Goal: Transaction & Acquisition: Purchase product/service

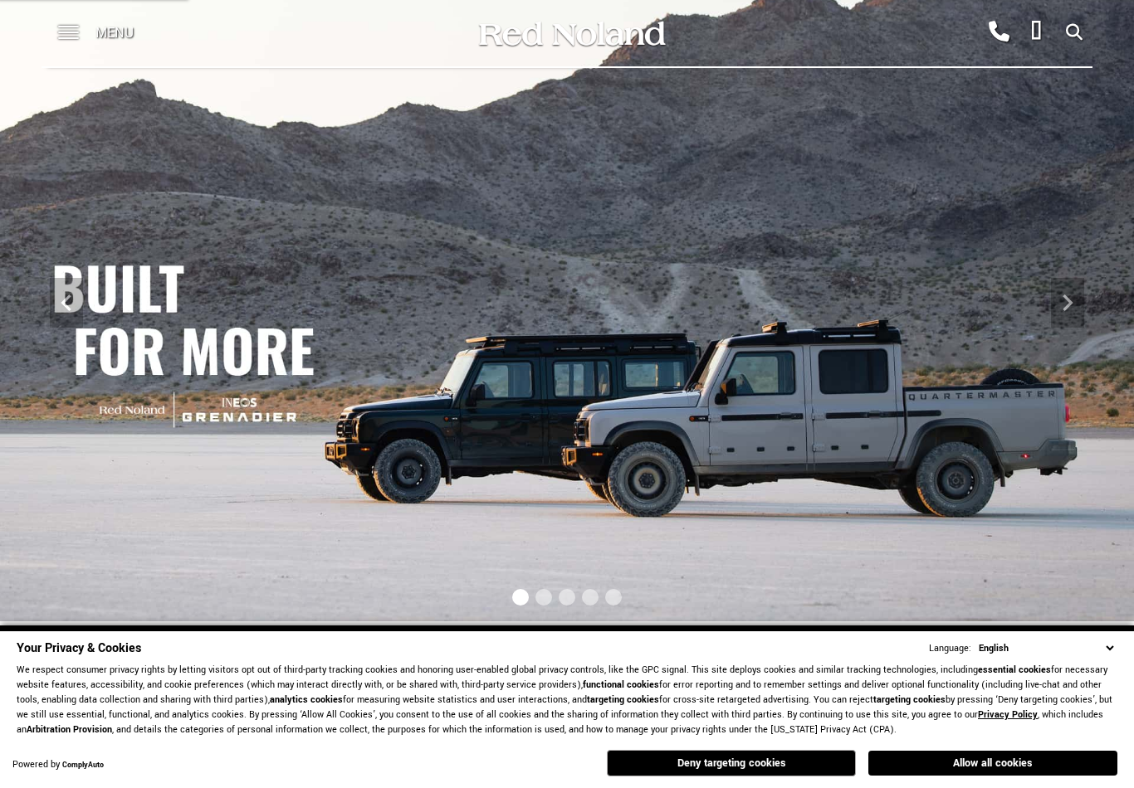
click at [71, 27] on span at bounding box center [68, 33] width 21 height 66
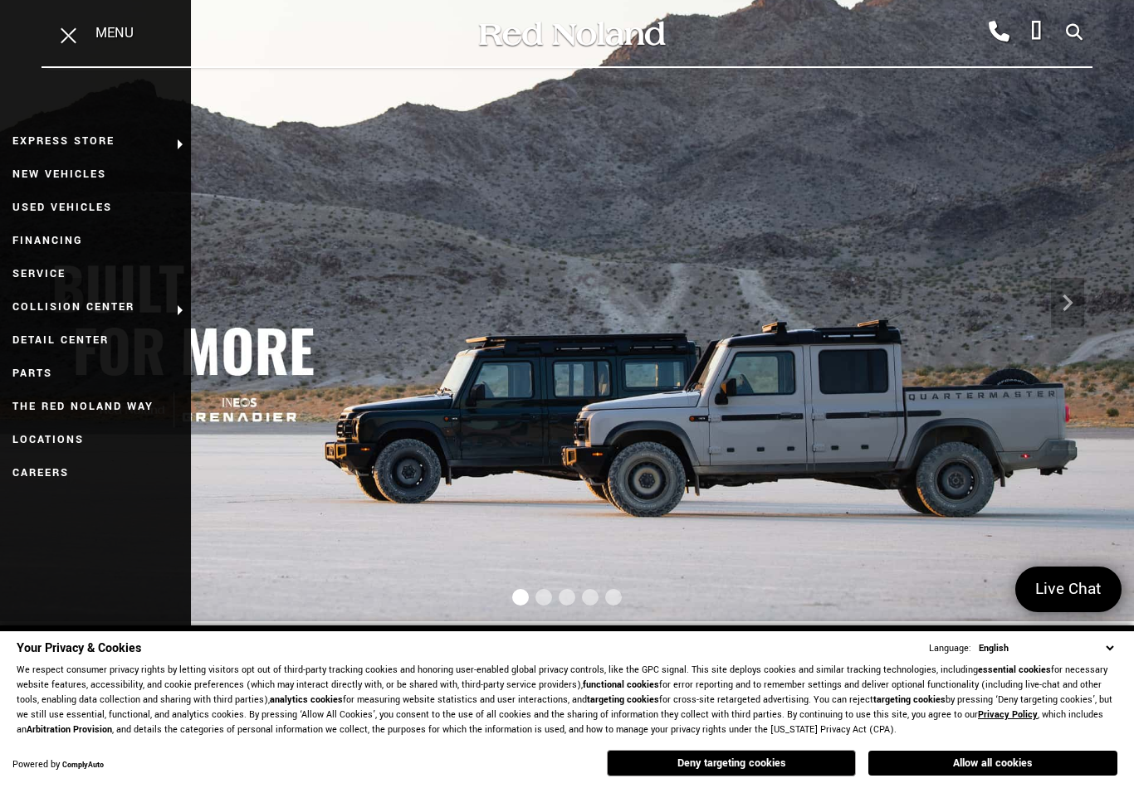
click at [52, 165] on link "New Vehicles" at bounding box center [95, 174] width 191 height 33
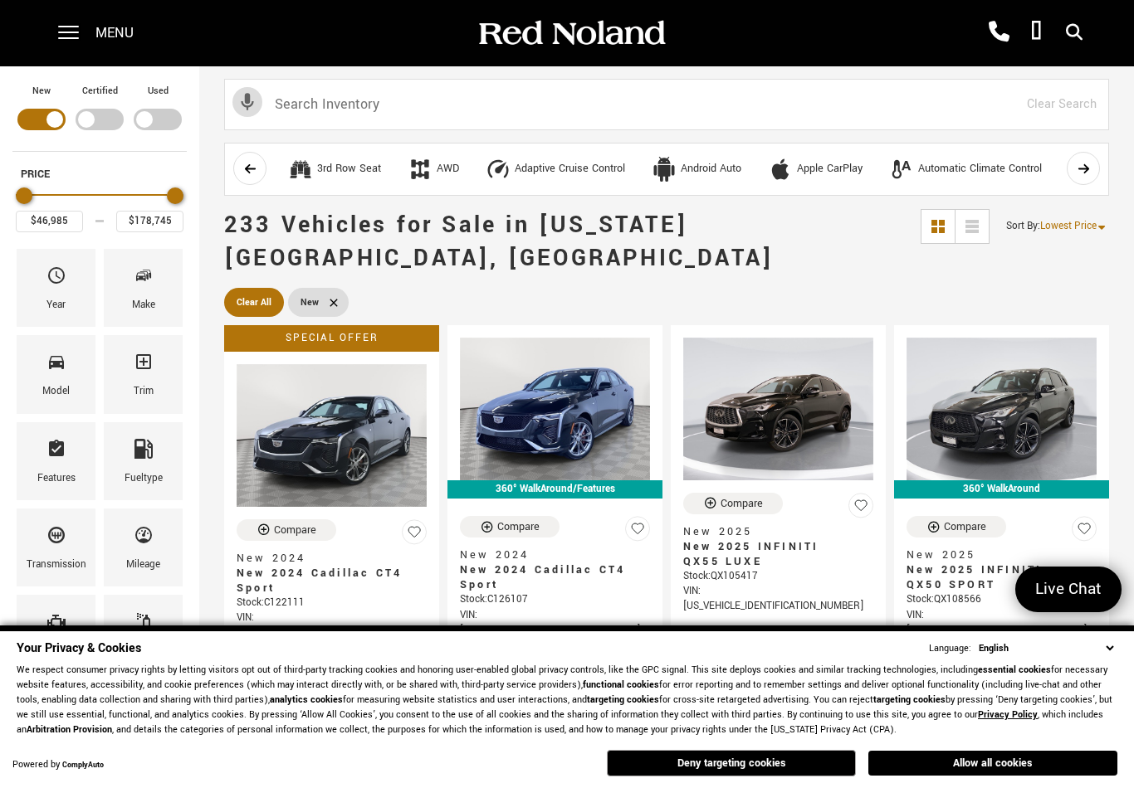
click at [1017, 752] on button "Allow all cookies" at bounding box center [992, 763] width 249 height 25
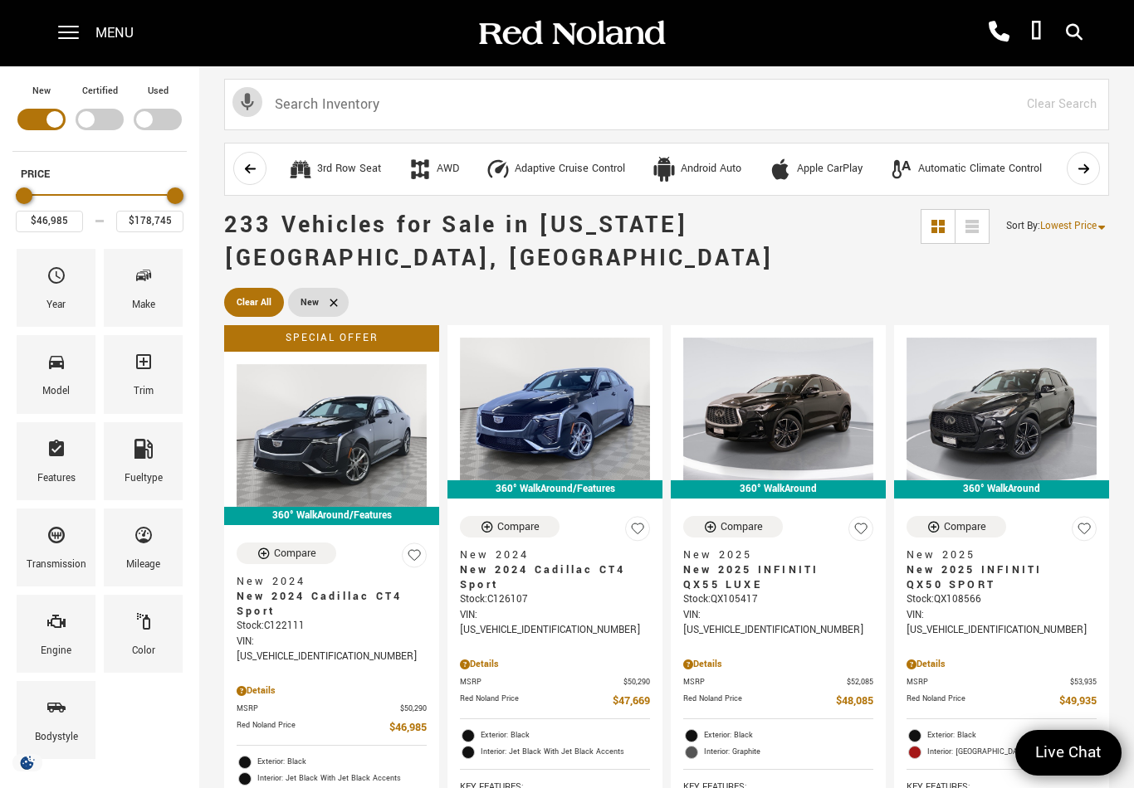
click at [164, 313] on div "Make" at bounding box center [143, 288] width 79 height 78
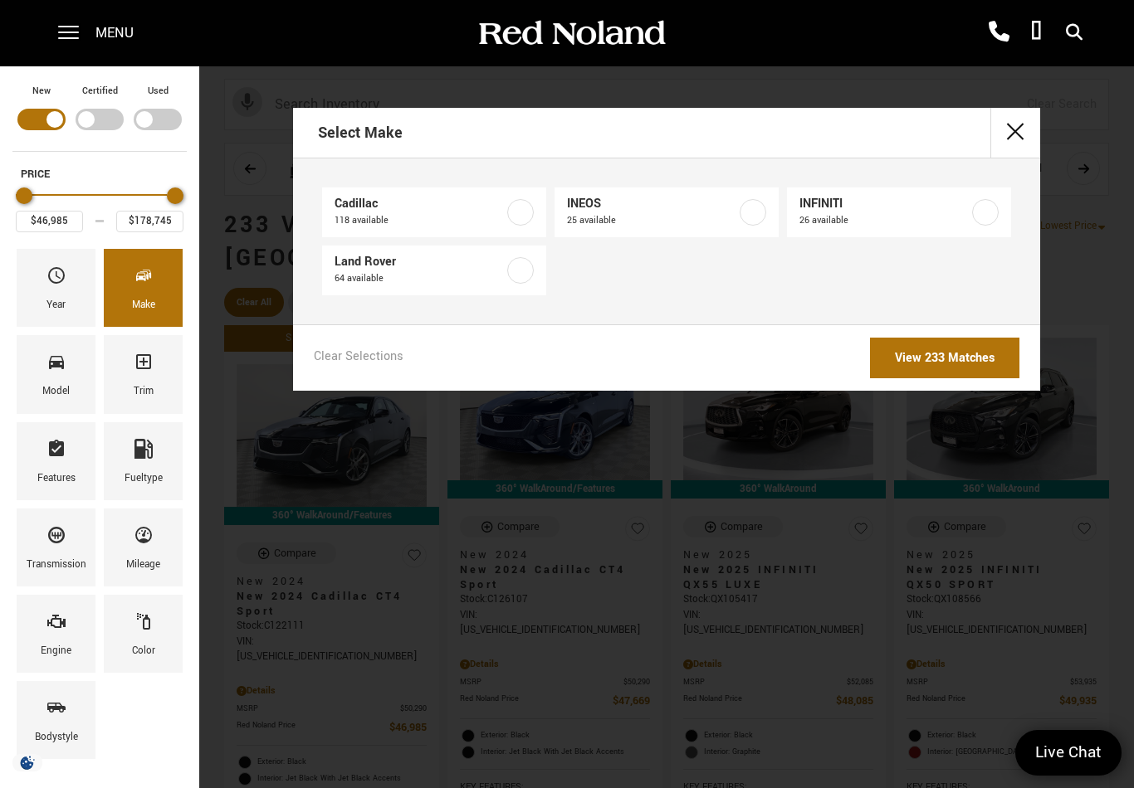
click at [754, 215] on label at bounding box center [752, 212] width 27 height 27
type input "$78,663"
type input "$99,640"
checkbox input "true"
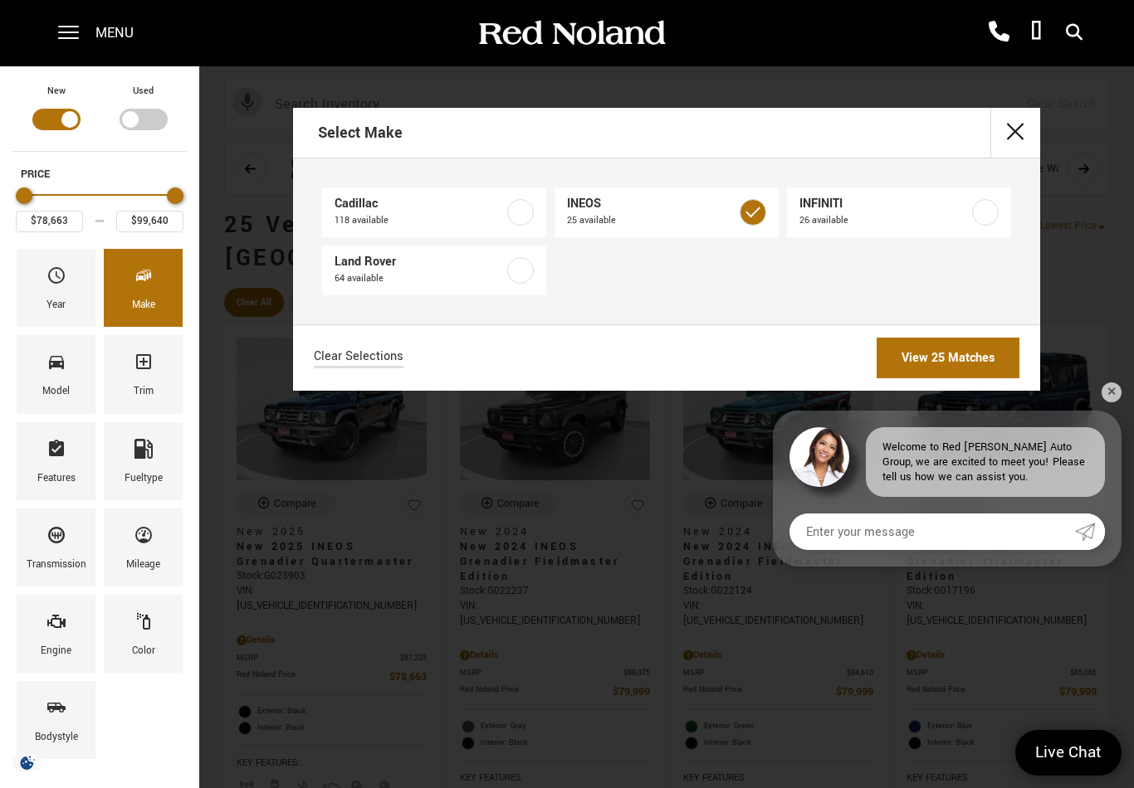
click at [935, 368] on link "View 25 Matches" at bounding box center [947, 358] width 143 height 41
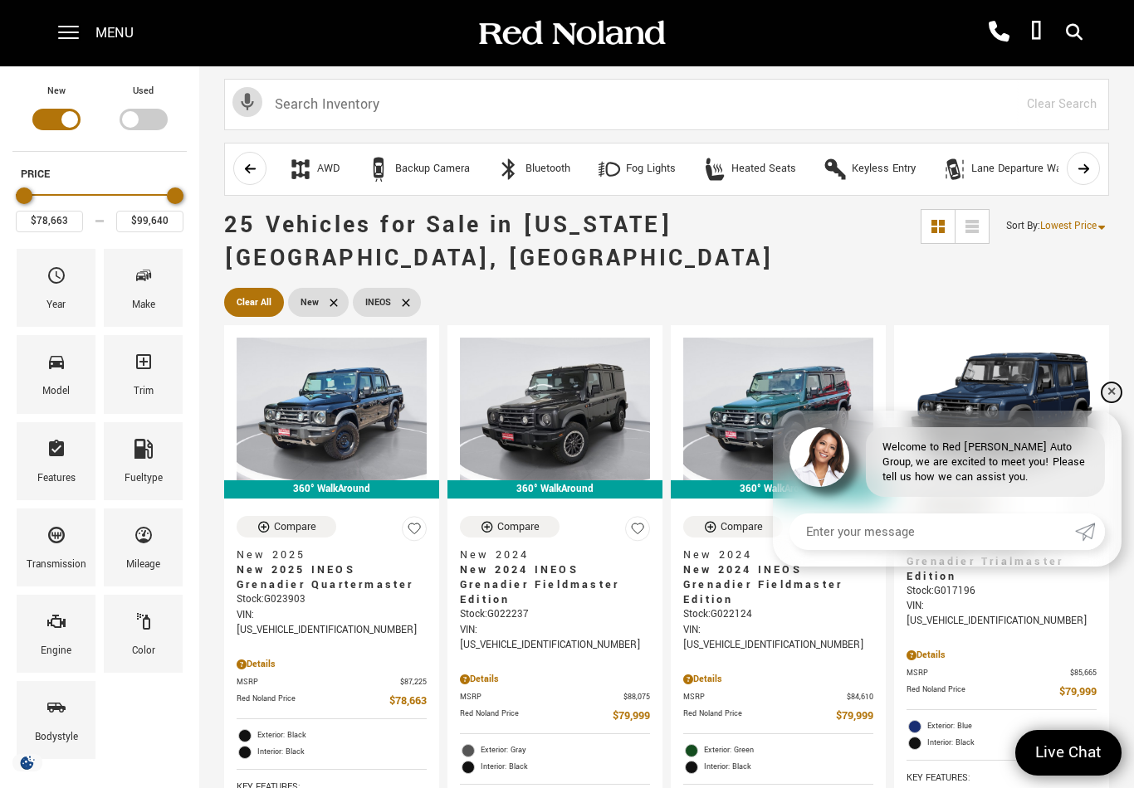
click at [1112, 392] on link "✕" at bounding box center [1111, 393] width 20 height 20
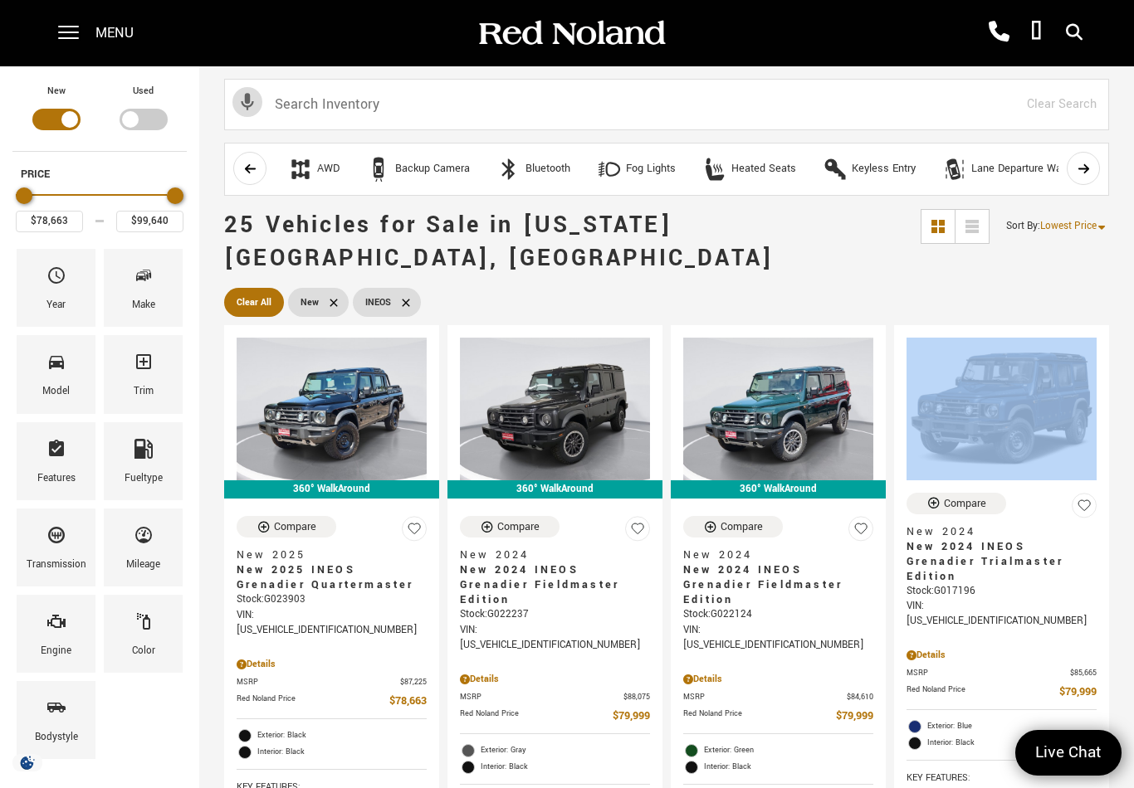
click at [1087, 284] on ul "Clear All New INEOS" at bounding box center [666, 302] width 885 height 37
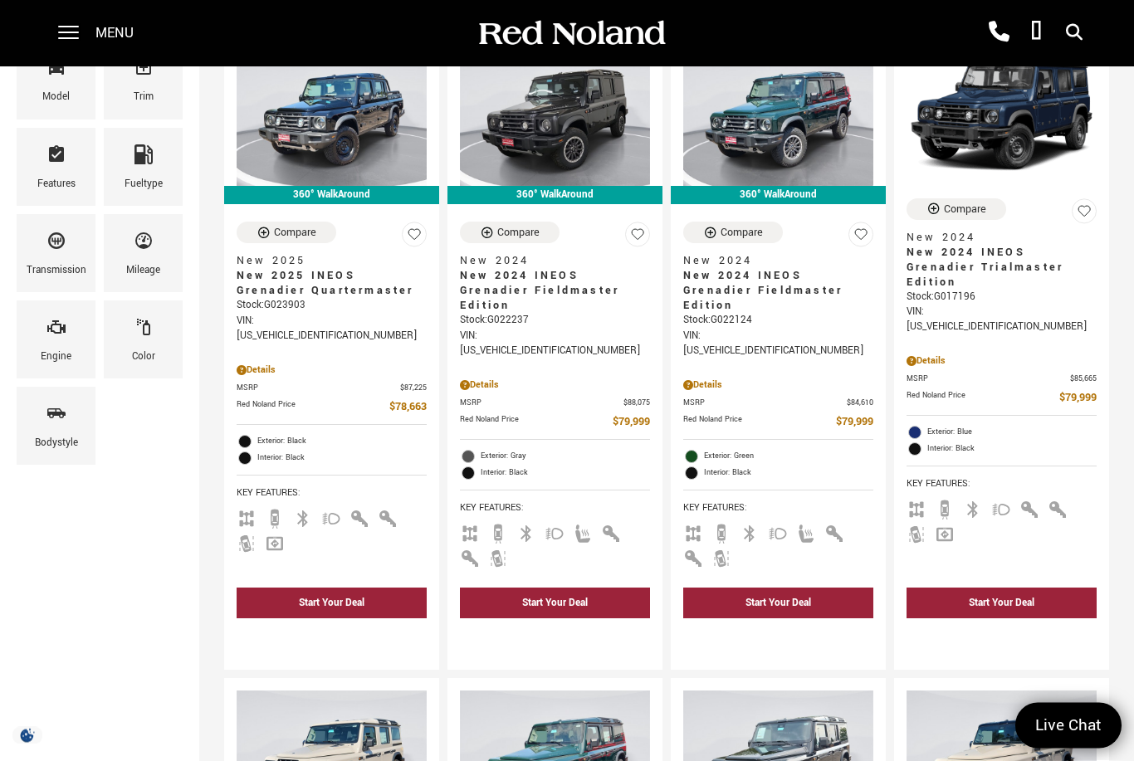
scroll to position [291, 0]
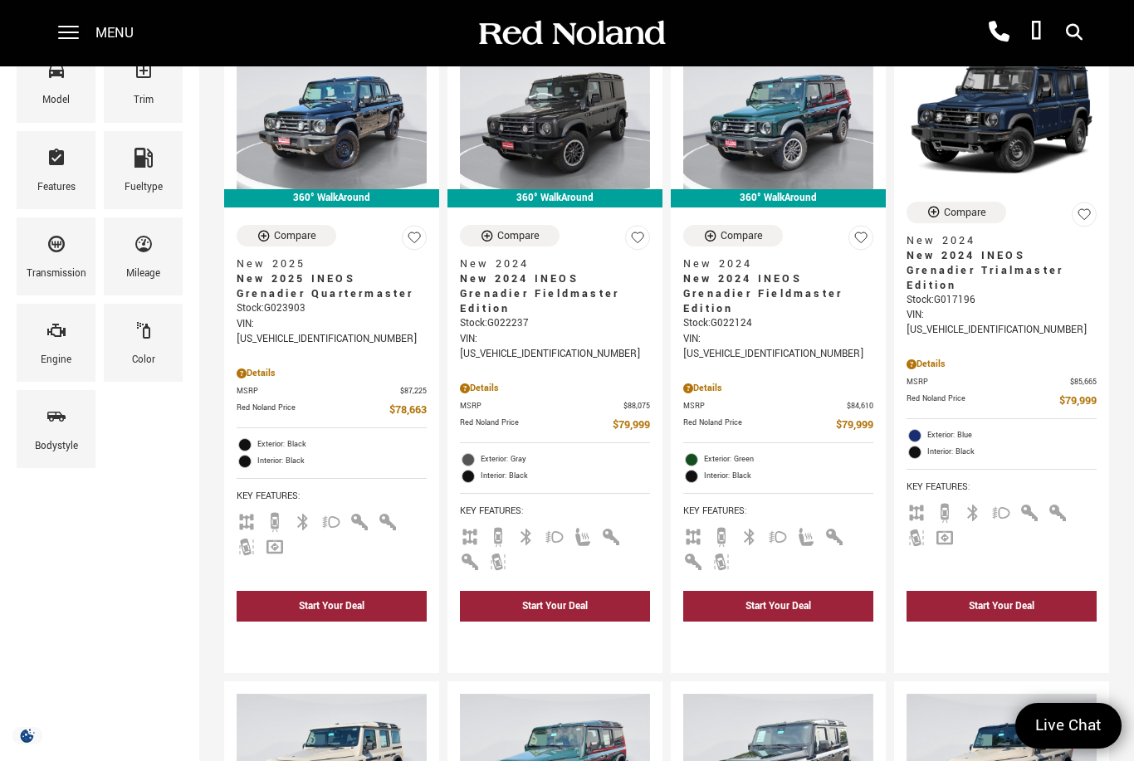
click at [144, 346] on span "Color" at bounding box center [144, 333] width 20 height 35
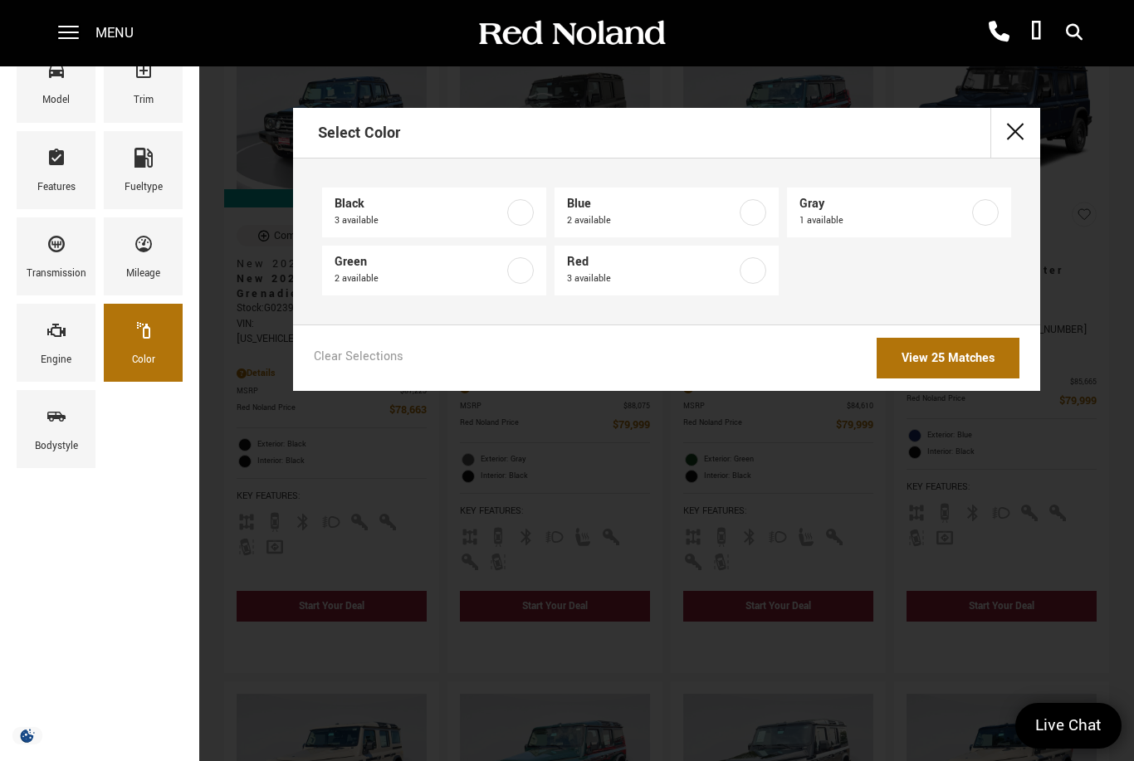
click at [522, 258] on label at bounding box center [520, 270] width 27 height 27
type input "$79,999"
type input "$93,333"
checkbox input "true"
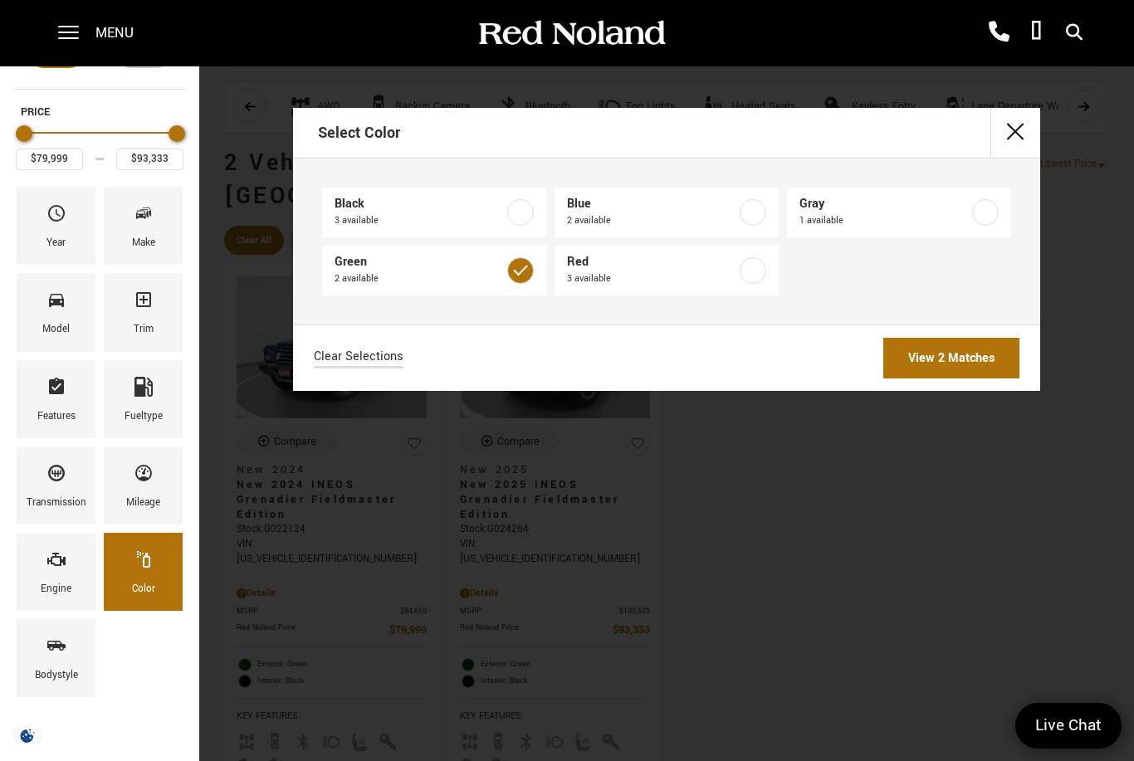
scroll to position [2, 0]
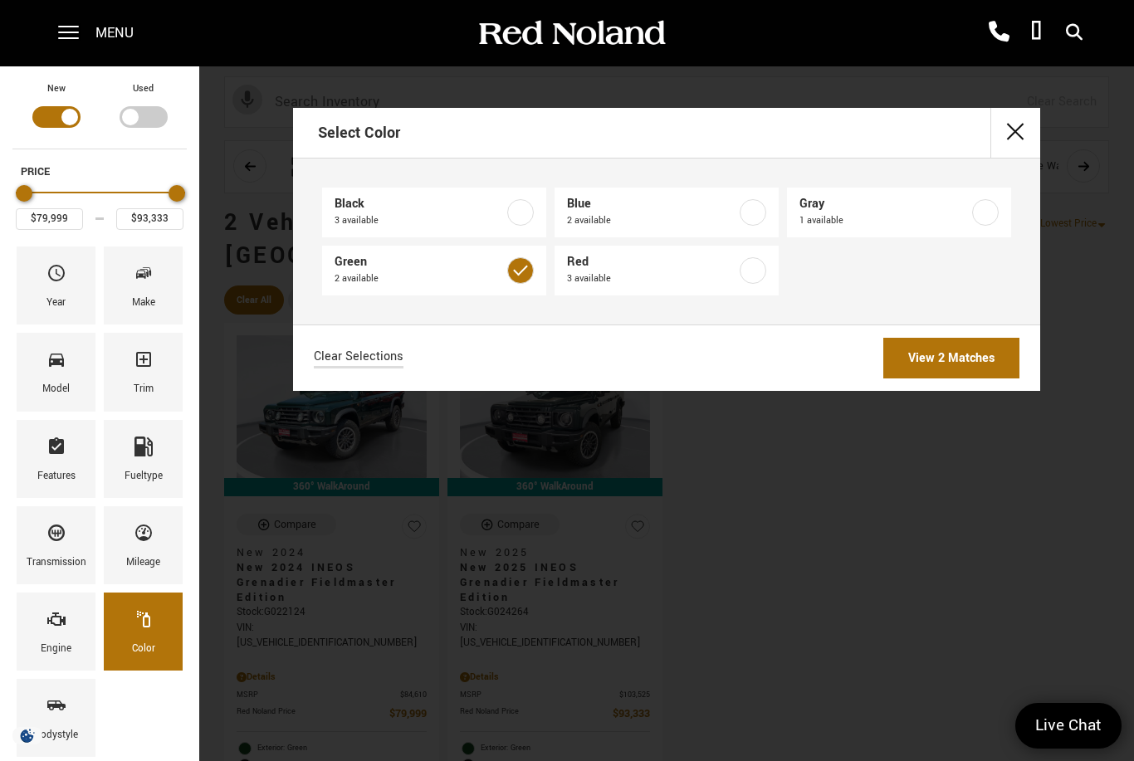
click at [972, 358] on link "View 2 Matches" at bounding box center [951, 358] width 136 height 41
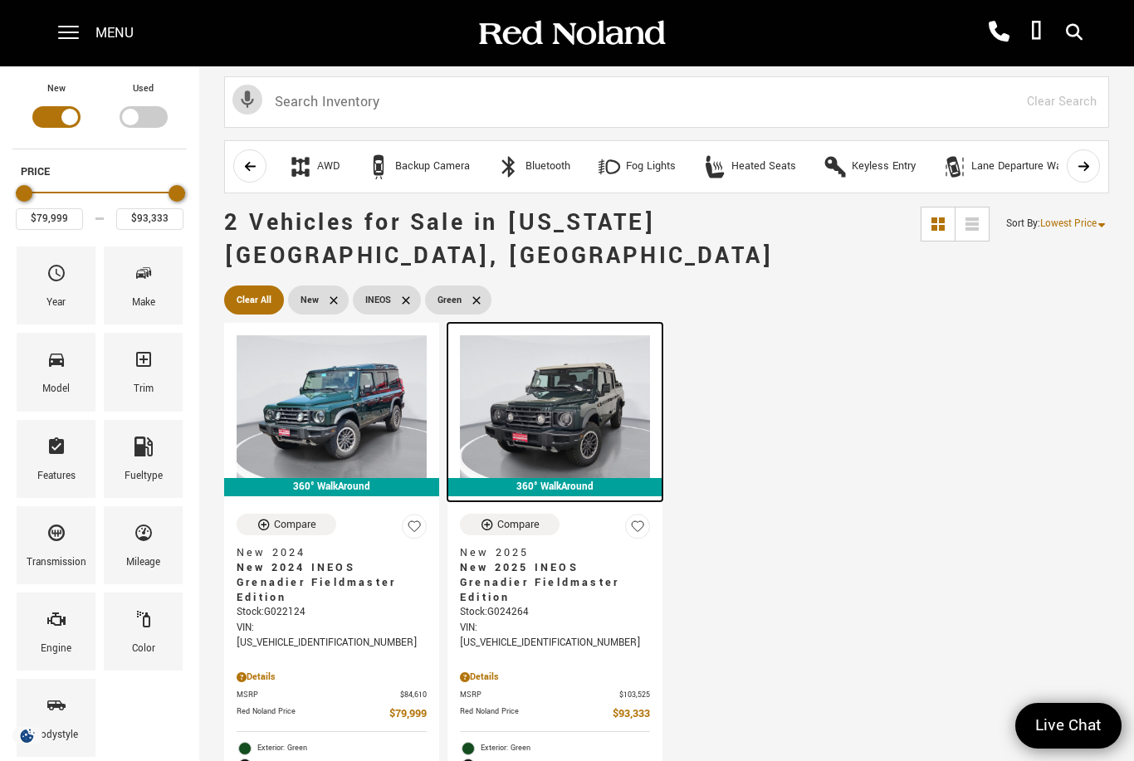
click at [612, 398] on img at bounding box center [555, 406] width 190 height 143
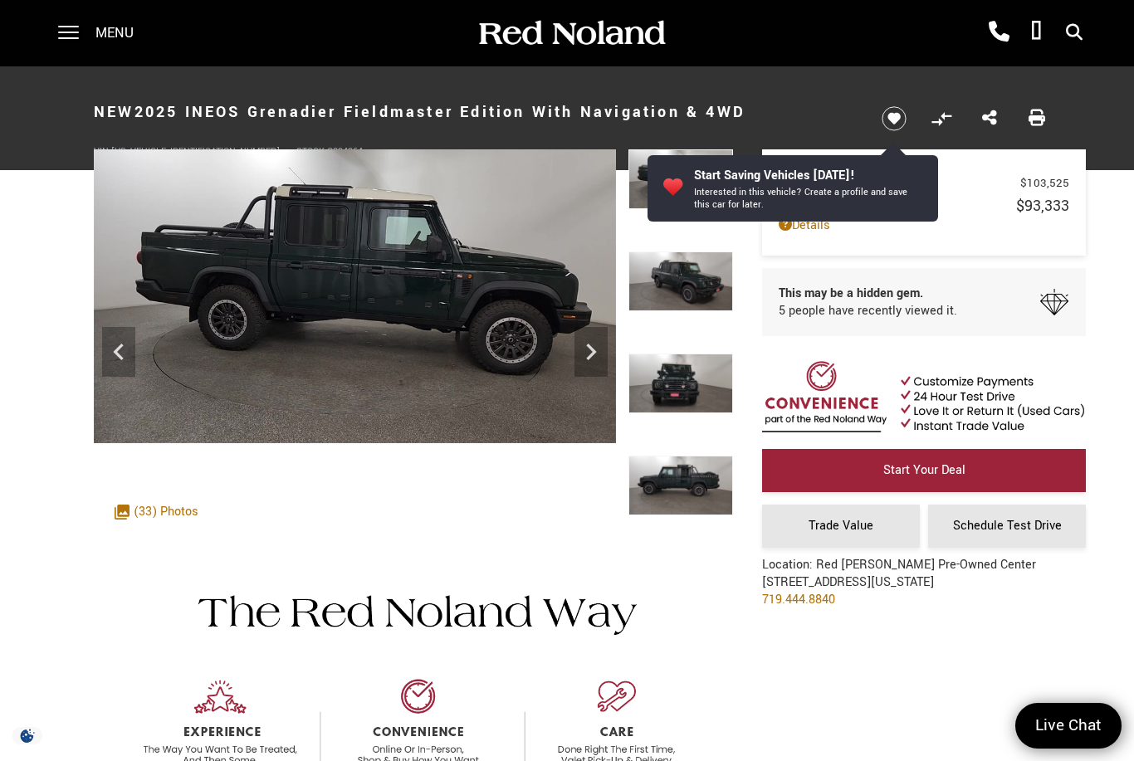
click at [188, 511] on div ".cls-1, .cls-3 { fill: #c50033; } .cls-1 { clip-rule: evenodd; } .cls-2 { clip-…" at bounding box center [156, 512] width 100 height 34
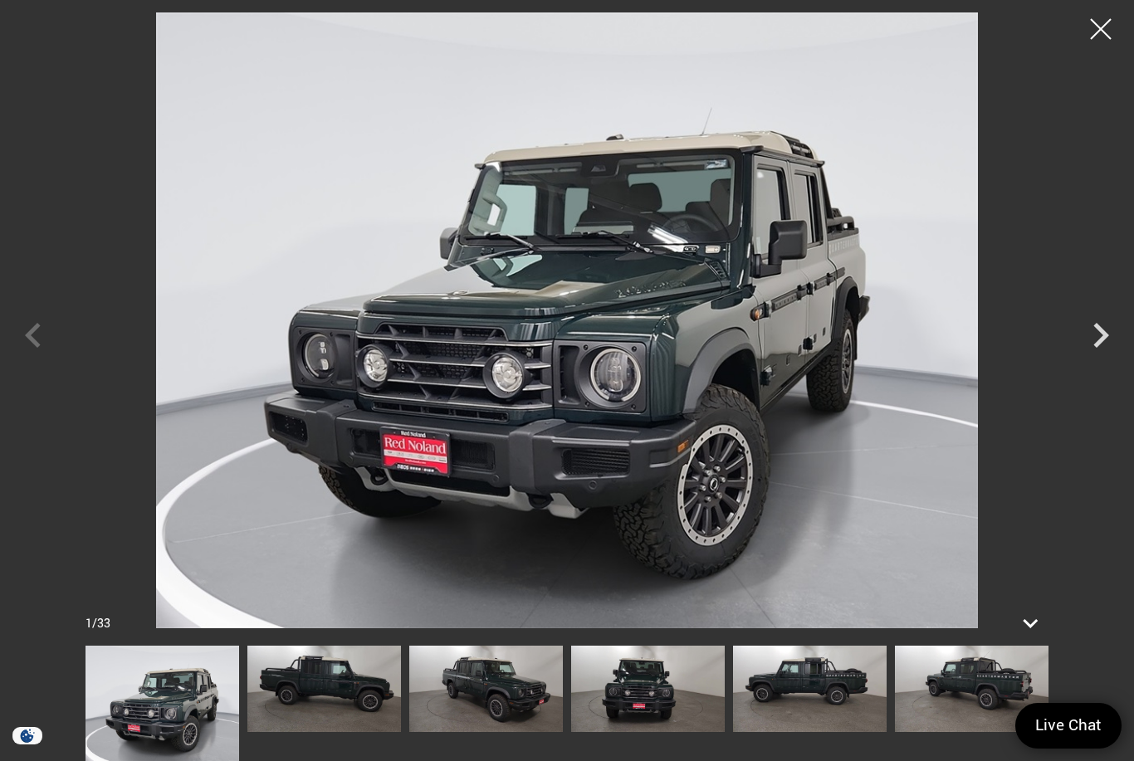
click at [1114, 338] on icon "Next" at bounding box center [1100, 335] width 50 height 50
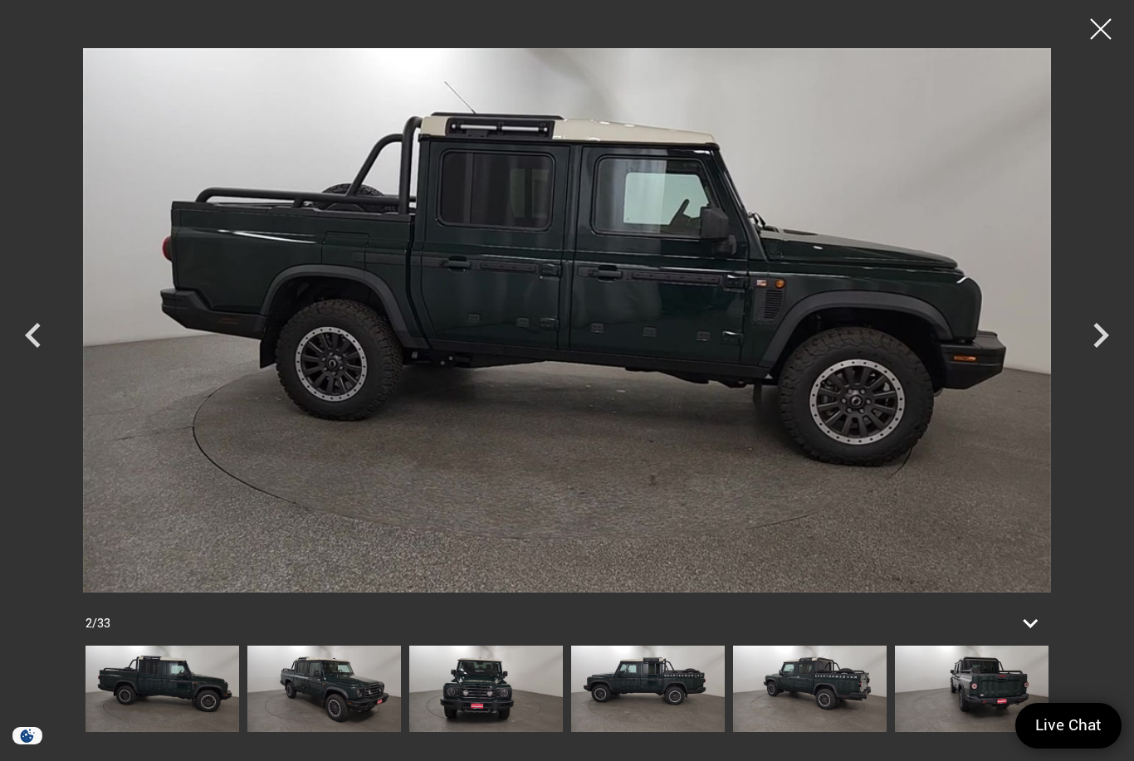
click at [1104, 350] on icon "Next" at bounding box center [1100, 335] width 50 height 50
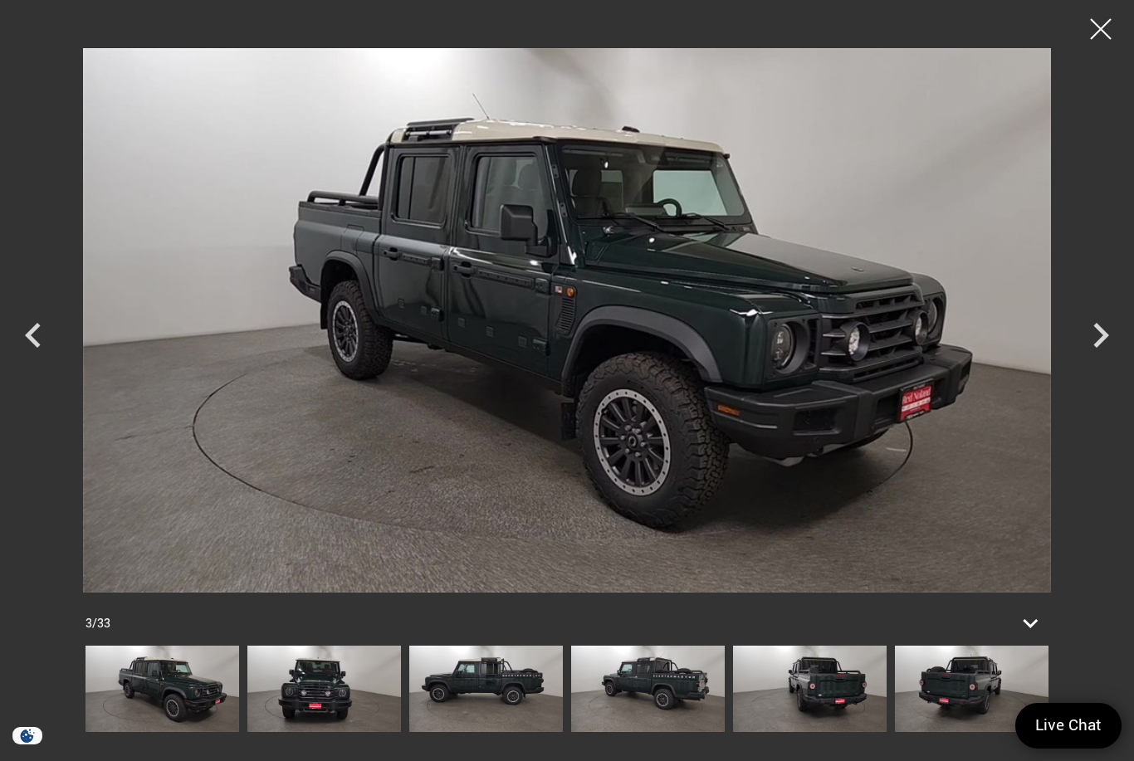
click at [1090, 346] on icon "Next" at bounding box center [1100, 335] width 50 height 50
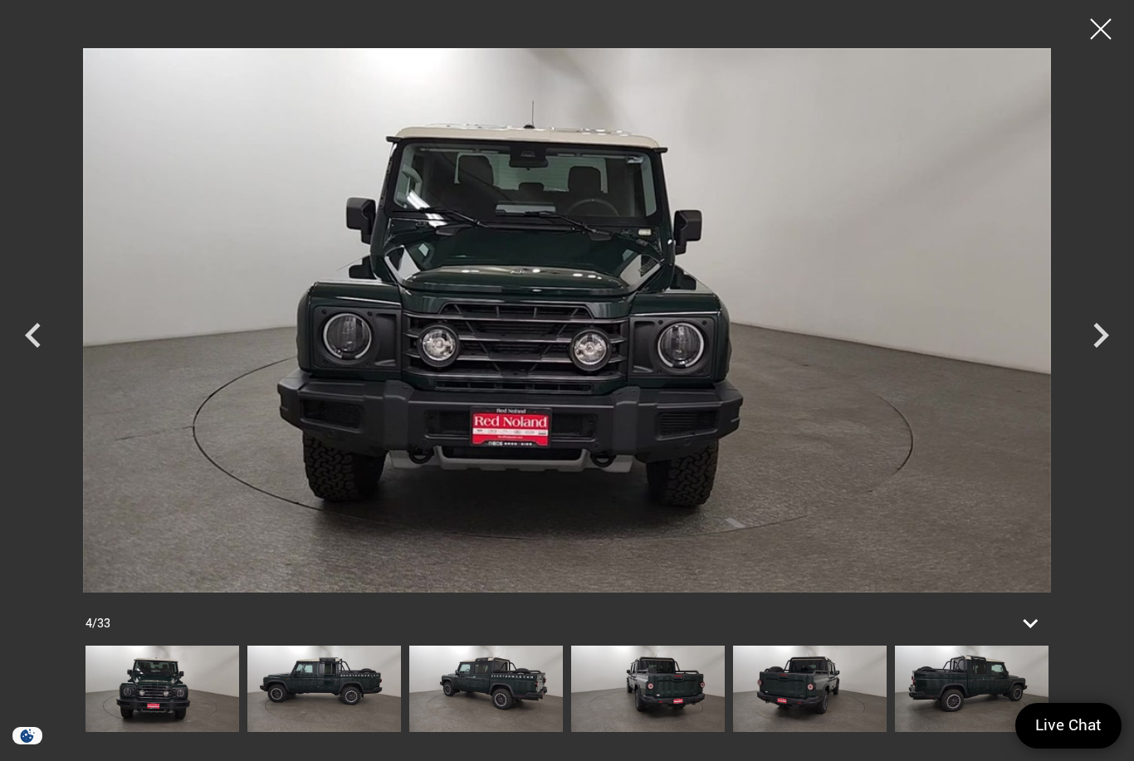
click at [1108, 346] on icon "Next" at bounding box center [1100, 335] width 50 height 50
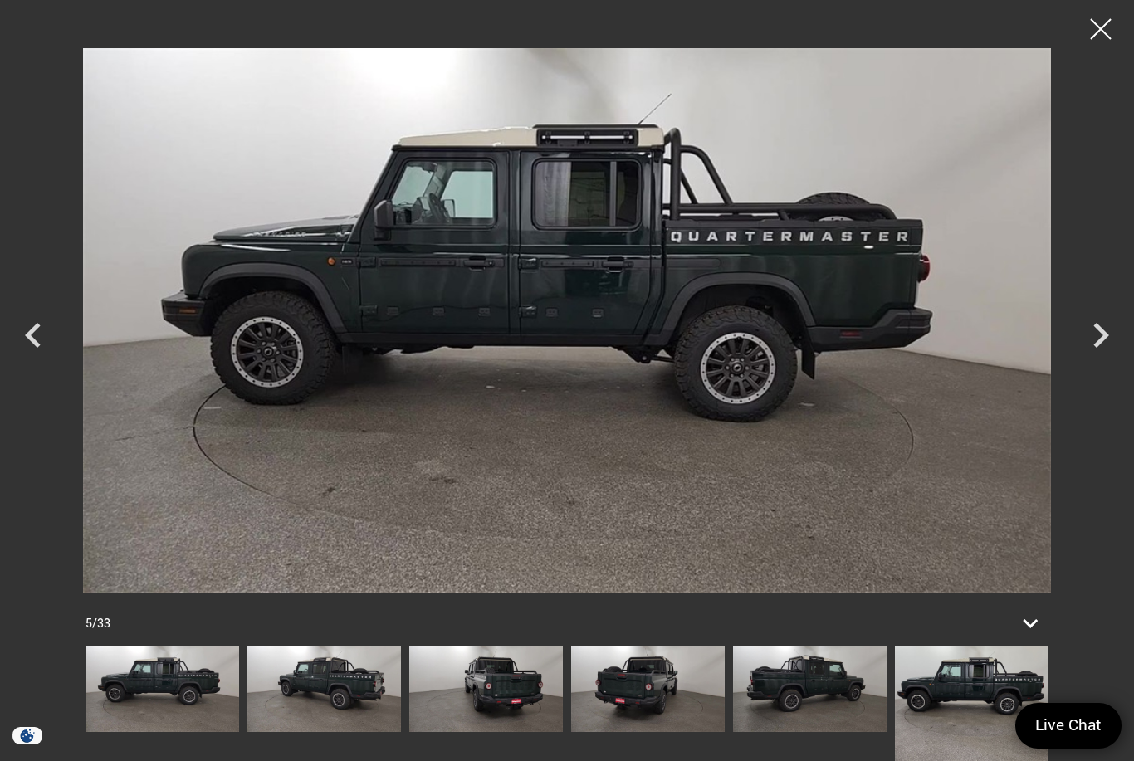
click at [1105, 353] on icon "Next" at bounding box center [1100, 335] width 50 height 50
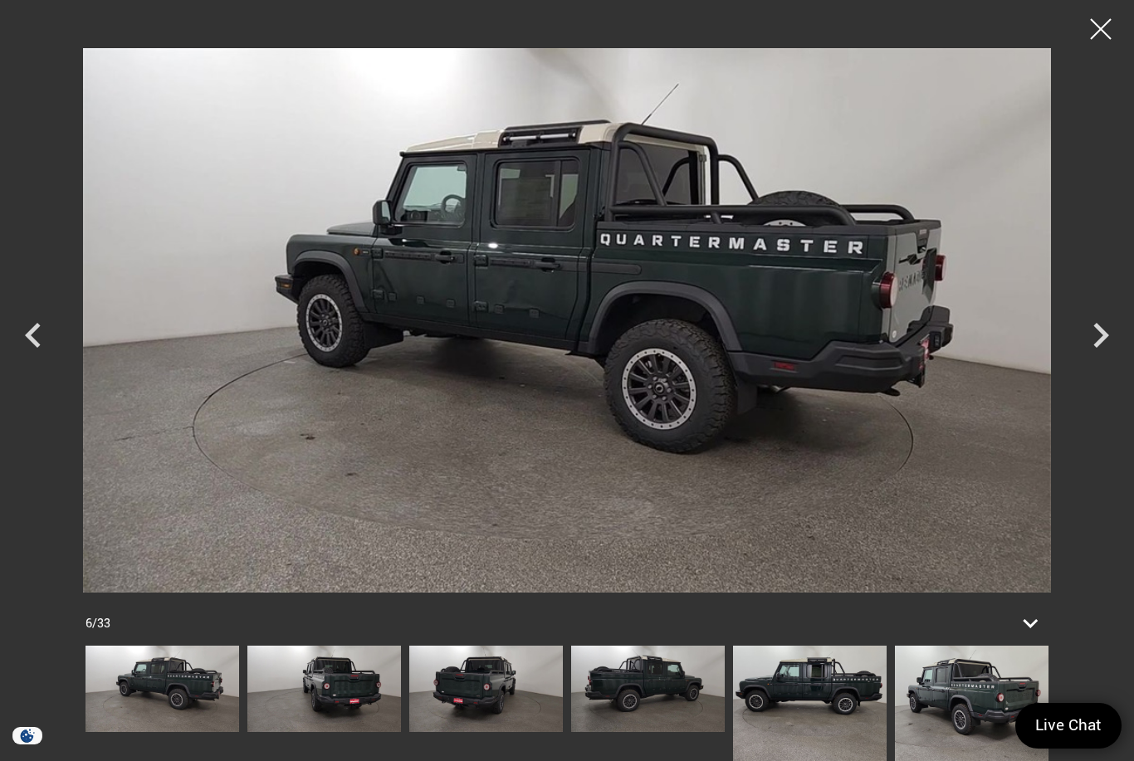
click at [1106, 341] on icon "Next" at bounding box center [1100, 335] width 50 height 50
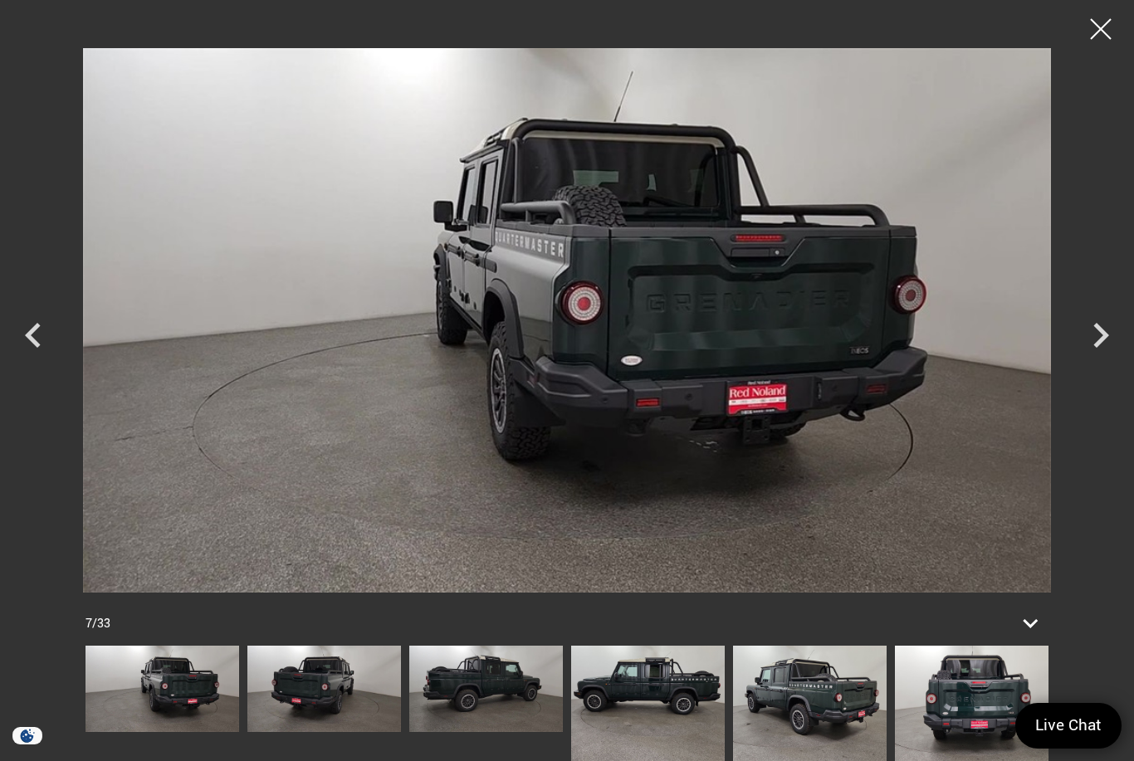
click at [1093, 338] on icon "Next" at bounding box center [1100, 335] width 50 height 50
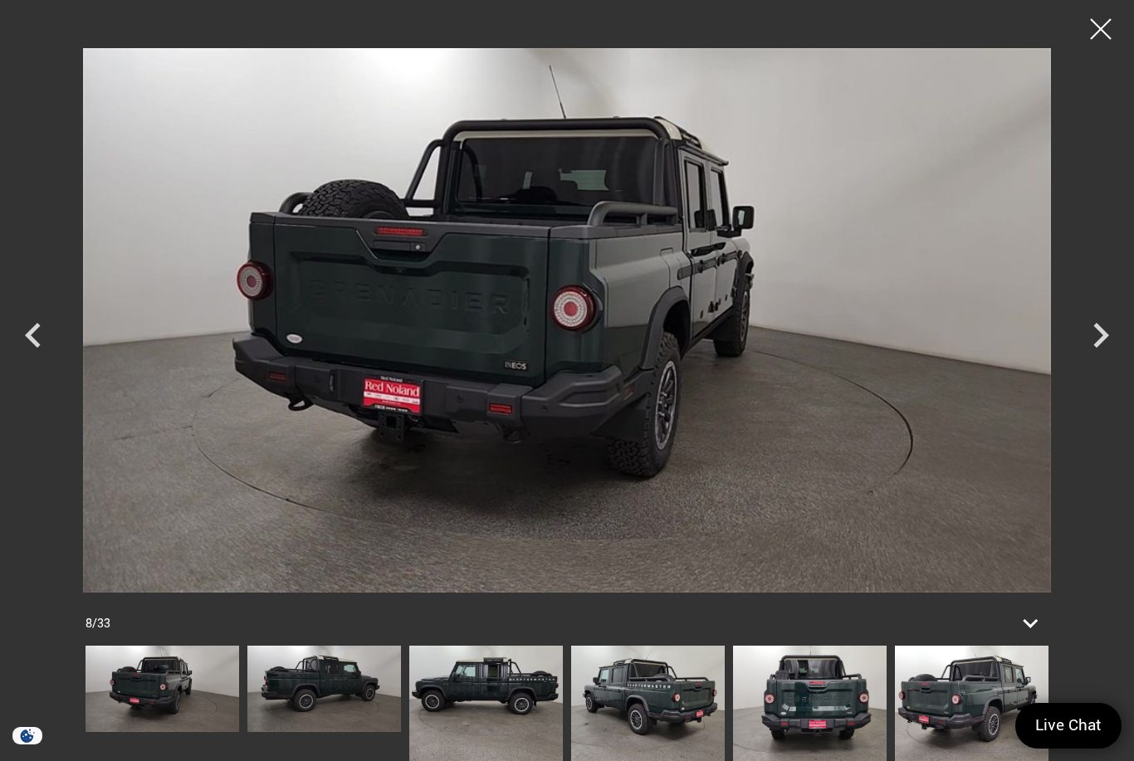
click at [1103, 342] on icon "Next" at bounding box center [1100, 335] width 50 height 50
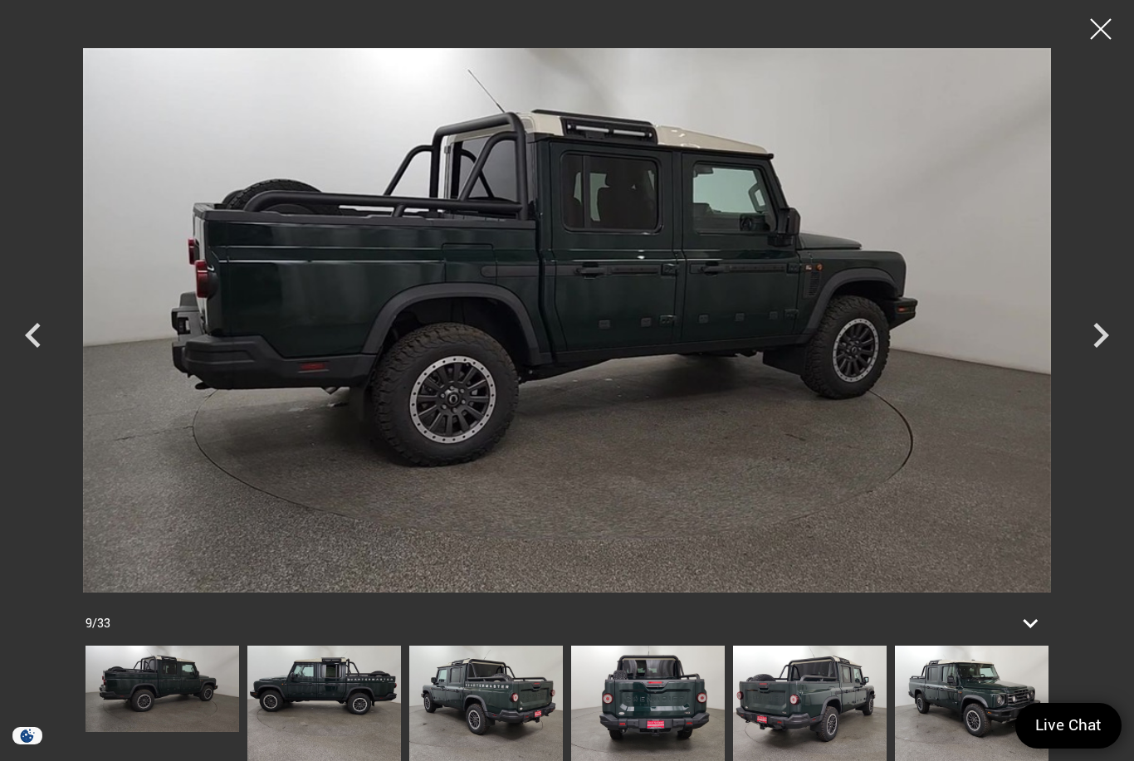
click at [1095, 346] on icon "Next" at bounding box center [1101, 335] width 16 height 25
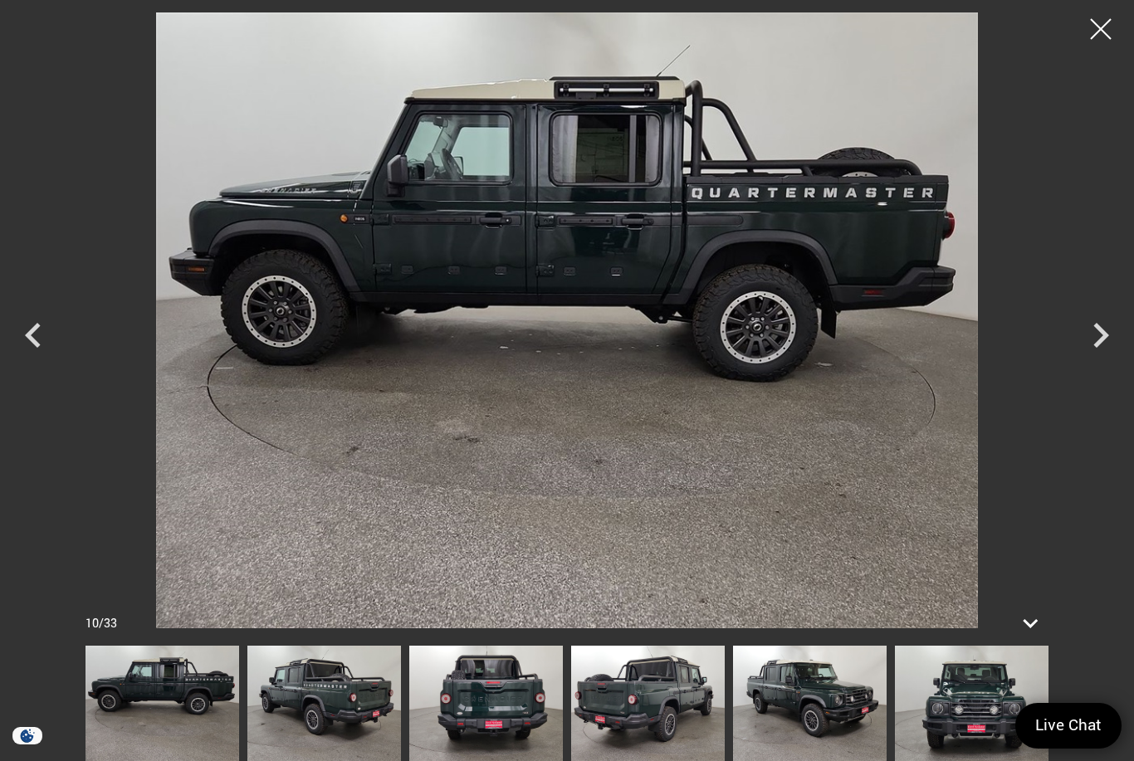
click at [1088, 340] on icon "Next" at bounding box center [1100, 335] width 50 height 50
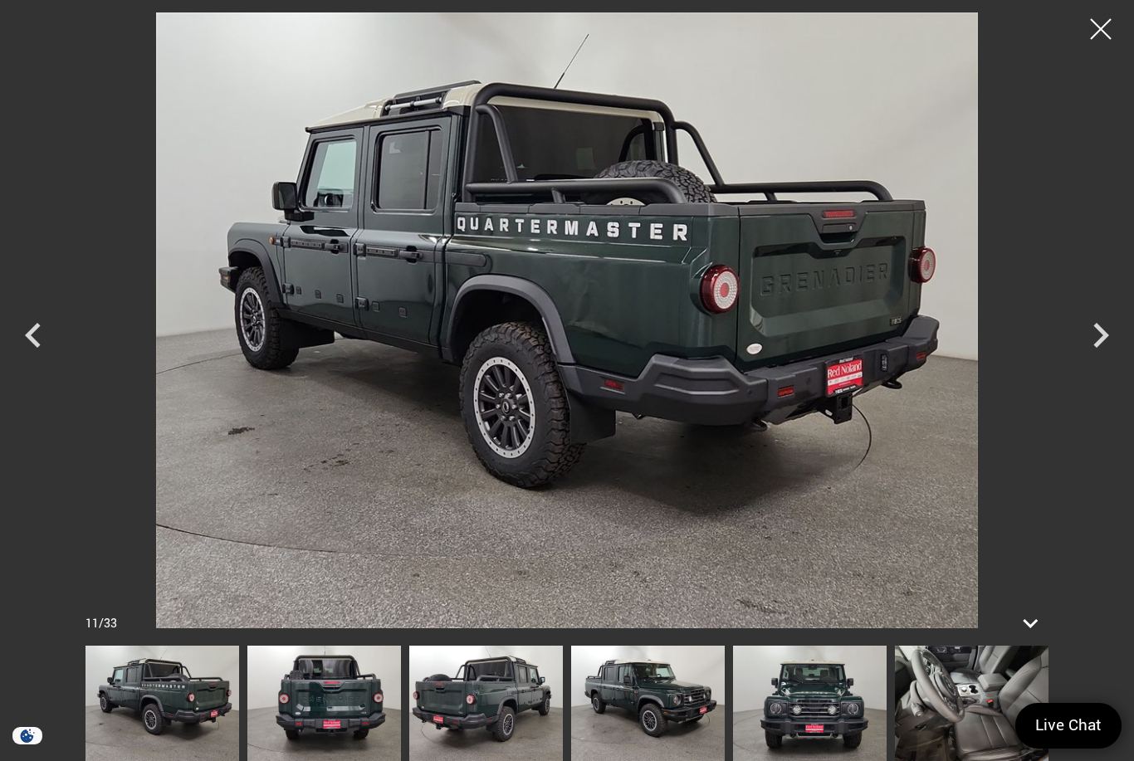
click at [1088, 335] on icon "Next" at bounding box center [1100, 335] width 50 height 50
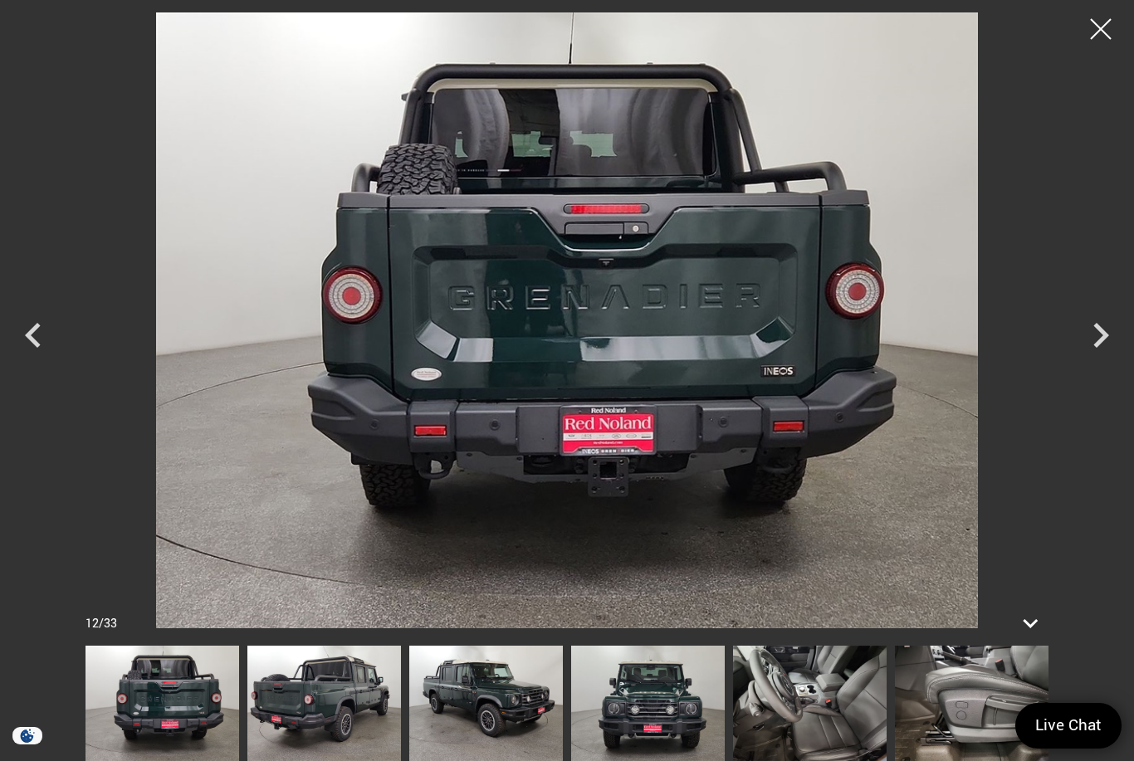
click at [1098, 345] on icon "Next" at bounding box center [1101, 335] width 16 height 25
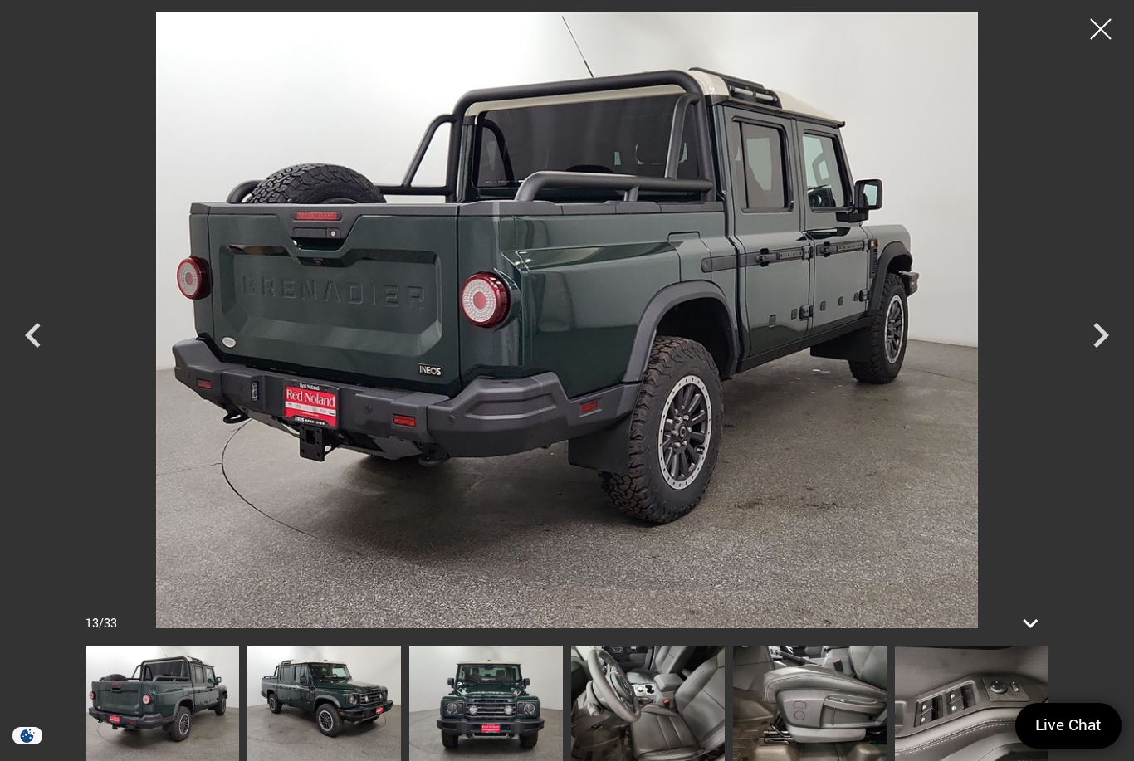
click at [1104, 344] on icon "Next" at bounding box center [1100, 335] width 50 height 50
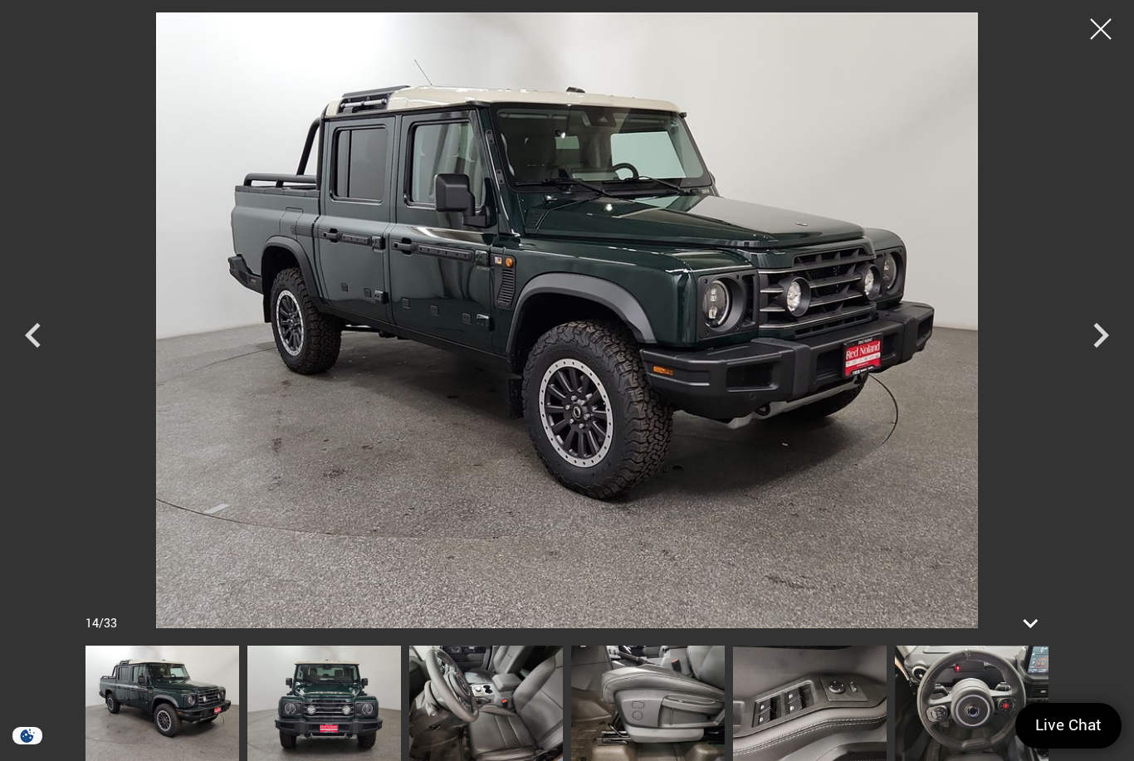
click at [1092, 359] on icon "Next" at bounding box center [1100, 335] width 50 height 50
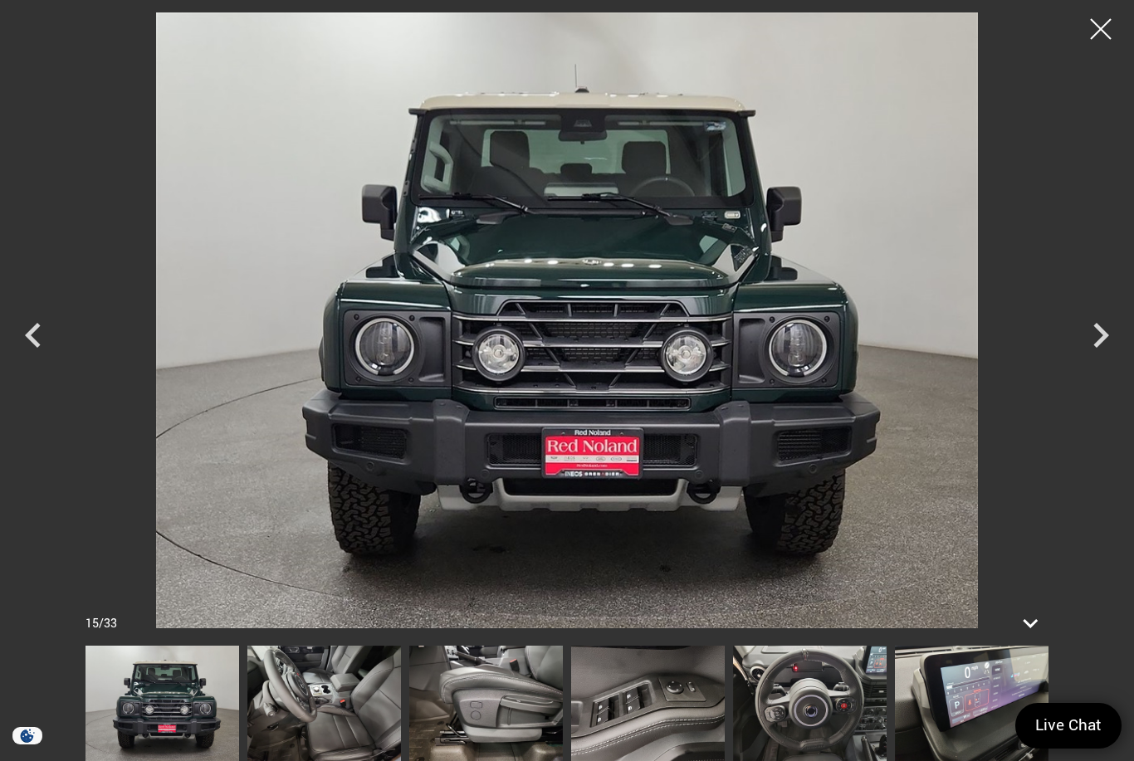
click at [1093, 337] on icon "Next" at bounding box center [1100, 335] width 50 height 50
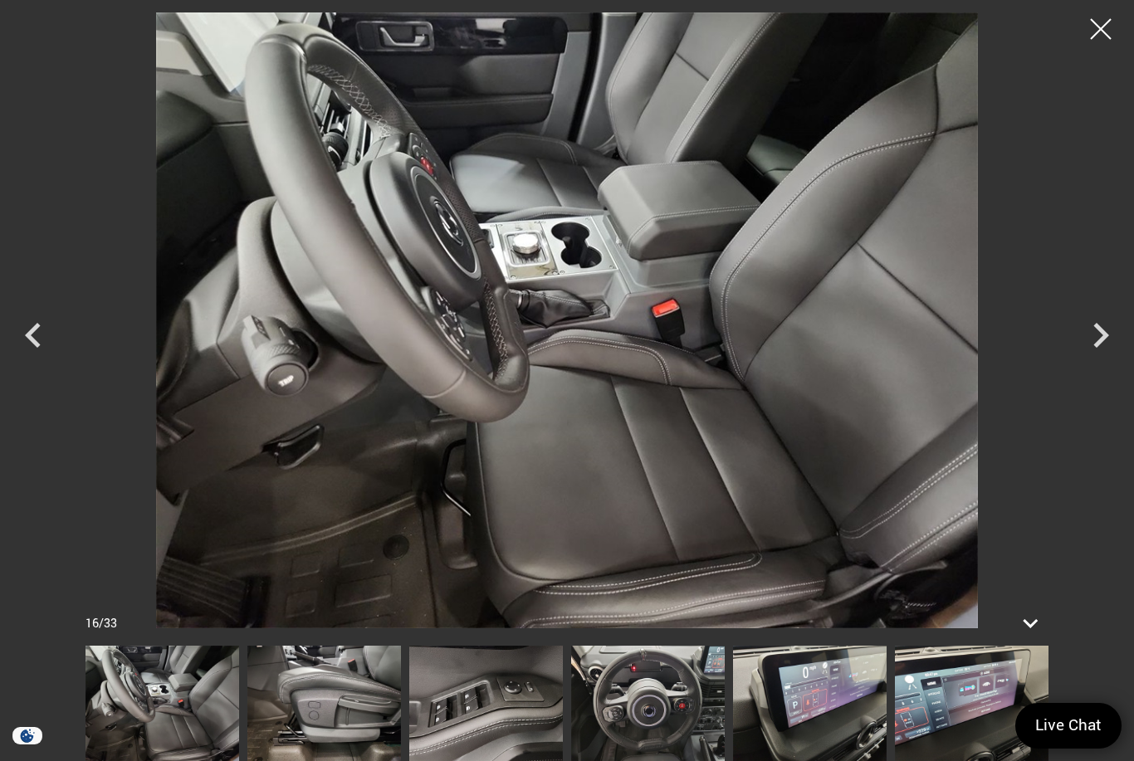
click at [1110, 324] on icon "Next" at bounding box center [1100, 335] width 50 height 50
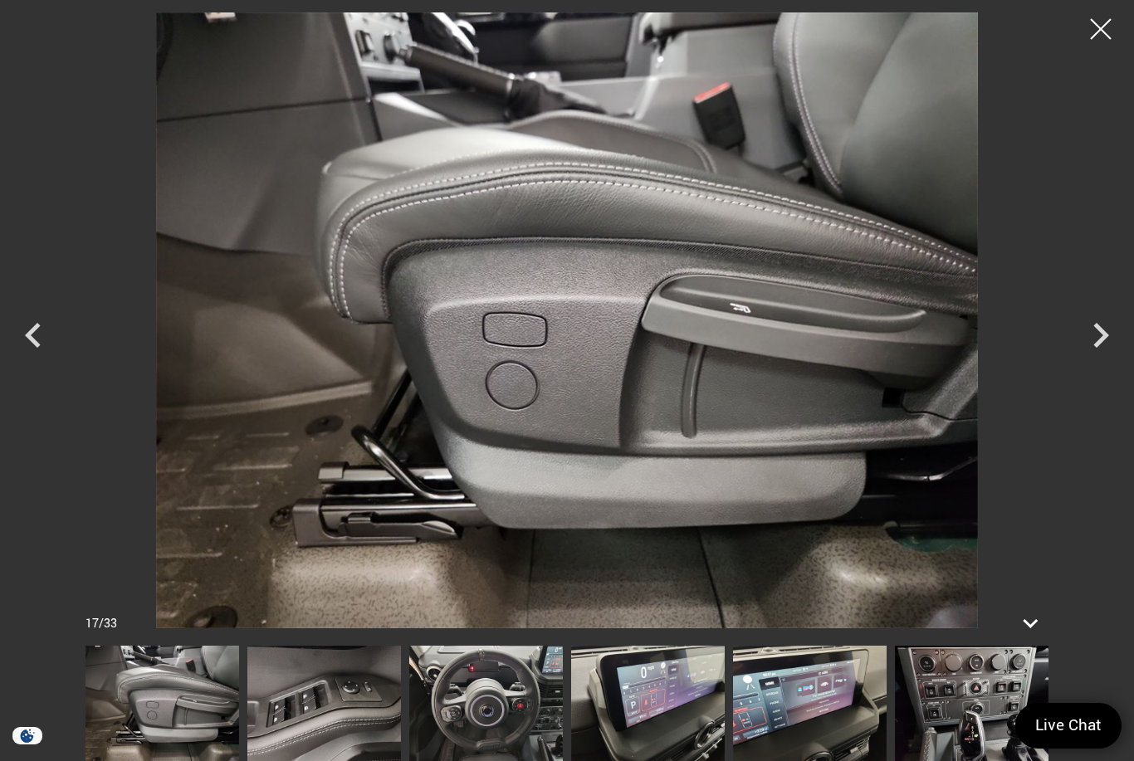
click at [1104, 339] on icon "Next" at bounding box center [1101, 335] width 16 height 25
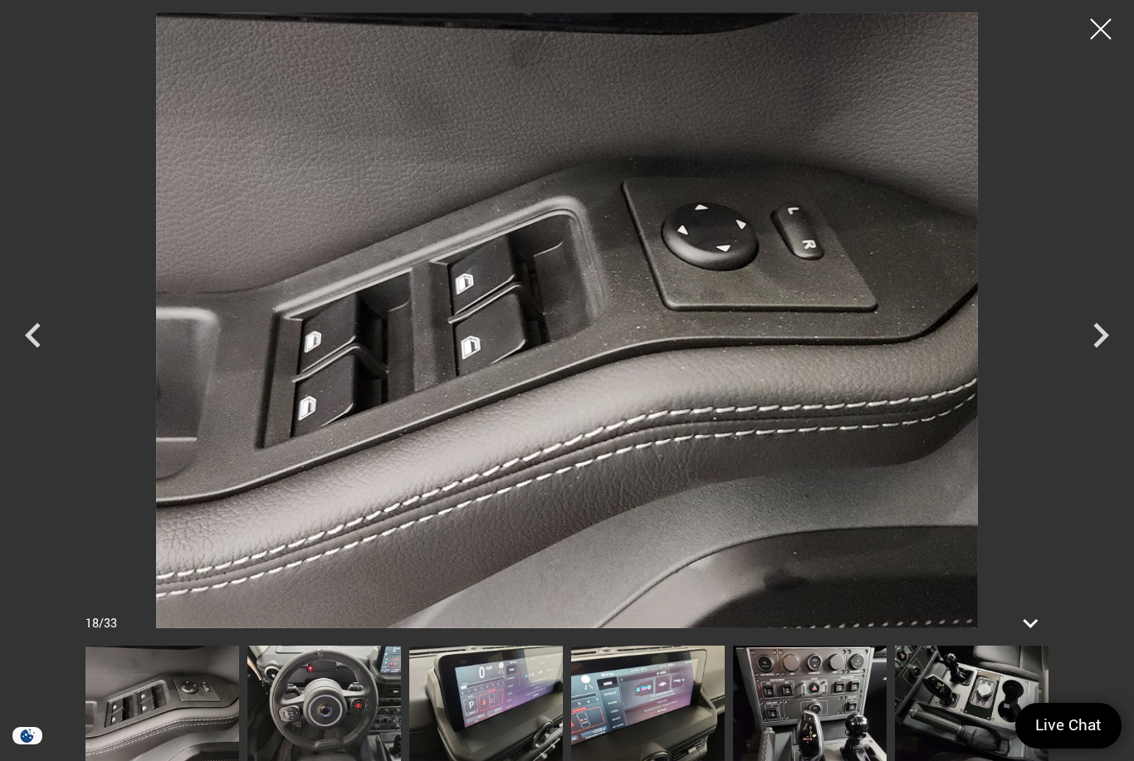
click at [1101, 339] on icon "Next" at bounding box center [1101, 335] width 16 height 25
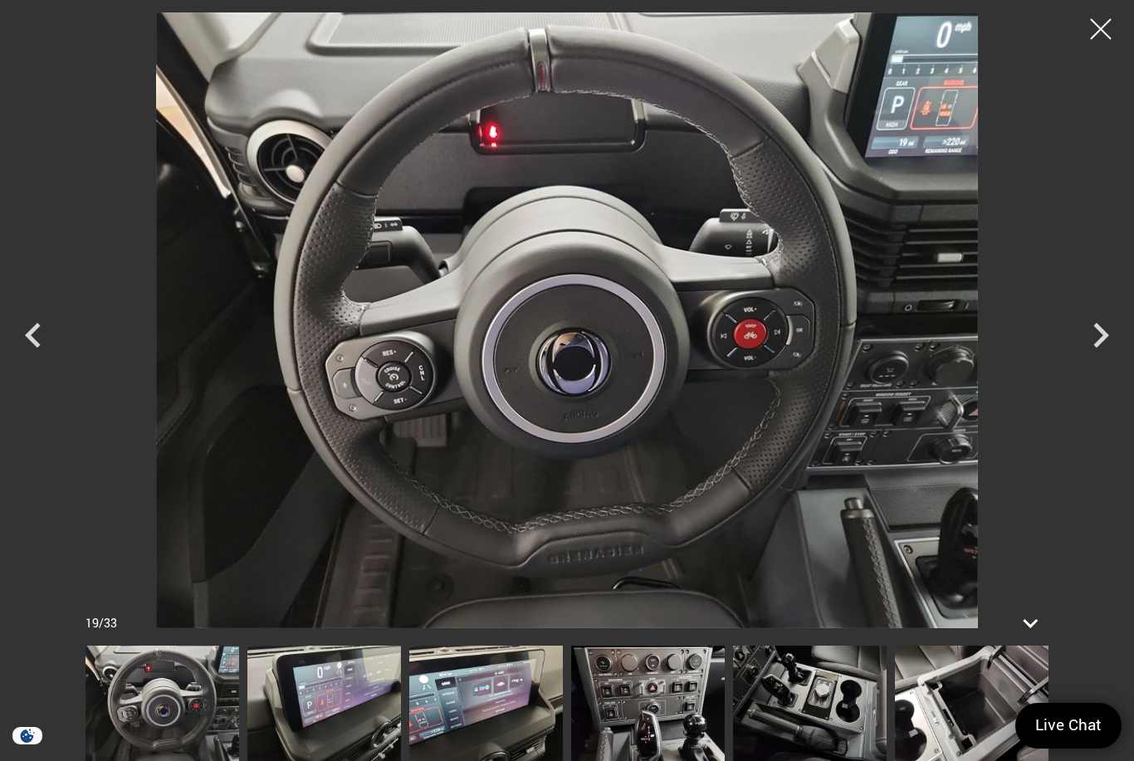
click at [1104, 339] on icon "Next" at bounding box center [1101, 335] width 16 height 25
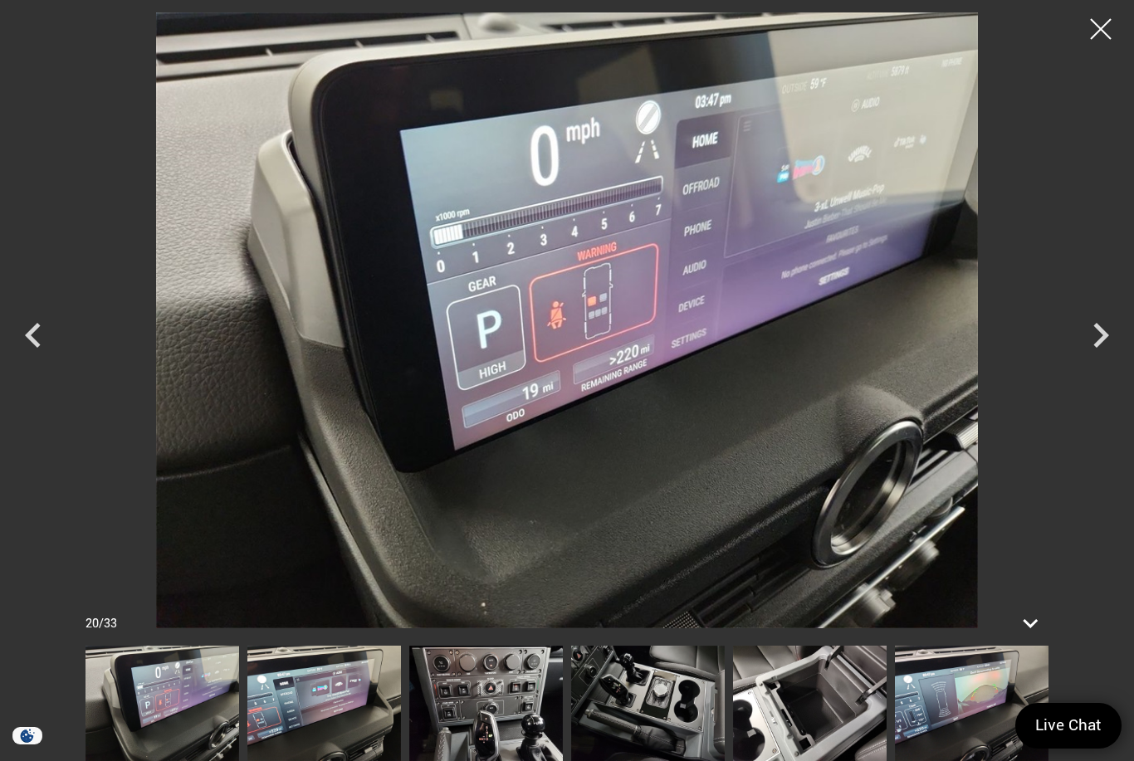
click at [1102, 339] on icon "Next" at bounding box center [1101, 335] width 16 height 25
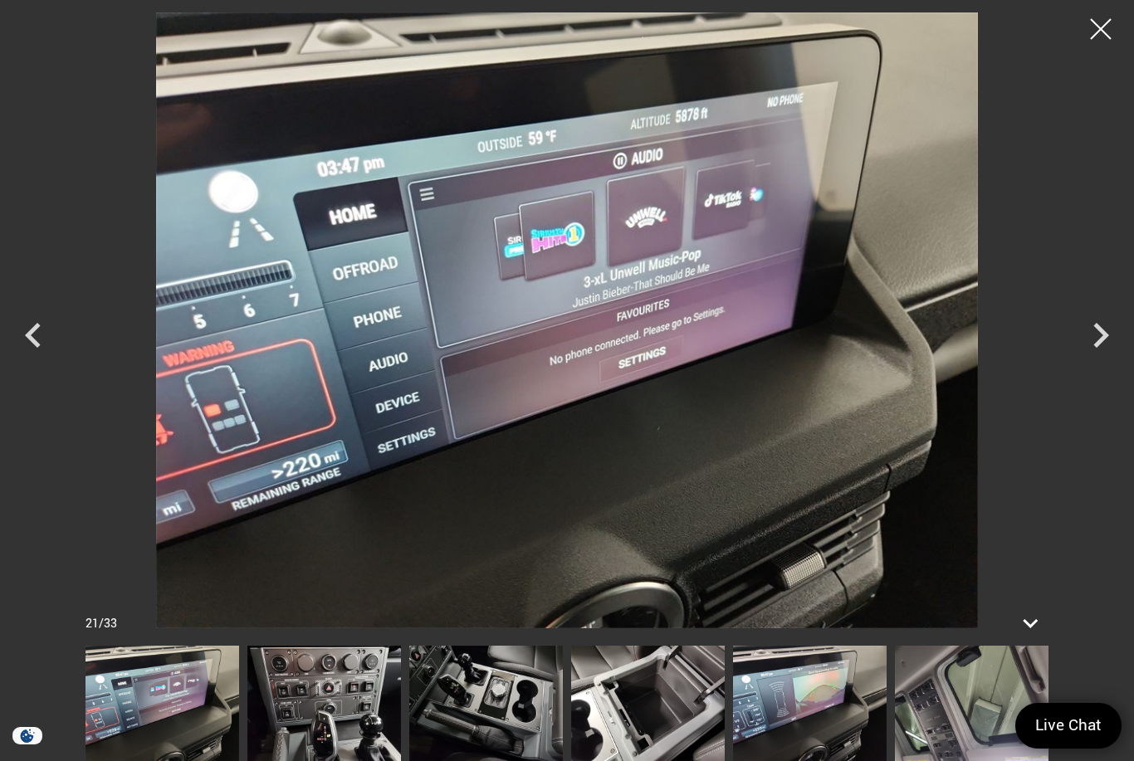
click at [1095, 342] on icon "Next" at bounding box center [1100, 335] width 50 height 50
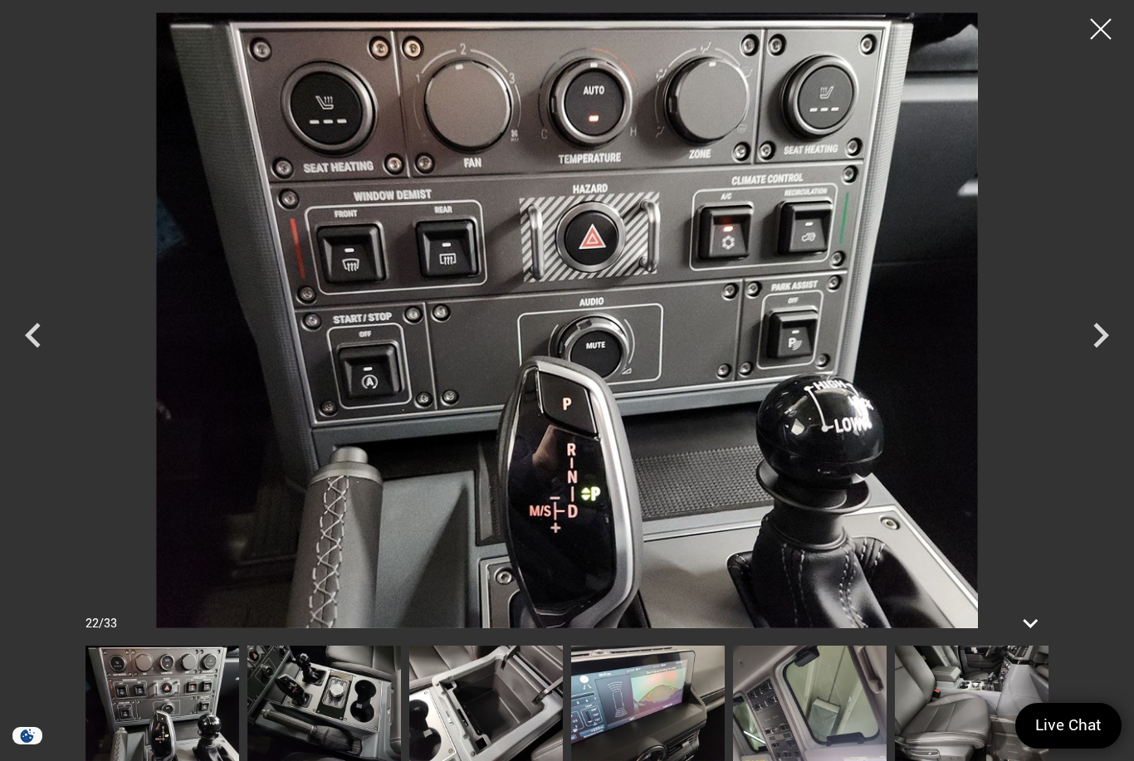
click at [1097, 342] on icon "Next" at bounding box center [1101, 335] width 16 height 25
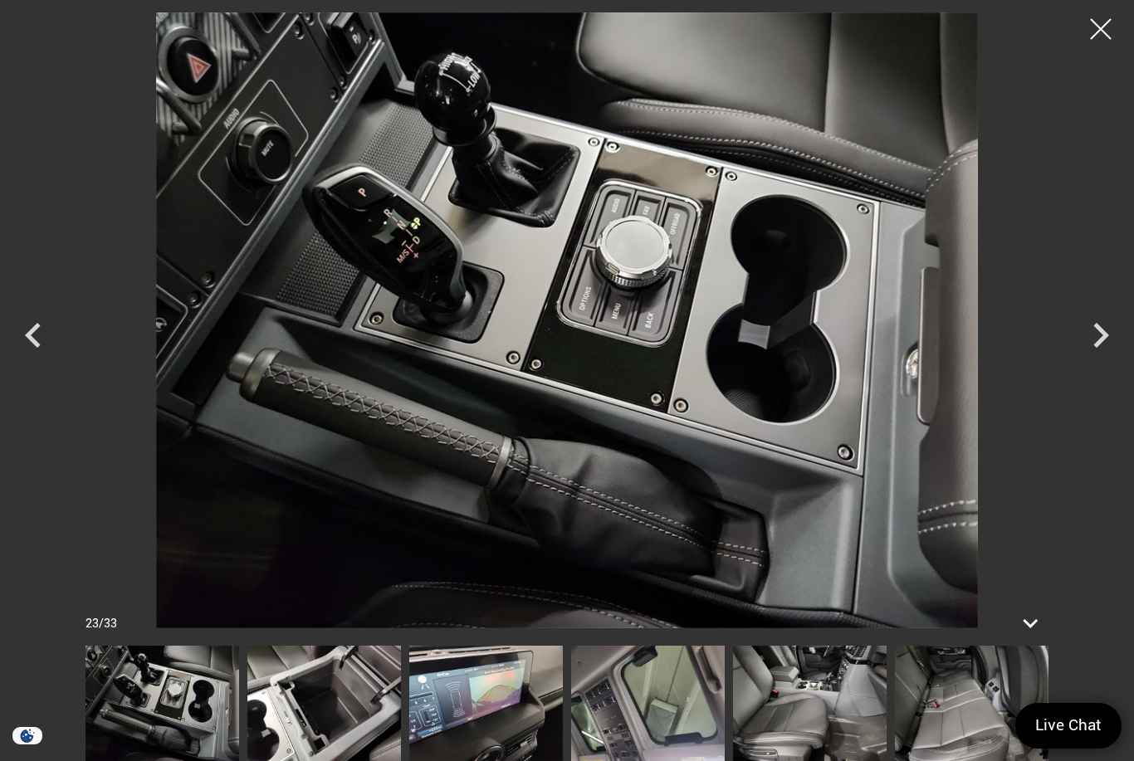
click at [1113, 333] on icon "Next" at bounding box center [1100, 335] width 50 height 50
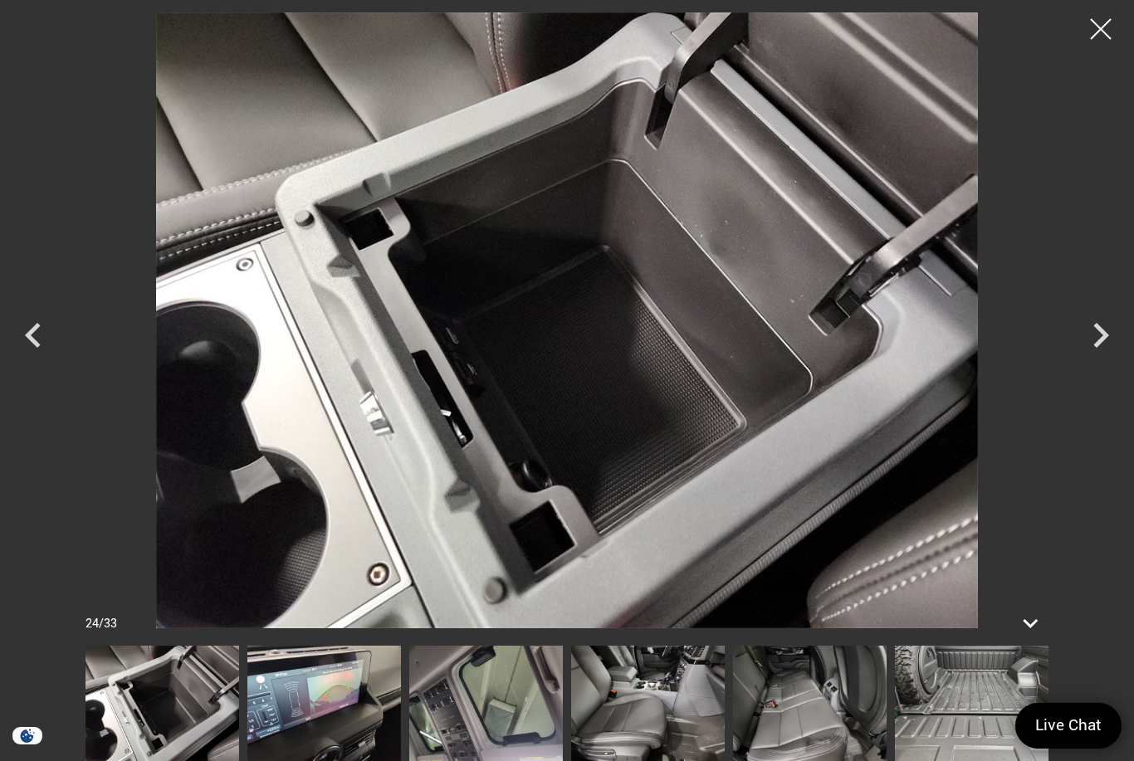
click at [1116, 344] on icon "Next" at bounding box center [1100, 335] width 50 height 50
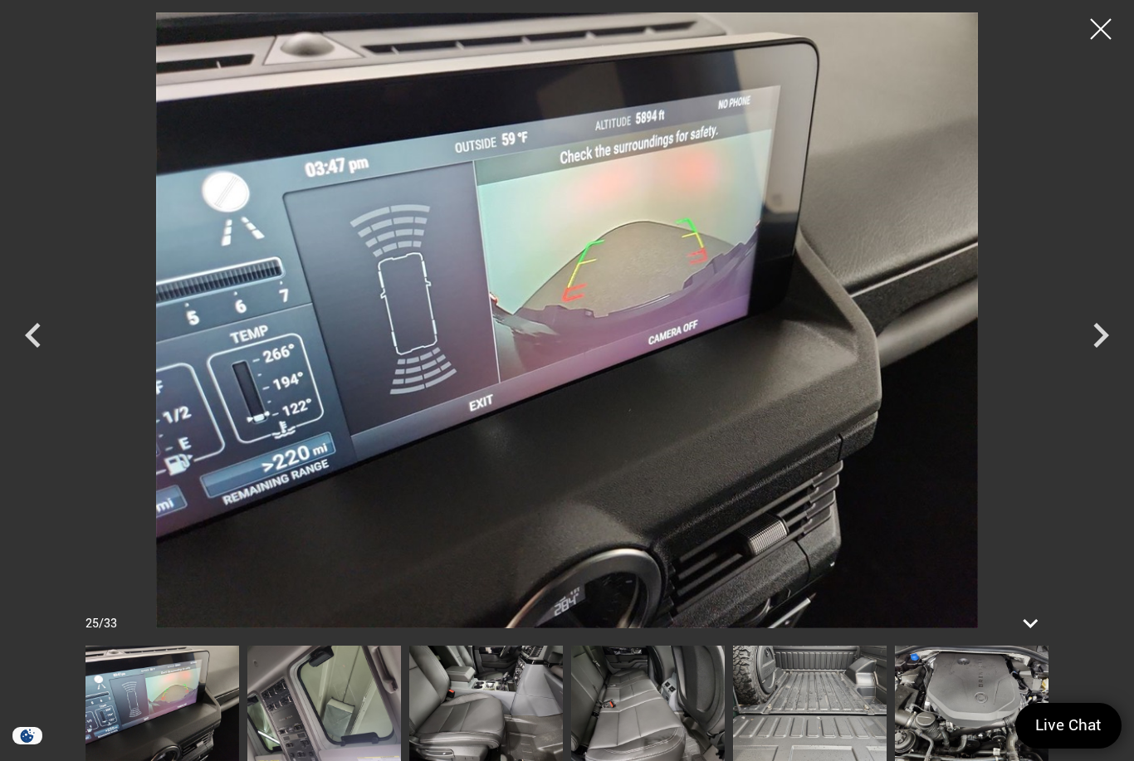
click at [1105, 338] on icon "Next" at bounding box center [1101, 335] width 16 height 25
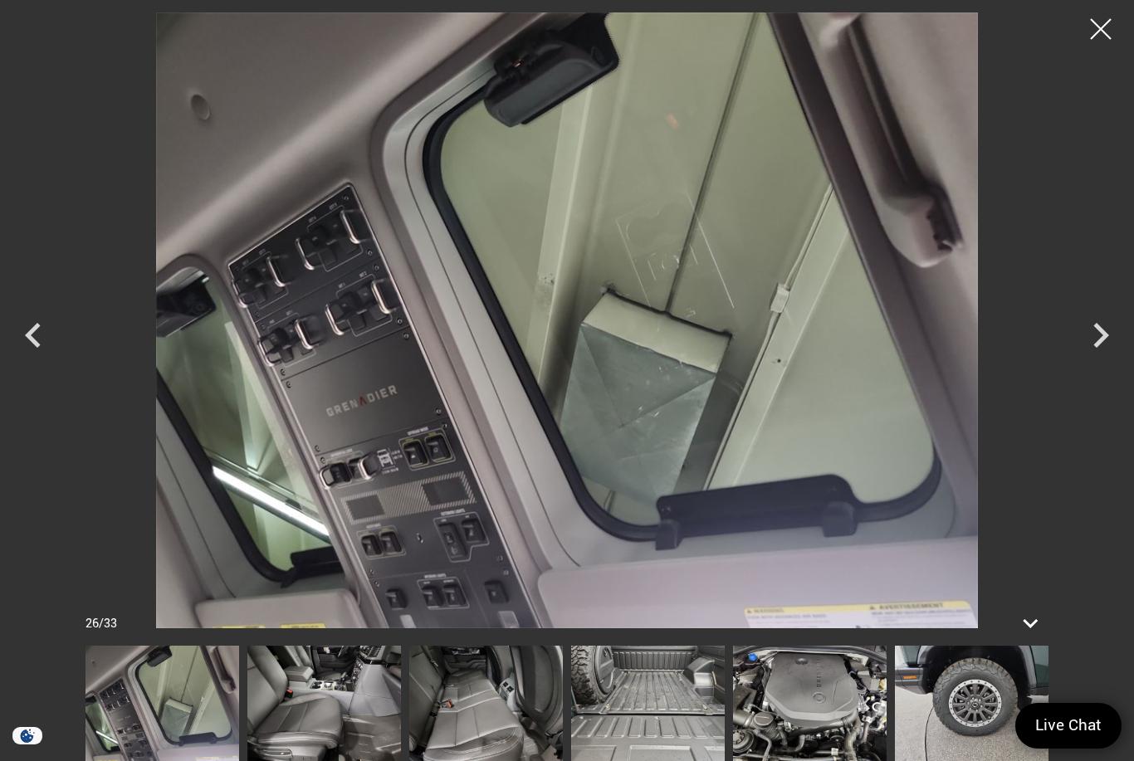
click at [1104, 344] on icon "Next" at bounding box center [1100, 335] width 50 height 50
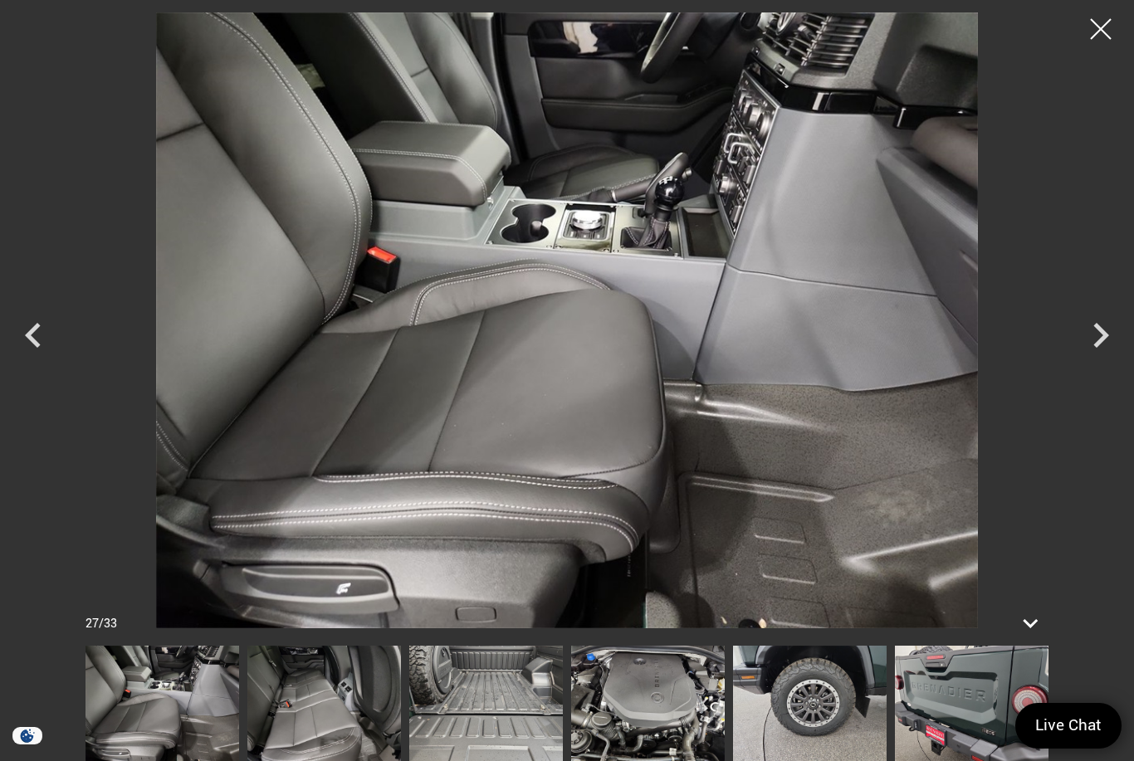
click at [1095, 348] on icon "Next" at bounding box center [1100, 335] width 50 height 50
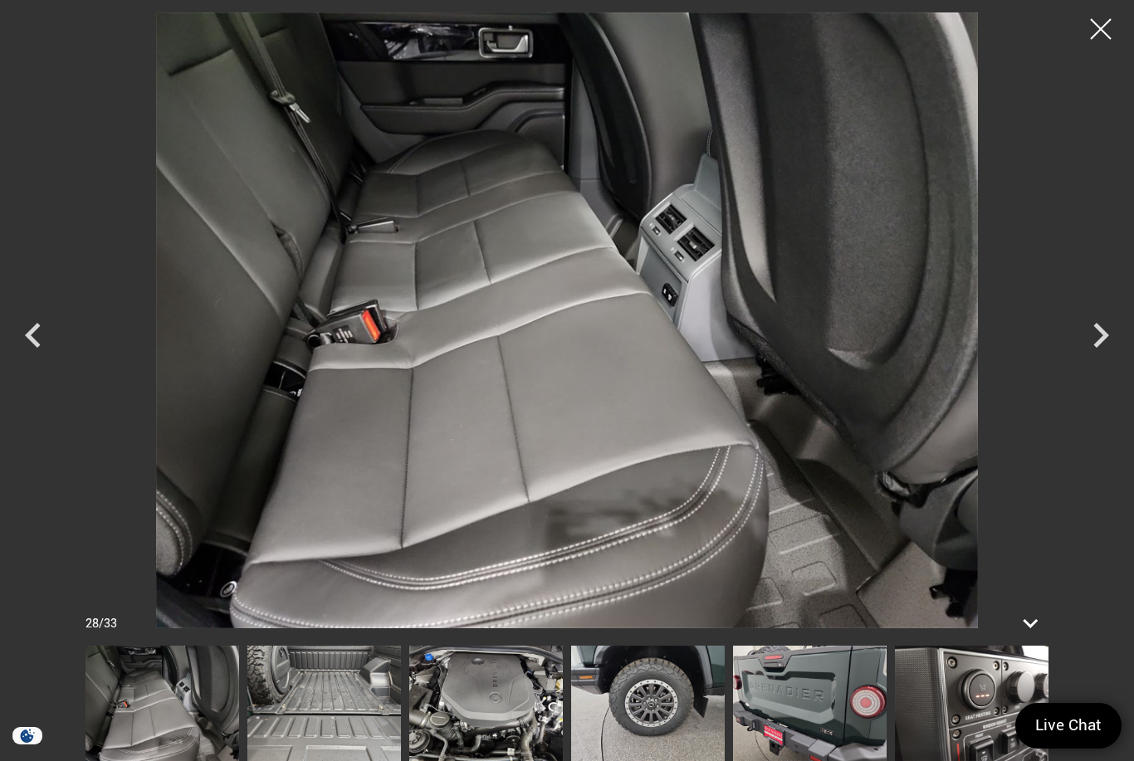
click at [1101, 344] on icon "Next" at bounding box center [1100, 335] width 50 height 50
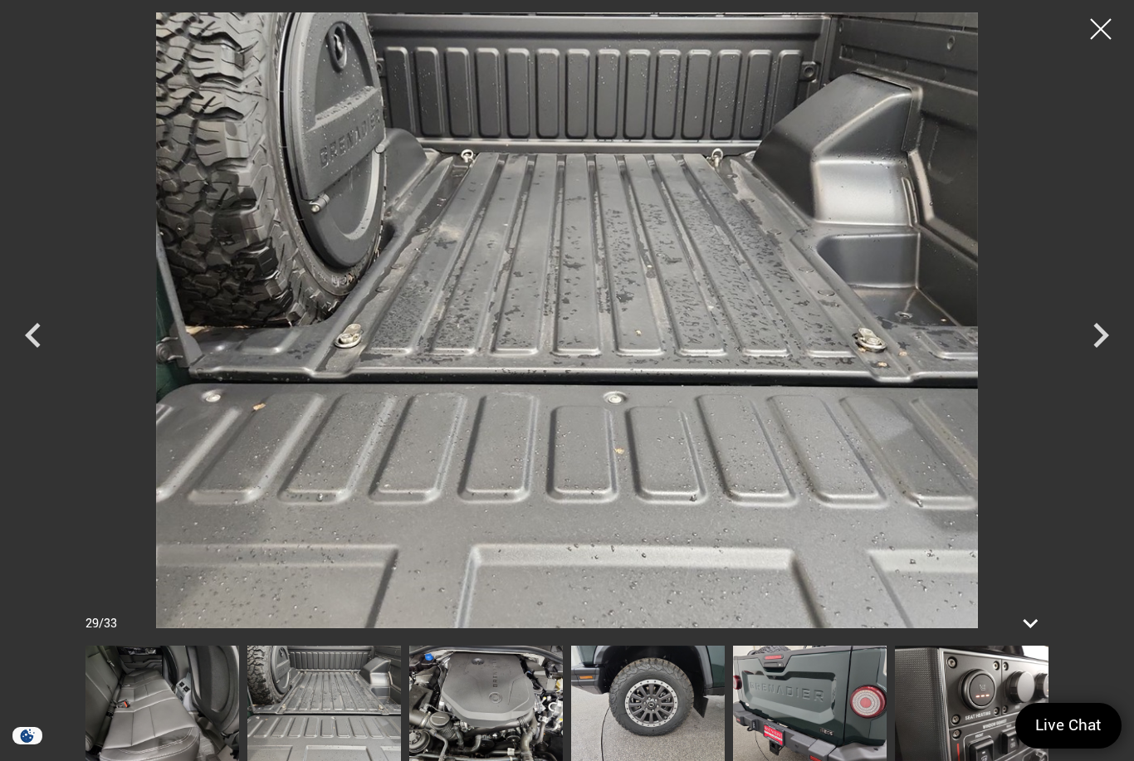
click at [1107, 341] on icon "Next" at bounding box center [1100, 335] width 50 height 50
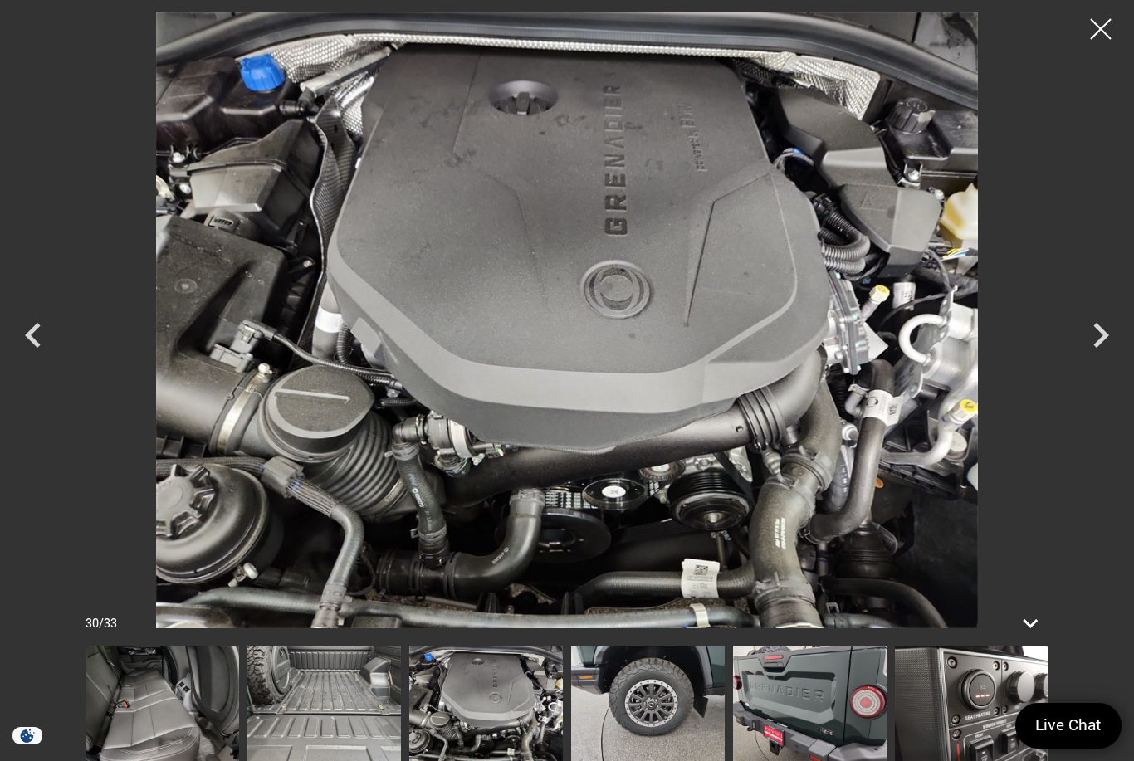
click at [1097, 347] on icon "Next" at bounding box center [1101, 335] width 16 height 25
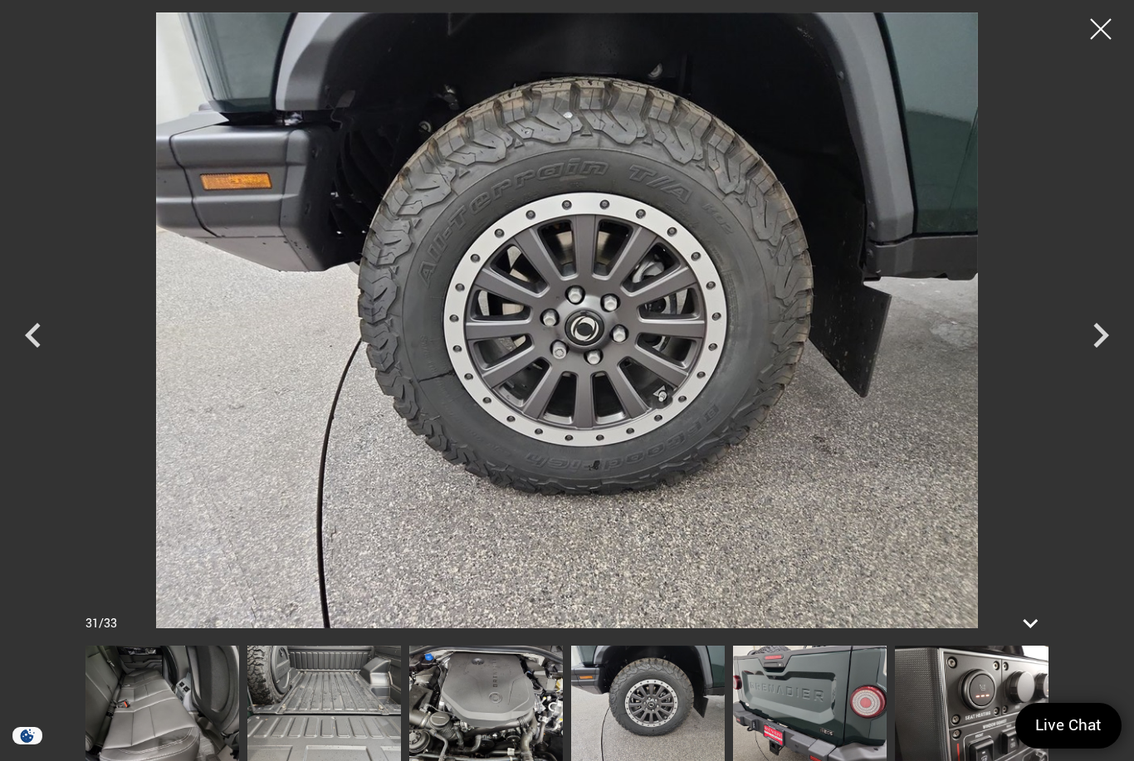
click at [1093, 345] on icon "Next" at bounding box center [1100, 335] width 50 height 50
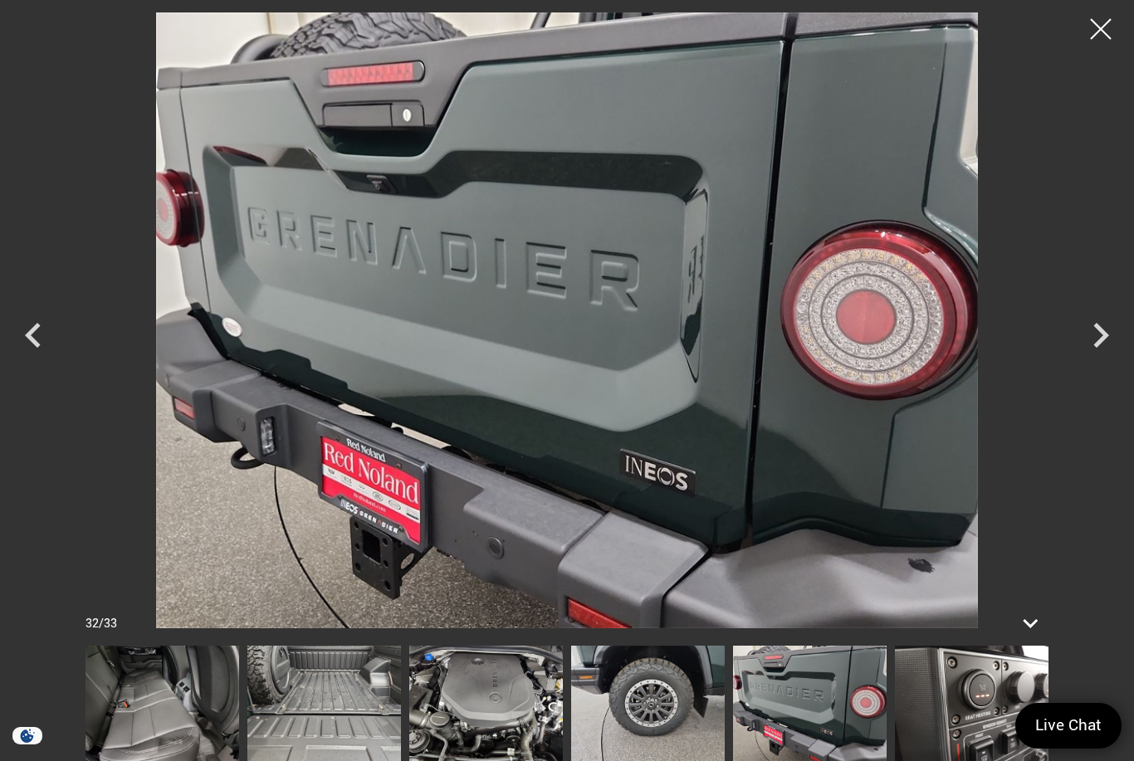
click at [1104, 341] on icon "Next" at bounding box center [1100, 335] width 50 height 50
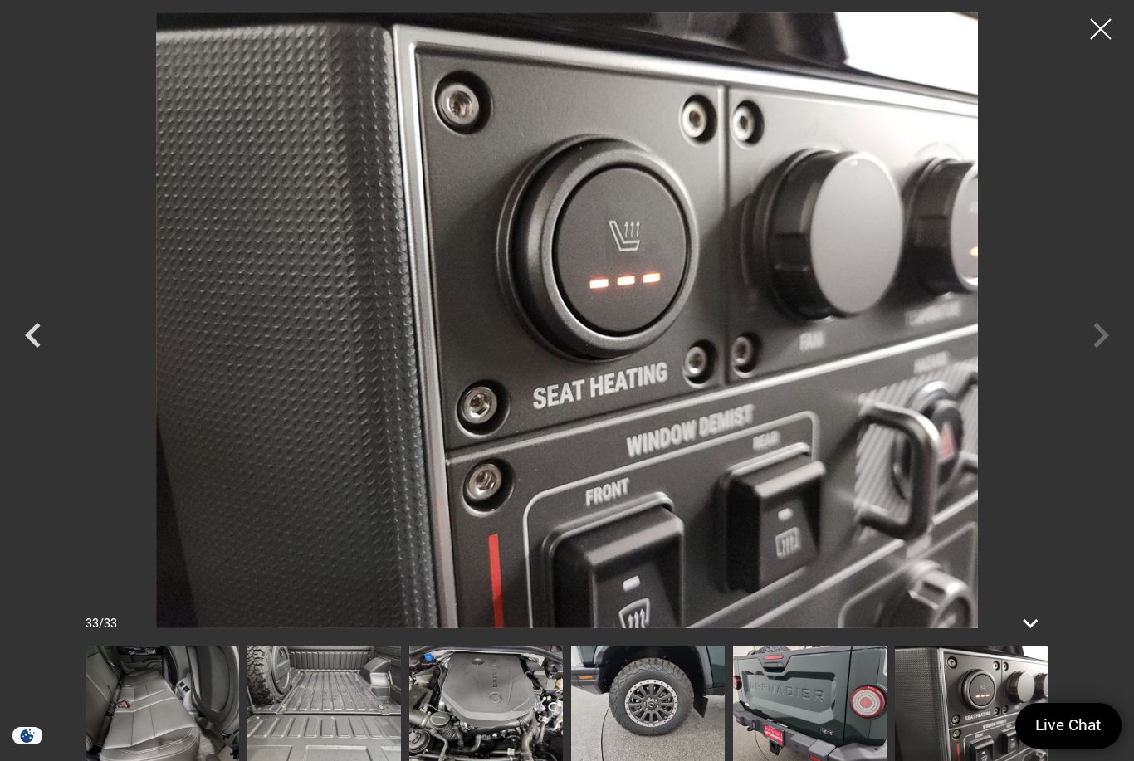
click at [1097, 340] on div at bounding box center [567, 320] width 1134 height 616
click at [1098, 21] on div at bounding box center [1100, 28] width 41 height 41
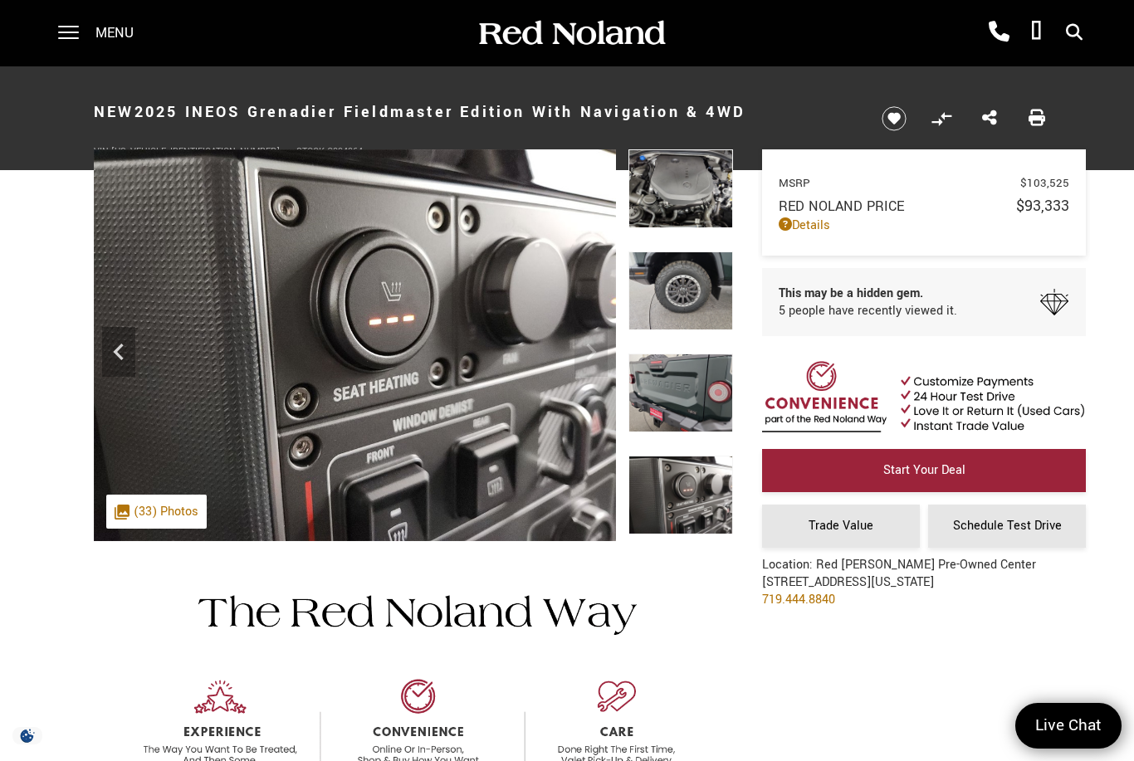
click at [185, 519] on div ".cls-1, .cls-3 { fill: #c50033; } .cls-1 { clip-rule: evenodd; } .cls-2 { clip-…" at bounding box center [156, 512] width 100 height 34
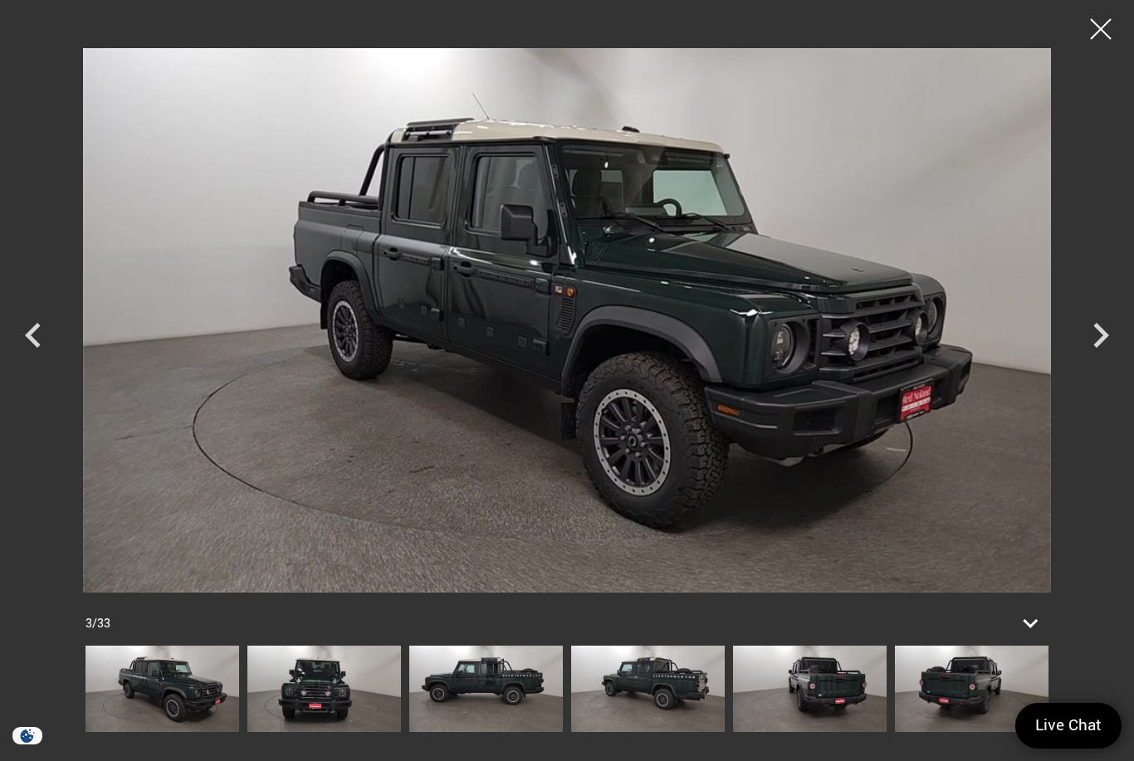
click at [338, 666] on img at bounding box center [324, 689] width 154 height 86
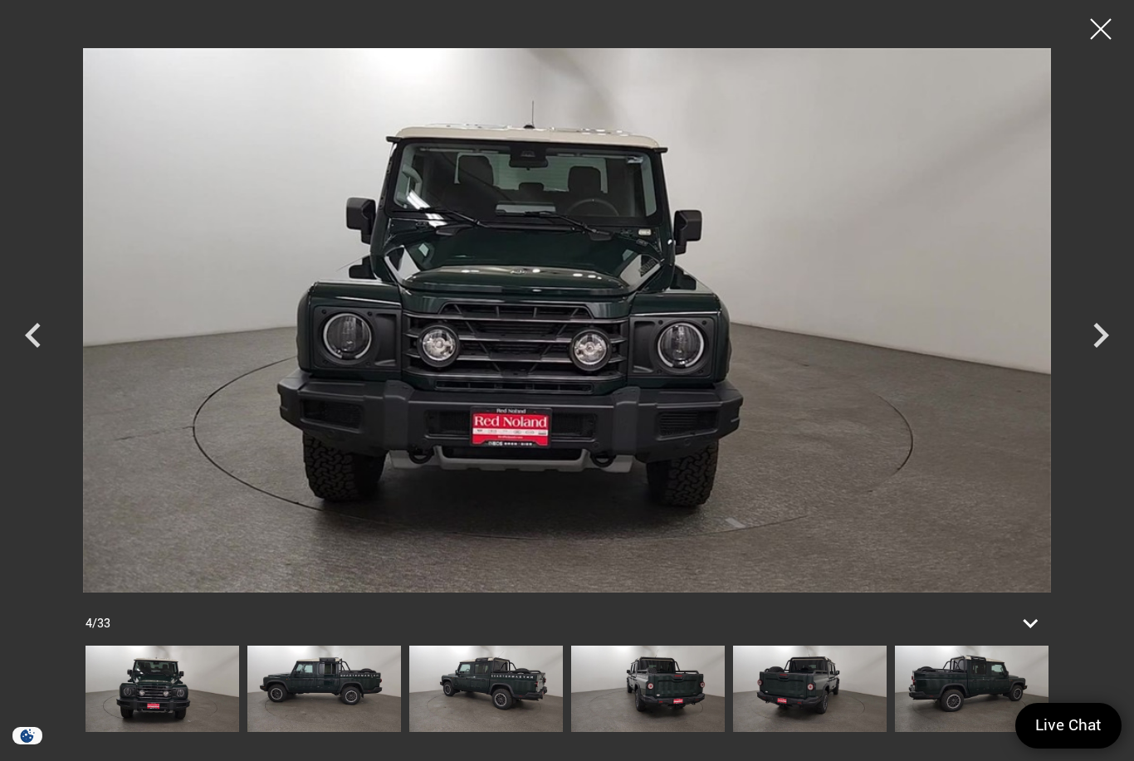
click at [571, 679] on img at bounding box center [648, 689] width 154 height 86
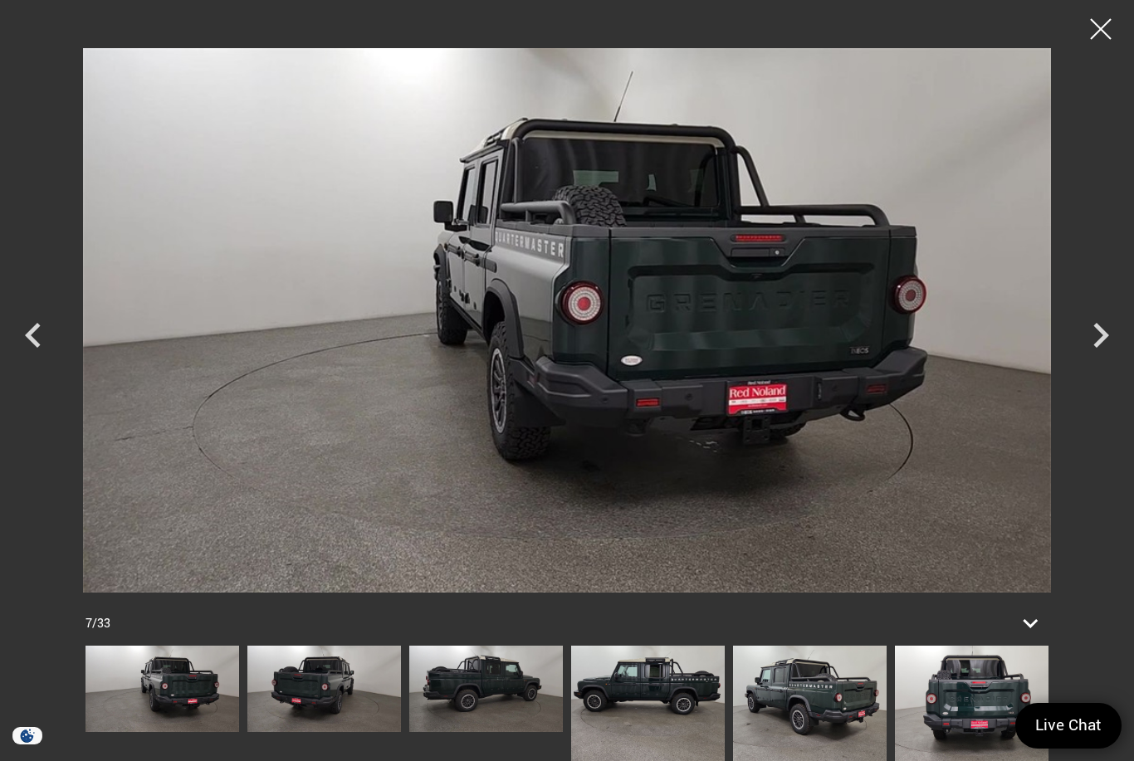
click at [895, 685] on img at bounding box center [972, 703] width 154 height 115
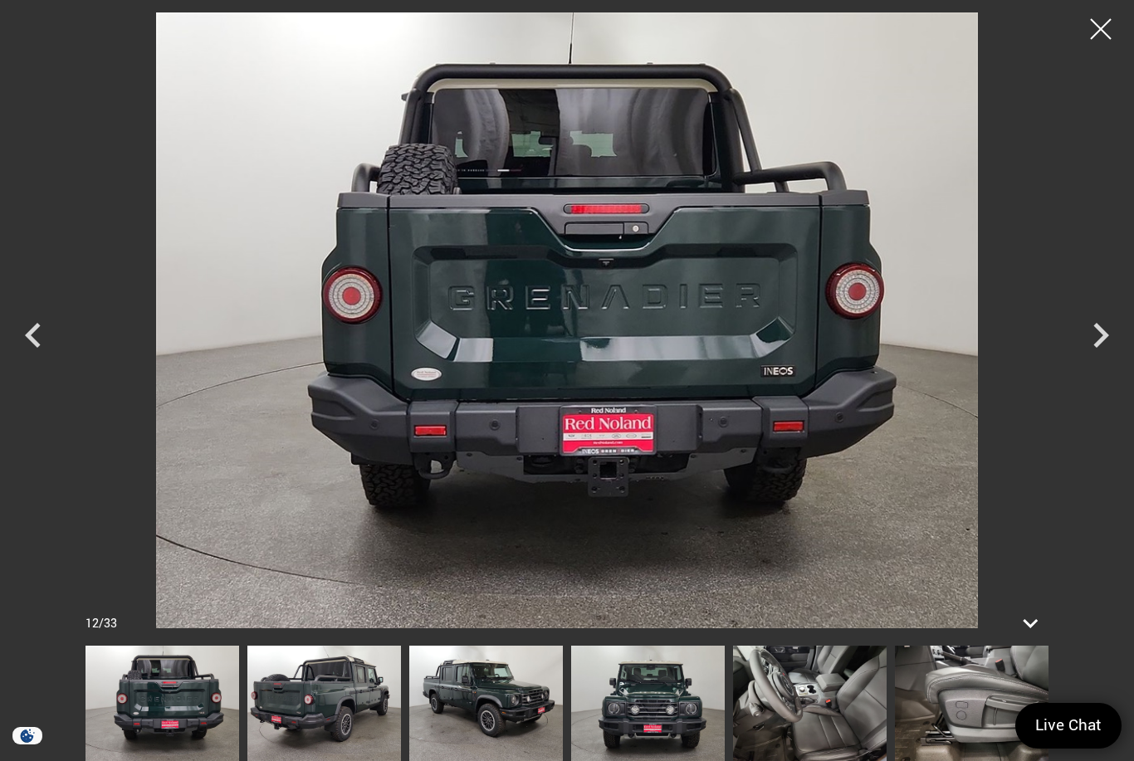
click at [1056, 693] on img at bounding box center [1133, 703] width 154 height 115
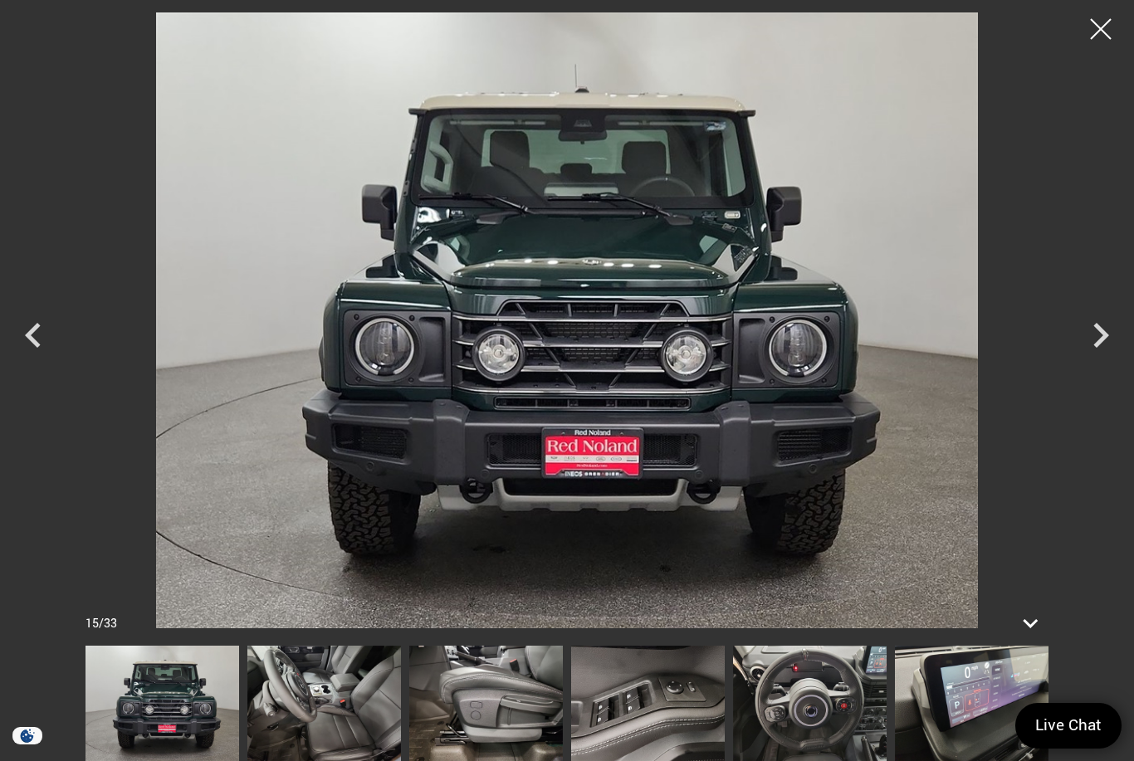
click at [162, 700] on img at bounding box center [162, 703] width 154 height 115
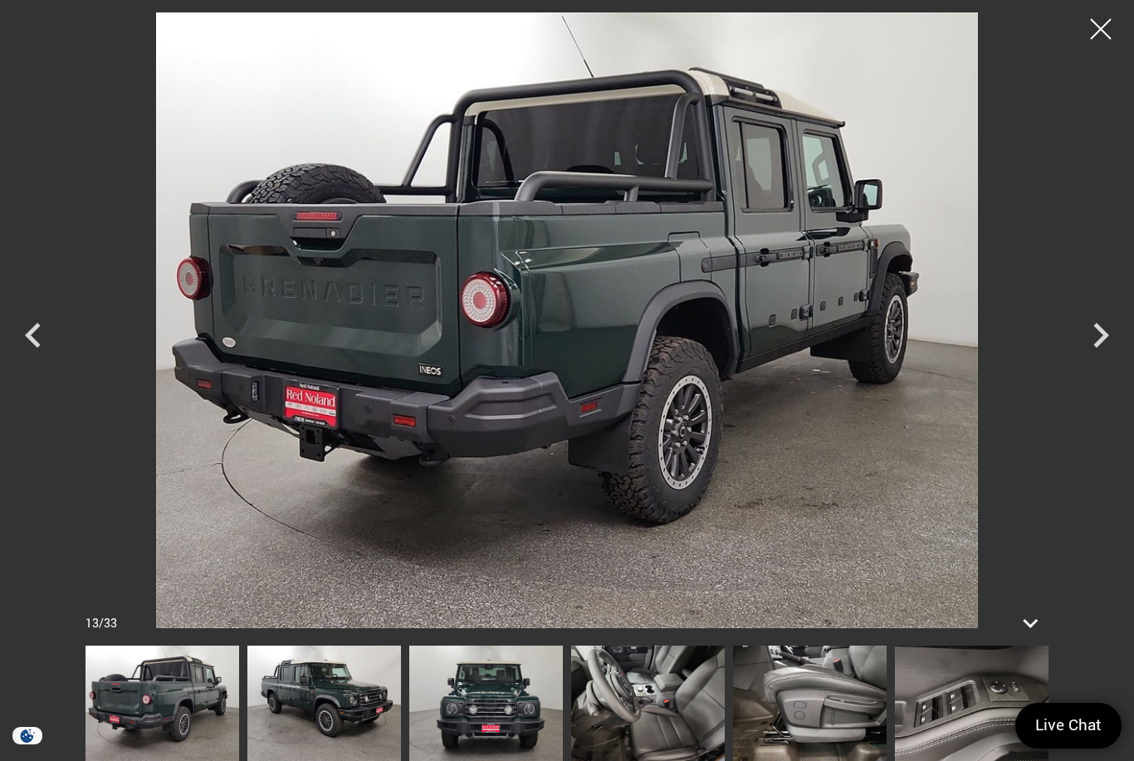
click at [1098, 37] on div at bounding box center [1100, 28] width 41 height 41
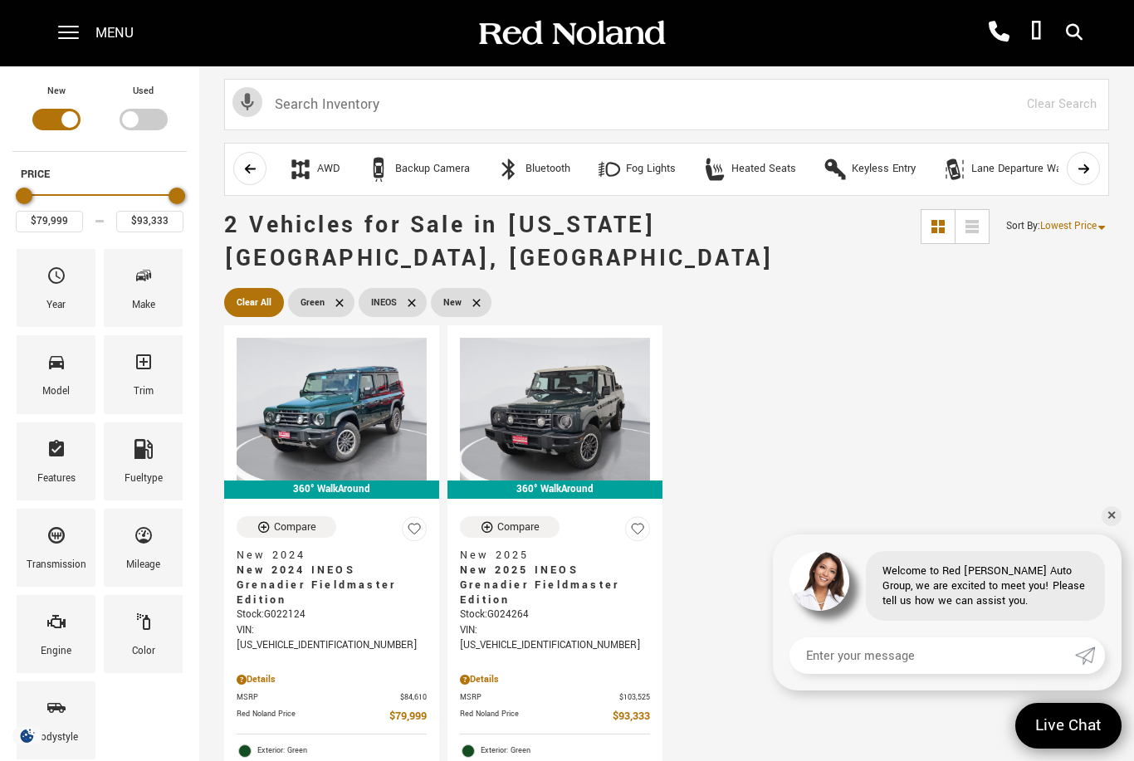
type input "$78,663"
type input "$99,640"
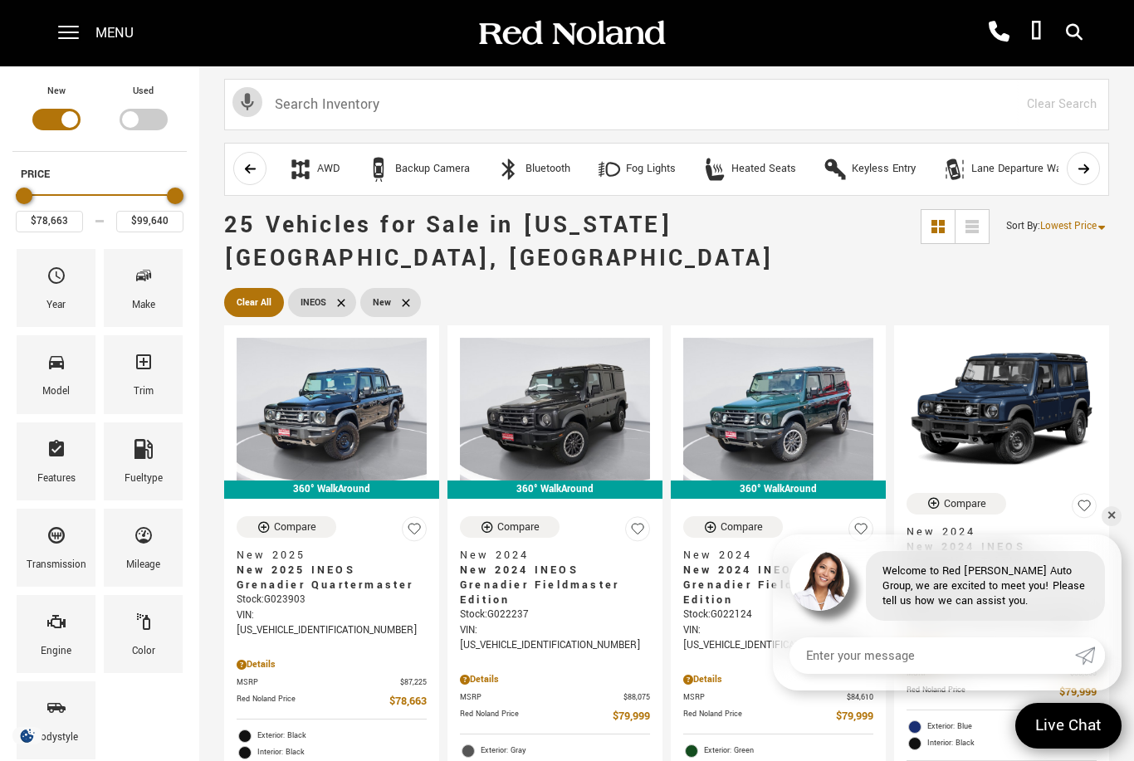
click at [59, 378] on span "Model" at bounding box center [56, 365] width 20 height 35
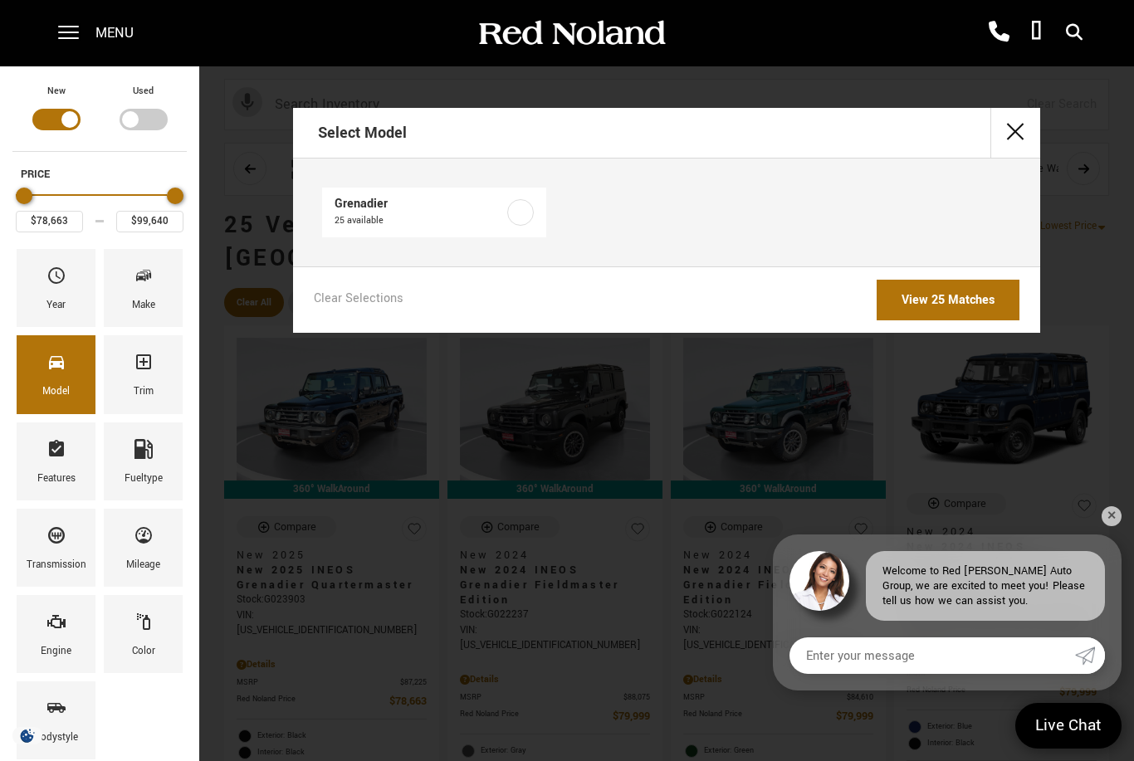
click at [530, 236] on link "Grenadier 25 available" at bounding box center [434, 213] width 224 height 50
checkbox input "true"
click at [982, 295] on link "View 25 Matches" at bounding box center [947, 300] width 143 height 41
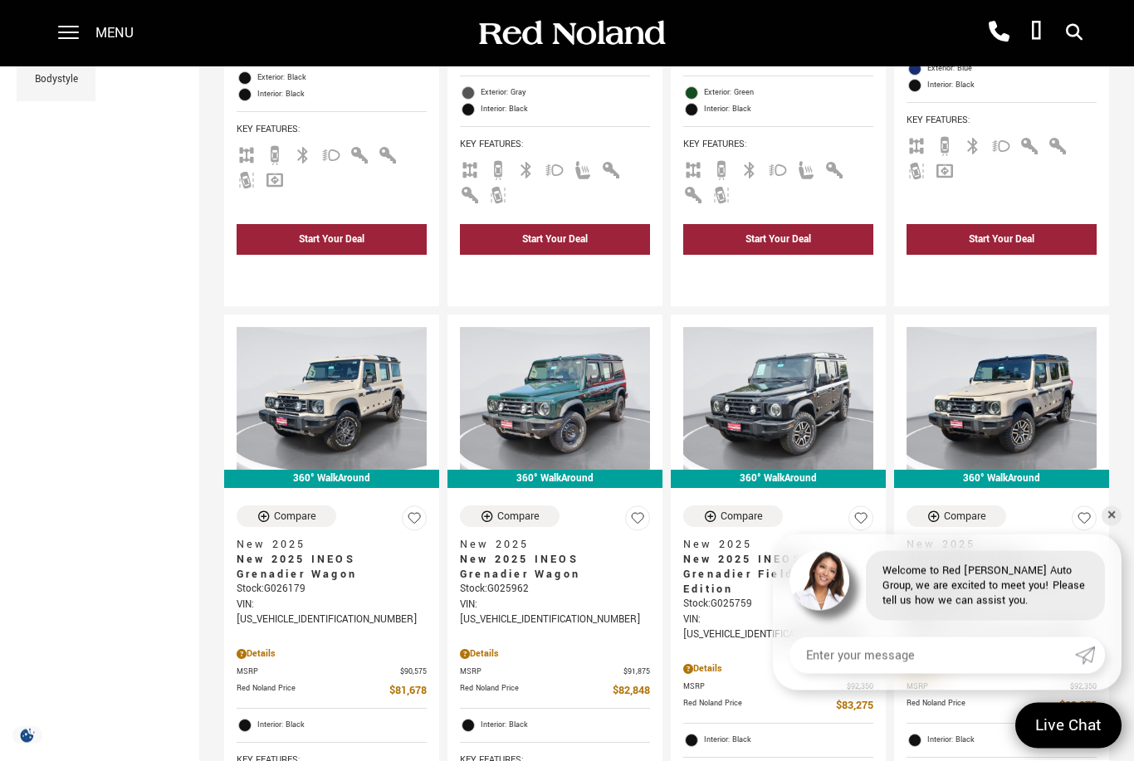
scroll to position [682, 0]
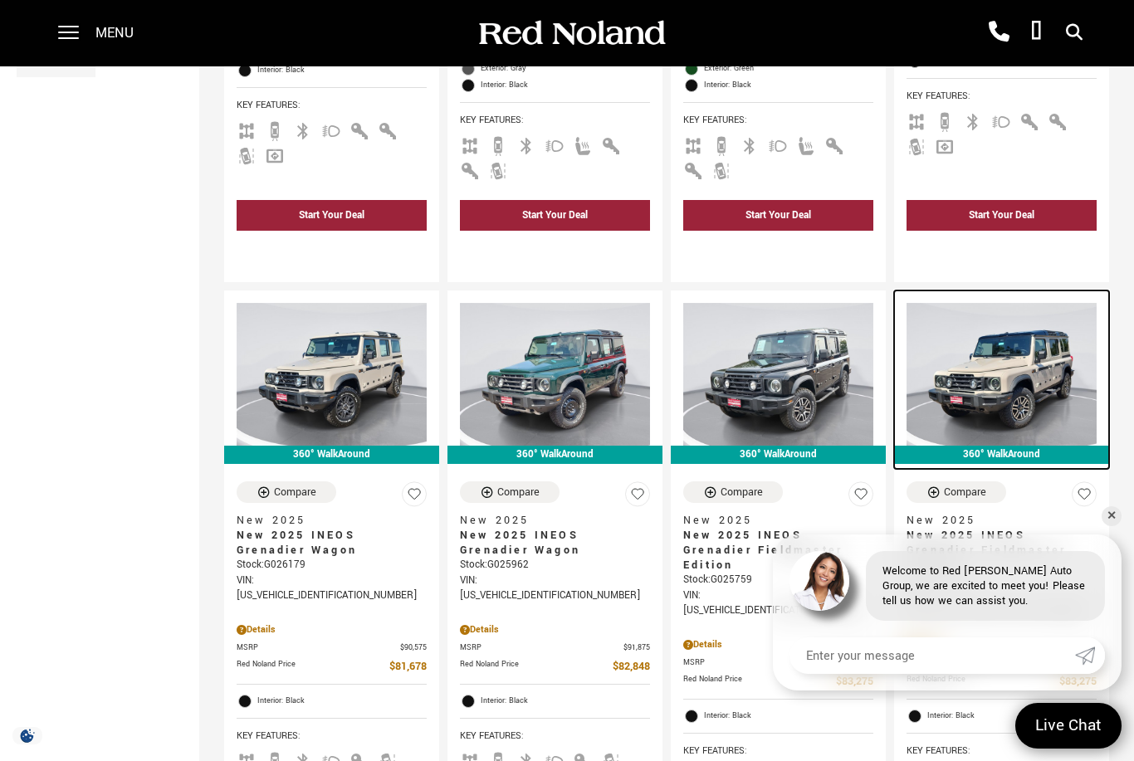
click at [1007, 370] on img at bounding box center [1001, 374] width 190 height 143
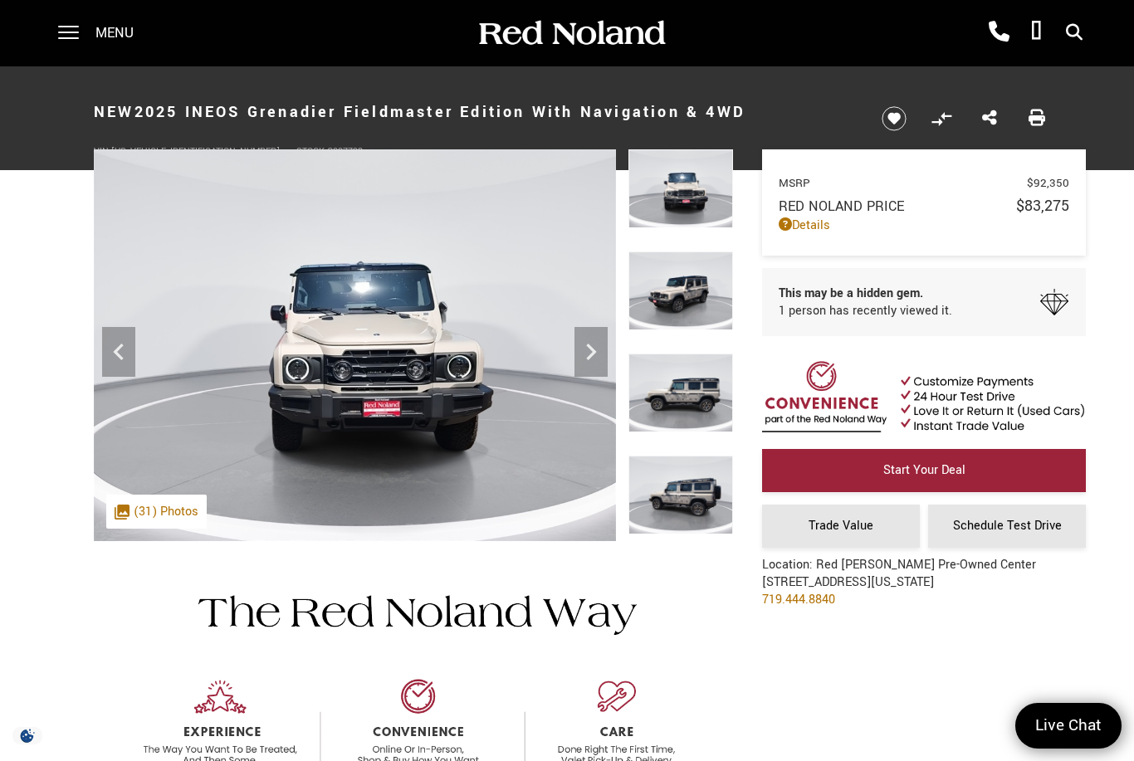
click at [183, 516] on div ".cls-1, .cls-3 { fill: #c50033; } .cls-1 { clip-rule: evenodd; } .cls-2 { clip-…" at bounding box center [156, 512] width 100 height 34
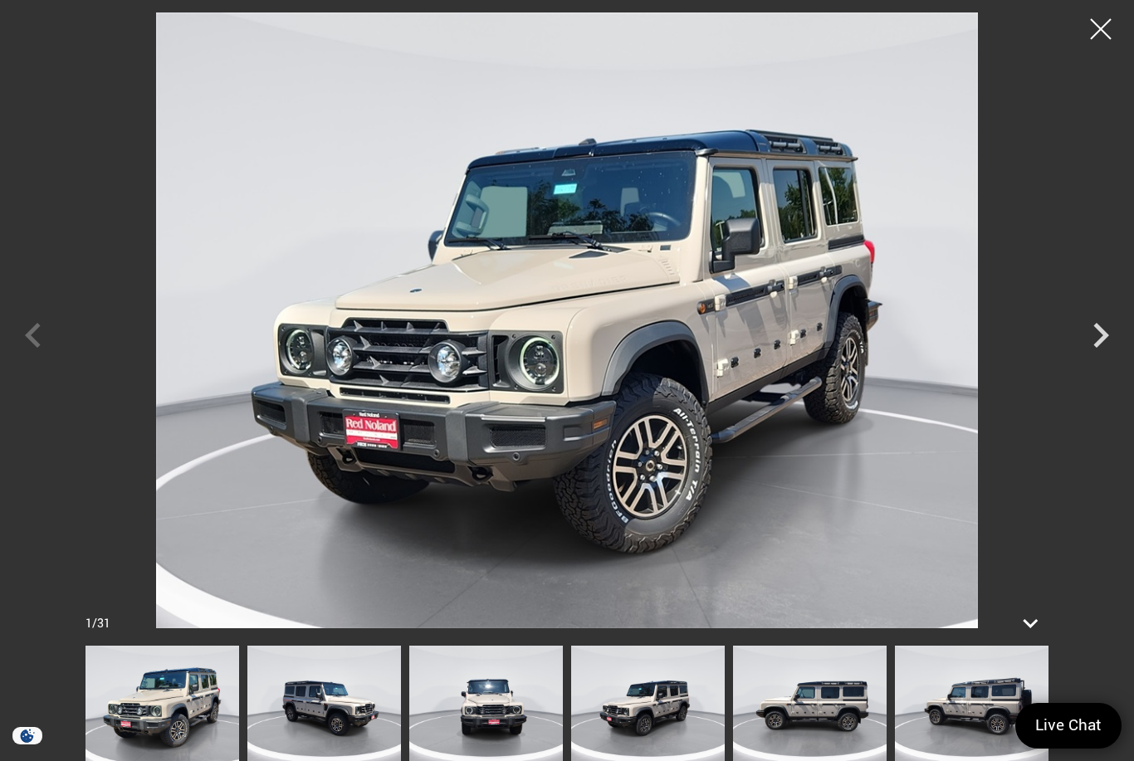
click at [1085, 335] on icon "Next" at bounding box center [1100, 335] width 50 height 50
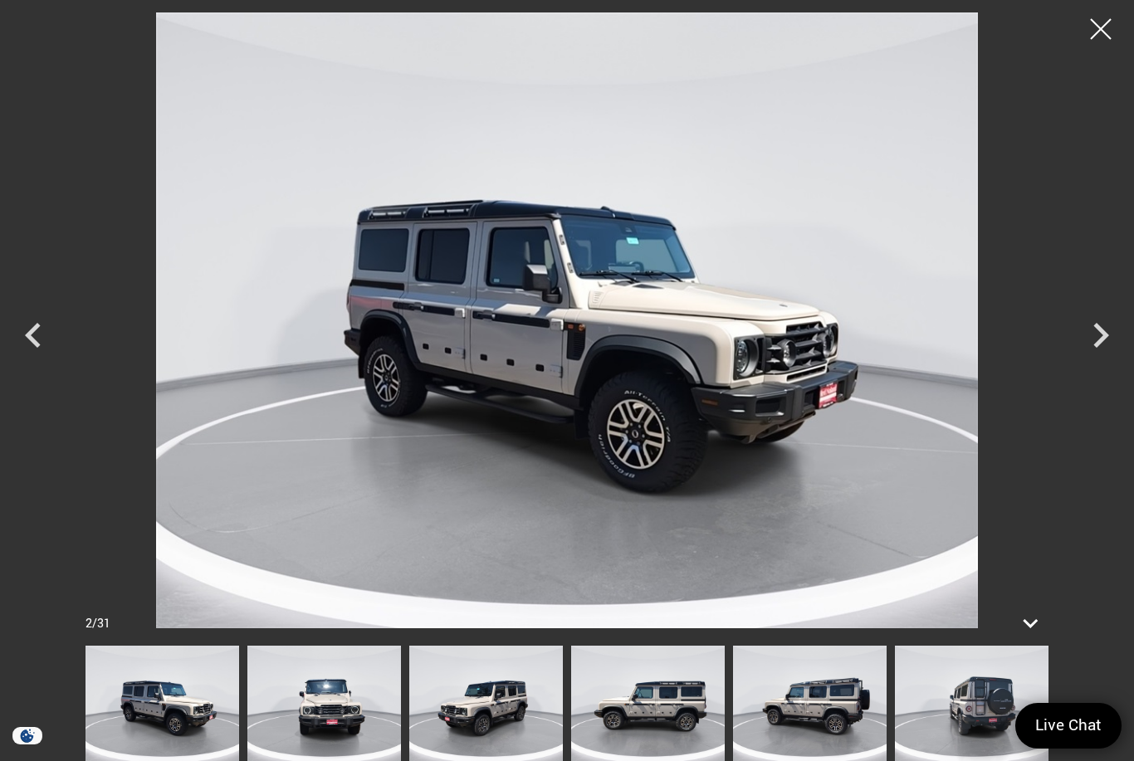
click at [1091, 342] on icon "Next" at bounding box center [1100, 335] width 50 height 50
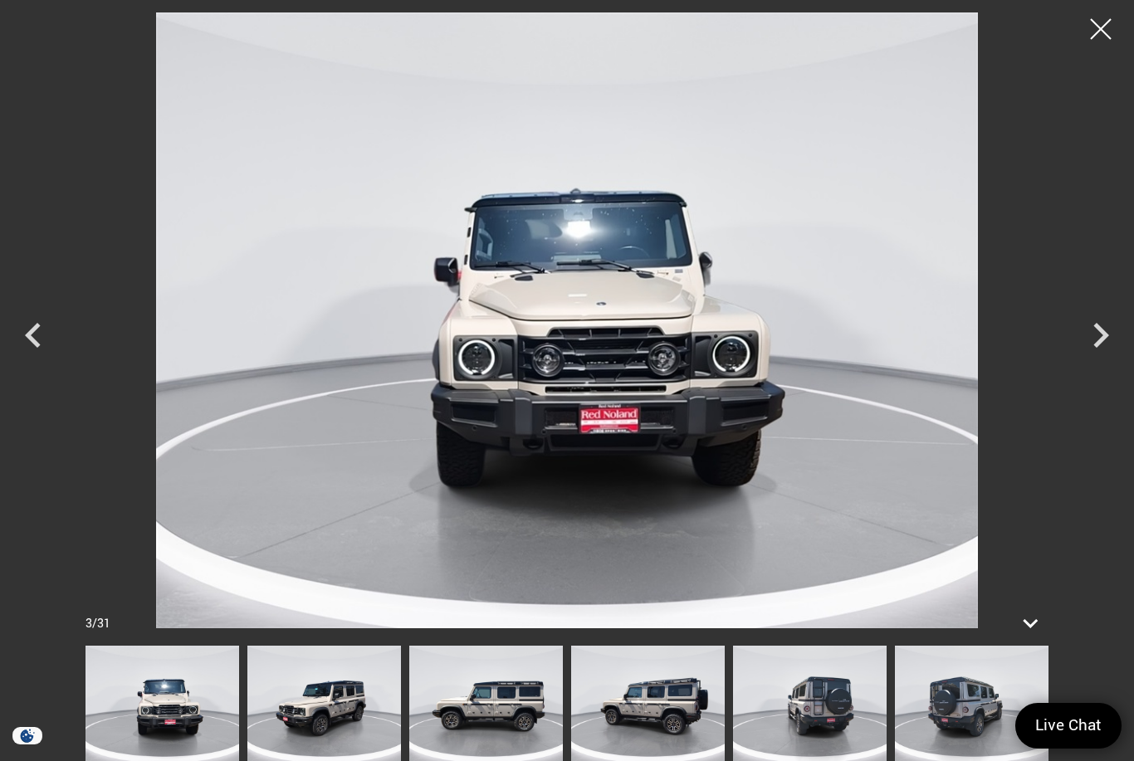
click at [1095, 345] on icon "Next" at bounding box center [1101, 335] width 16 height 25
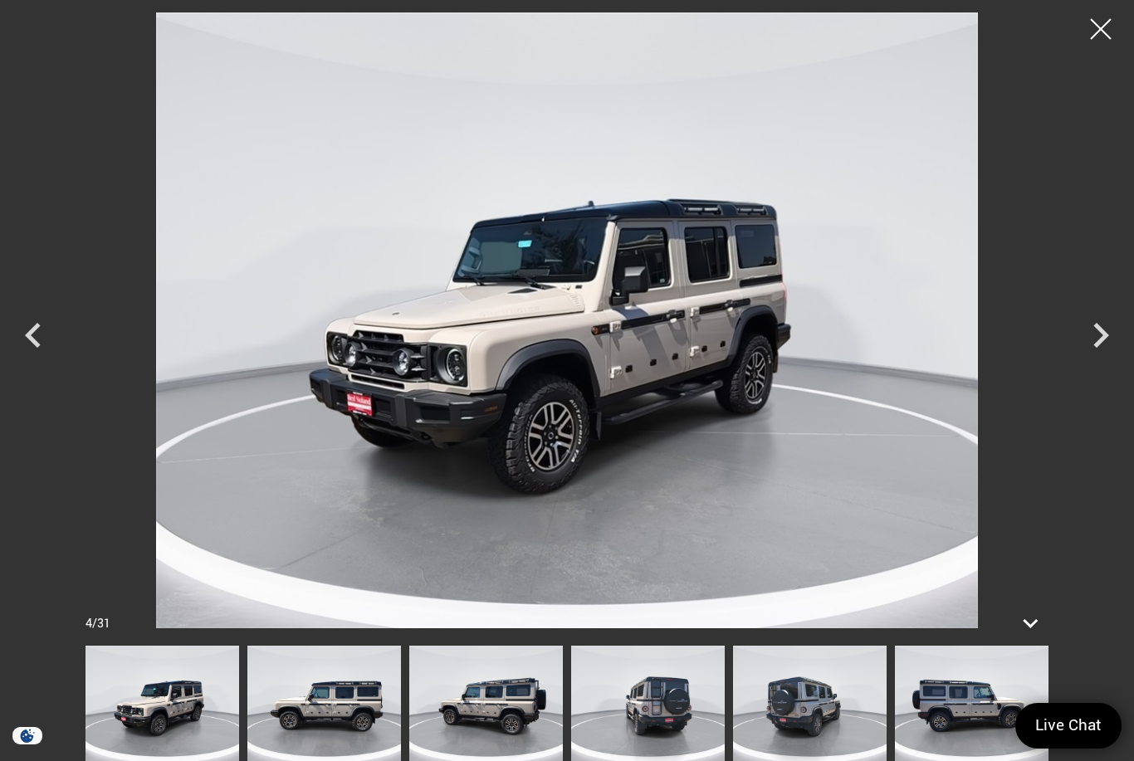
click at [1094, 339] on icon "Next" at bounding box center [1100, 335] width 50 height 50
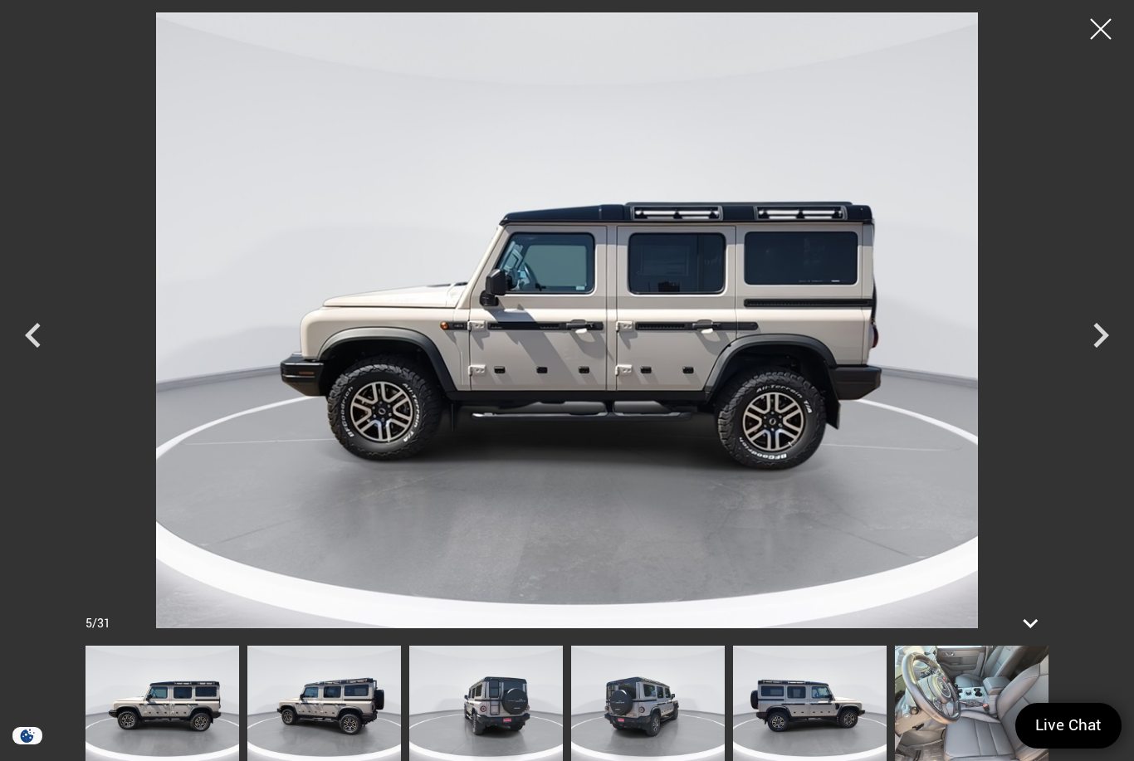
click at [1095, 338] on icon "Next" at bounding box center [1100, 335] width 50 height 50
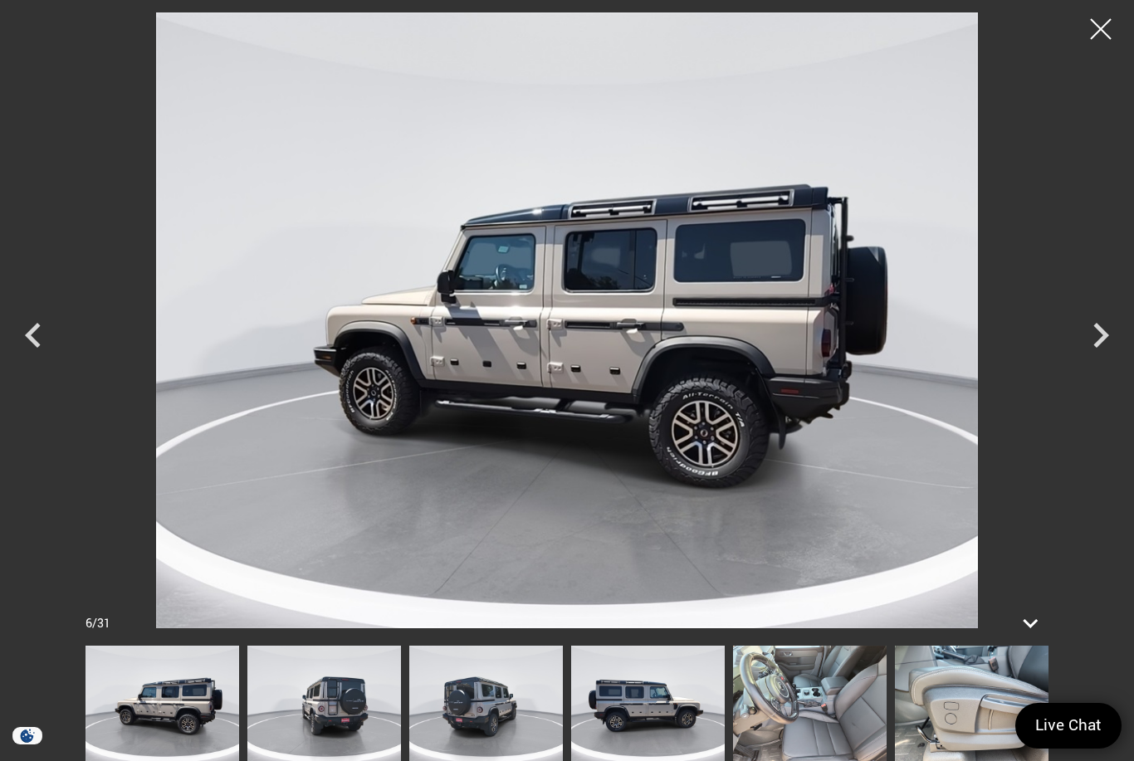
click at [1095, 338] on icon "Next" at bounding box center [1100, 335] width 50 height 50
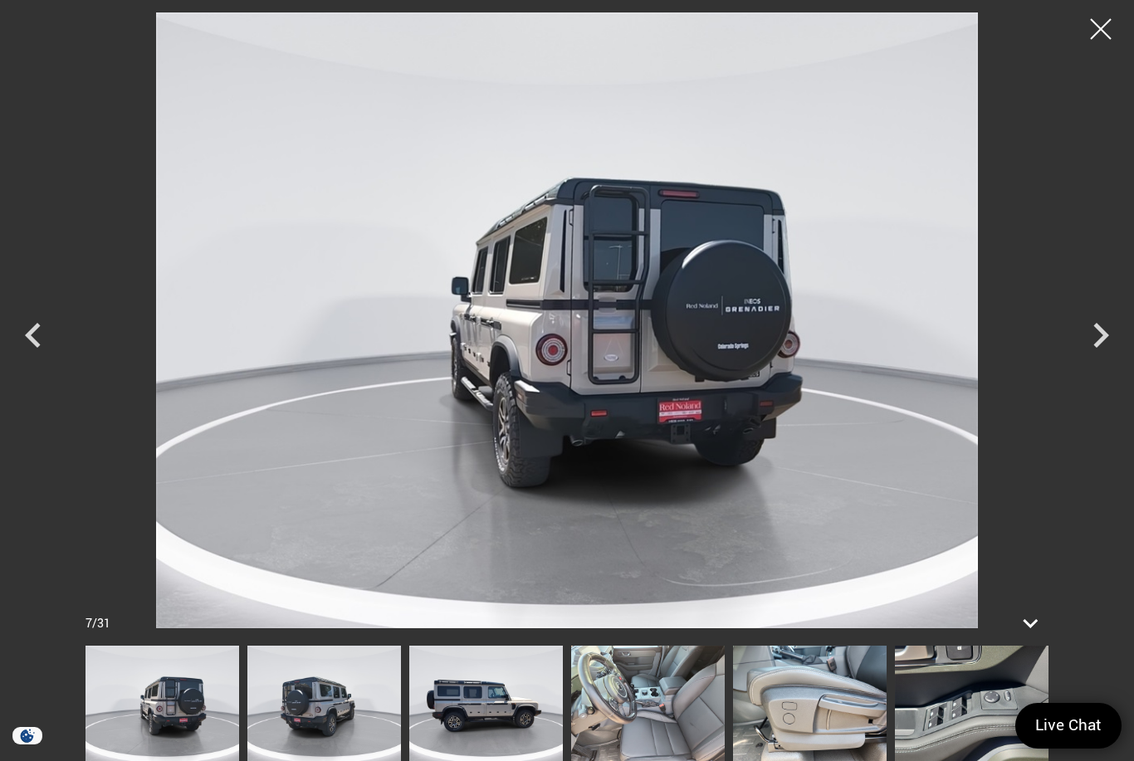
click at [1099, 340] on icon "Next" at bounding box center [1101, 335] width 16 height 25
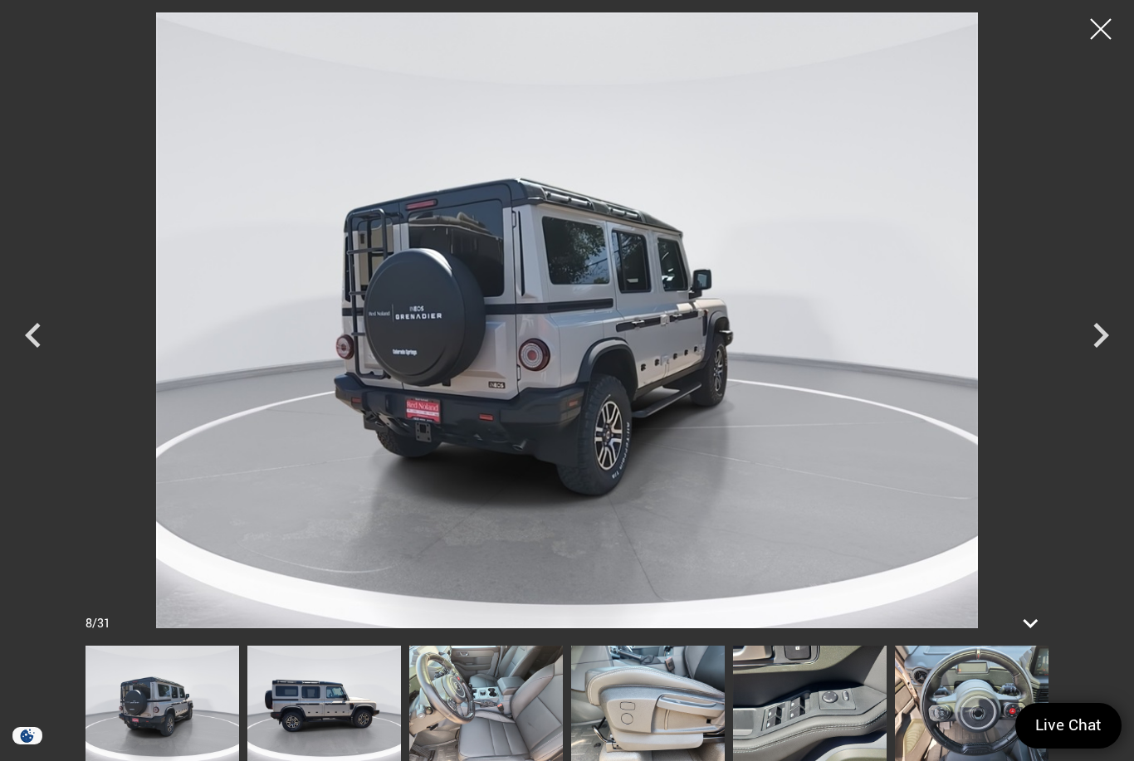
click at [1098, 340] on icon "Next" at bounding box center [1101, 335] width 16 height 25
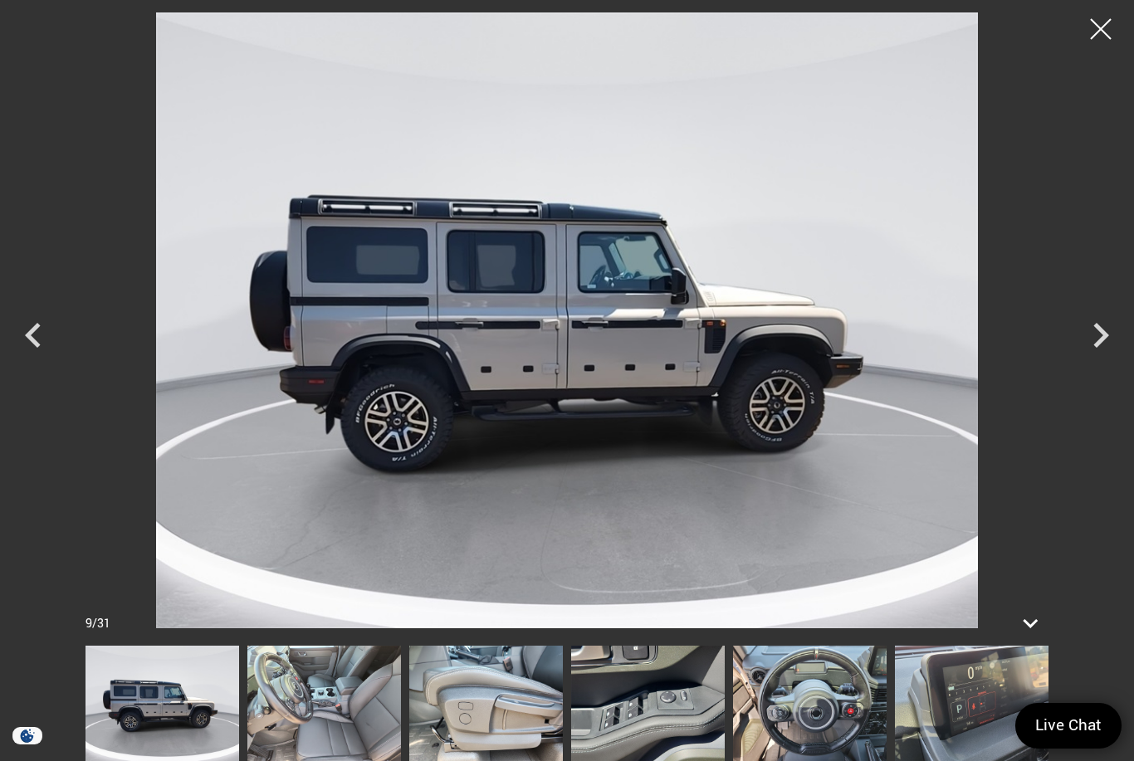
click at [1099, 339] on icon "Next" at bounding box center [1101, 335] width 16 height 25
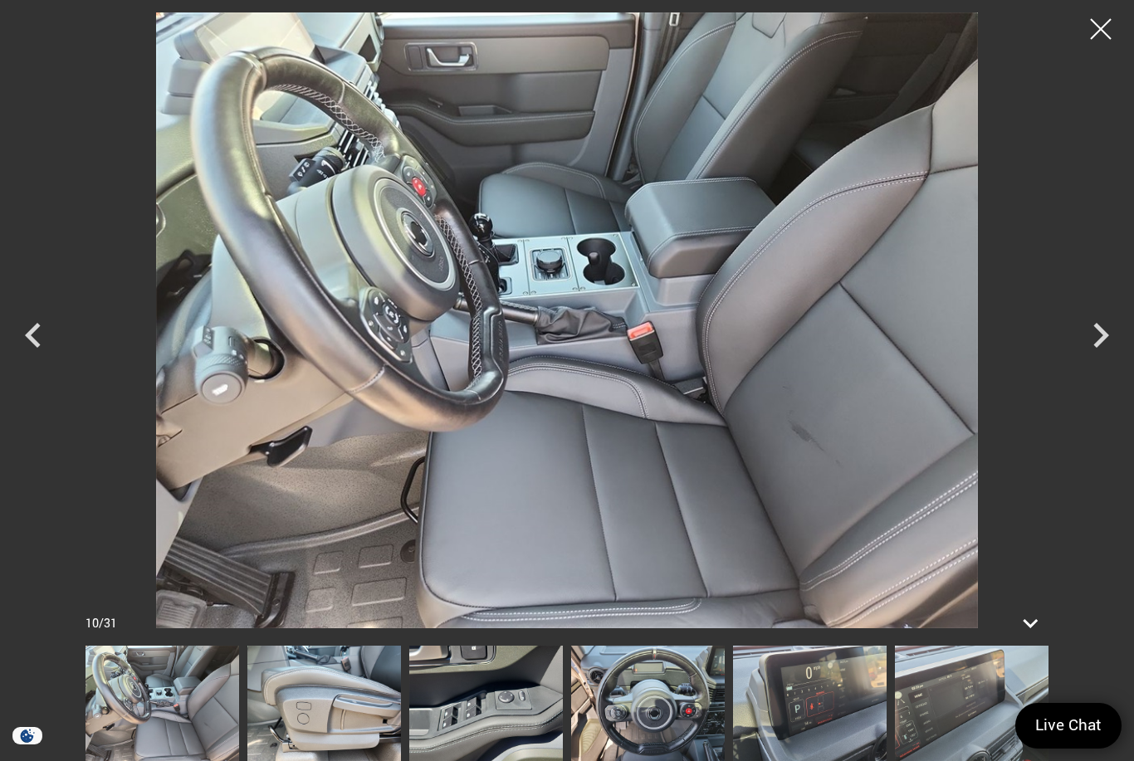
click at [1104, 339] on icon "Next" at bounding box center [1101, 335] width 16 height 25
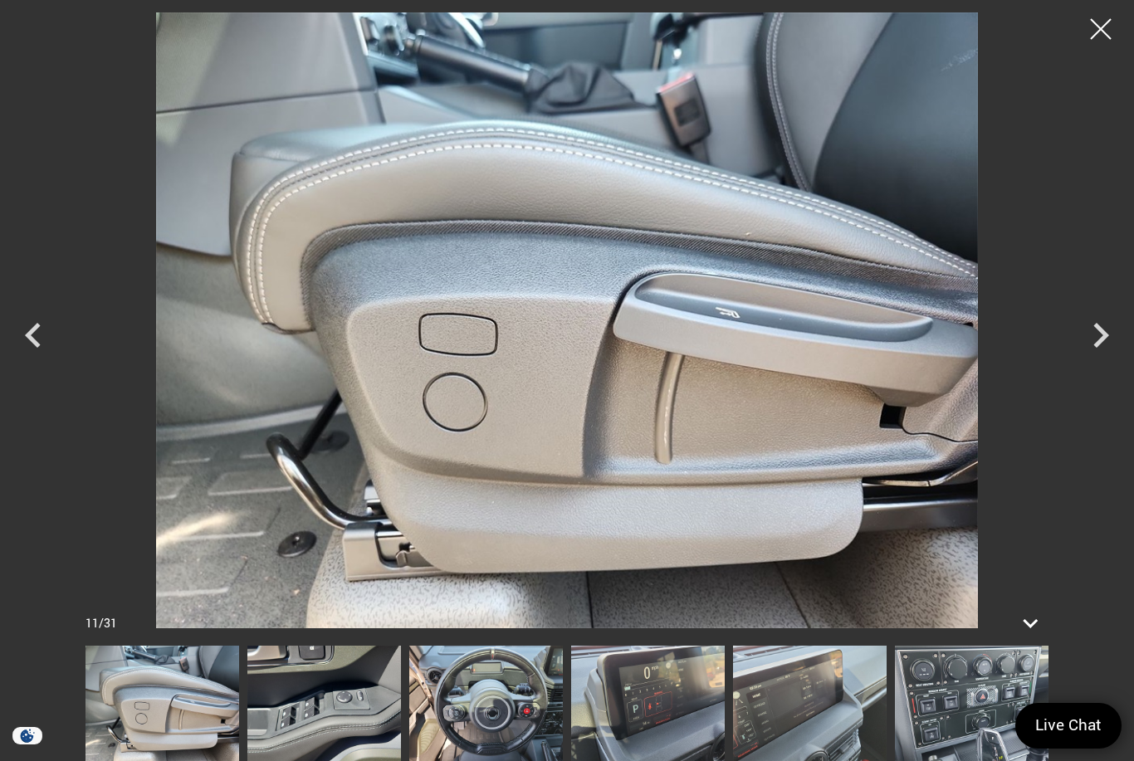
click at [1104, 337] on icon "Next" at bounding box center [1101, 335] width 16 height 25
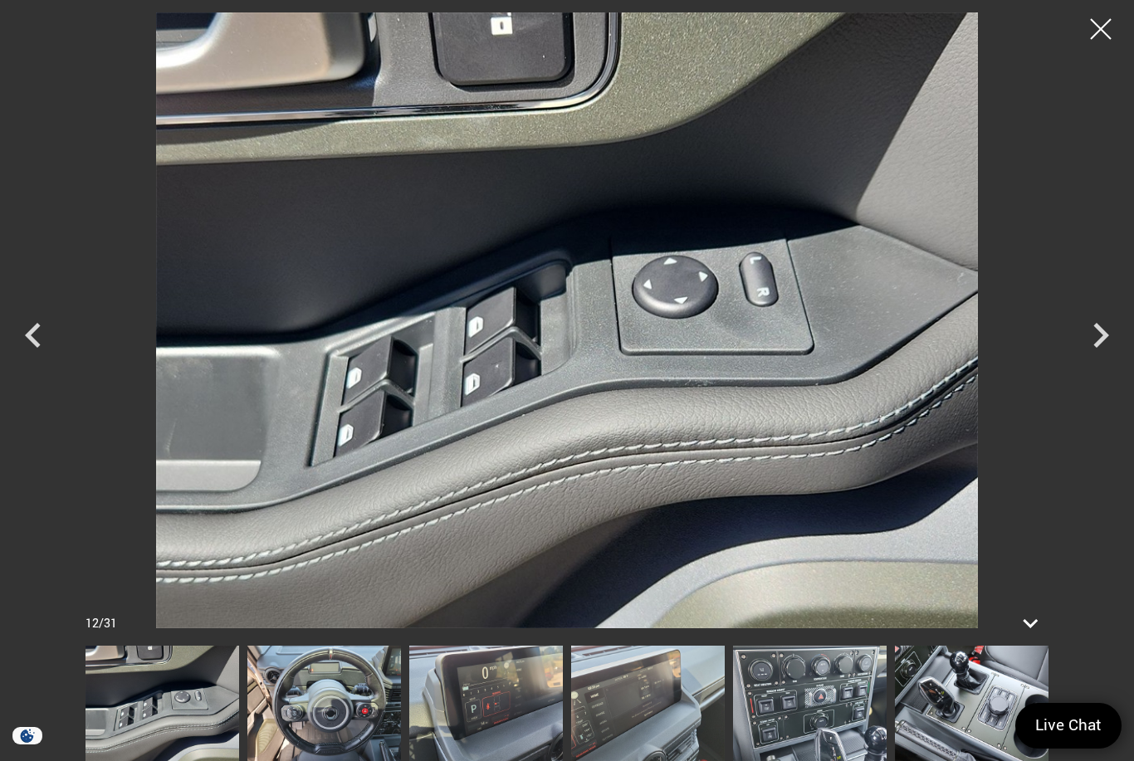
click at [1109, 338] on icon "Next" at bounding box center [1100, 335] width 50 height 50
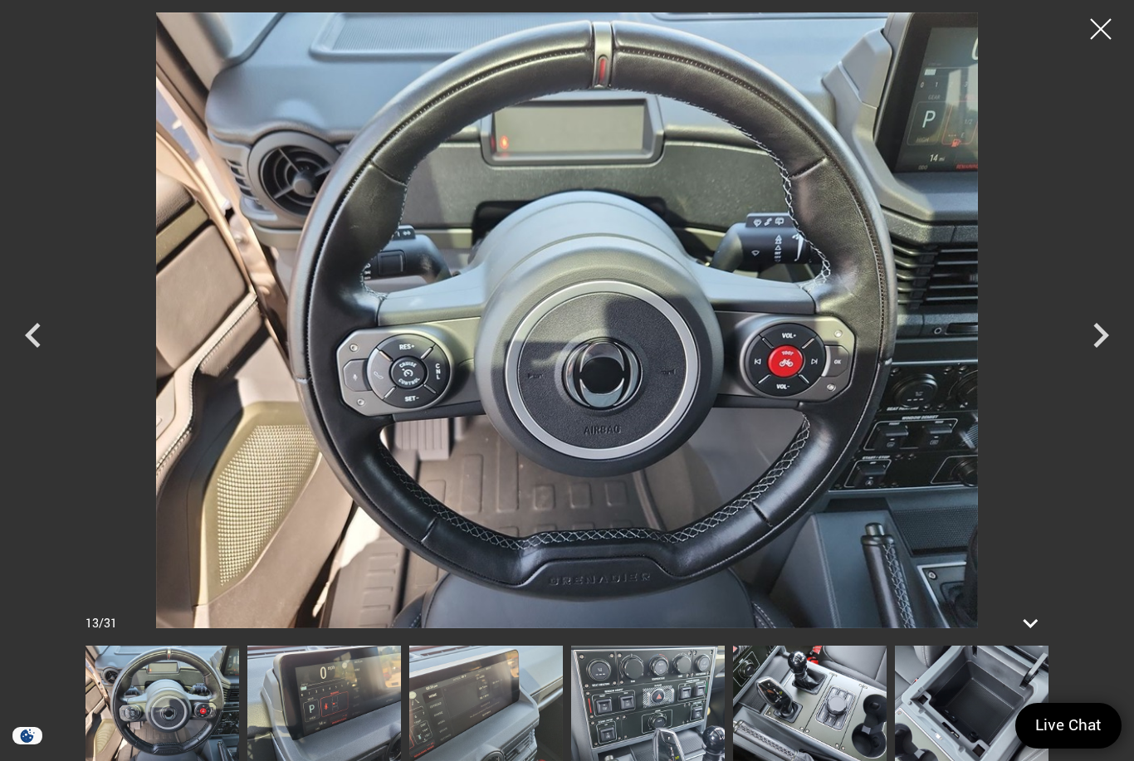
click at [29, 344] on icon "Previous" at bounding box center [33, 335] width 50 height 50
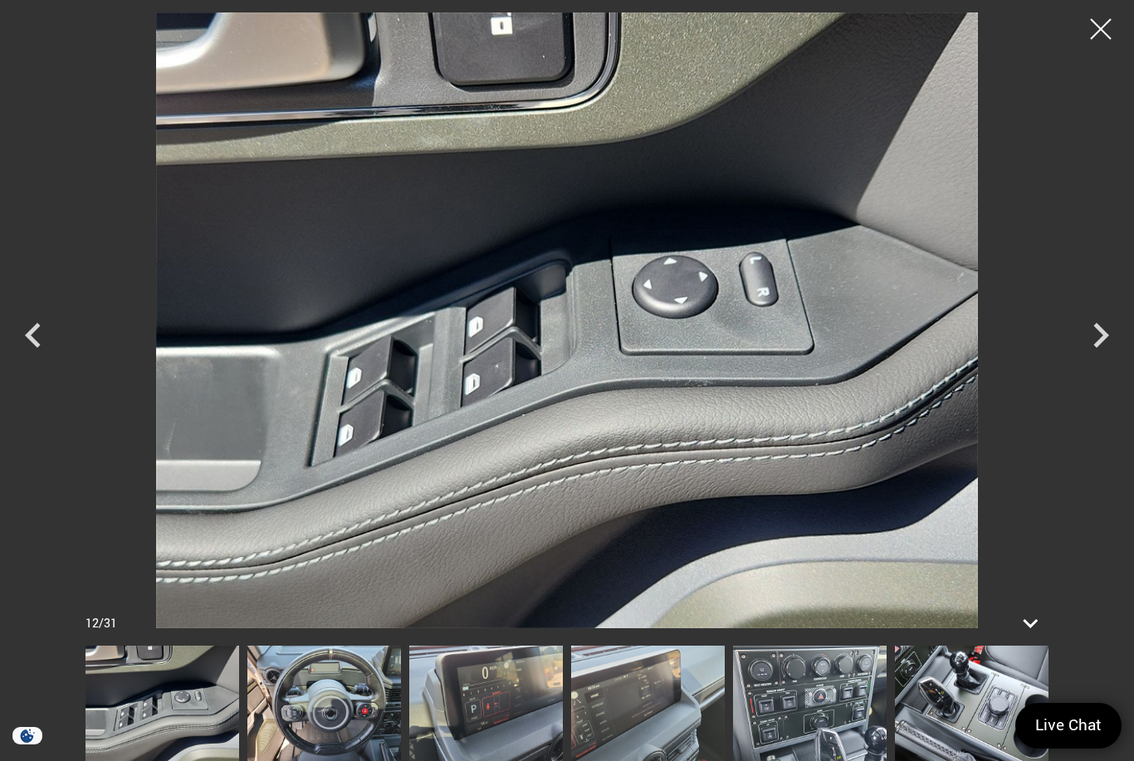
click at [1102, 335] on icon "Next" at bounding box center [1100, 335] width 50 height 50
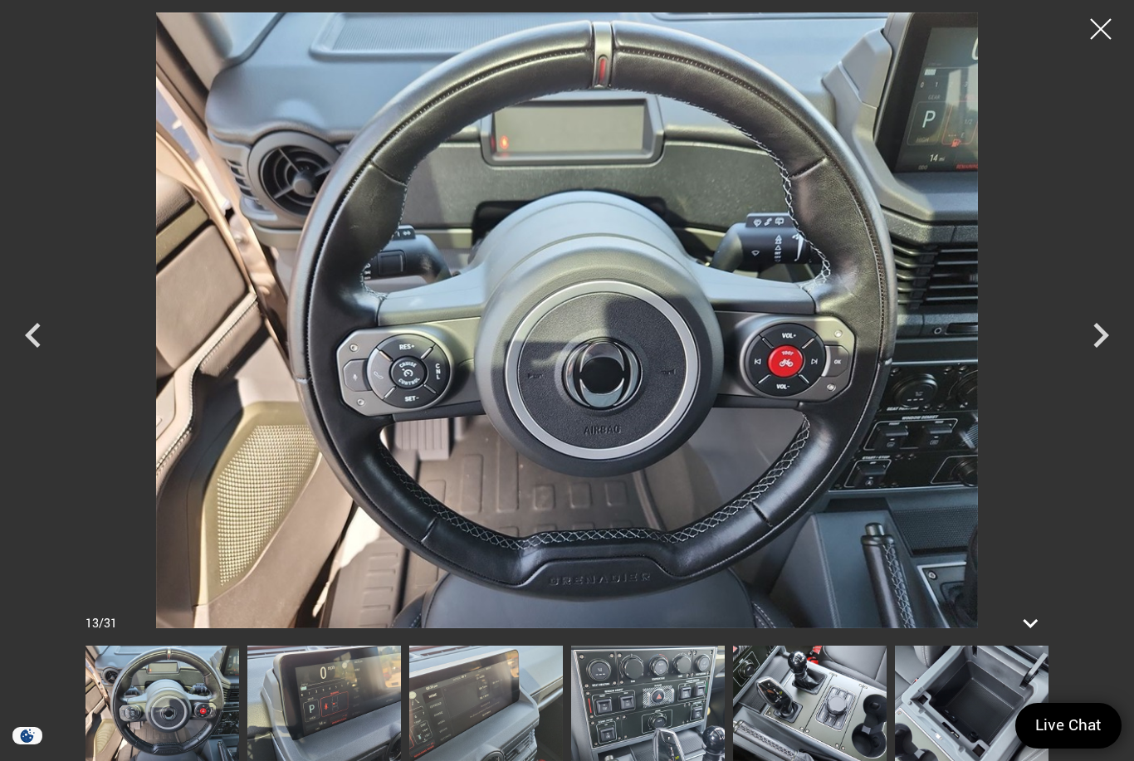
click at [1093, 333] on icon "Next" at bounding box center [1100, 335] width 50 height 50
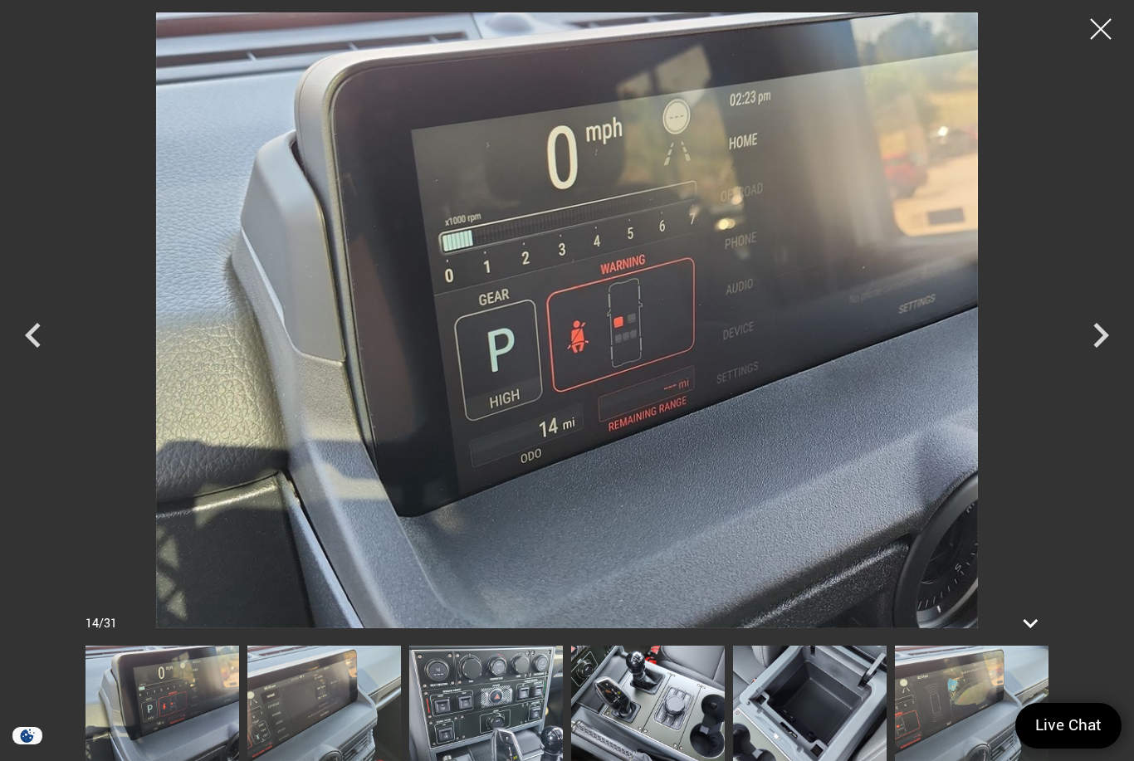
click at [1099, 336] on icon "Next" at bounding box center [1100, 335] width 50 height 50
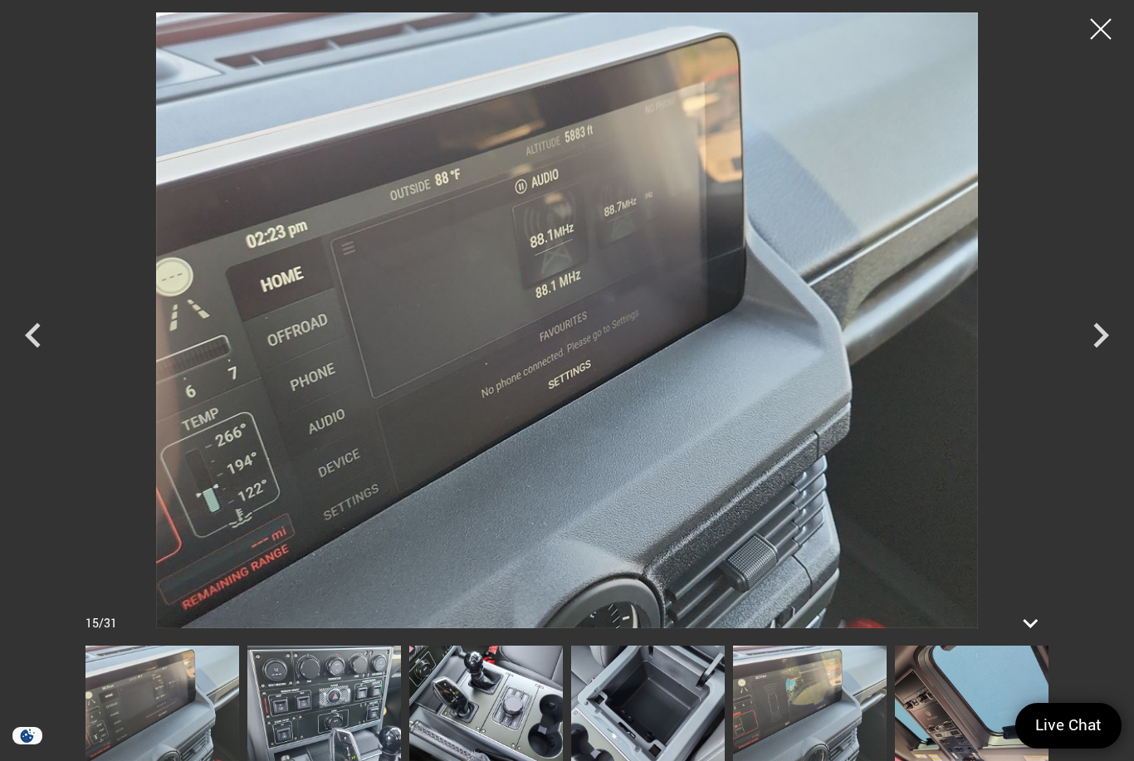
click at [1104, 335] on icon "Next" at bounding box center [1101, 335] width 16 height 25
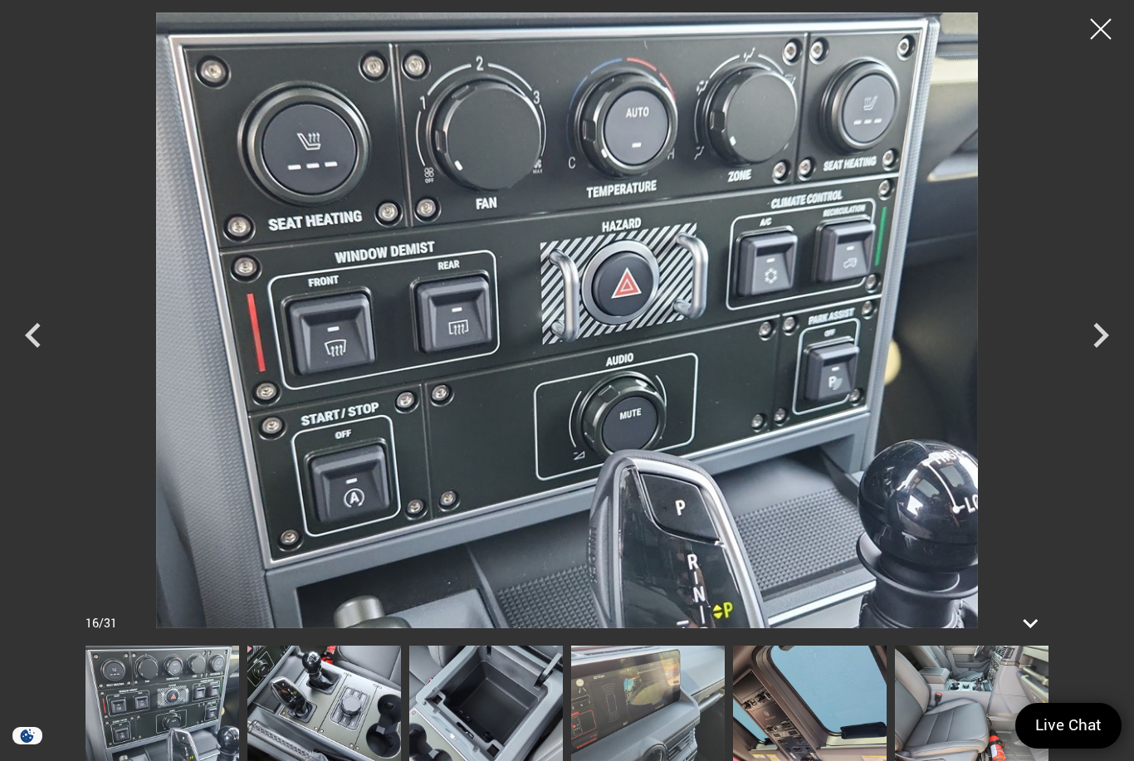
click at [1091, 331] on icon "Next" at bounding box center [1100, 335] width 50 height 50
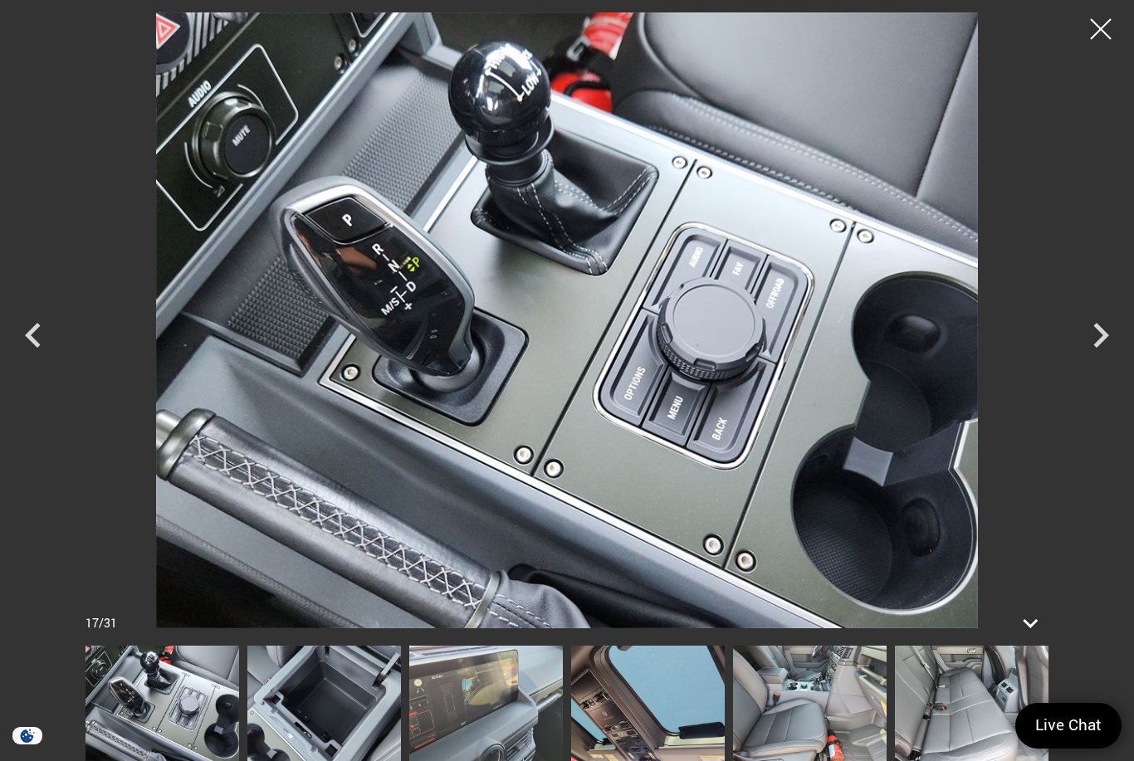
click at [1094, 337] on icon "Next" at bounding box center [1100, 335] width 50 height 50
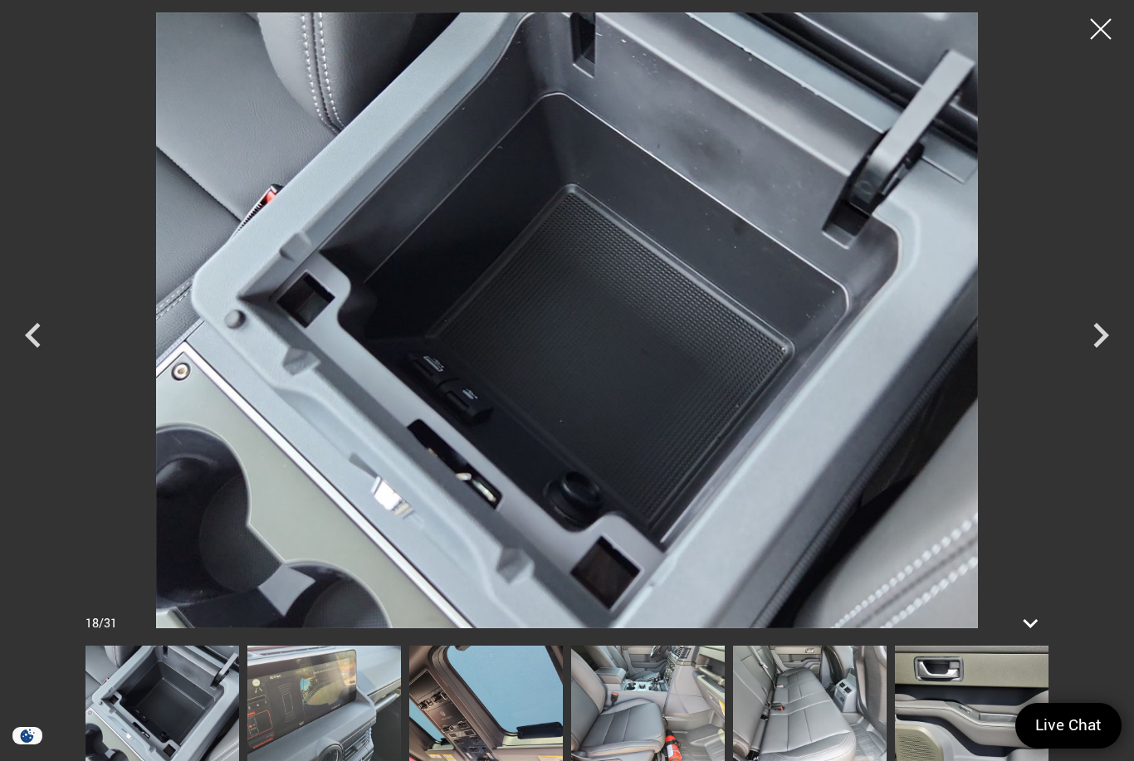
click at [1090, 336] on icon "Next" at bounding box center [1100, 335] width 50 height 50
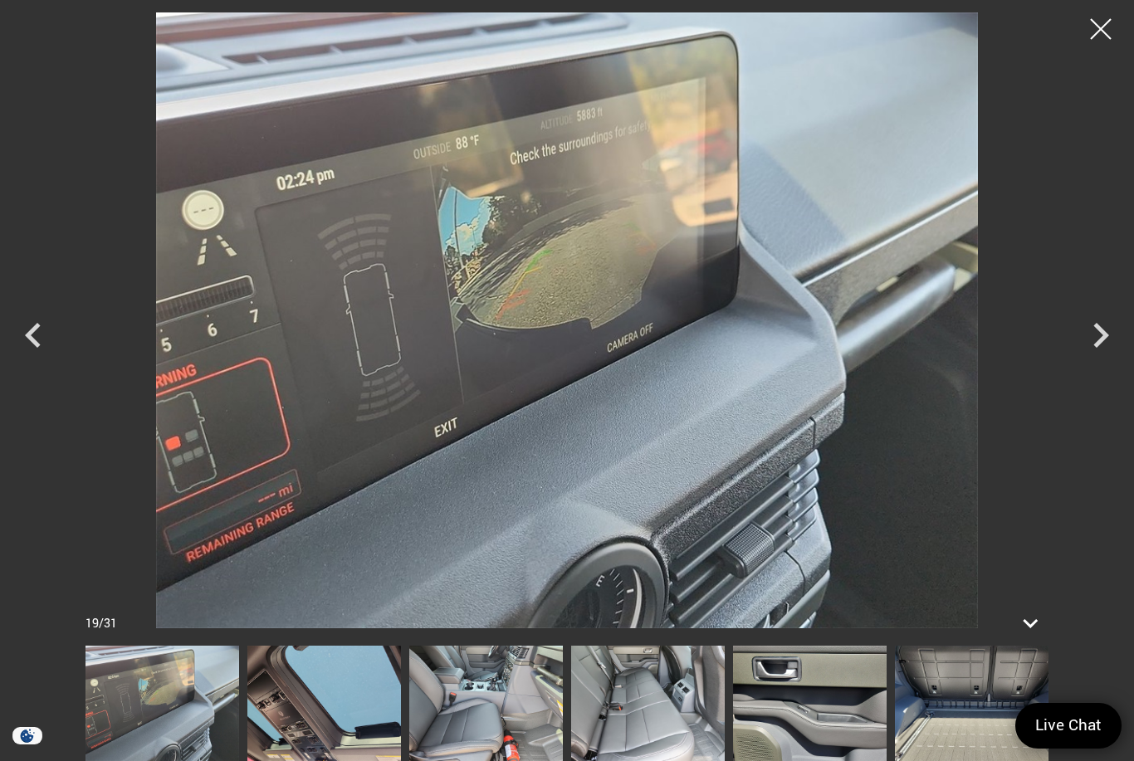
click at [1095, 337] on icon "Next" at bounding box center [1100, 335] width 50 height 50
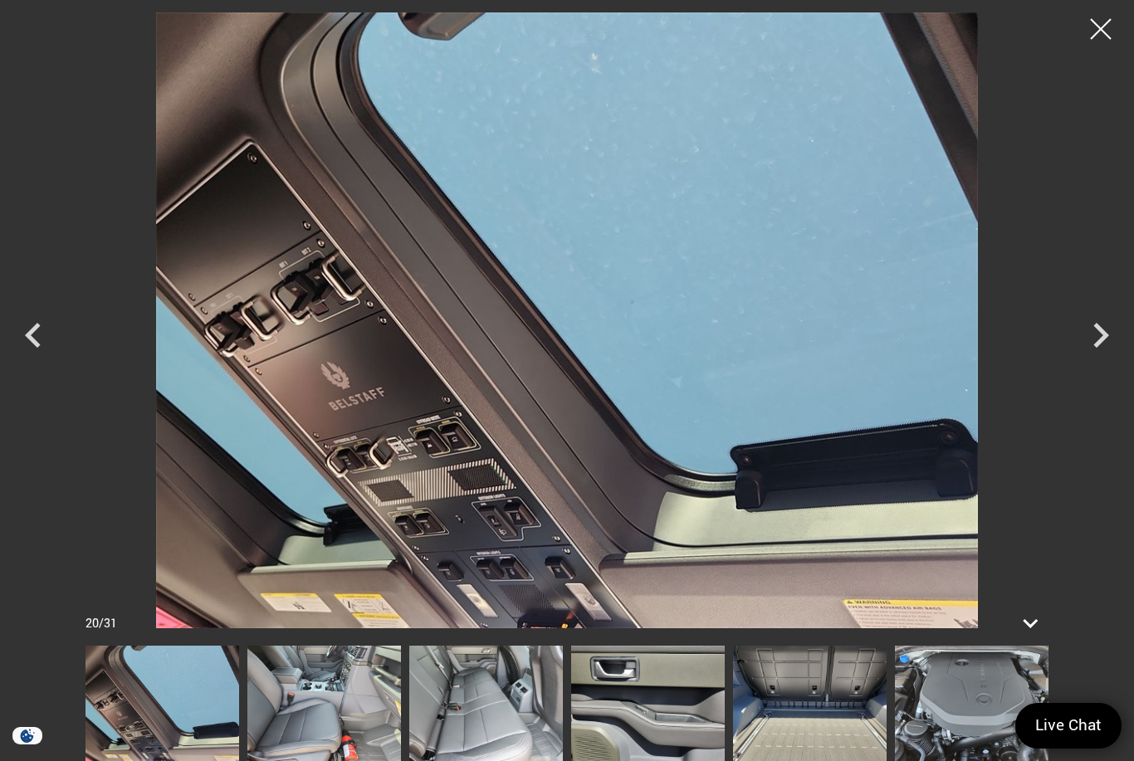
click at [1083, 339] on icon "Next" at bounding box center [1100, 335] width 50 height 50
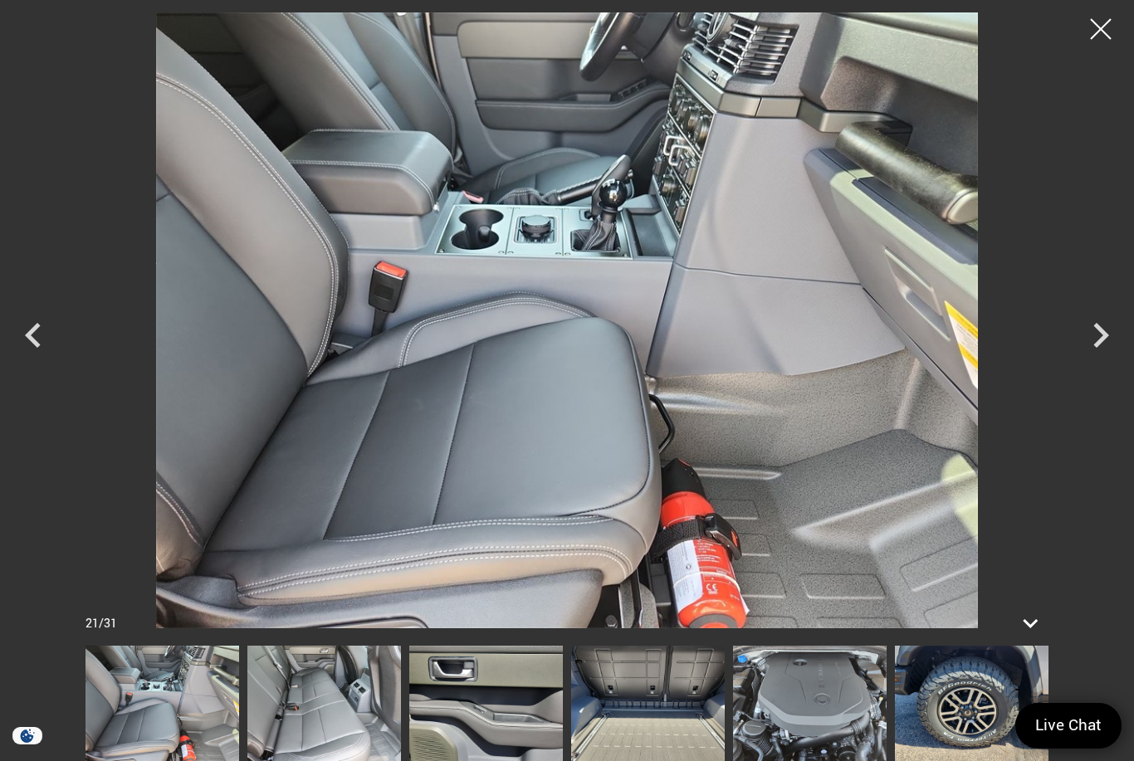
click at [1092, 336] on icon "Next" at bounding box center [1100, 335] width 50 height 50
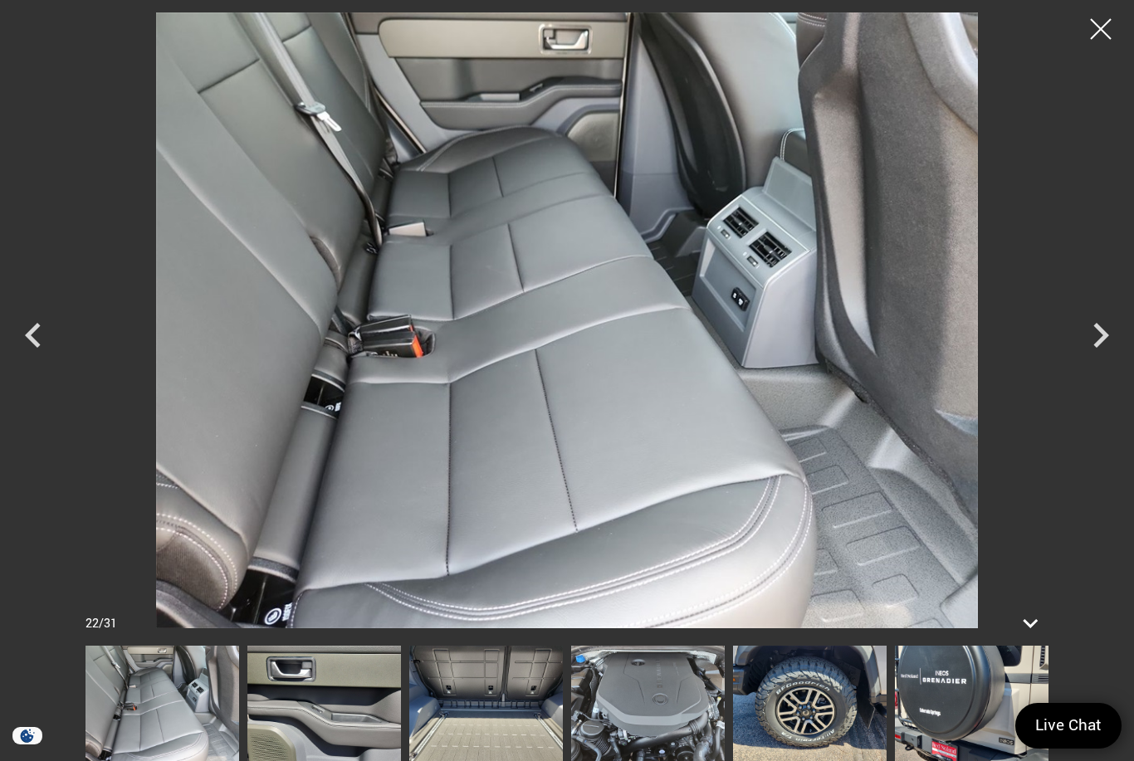
click at [1095, 336] on icon "Next" at bounding box center [1100, 335] width 50 height 50
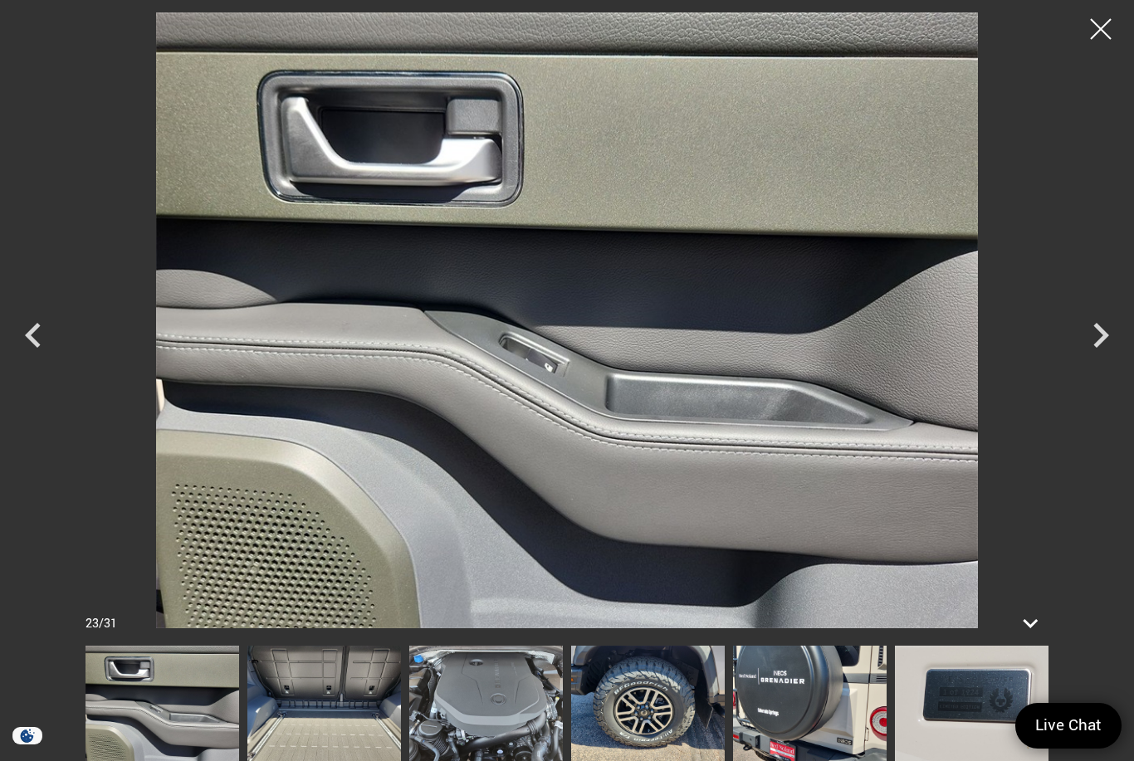
click at [1095, 335] on icon "Next" at bounding box center [1100, 335] width 50 height 50
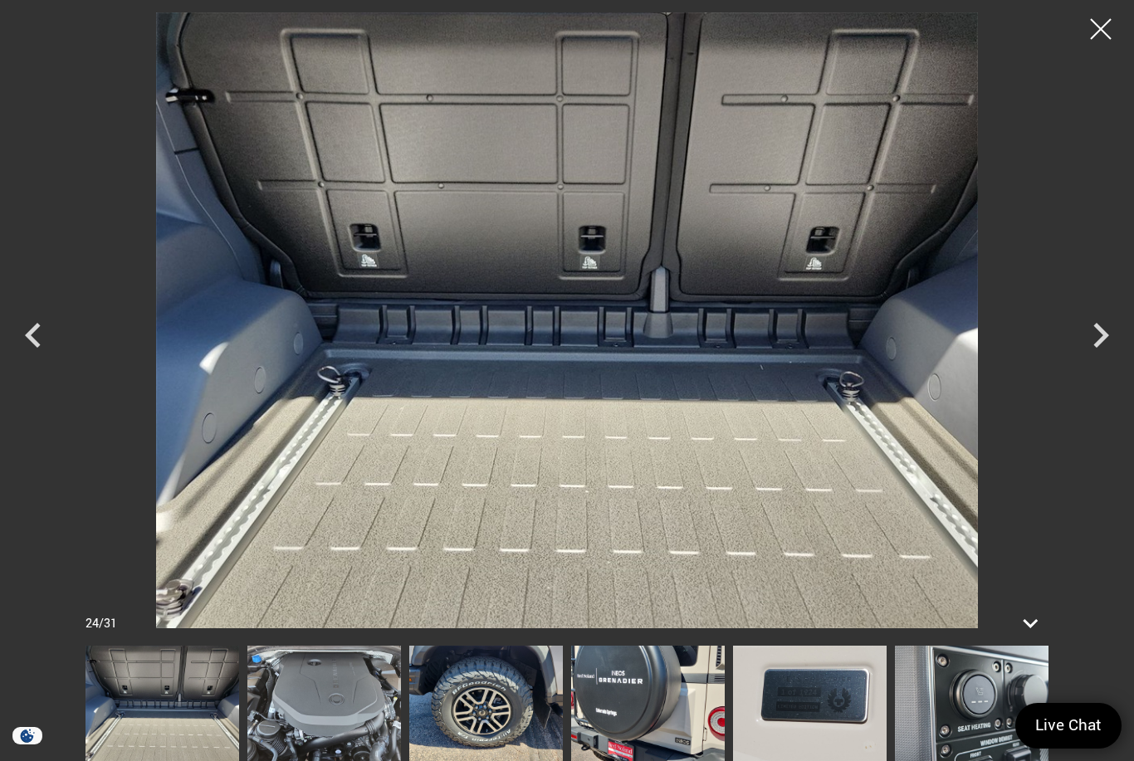
click at [1094, 334] on icon "Next" at bounding box center [1100, 335] width 50 height 50
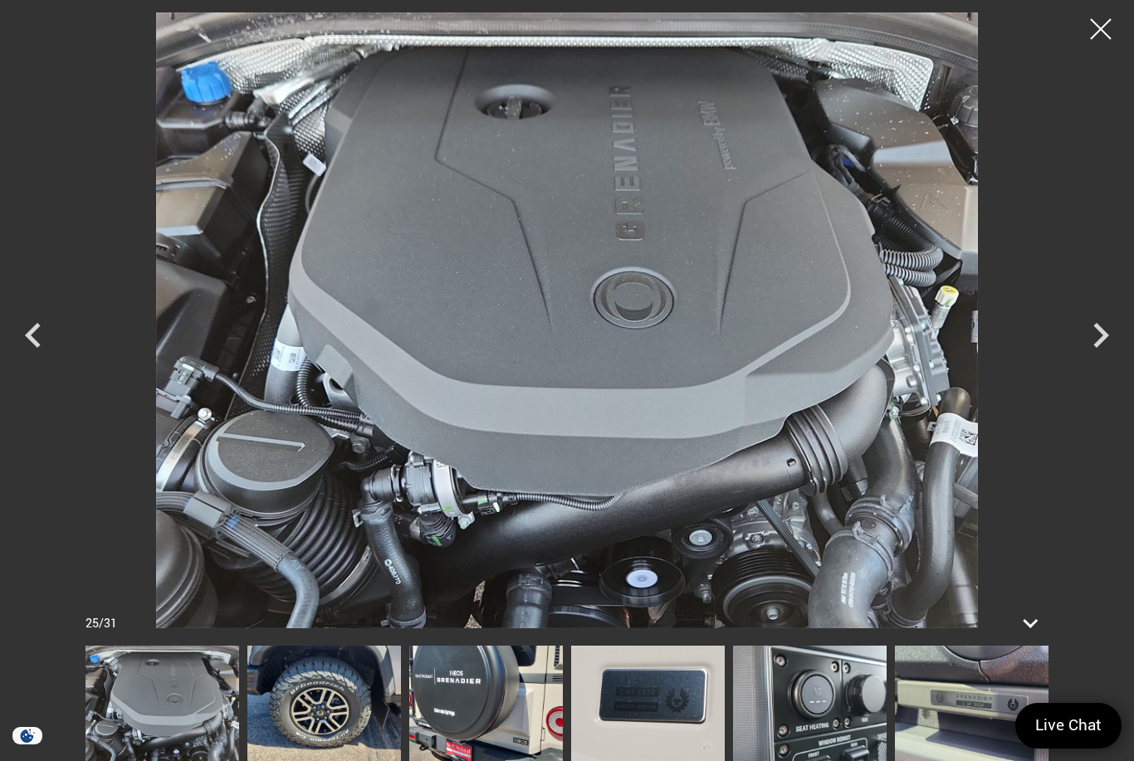
click at [1091, 332] on icon "Next" at bounding box center [1100, 335] width 50 height 50
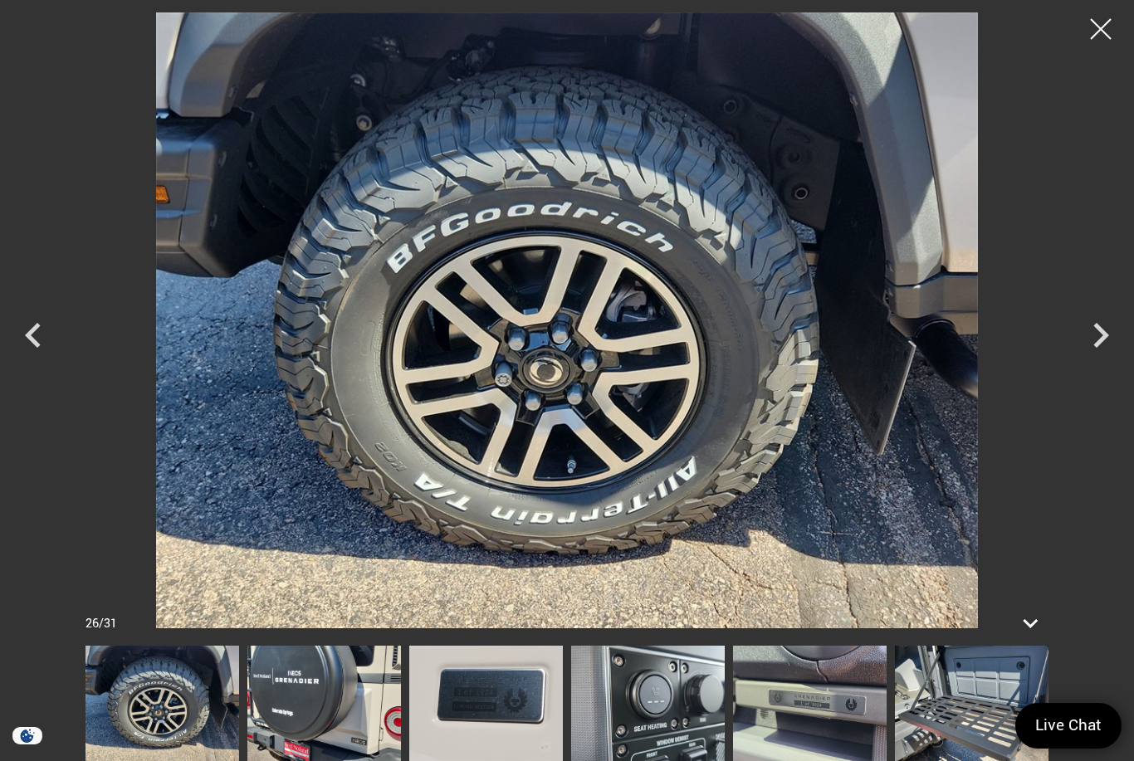
click at [1091, 332] on icon "Next" at bounding box center [1100, 335] width 50 height 50
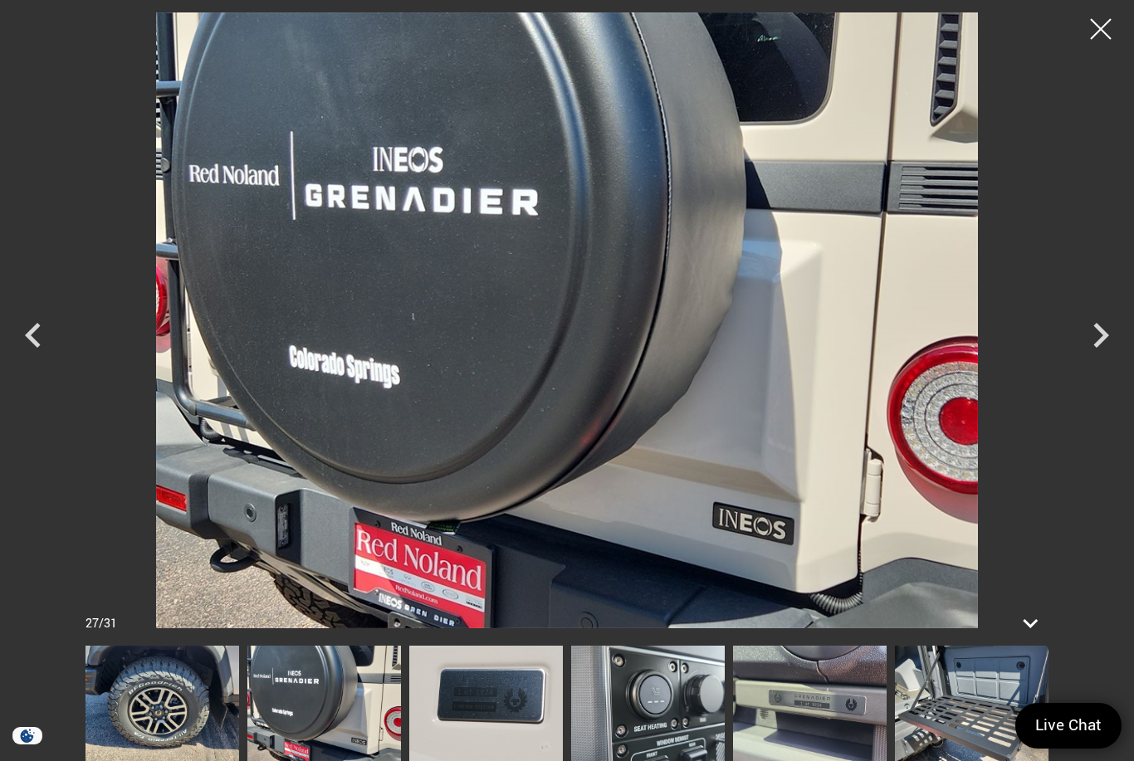
click at [1095, 333] on icon "Next" at bounding box center [1100, 335] width 50 height 50
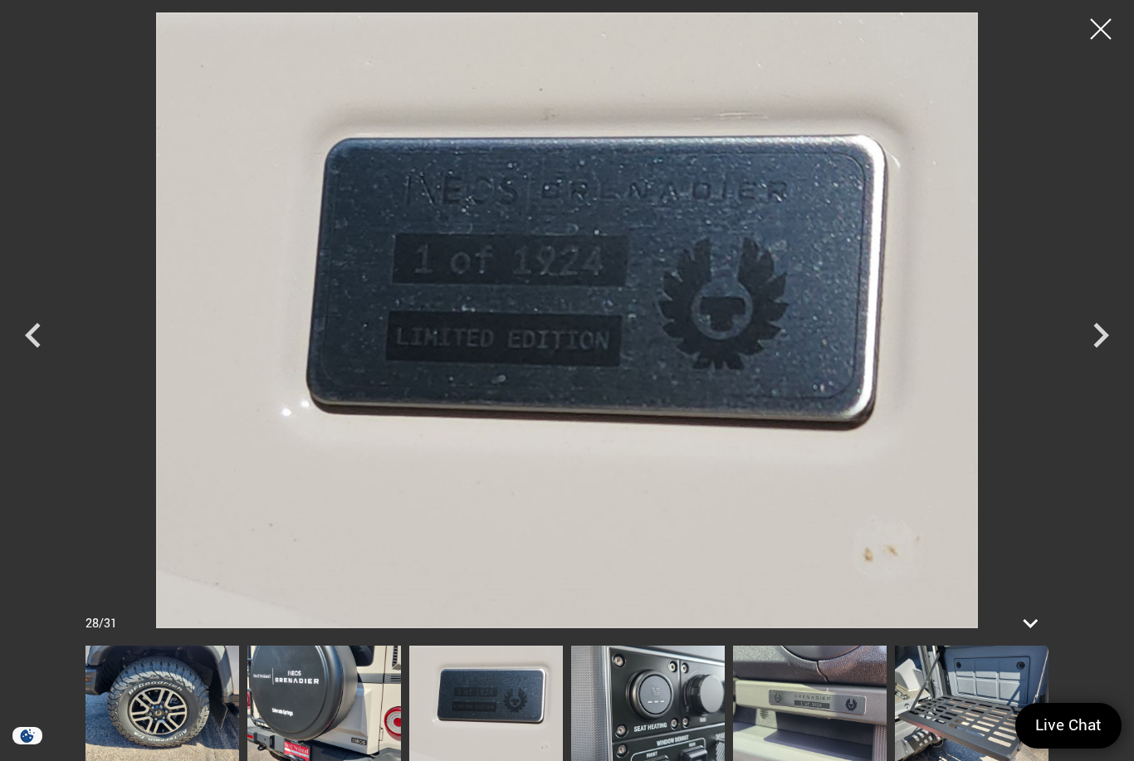
click at [1092, 333] on icon "Next" at bounding box center [1100, 335] width 50 height 50
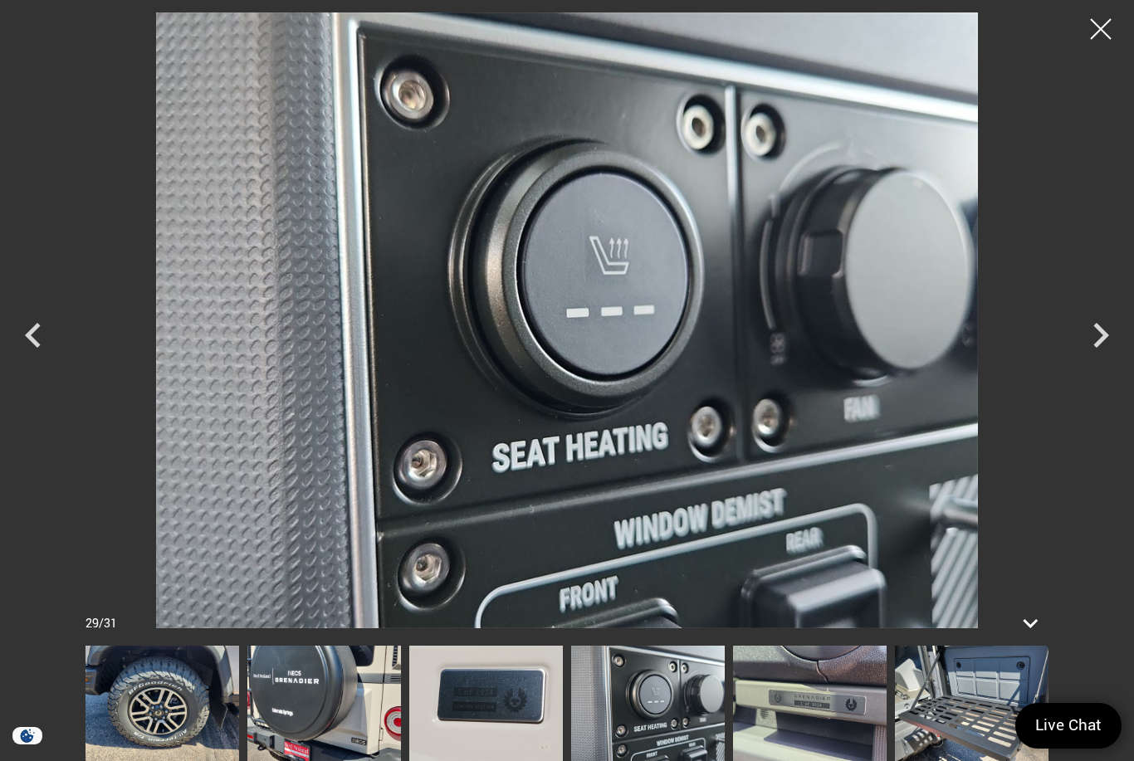
click at [33, 350] on icon "Previous" at bounding box center [33, 335] width 50 height 50
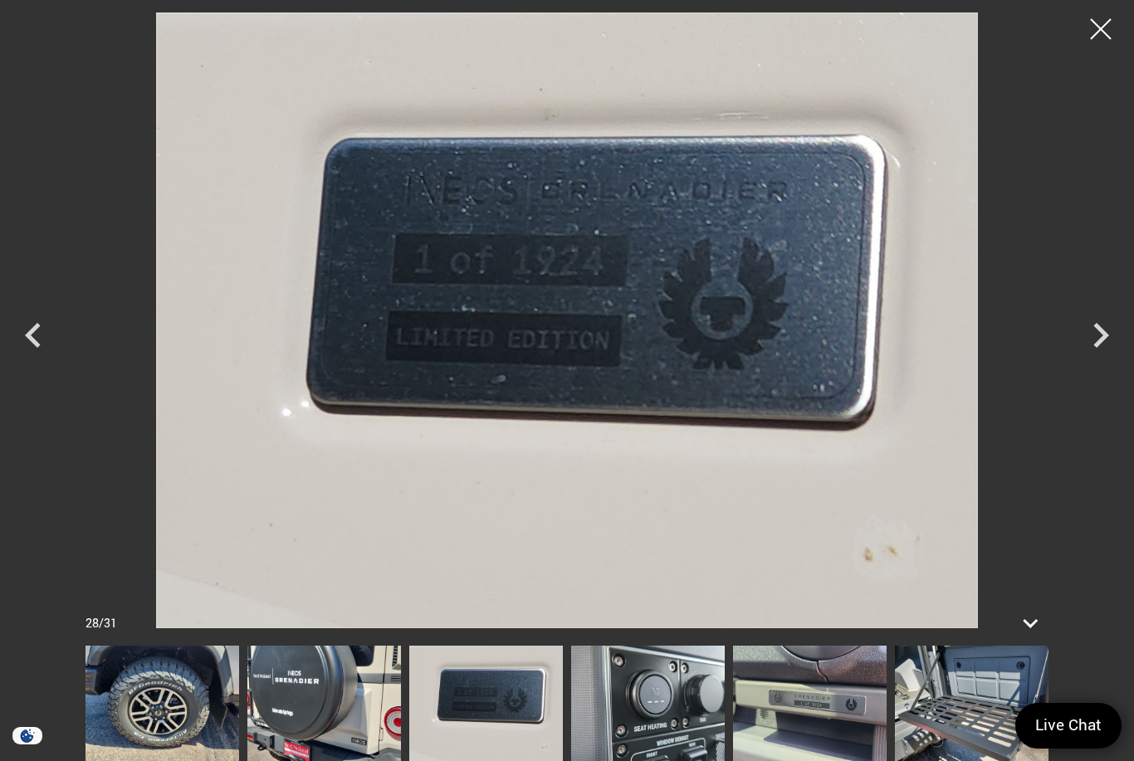
click at [1108, 329] on icon "Next" at bounding box center [1100, 335] width 50 height 50
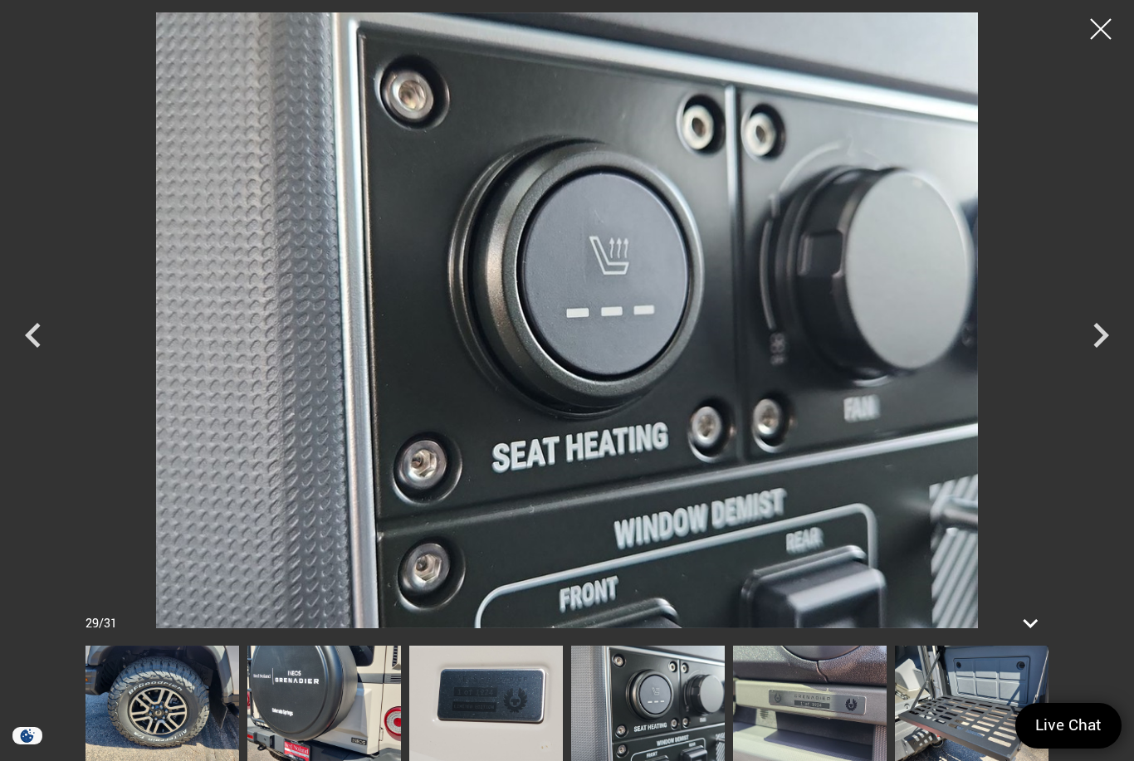
click at [1104, 333] on icon "Next" at bounding box center [1101, 335] width 16 height 25
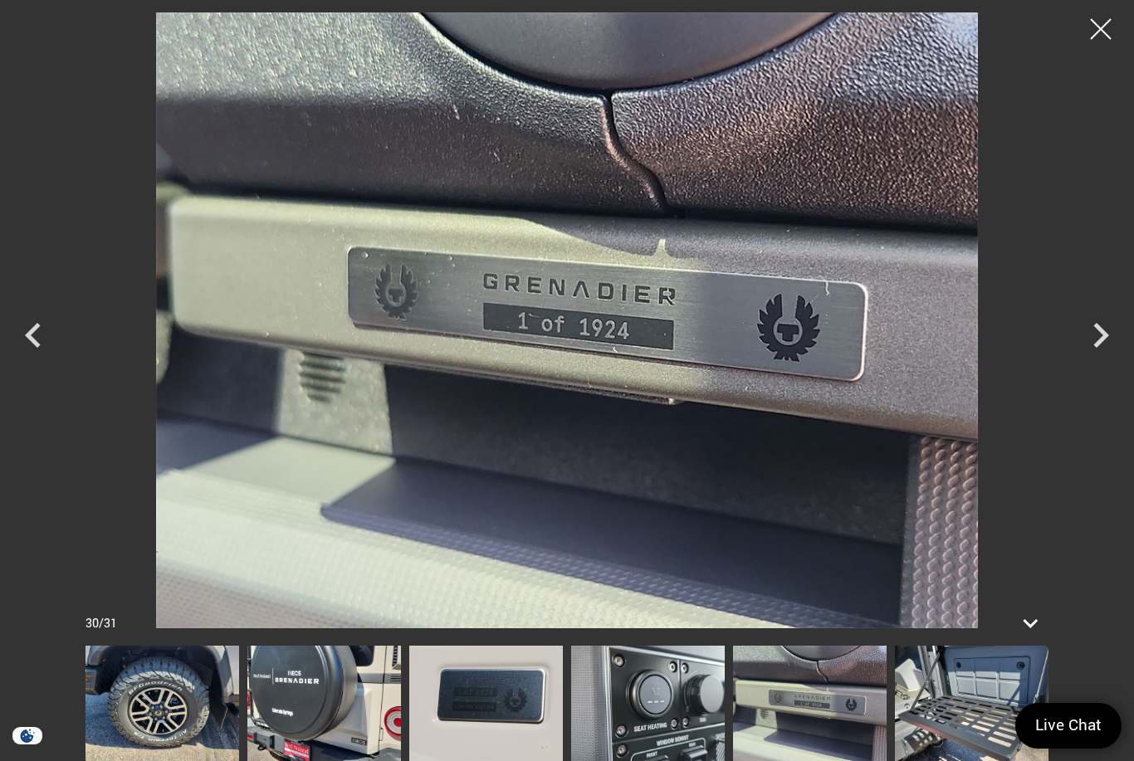
click at [1101, 334] on icon "Next" at bounding box center [1100, 335] width 50 height 50
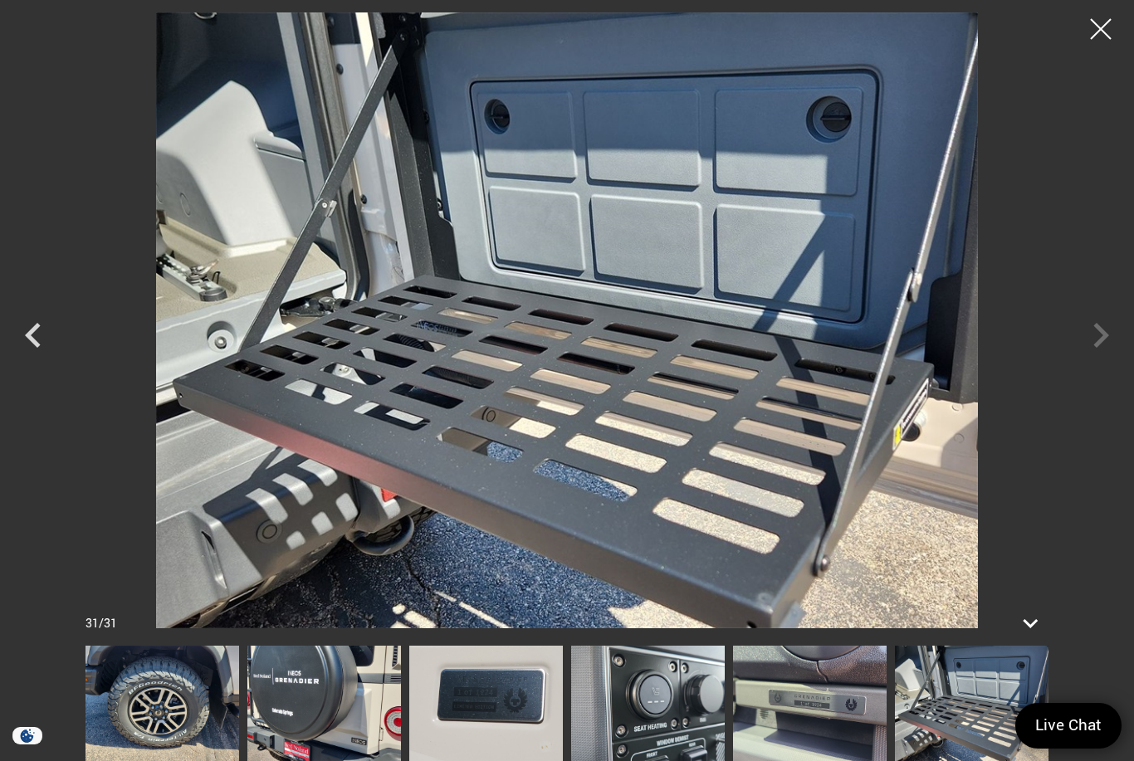
click at [1083, 338] on div at bounding box center [567, 320] width 1134 height 616
click at [1082, 339] on div at bounding box center [567, 320] width 1134 height 616
click at [1090, 338] on div at bounding box center [567, 320] width 1134 height 616
click at [1091, 337] on div at bounding box center [567, 320] width 1134 height 616
click at [1083, 336] on div at bounding box center [567, 320] width 1134 height 616
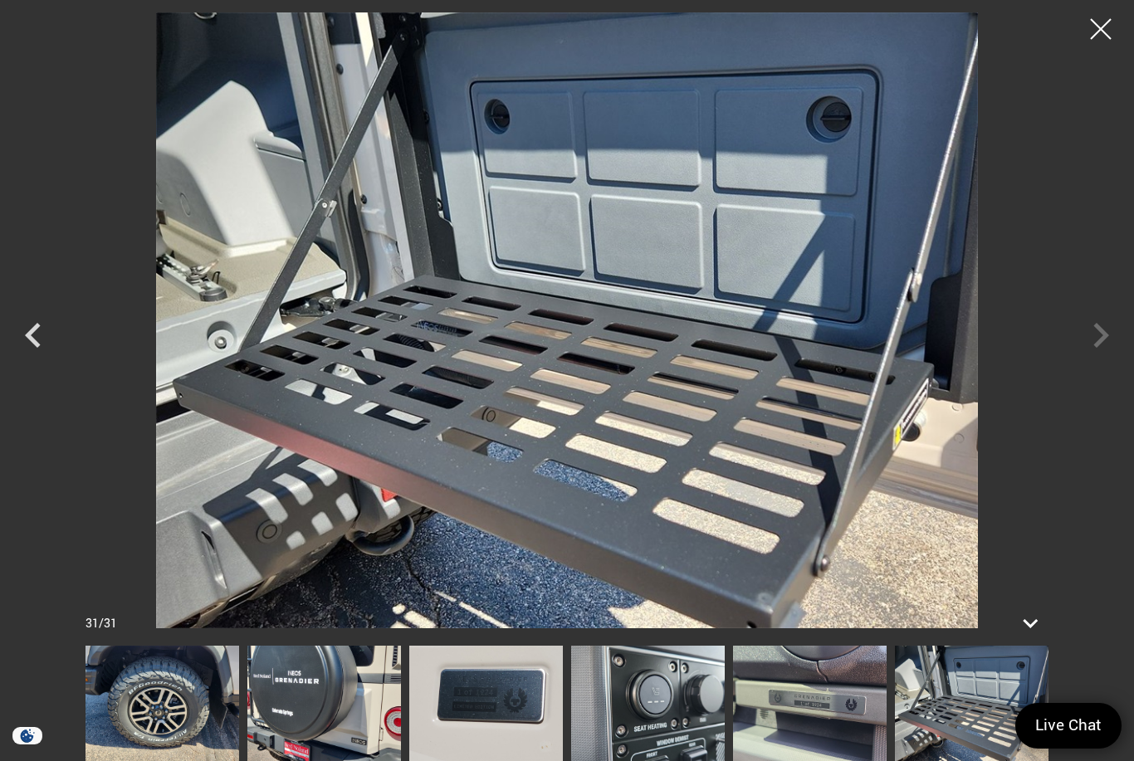
click at [1095, 25] on div at bounding box center [1100, 28] width 41 height 41
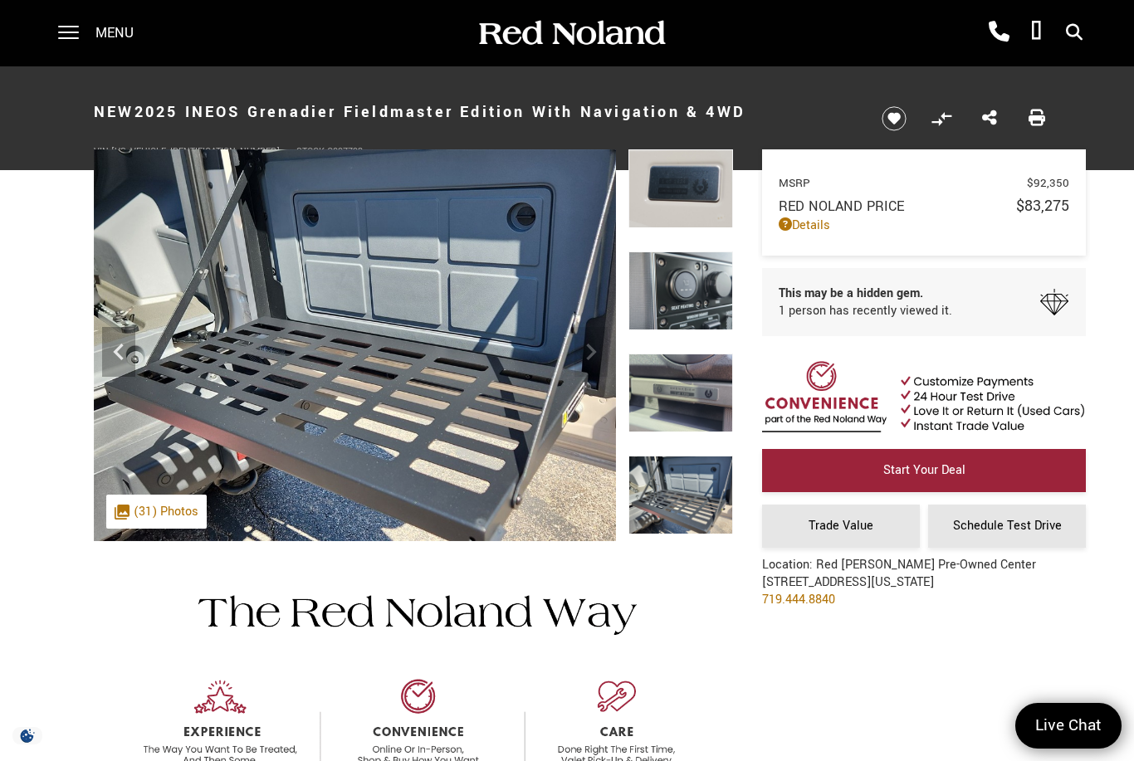
click at [169, 520] on div ".cls-1, .cls-3 { fill: #c50033; } .cls-1 { clip-rule: evenodd; } .cls-2 { clip-…" at bounding box center [156, 512] width 100 height 34
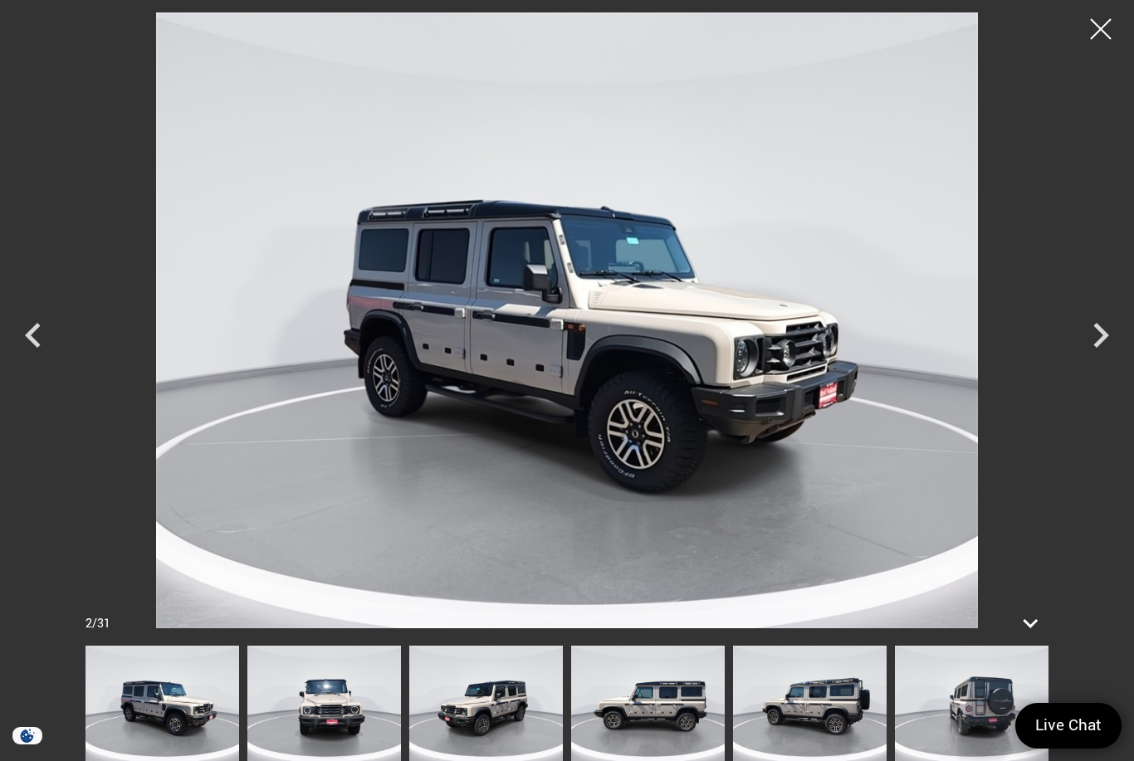
click at [322, 700] on img at bounding box center [324, 703] width 154 height 115
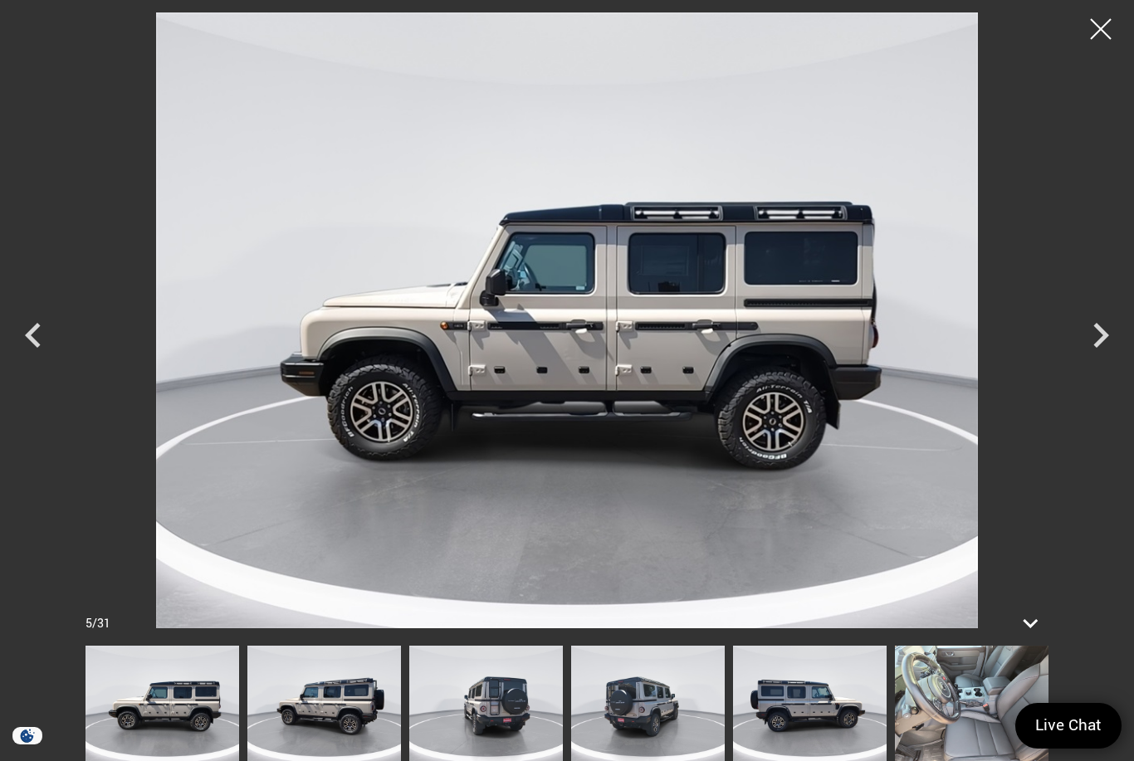
click at [401, 700] on img at bounding box center [324, 703] width 154 height 115
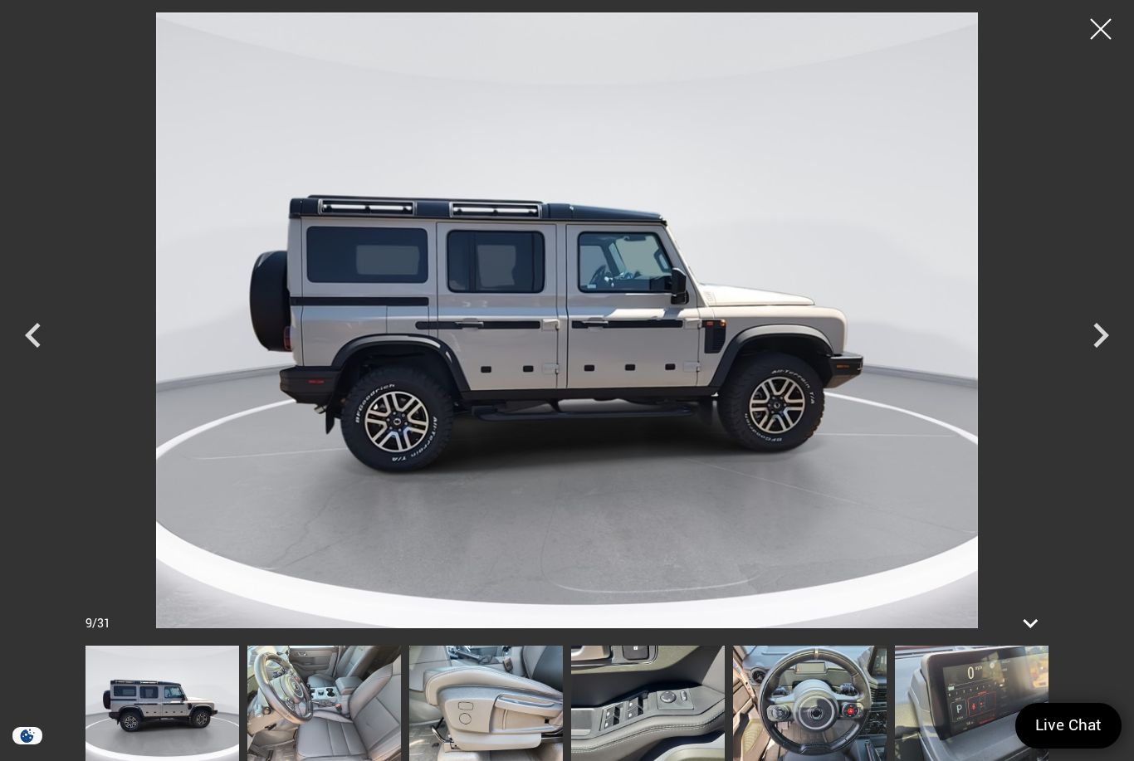
click at [1105, 329] on icon "Next" at bounding box center [1100, 335] width 50 height 50
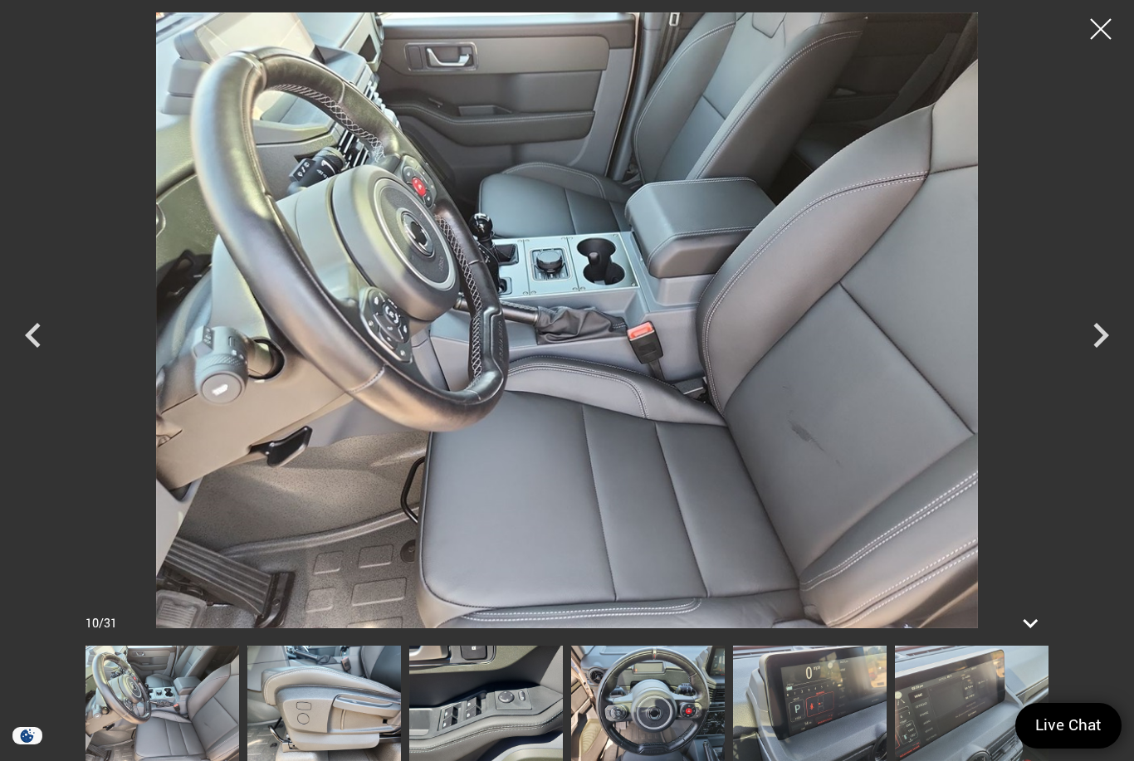
click at [1098, 335] on icon "Next" at bounding box center [1100, 335] width 50 height 50
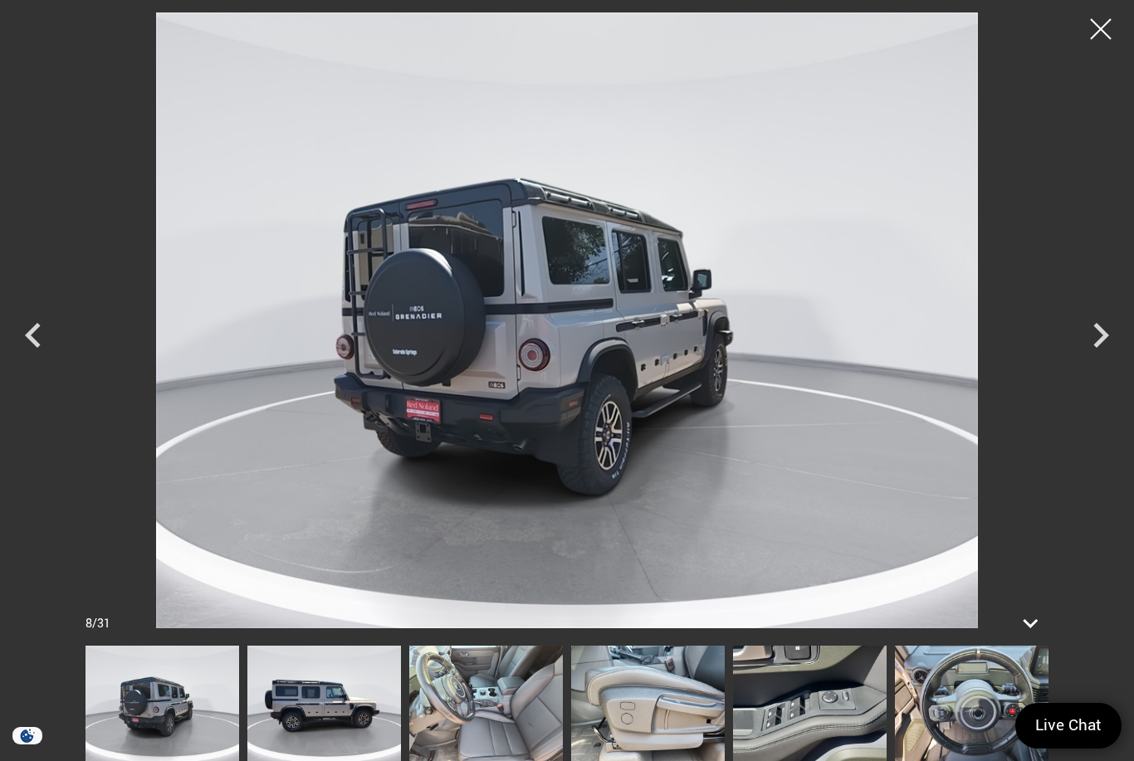
click at [147, 695] on img at bounding box center [162, 703] width 154 height 115
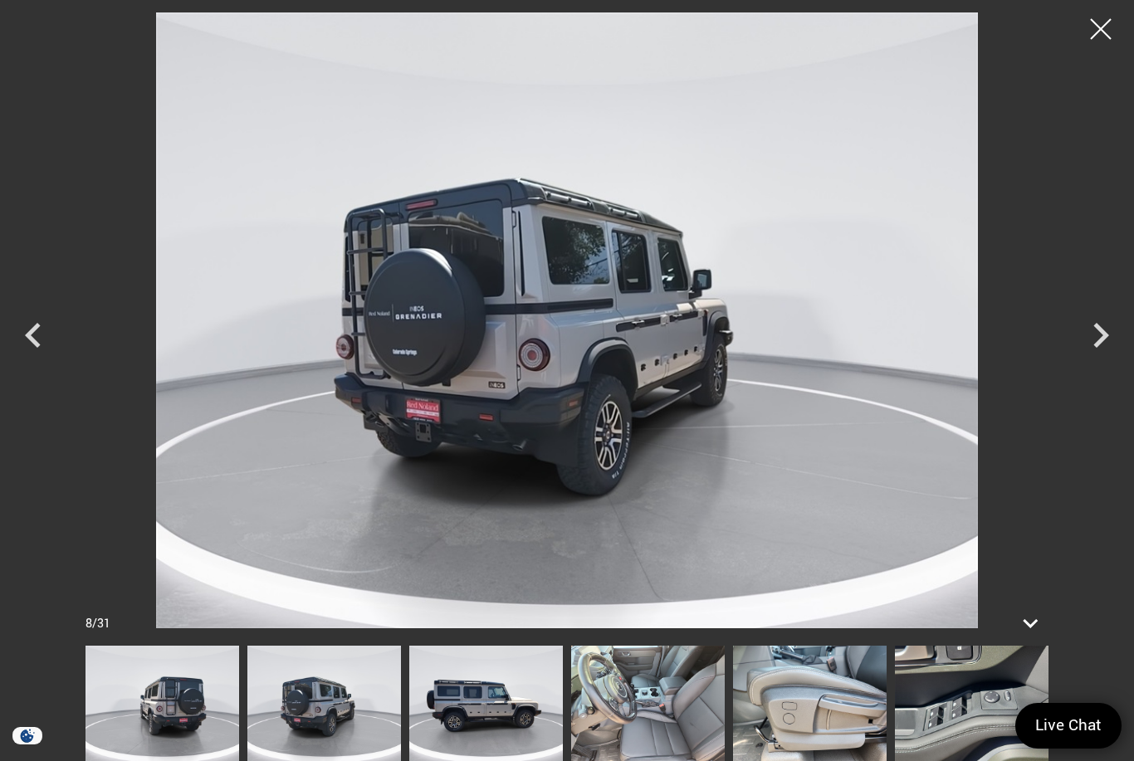
click at [309, 689] on img at bounding box center [324, 703] width 154 height 115
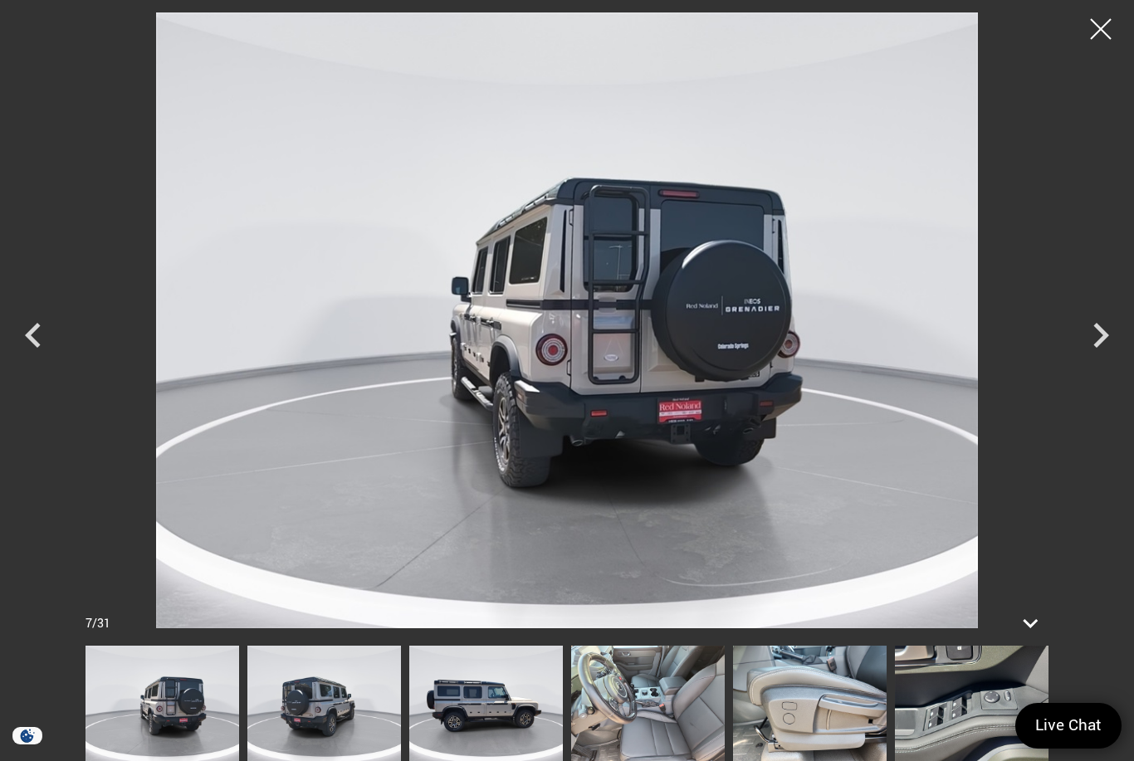
click at [182, 680] on img at bounding box center [162, 703] width 154 height 115
click at [178, 695] on img at bounding box center [162, 703] width 154 height 115
click at [157, 703] on img at bounding box center [162, 703] width 154 height 115
click at [1104, 33] on div at bounding box center [1100, 28] width 41 height 41
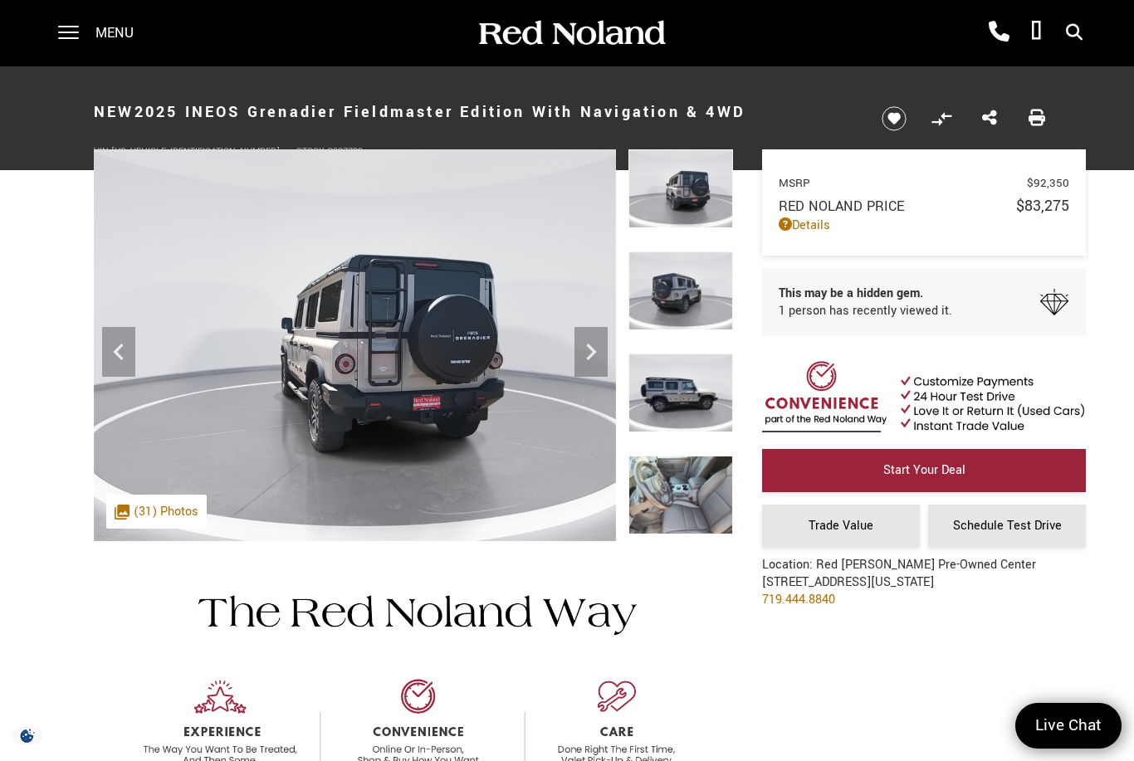
click at [168, 513] on div ".cls-1, .cls-3 { fill: #c50033; } .cls-1 { clip-rule: evenodd; } .cls-2 { clip-…" at bounding box center [156, 512] width 100 height 34
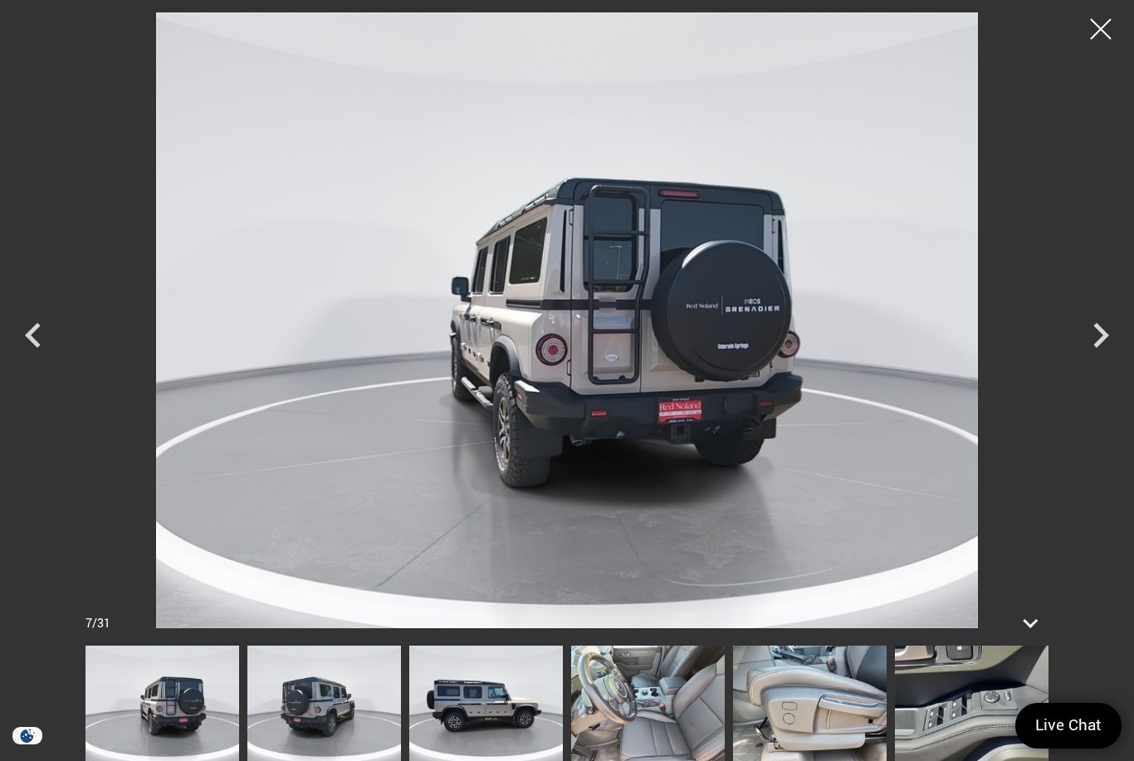
scroll to position [58, 0]
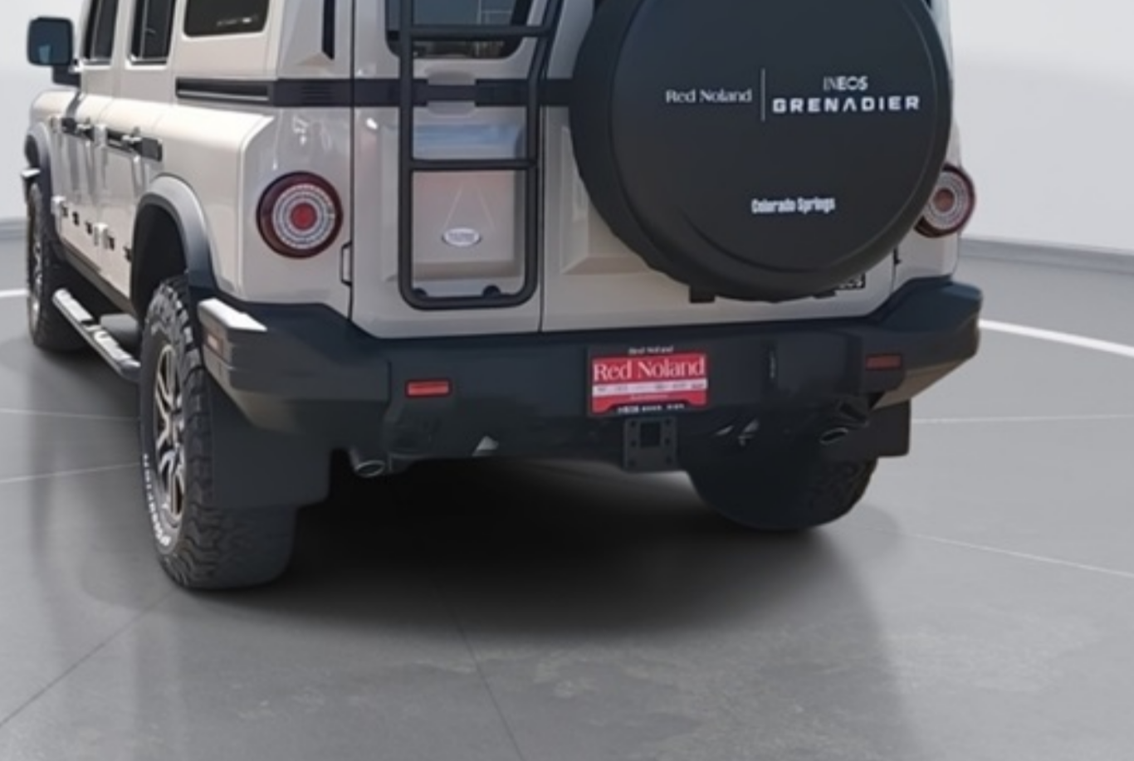
click at [162, 160] on img at bounding box center [569, 320] width 968 height 616
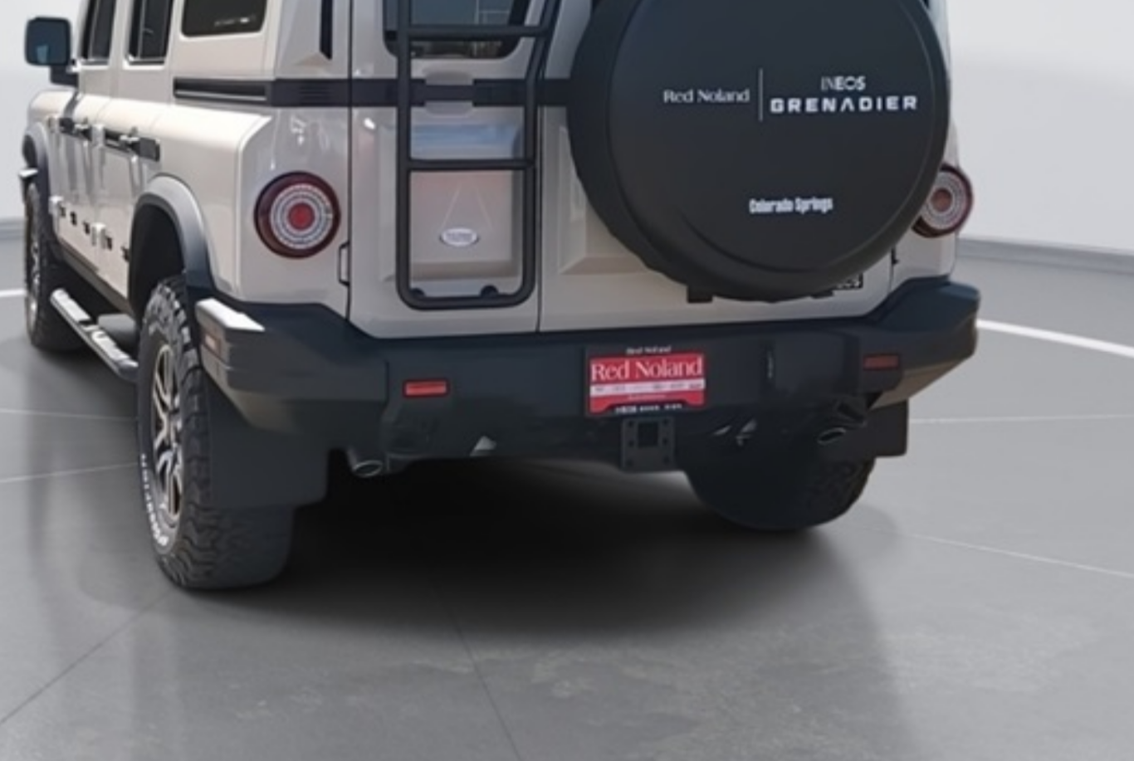
click at [84, 117] on img at bounding box center [568, 320] width 968 height 616
click at [389, 16] on img at bounding box center [568, 320] width 968 height 616
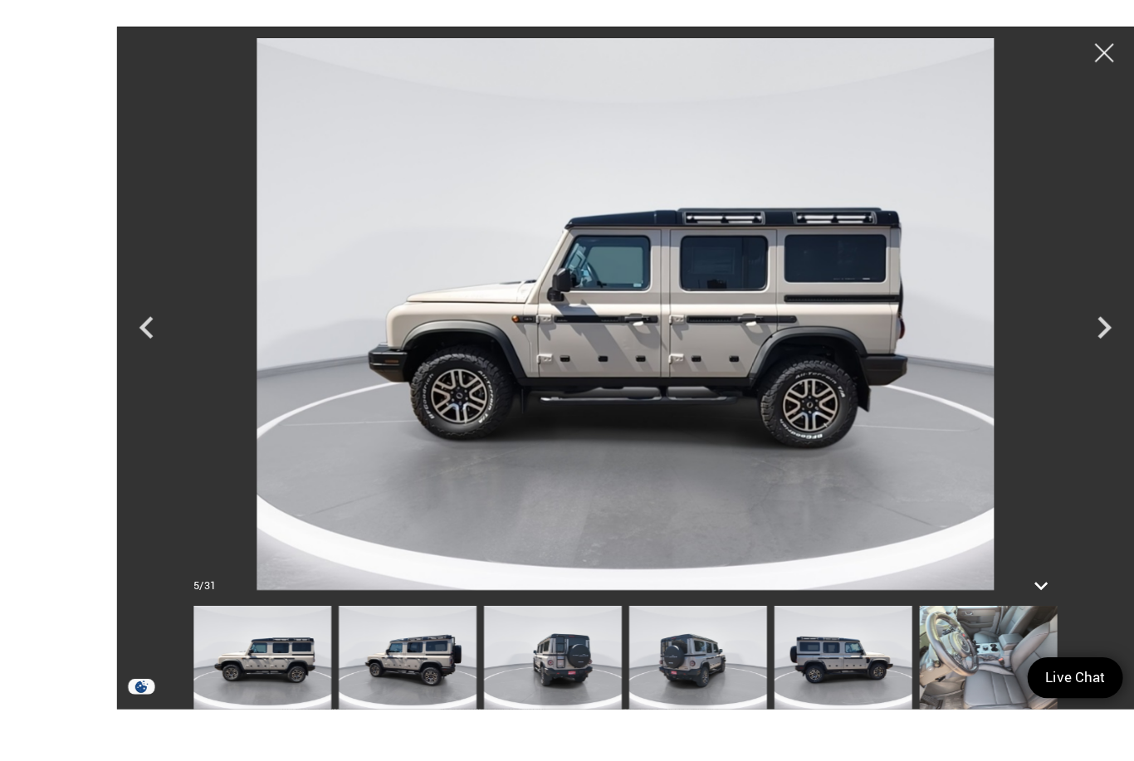
scroll to position [105, 0]
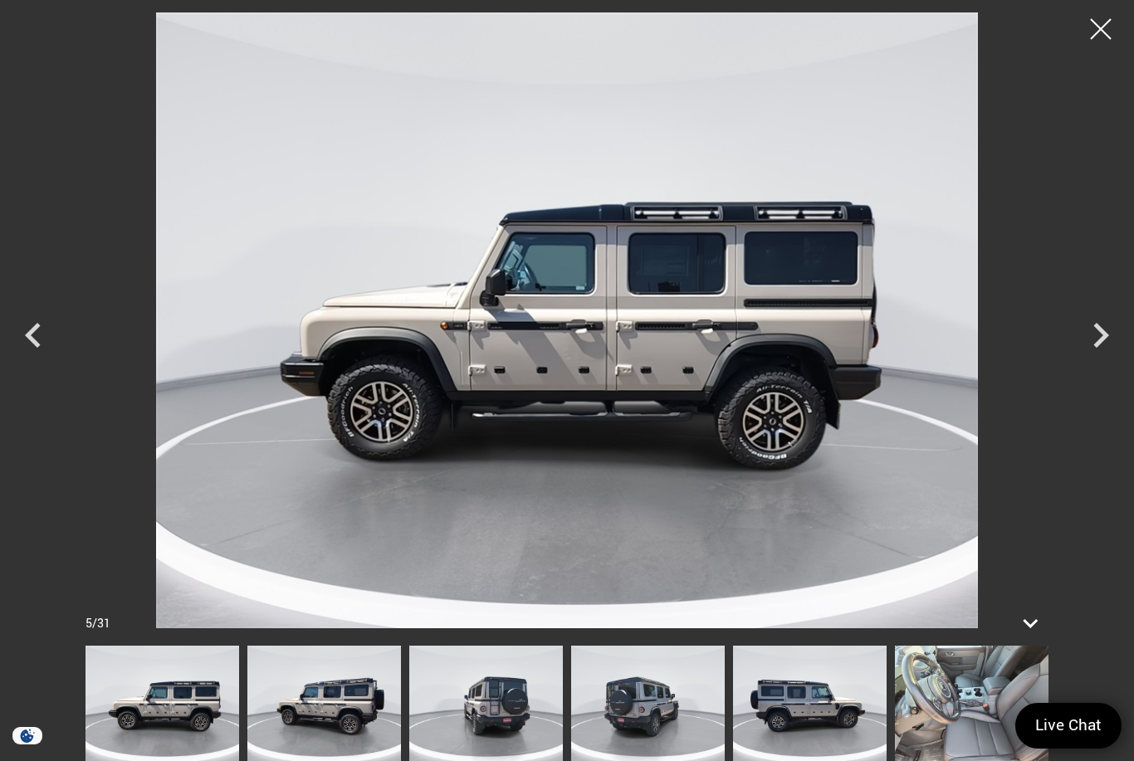
click at [1093, 339] on icon "Next" at bounding box center [1100, 335] width 50 height 50
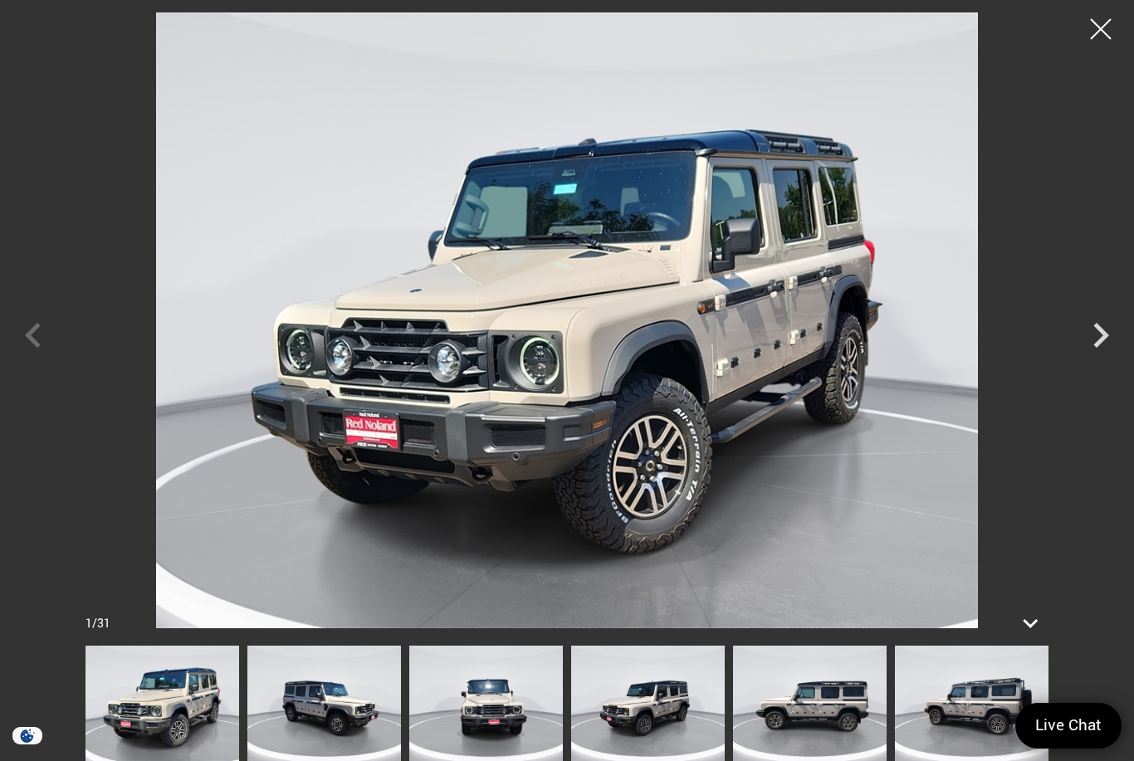
click at [174, 706] on img at bounding box center [162, 703] width 154 height 115
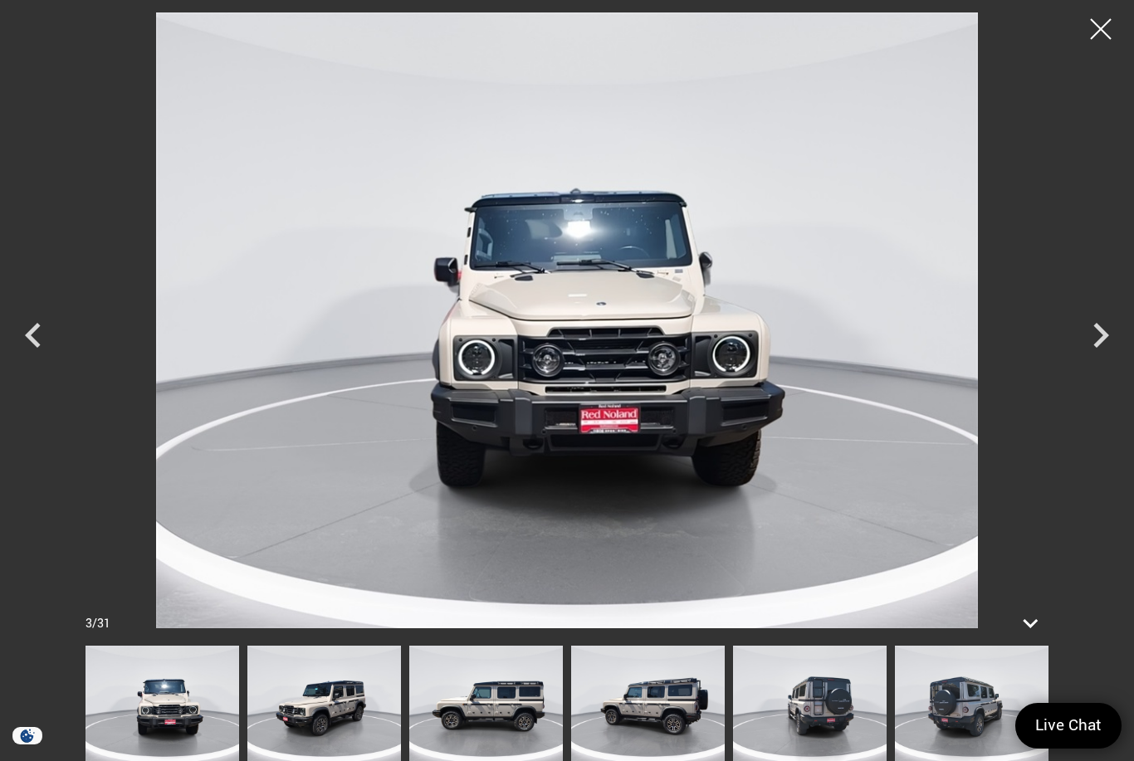
click at [324, 697] on img at bounding box center [324, 703] width 154 height 115
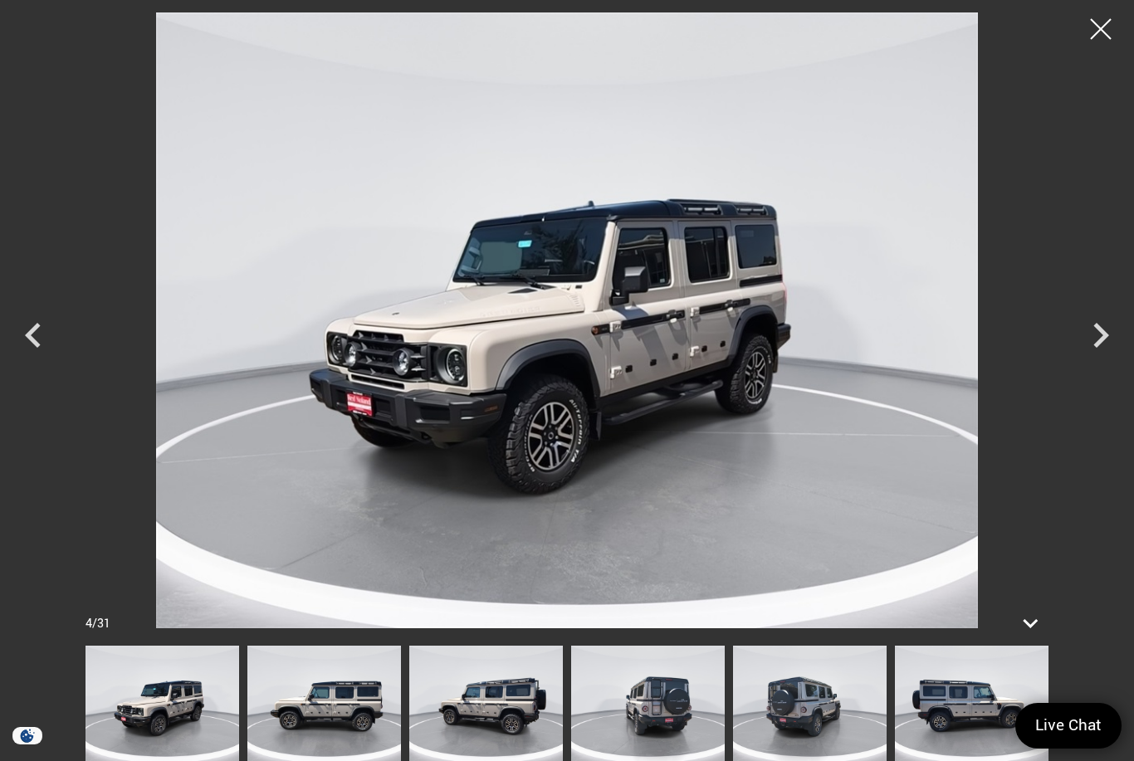
scroll to position [96, 0]
click at [409, 714] on img at bounding box center [486, 703] width 154 height 115
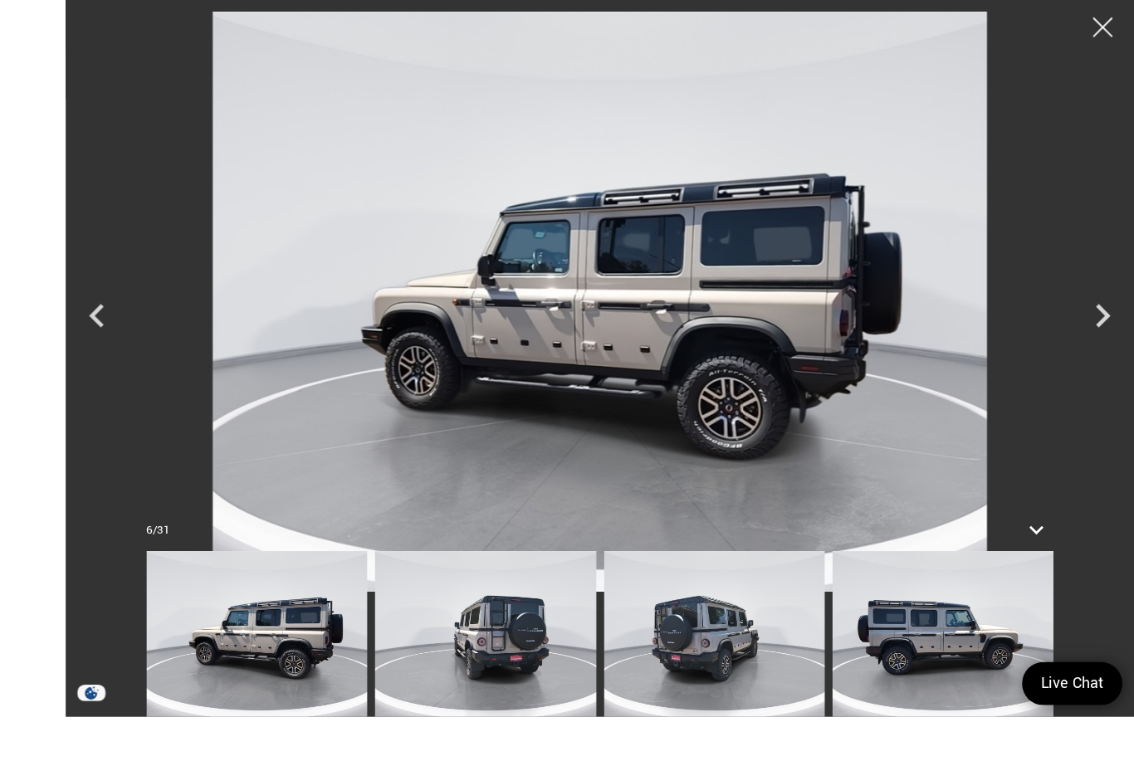
scroll to position [37, 0]
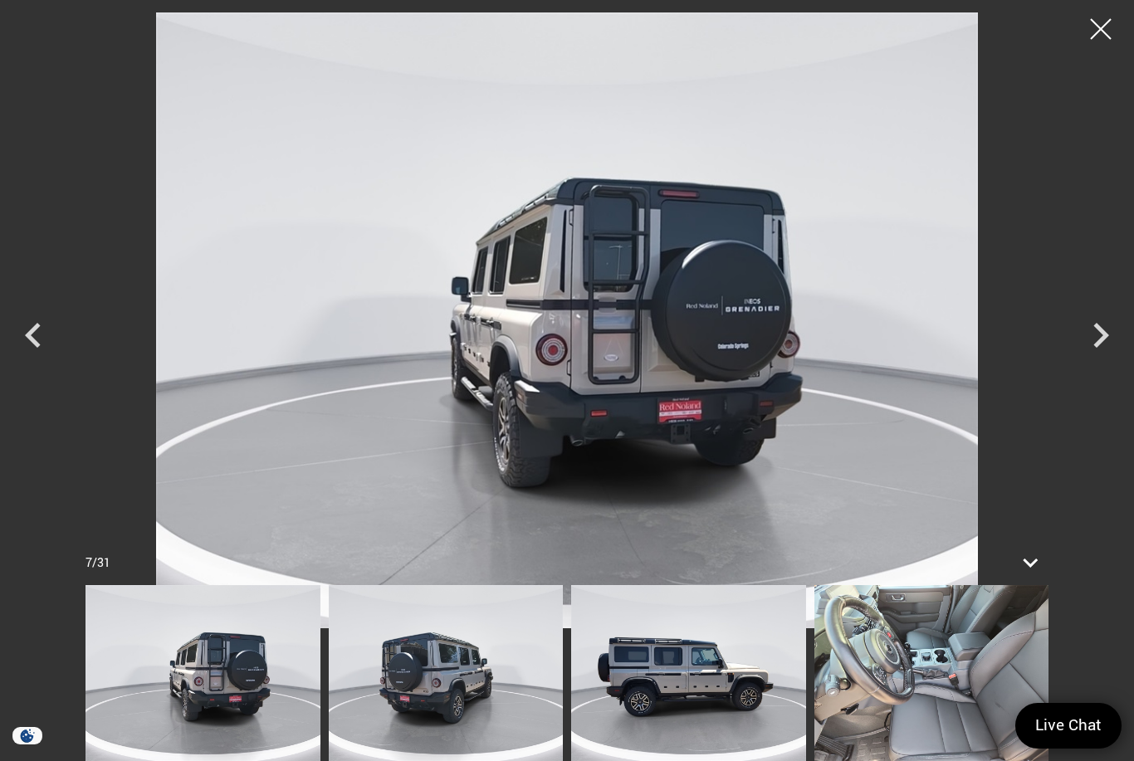
click at [1105, 28] on div at bounding box center [1100, 28] width 41 height 41
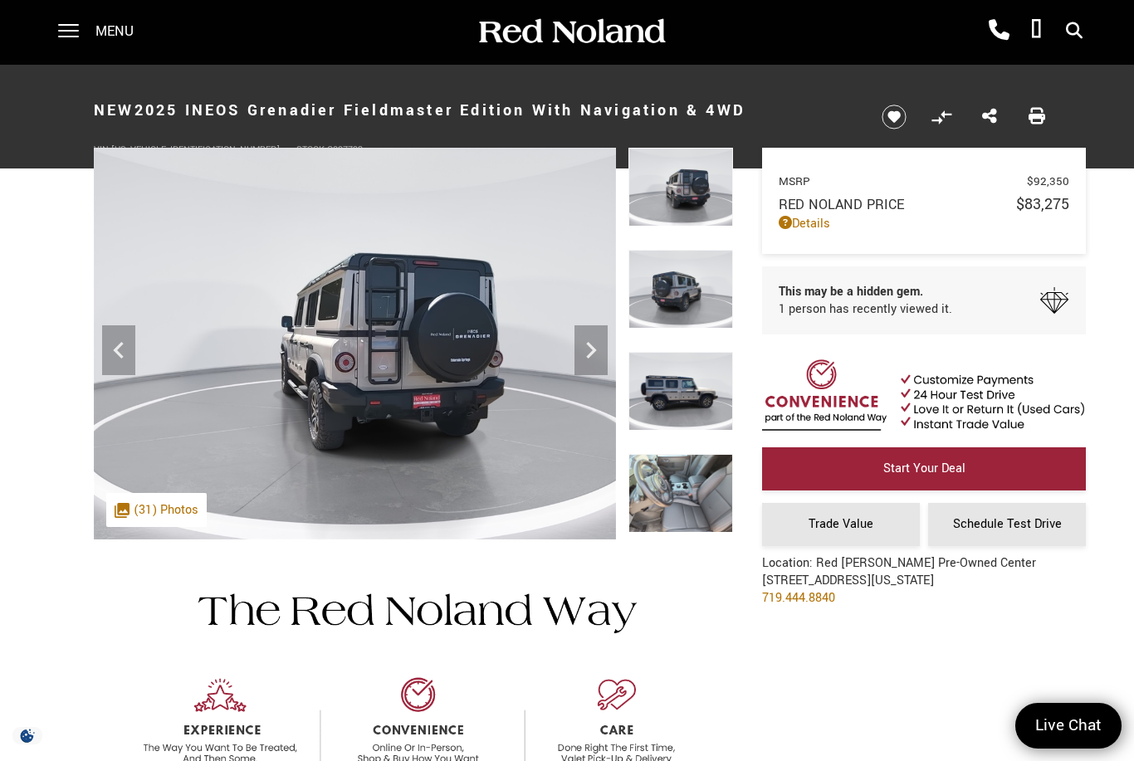
scroll to position [2, 0]
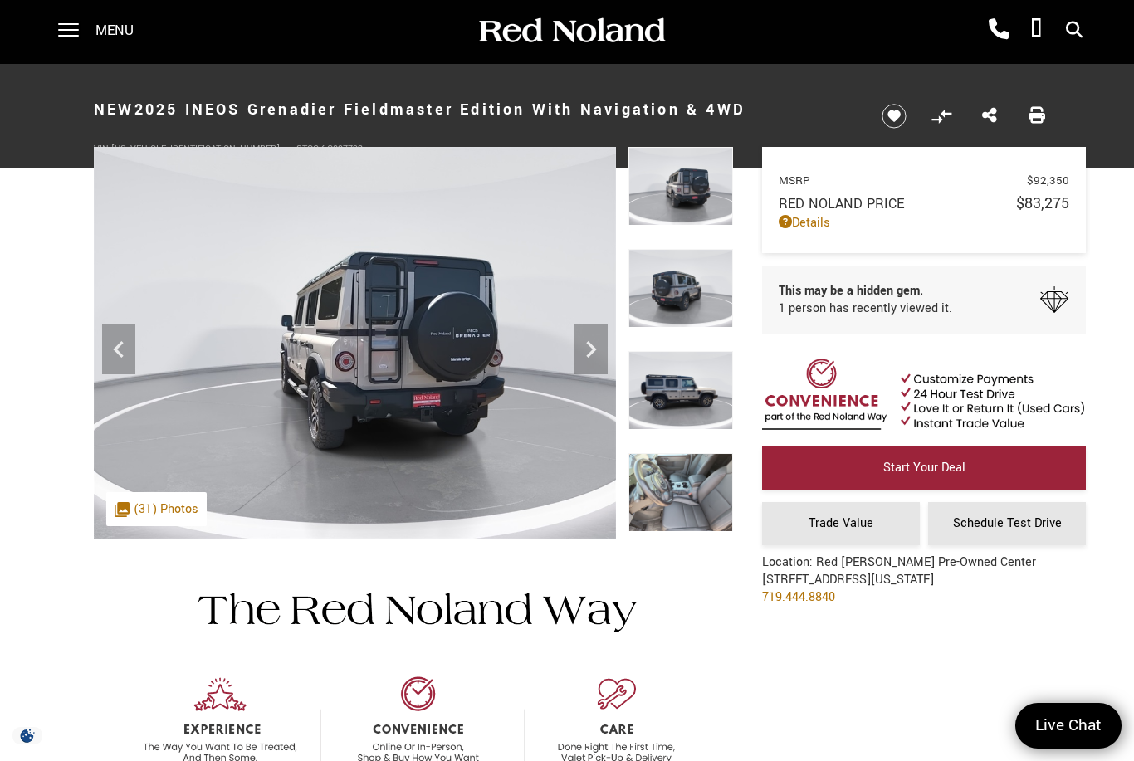
click at [149, 509] on div ".cls-1, .cls-3 { fill: #c50033; } .cls-1 { clip-rule: evenodd; } .cls-2 { clip-…" at bounding box center [156, 509] width 100 height 34
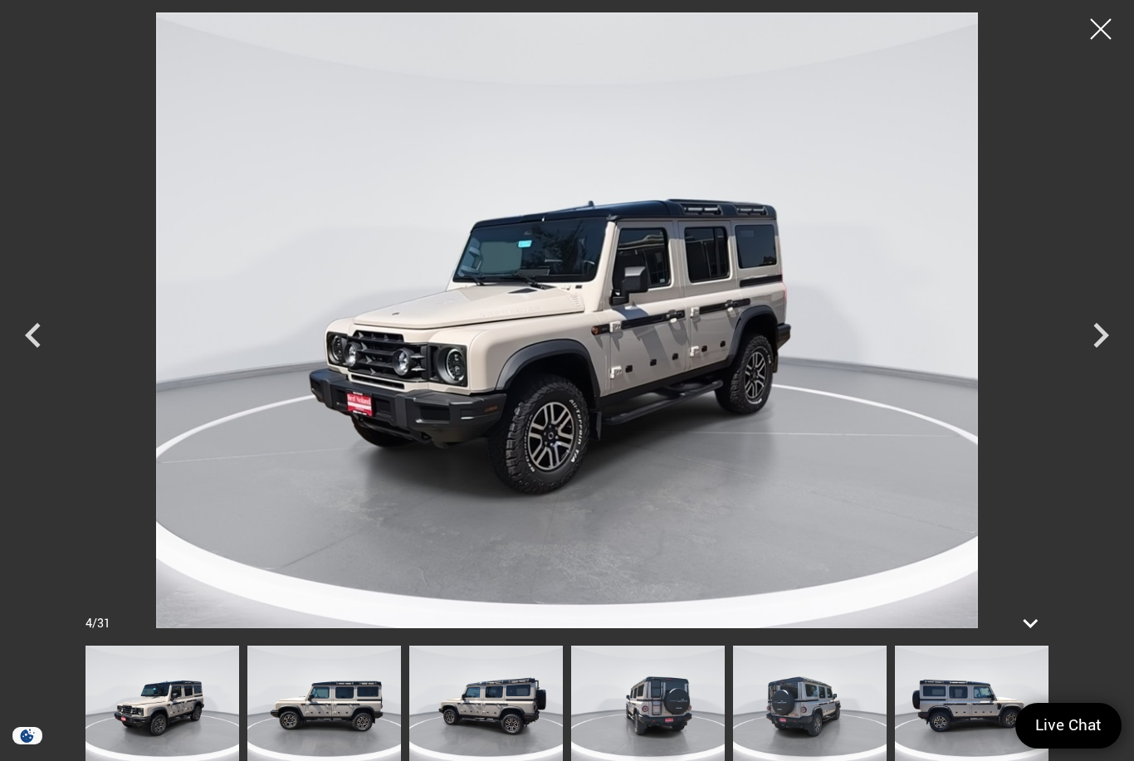
click at [571, 680] on img at bounding box center [648, 703] width 154 height 115
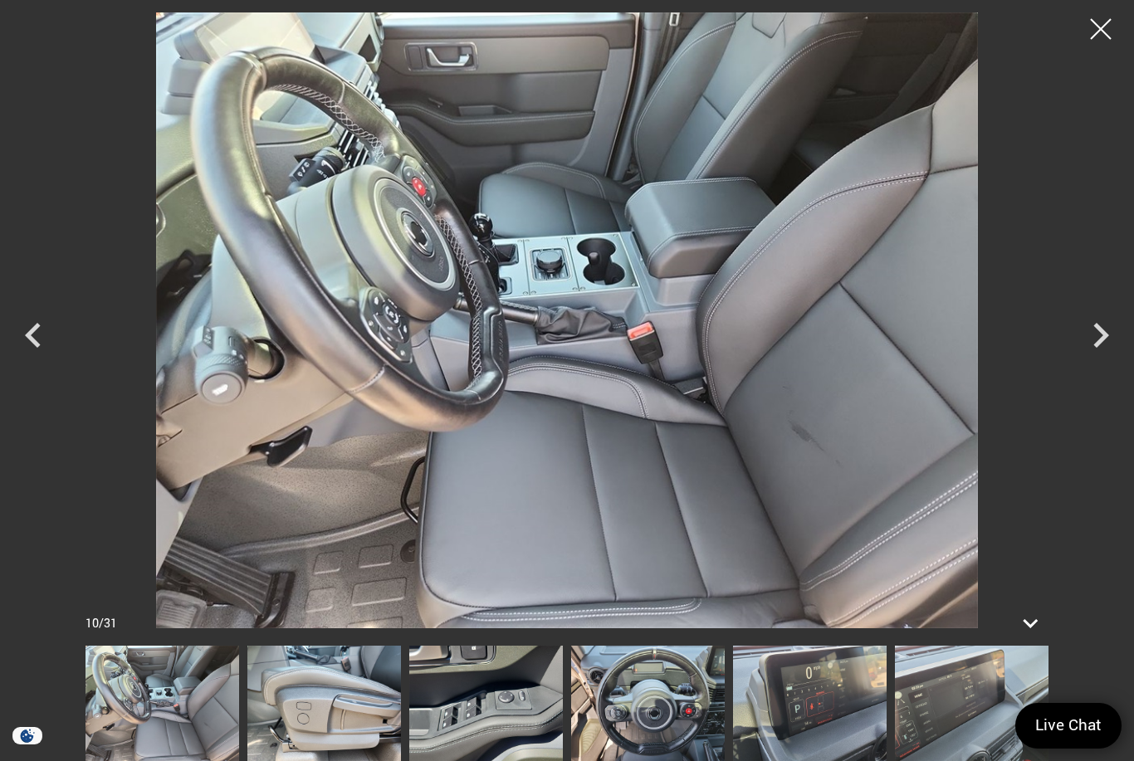
click at [563, 675] on img at bounding box center [486, 703] width 154 height 115
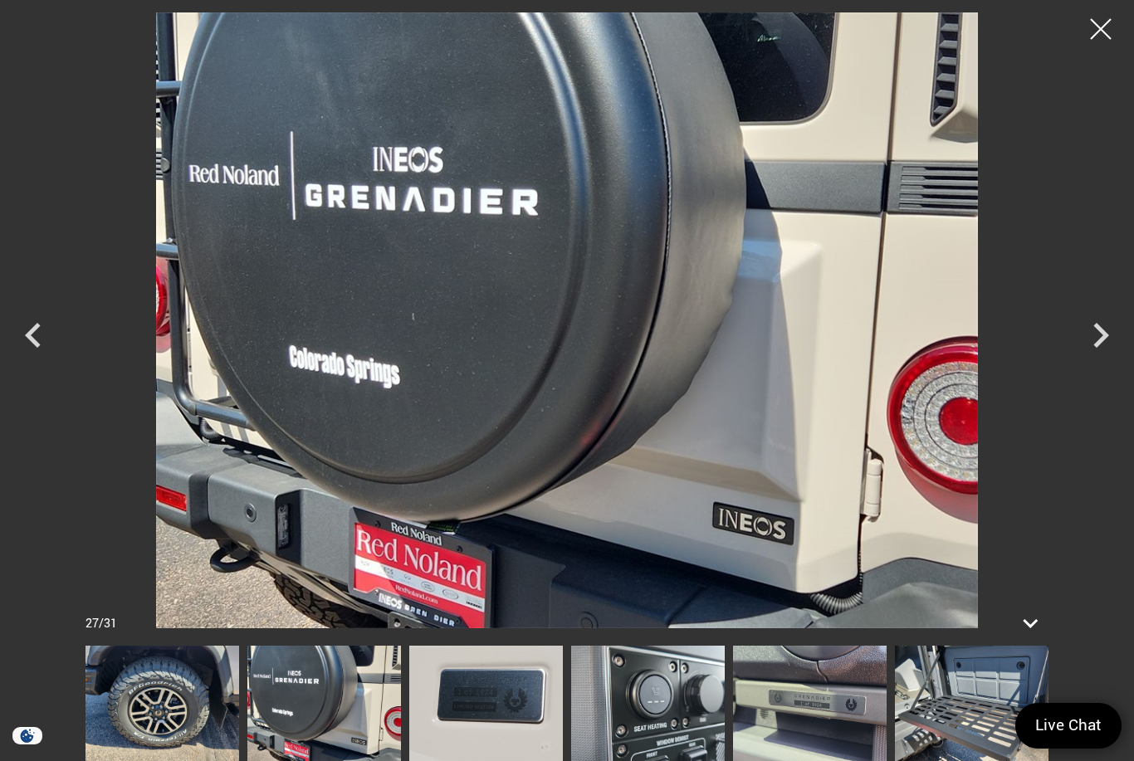
click at [724, 692] on img at bounding box center [648, 703] width 154 height 115
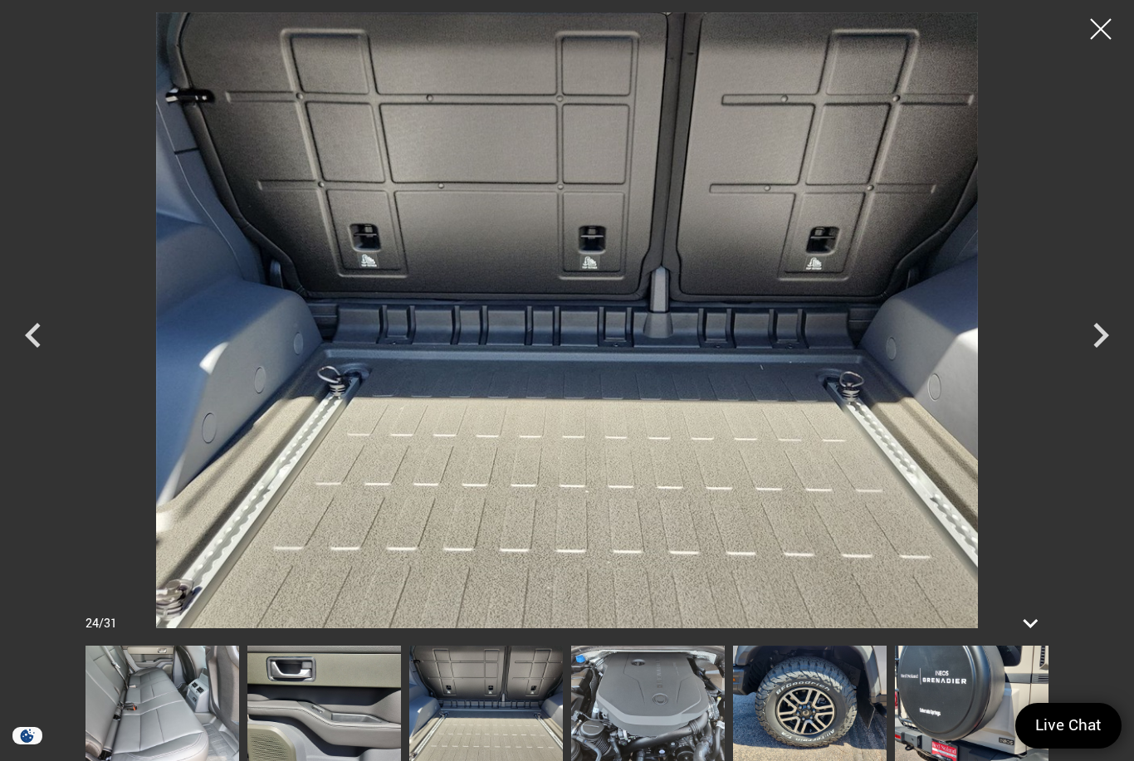
scroll to position [27, 0]
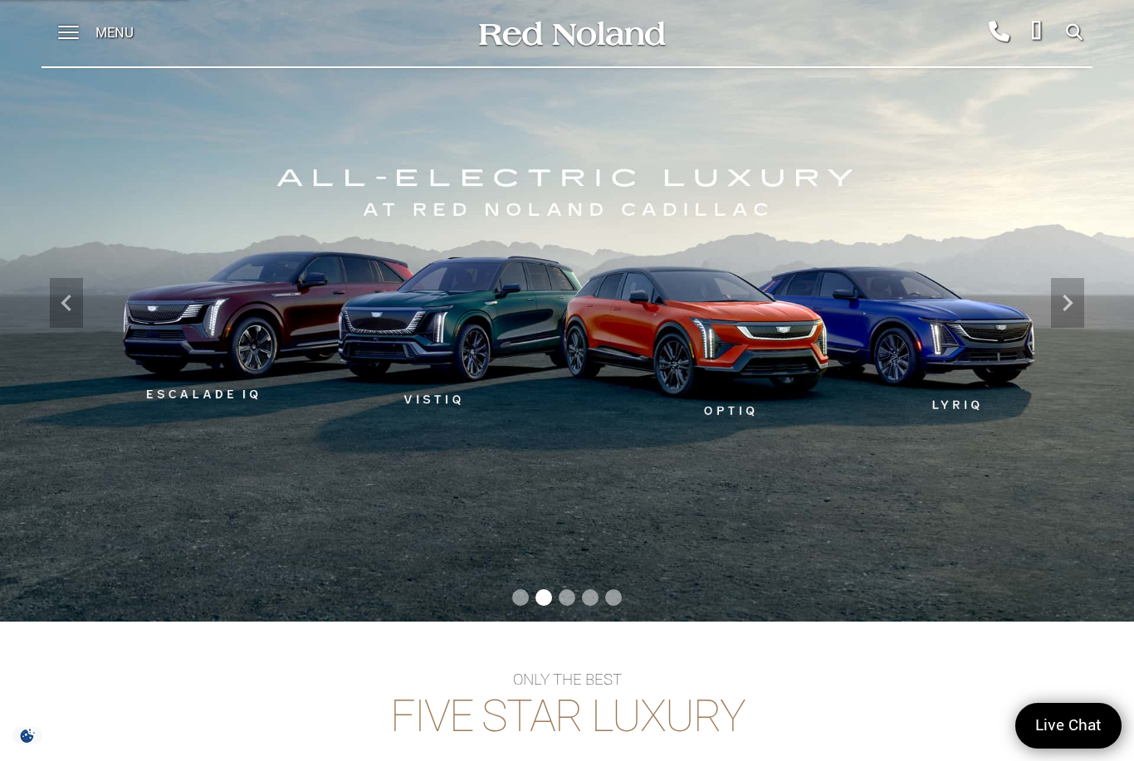
click at [60, 27] on span at bounding box center [68, 27] width 21 height 2
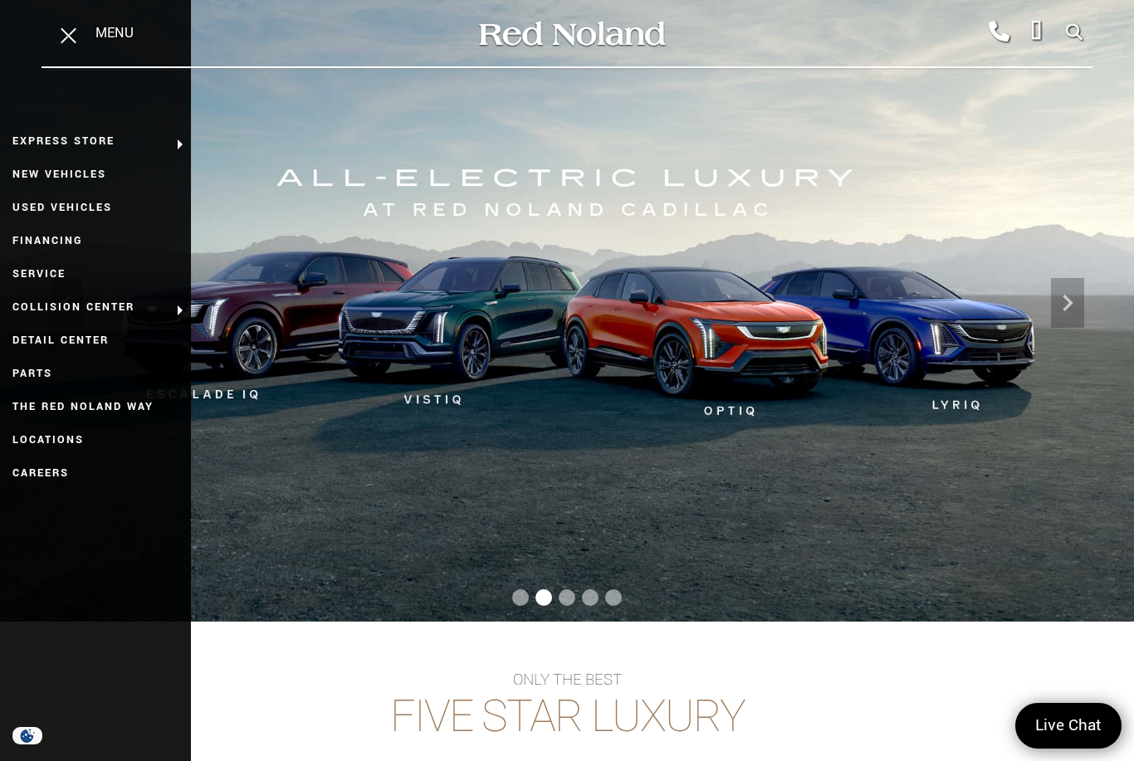
click at [111, 178] on link "New Vehicles" at bounding box center [95, 174] width 191 height 33
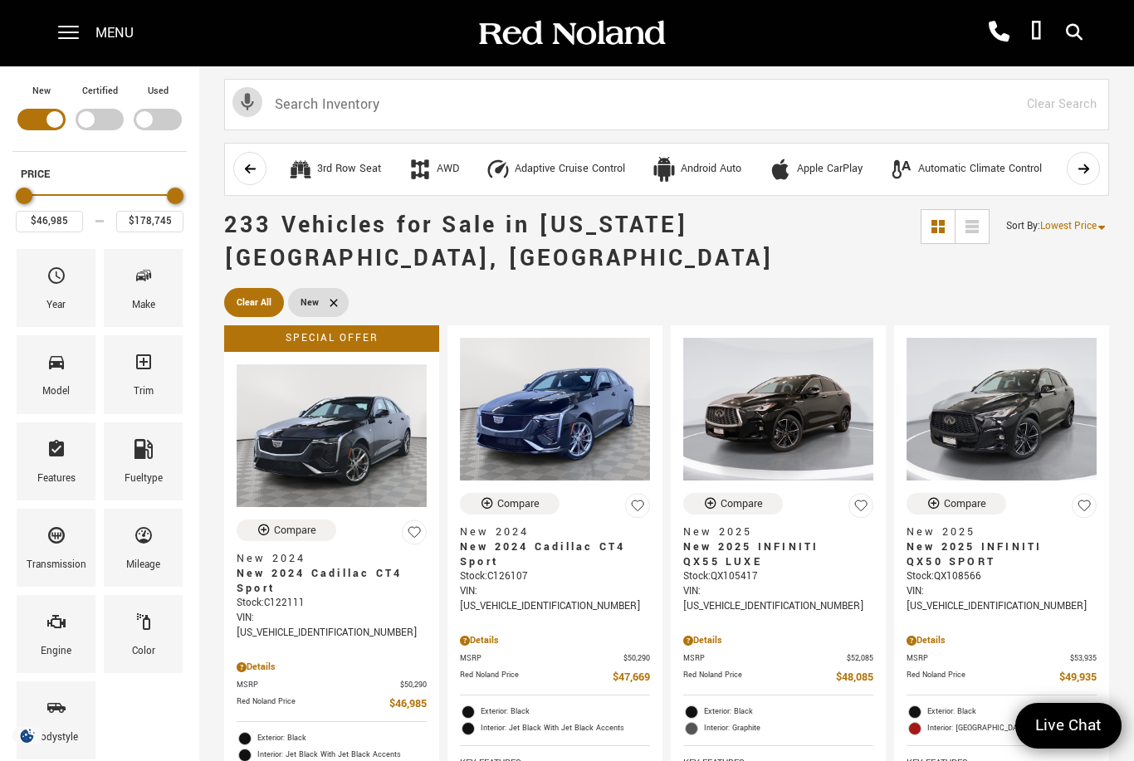
click at [147, 271] on icon "Make" at bounding box center [144, 276] width 20 height 20
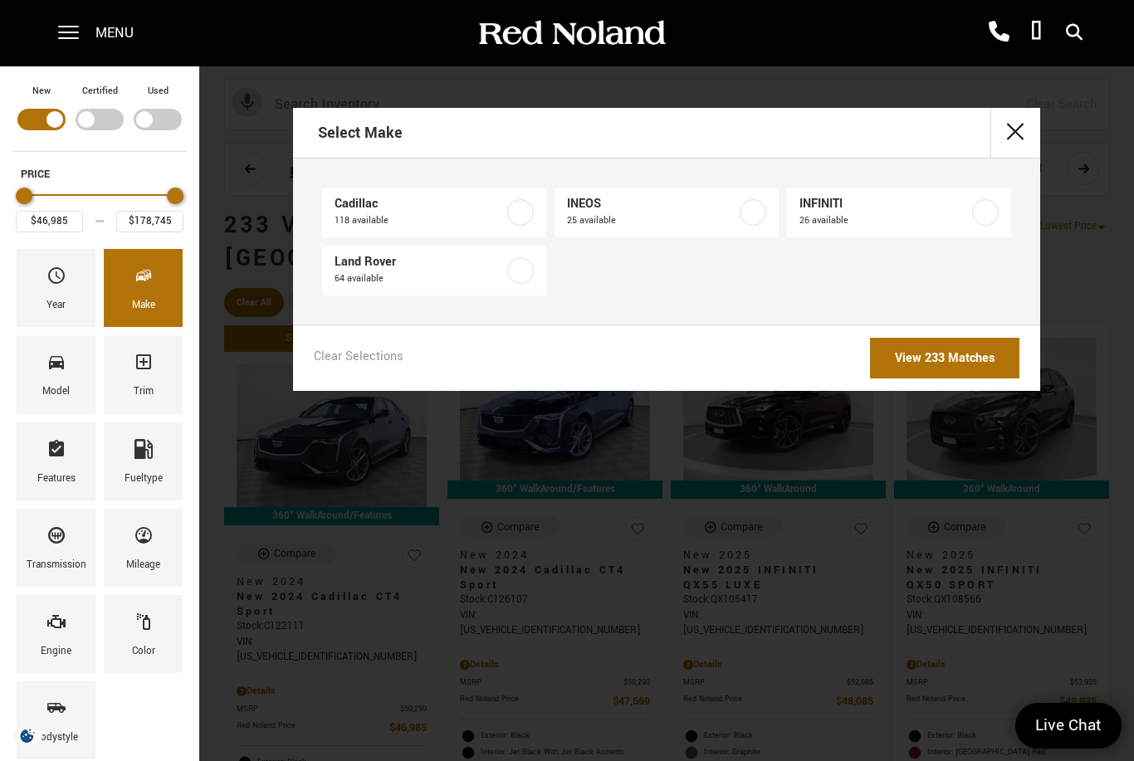
click at [746, 224] on label at bounding box center [752, 212] width 27 height 27
type input "$78,663"
type input "$99,640"
checkbox input "true"
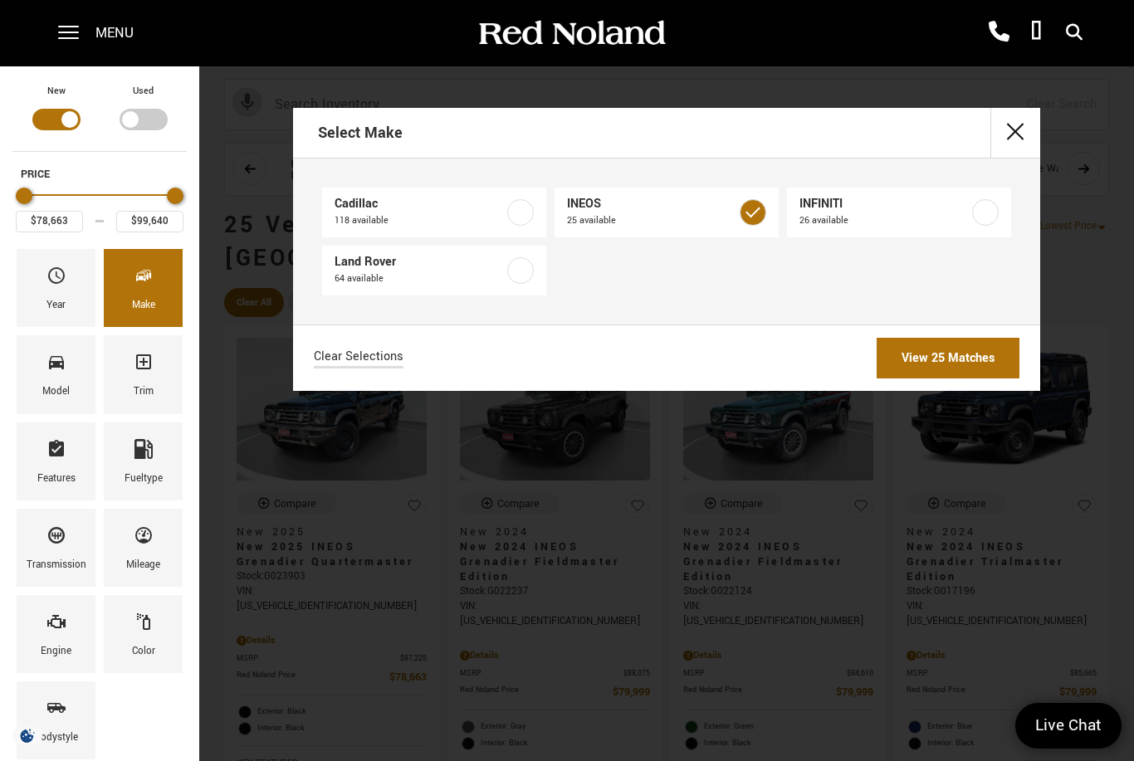
click at [740, 206] on label at bounding box center [752, 212] width 27 height 27
type input "$46,985"
type input "$178,745"
checkbox input "false"
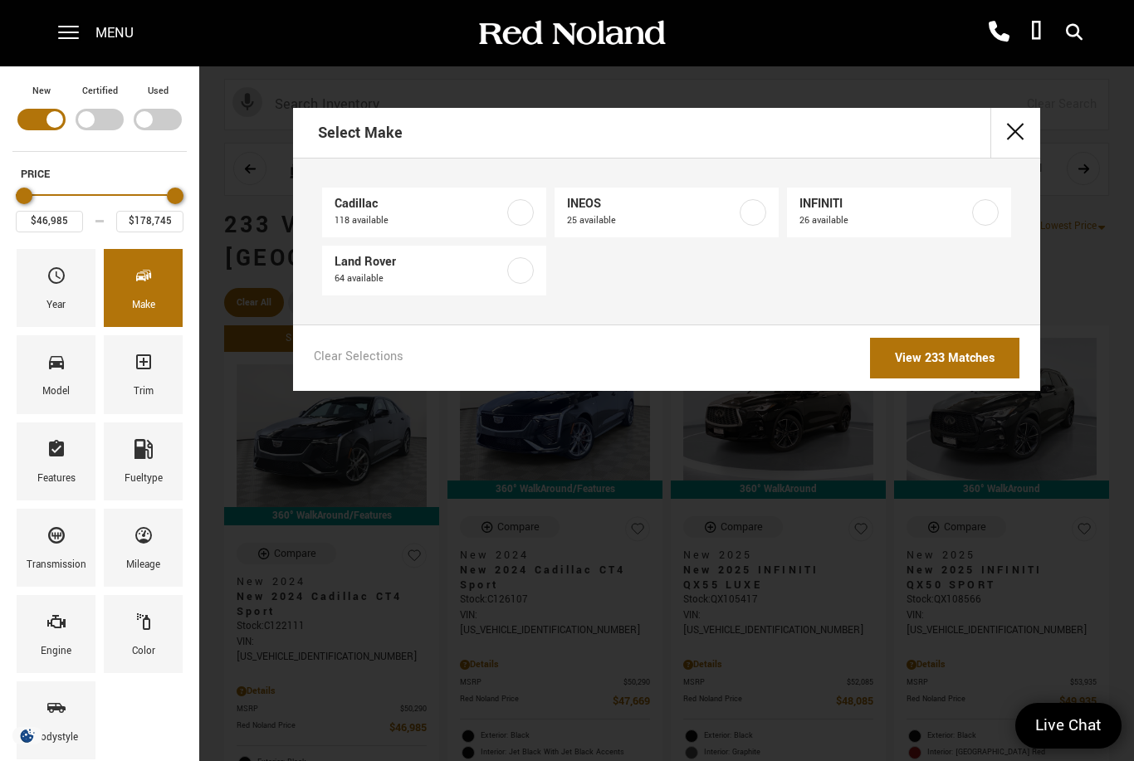
click at [956, 366] on link "View 233 Matches" at bounding box center [944, 358] width 149 height 41
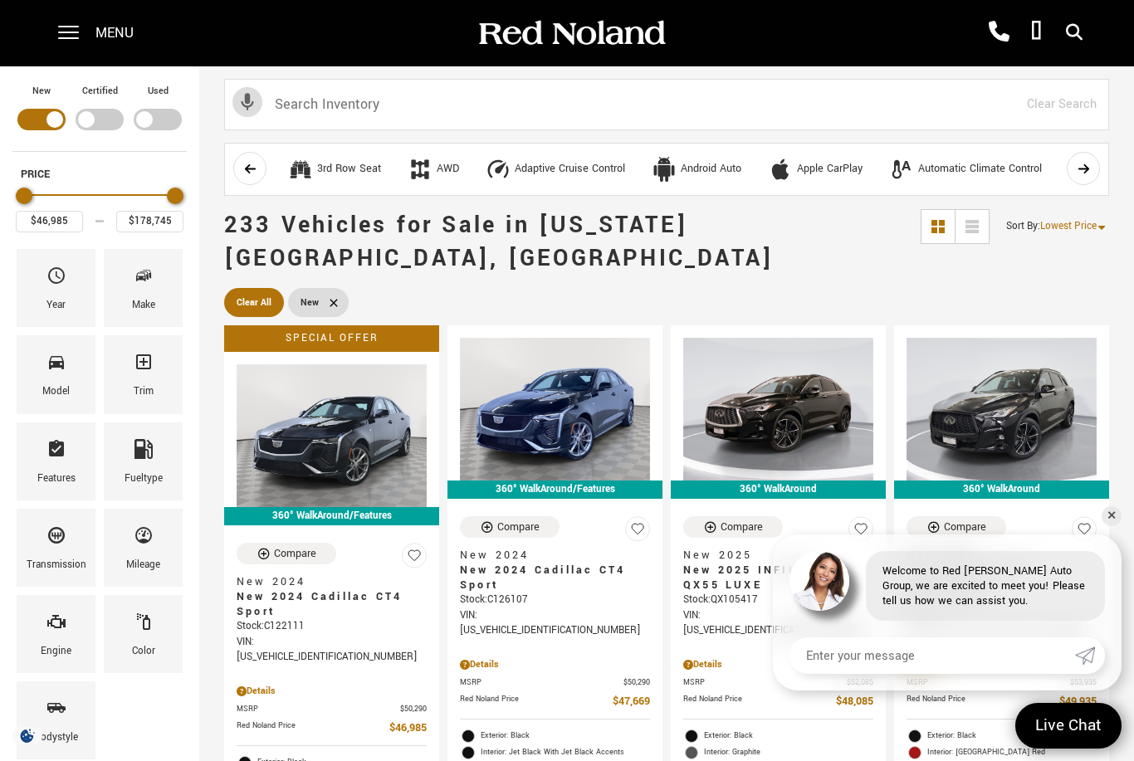
click at [154, 625] on div "Color" at bounding box center [143, 634] width 79 height 78
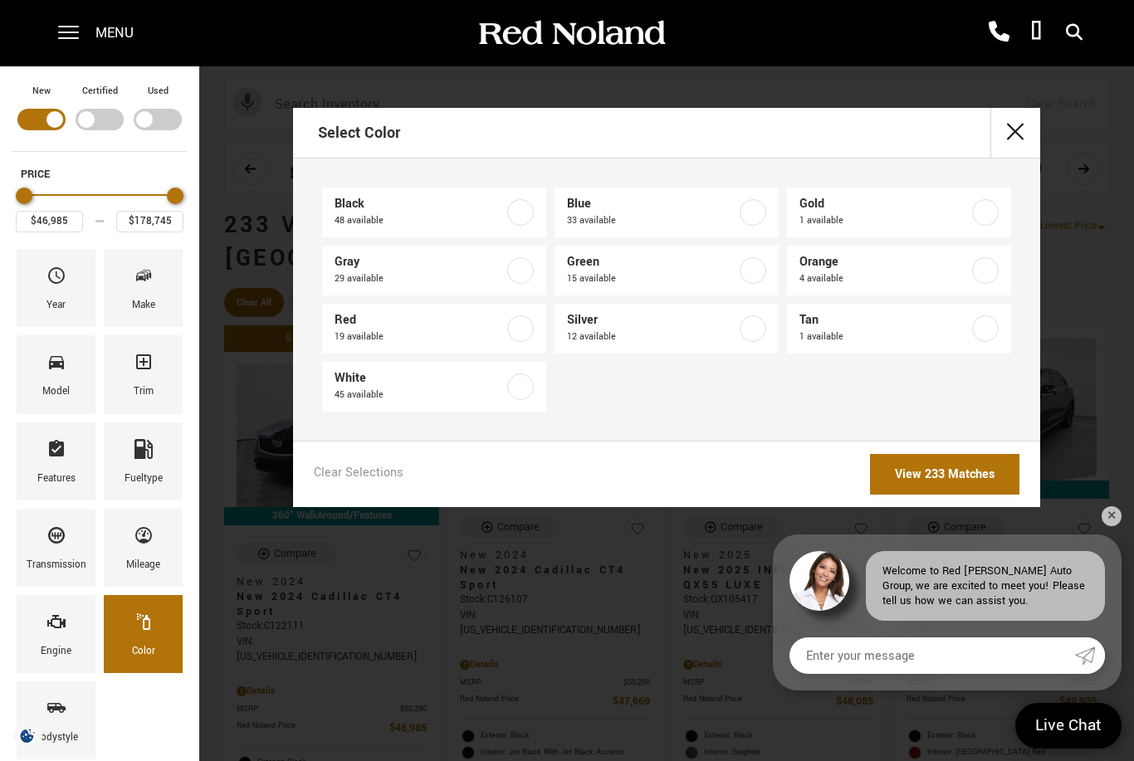
click at [741, 266] on label at bounding box center [752, 270] width 27 height 27
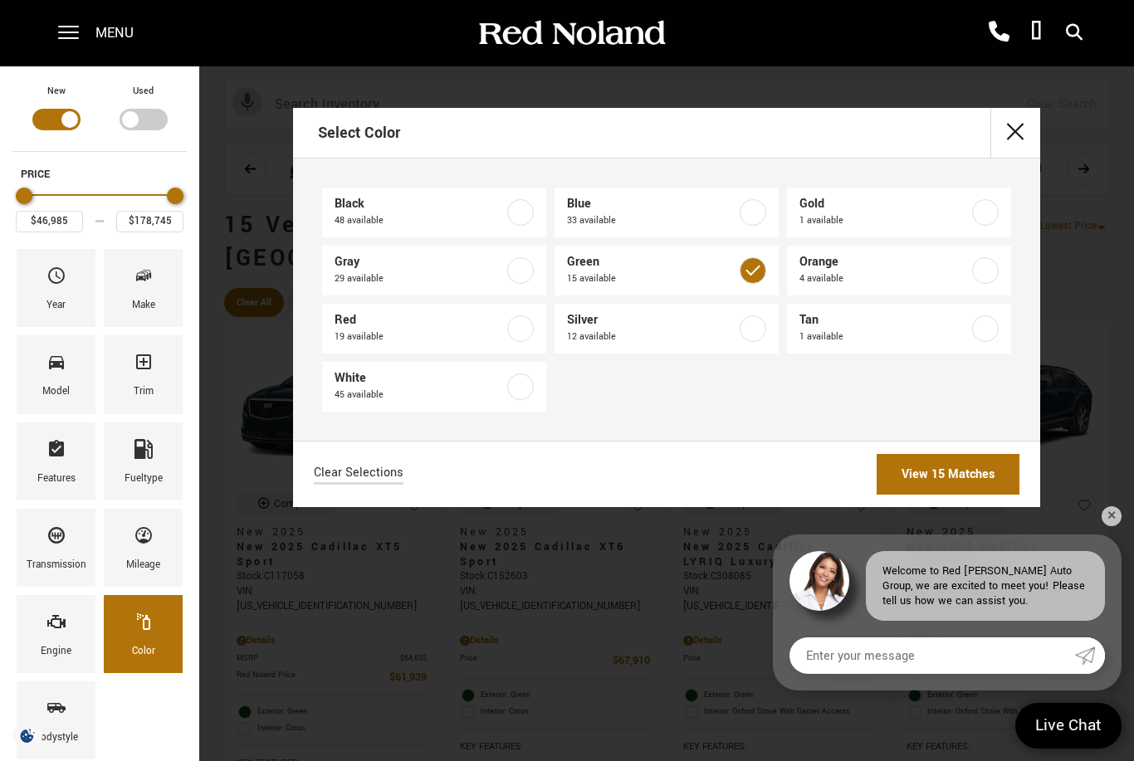
type input "$61,939"
type input "$162,242"
checkbox input "true"
click at [980, 483] on link "View 15 Matches" at bounding box center [947, 474] width 143 height 41
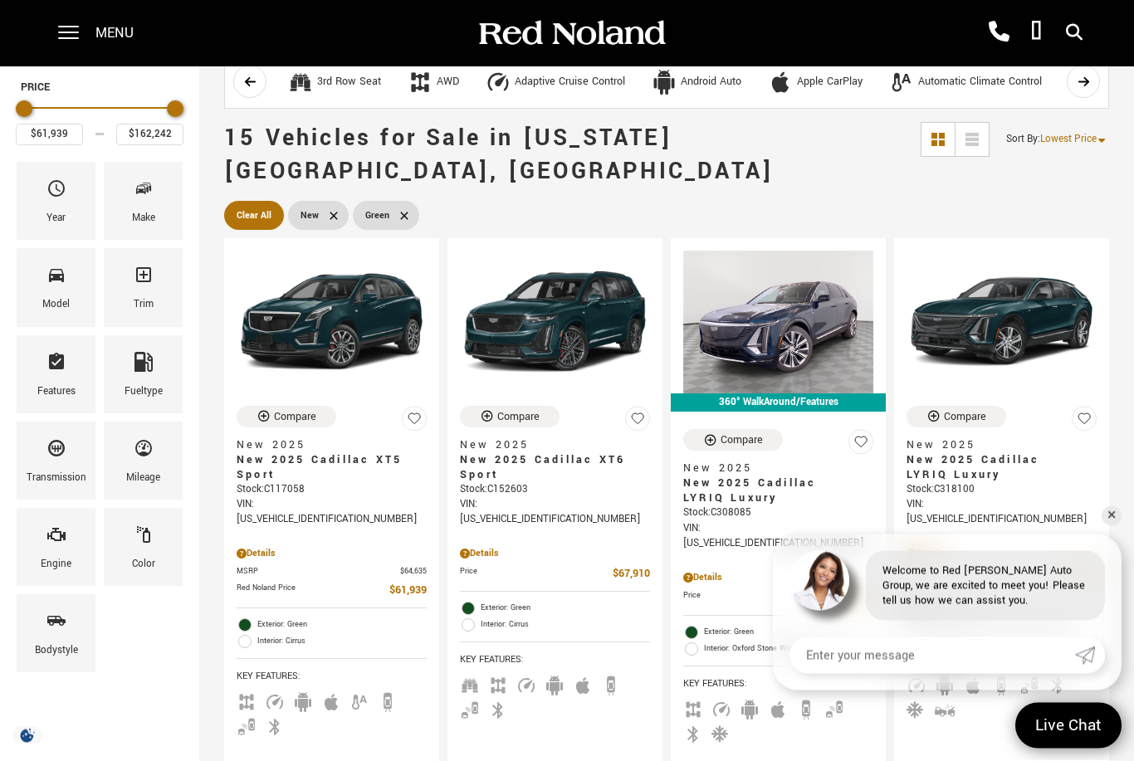
scroll to position [75, 0]
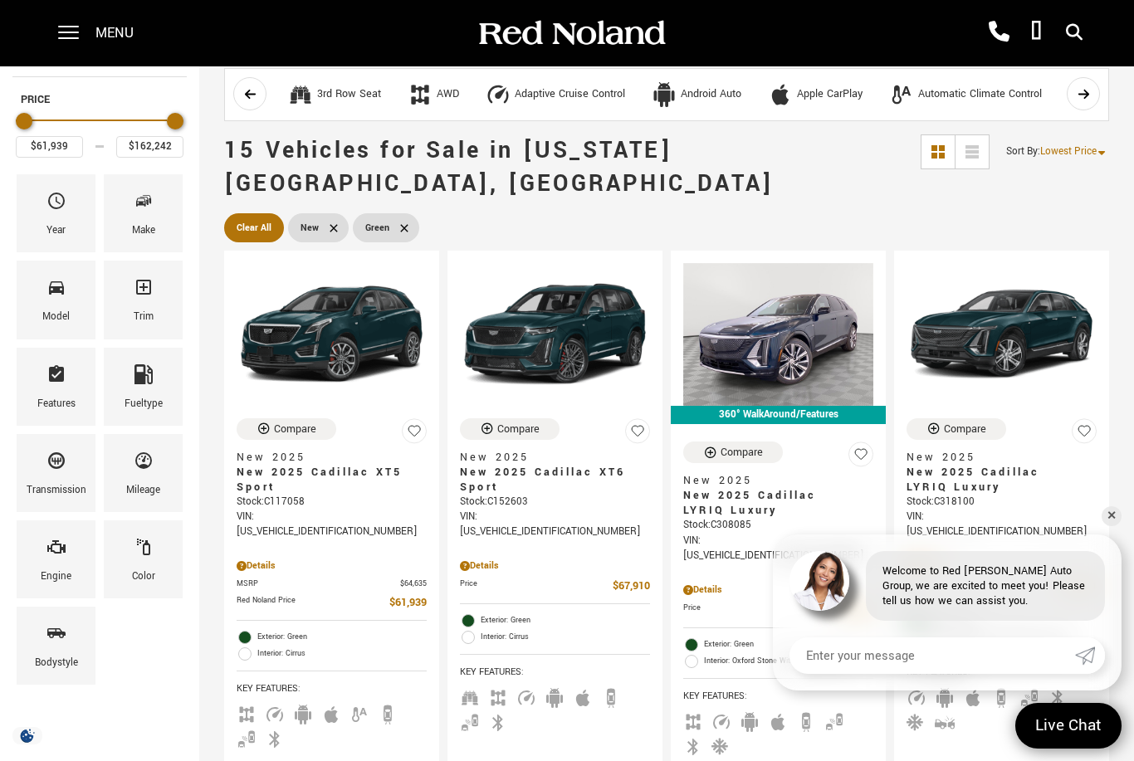
click at [140, 222] on span "Make" at bounding box center [144, 204] width 20 height 35
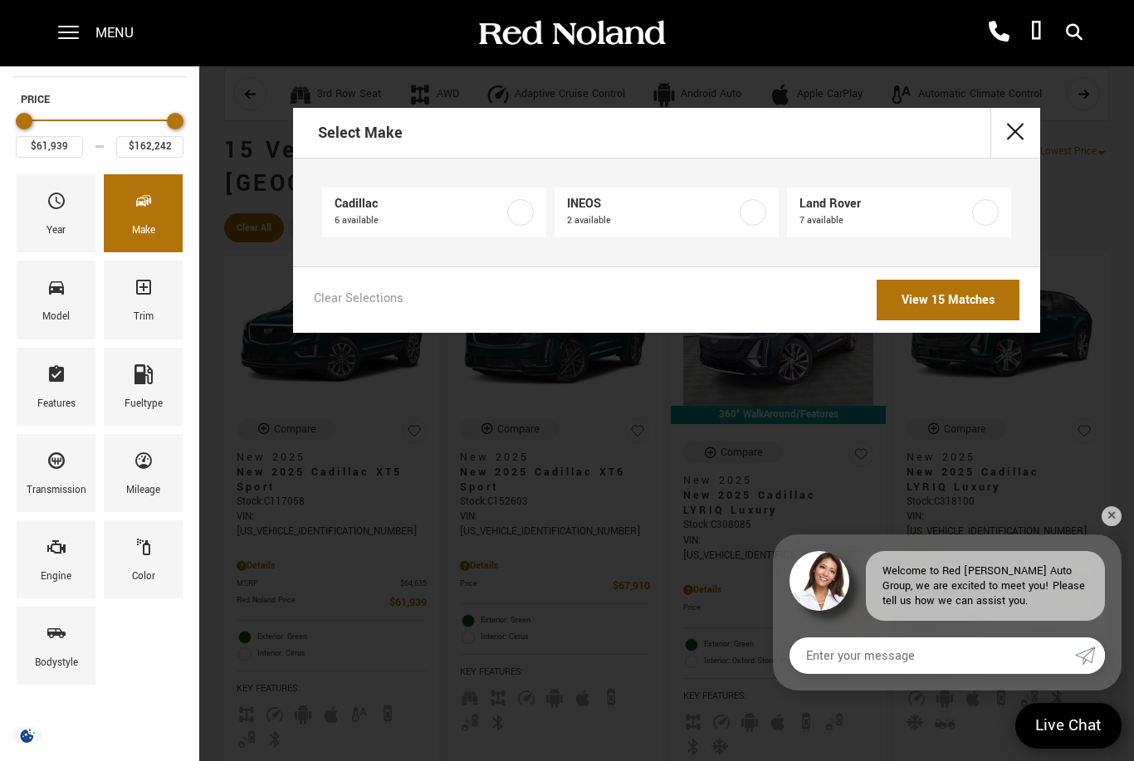
click at [758, 217] on label at bounding box center [752, 212] width 27 height 27
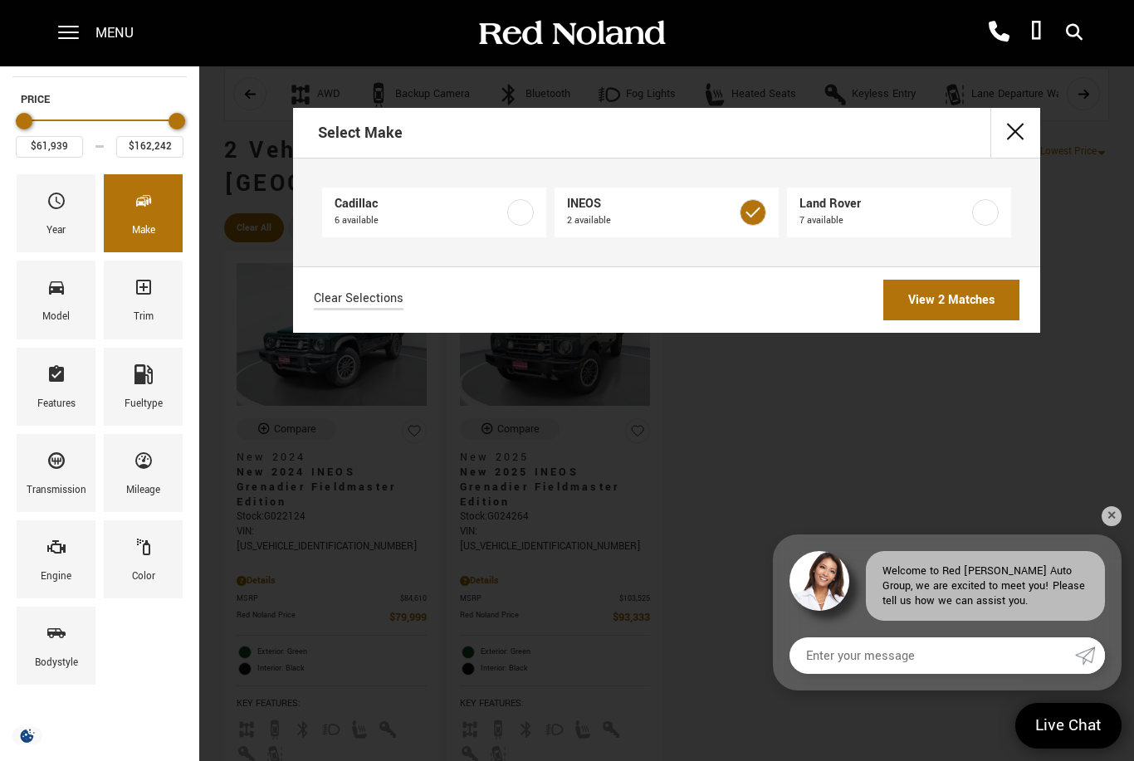
type input "$79,999"
type input "$93,333"
checkbox input "true"
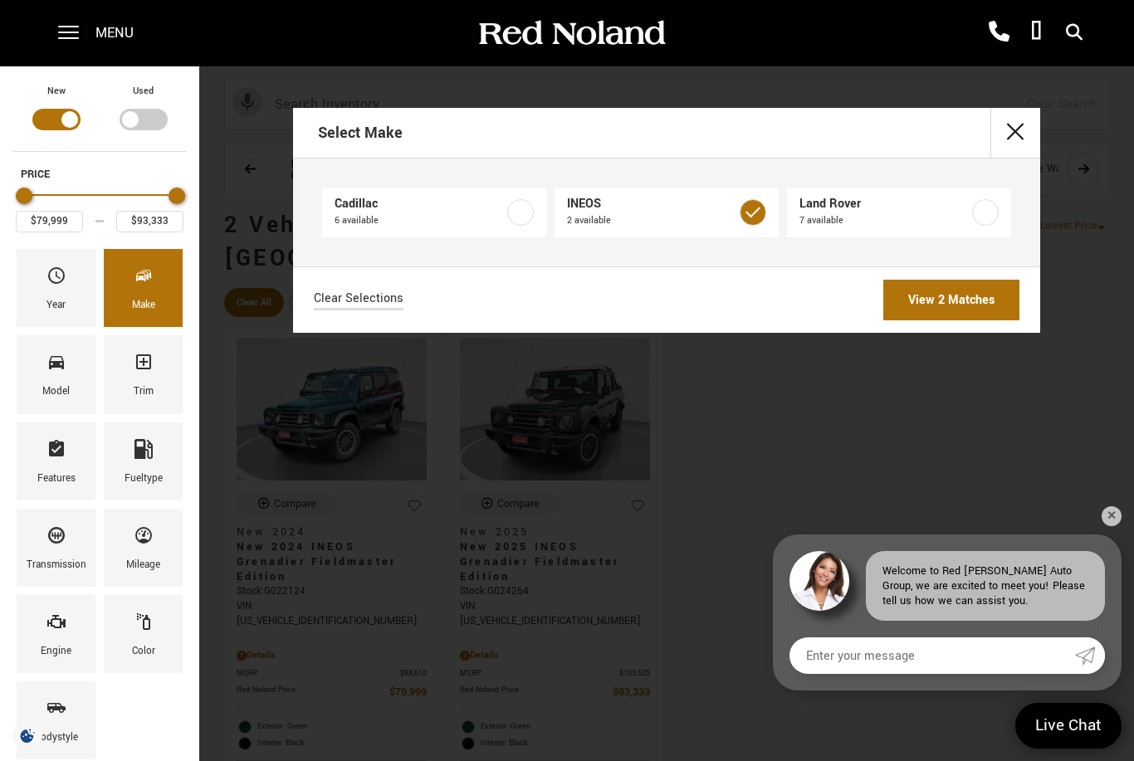
click at [943, 306] on link "View 2 Matches" at bounding box center [951, 300] width 136 height 41
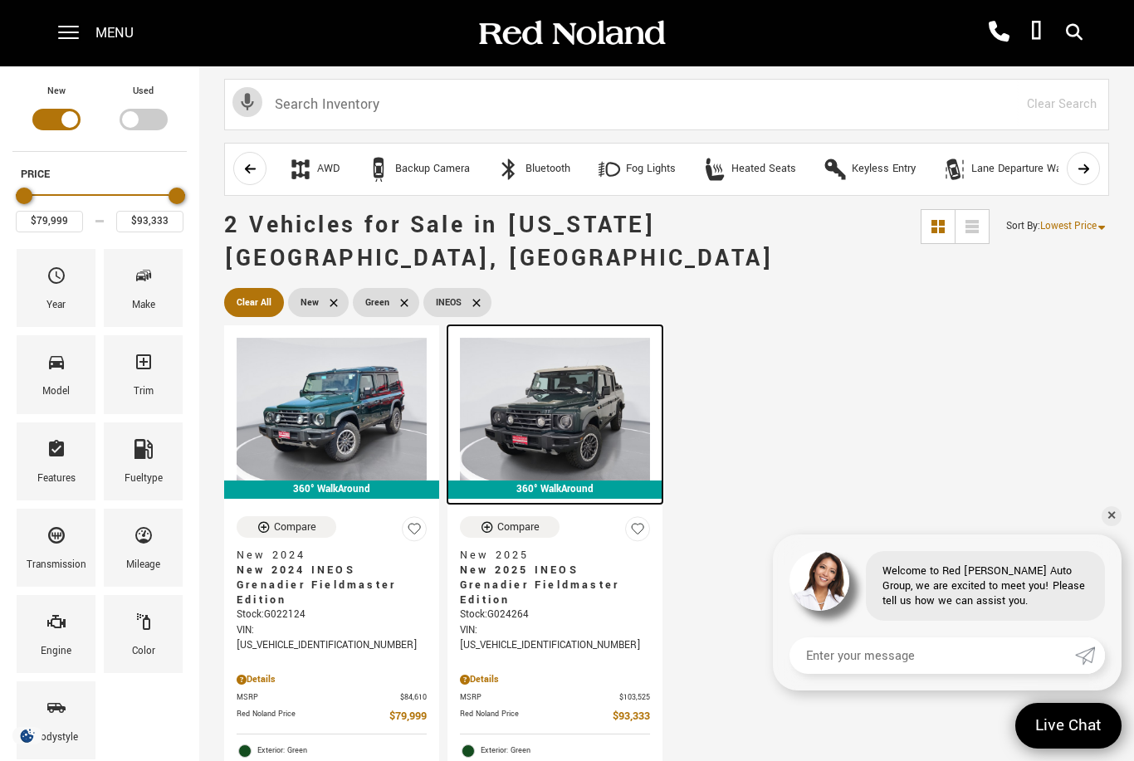
click at [589, 410] on img at bounding box center [555, 409] width 190 height 143
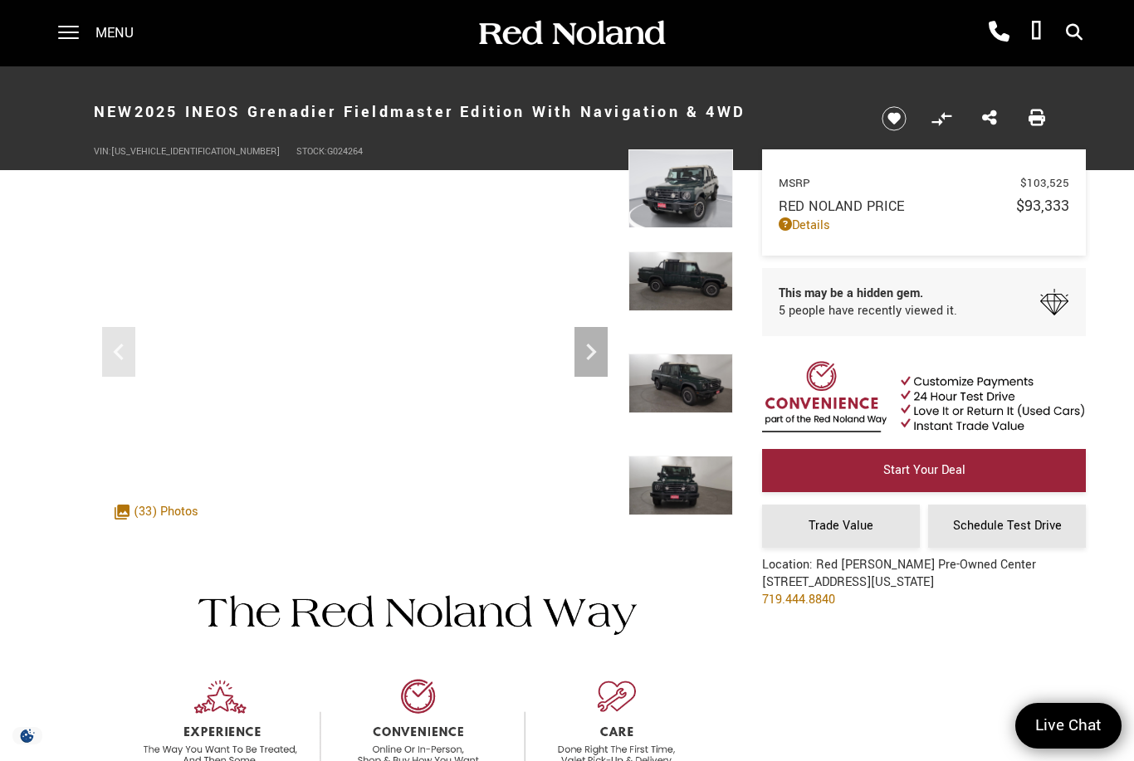
click at [183, 506] on div ".cls-1, .cls-3 { fill: #c50033; } .cls-1 { clip-rule: evenodd; } .cls-2 { clip-…" at bounding box center [156, 512] width 100 height 34
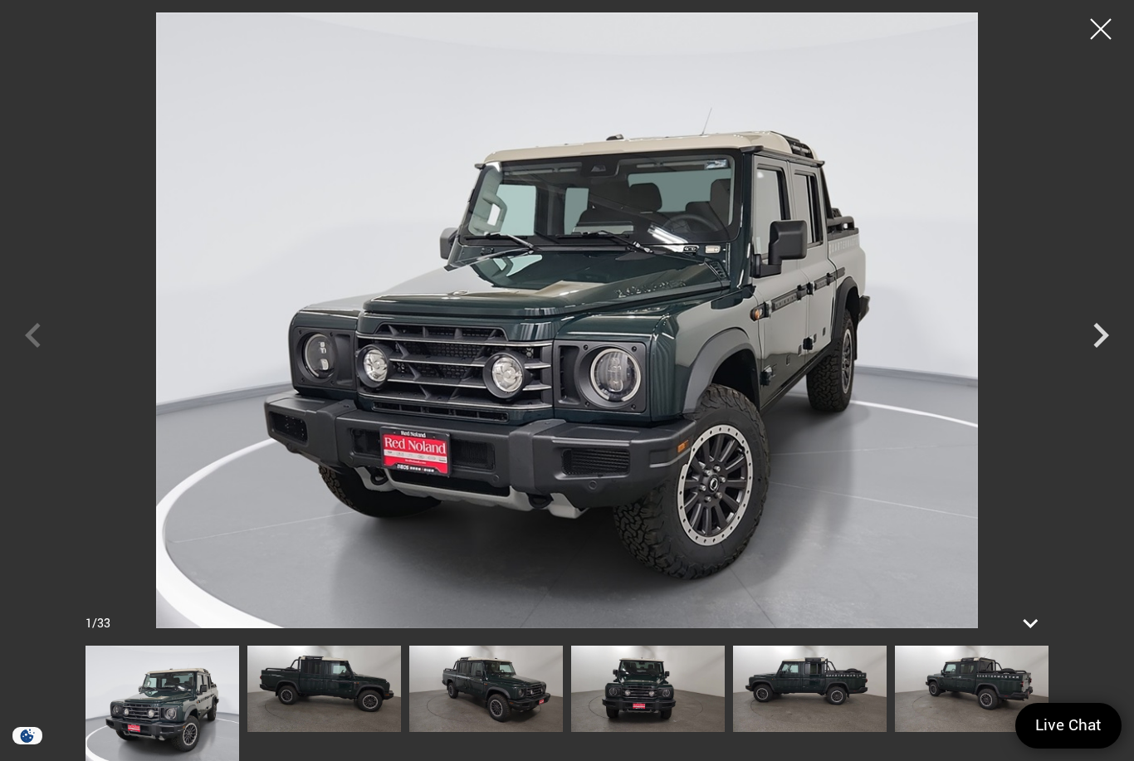
click at [191, 2] on div at bounding box center [567, 380] width 1134 height 761
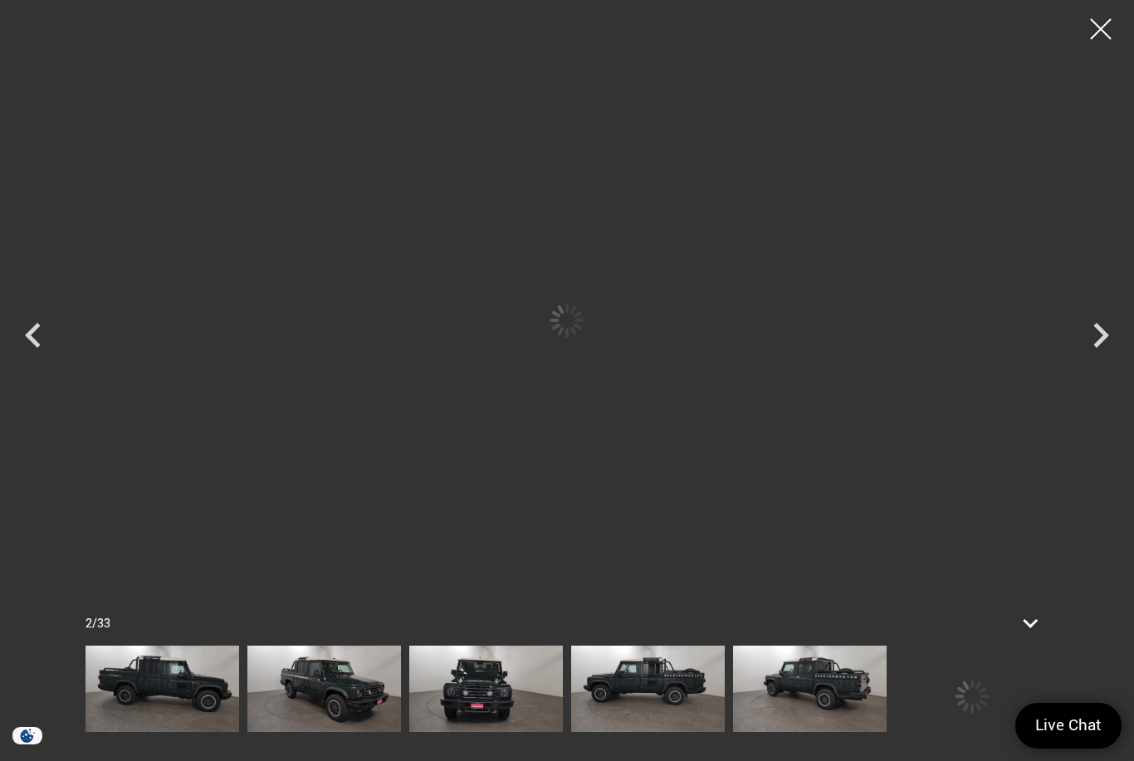
click at [316, 690] on img at bounding box center [324, 689] width 154 height 86
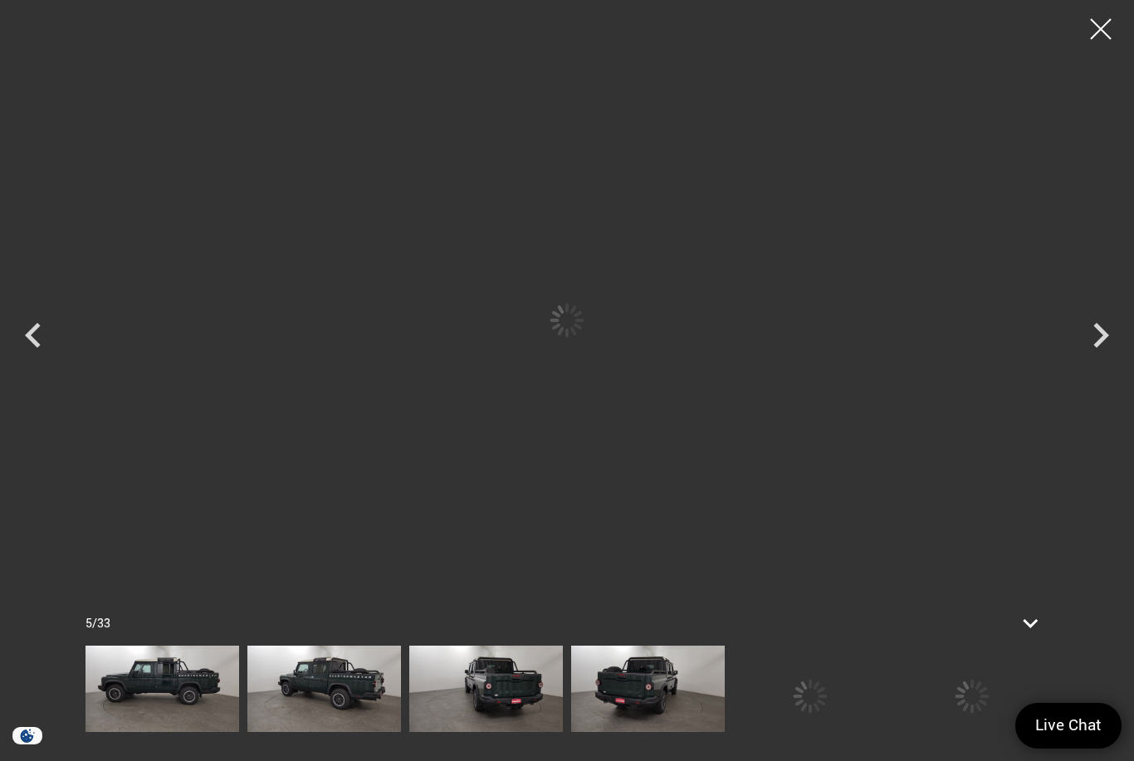
click at [401, 675] on img at bounding box center [324, 689] width 154 height 86
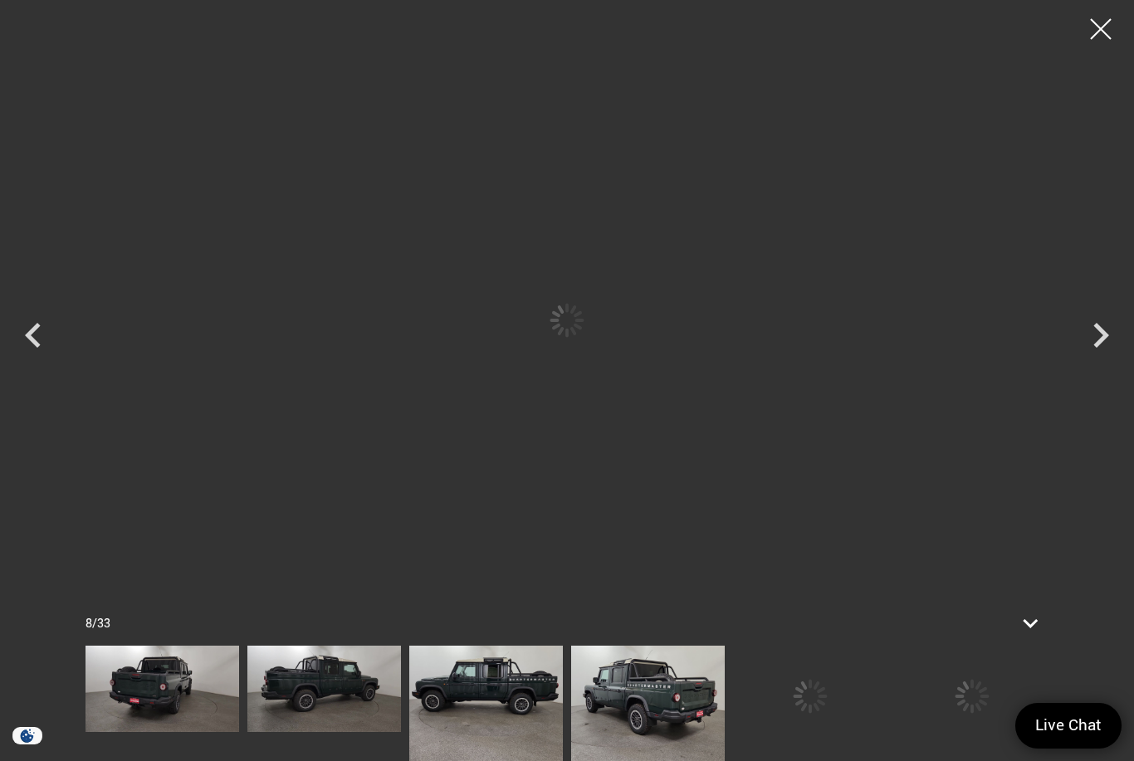
click at [401, 699] on img at bounding box center [324, 689] width 154 height 86
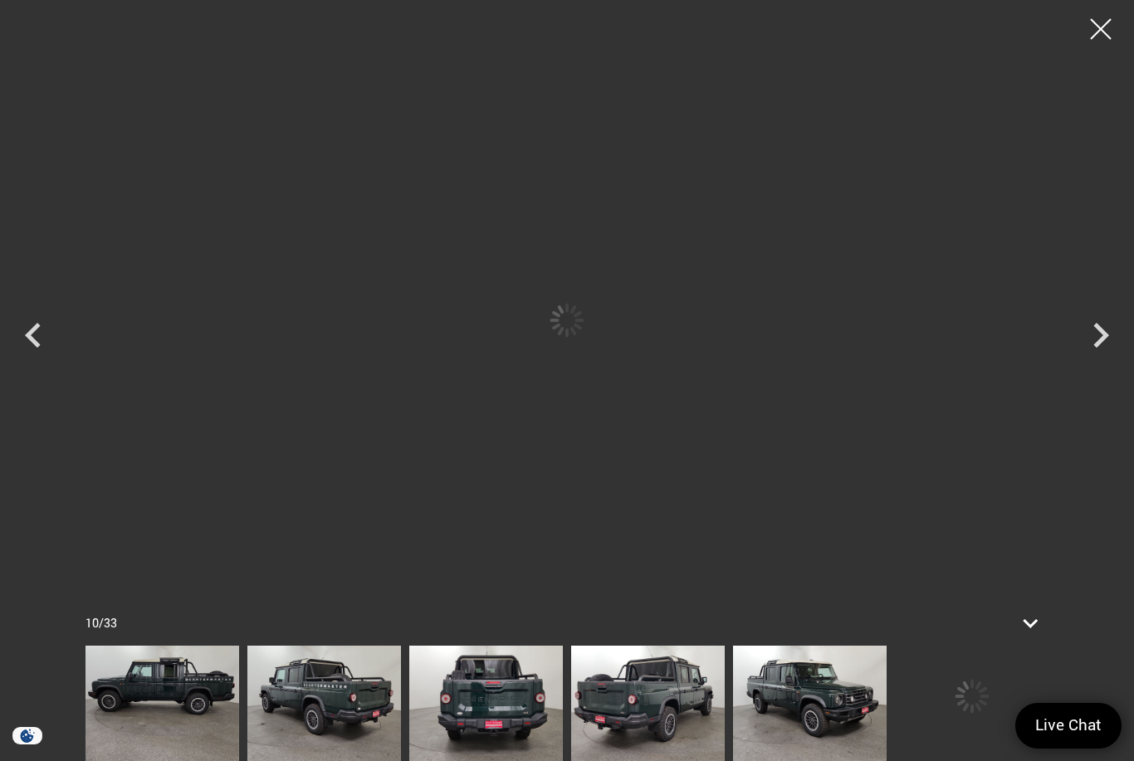
click at [364, 682] on img at bounding box center [324, 703] width 154 height 115
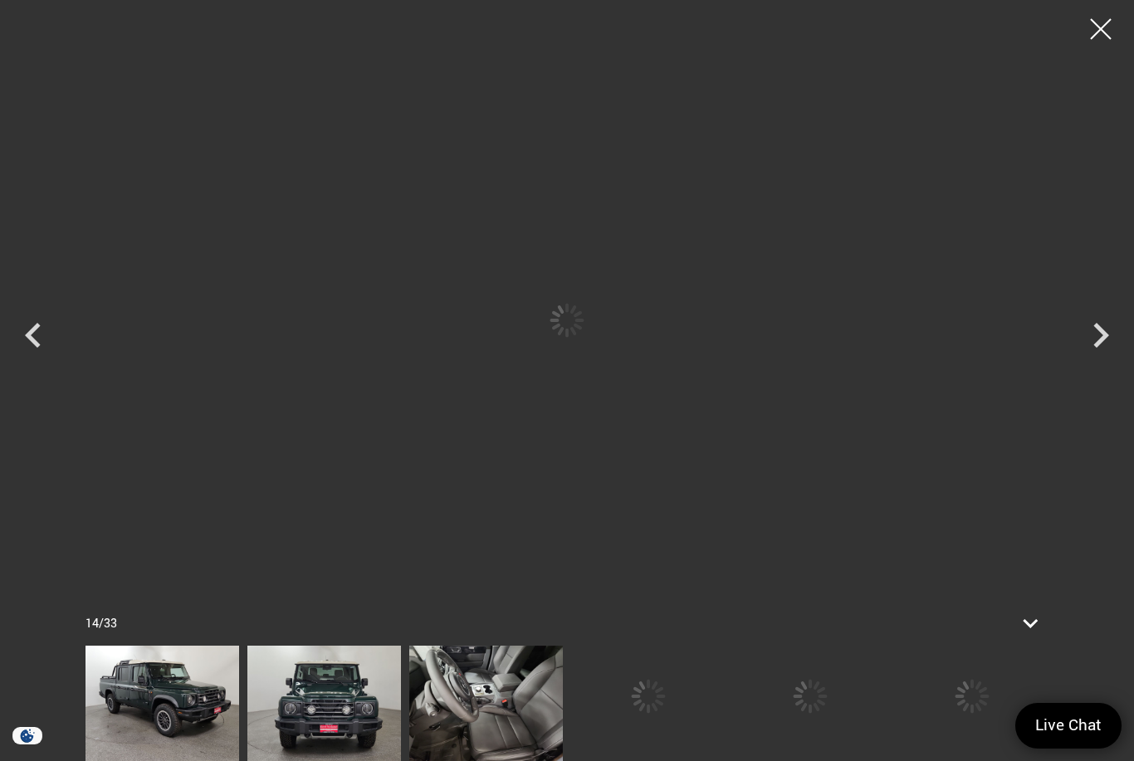
click at [563, 697] on img at bounding box center [486, 703] width 154 height 115
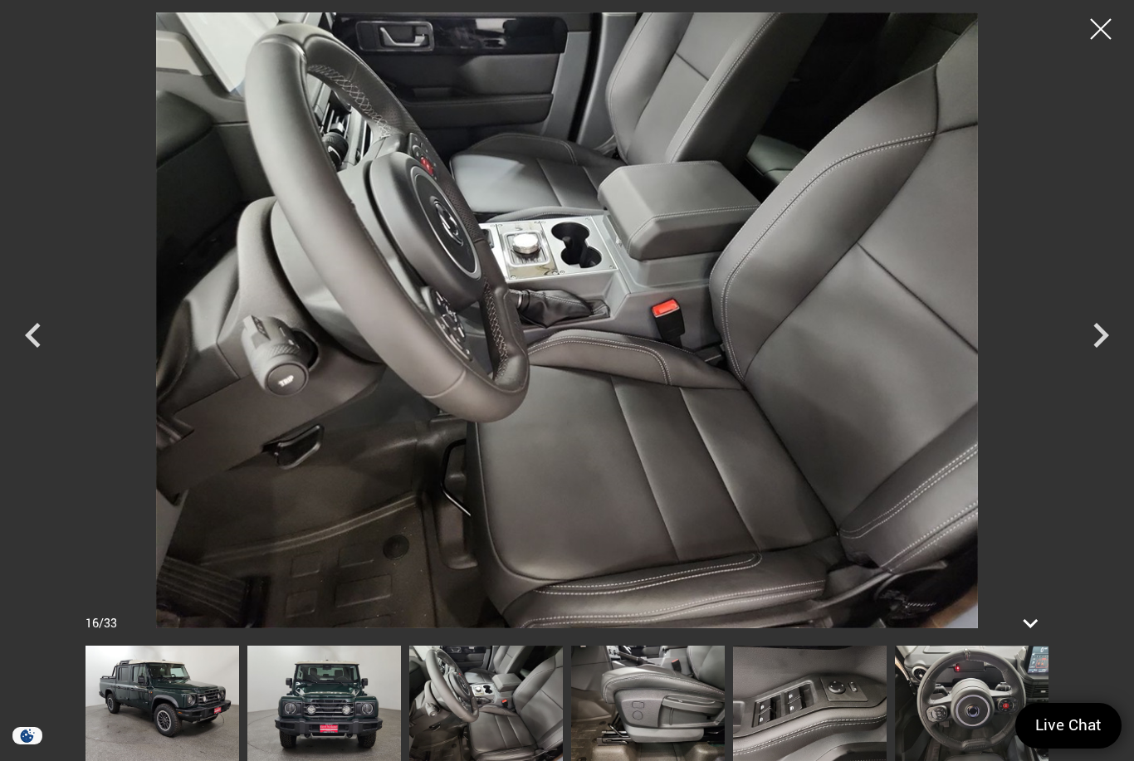
click at [409, 704] on img at bounding box center [486, 703] width 154 height 115
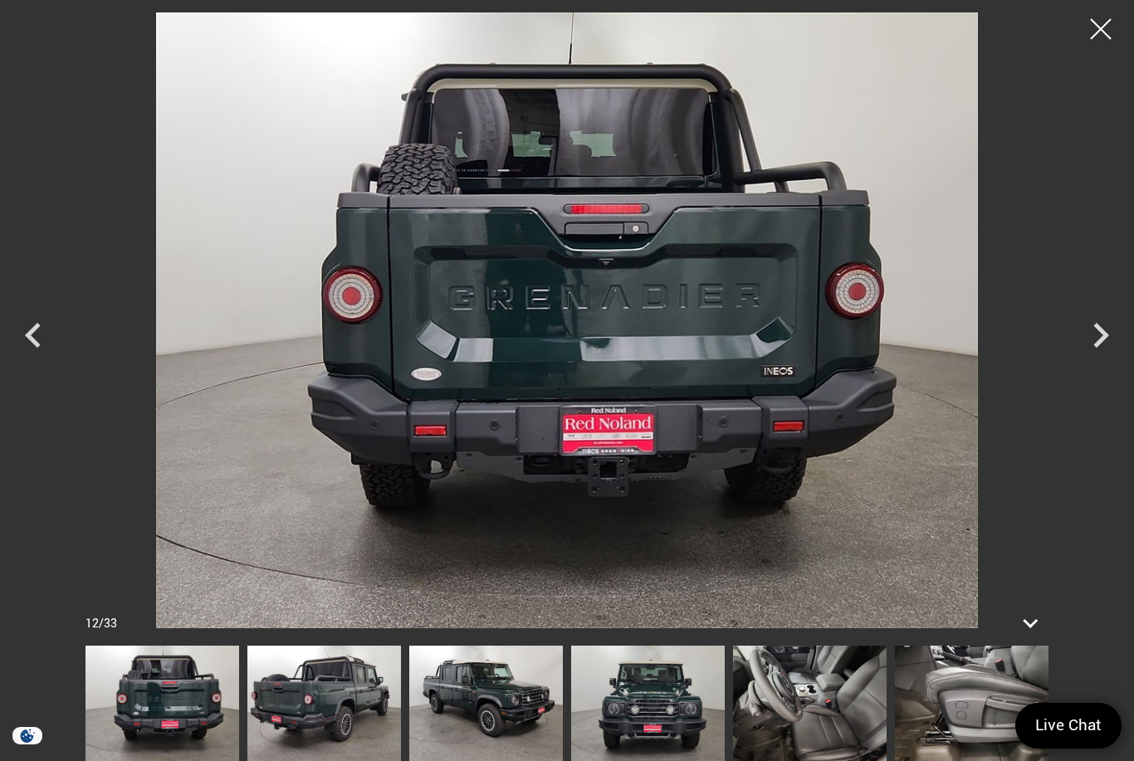
click at [221, 6] on div at bounding box center [567, 380] width 1134 height 761
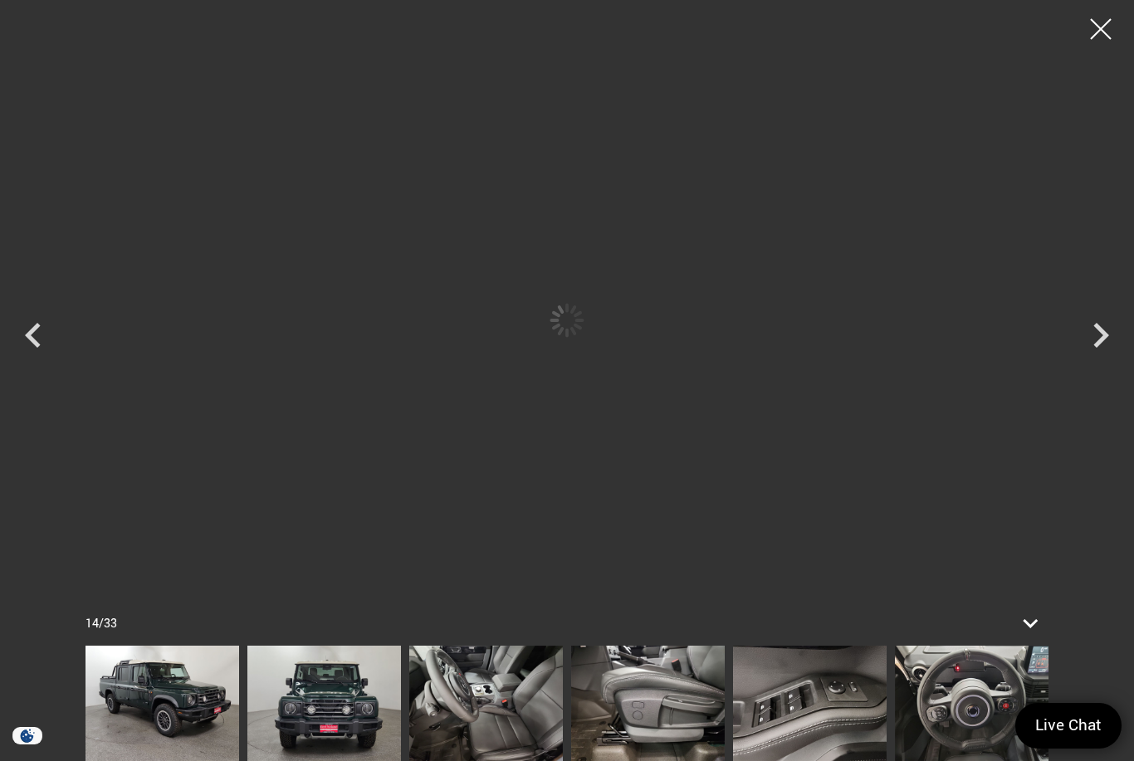
click at [401, 729] on img at bounding box center [324, 703] width 154 height 115
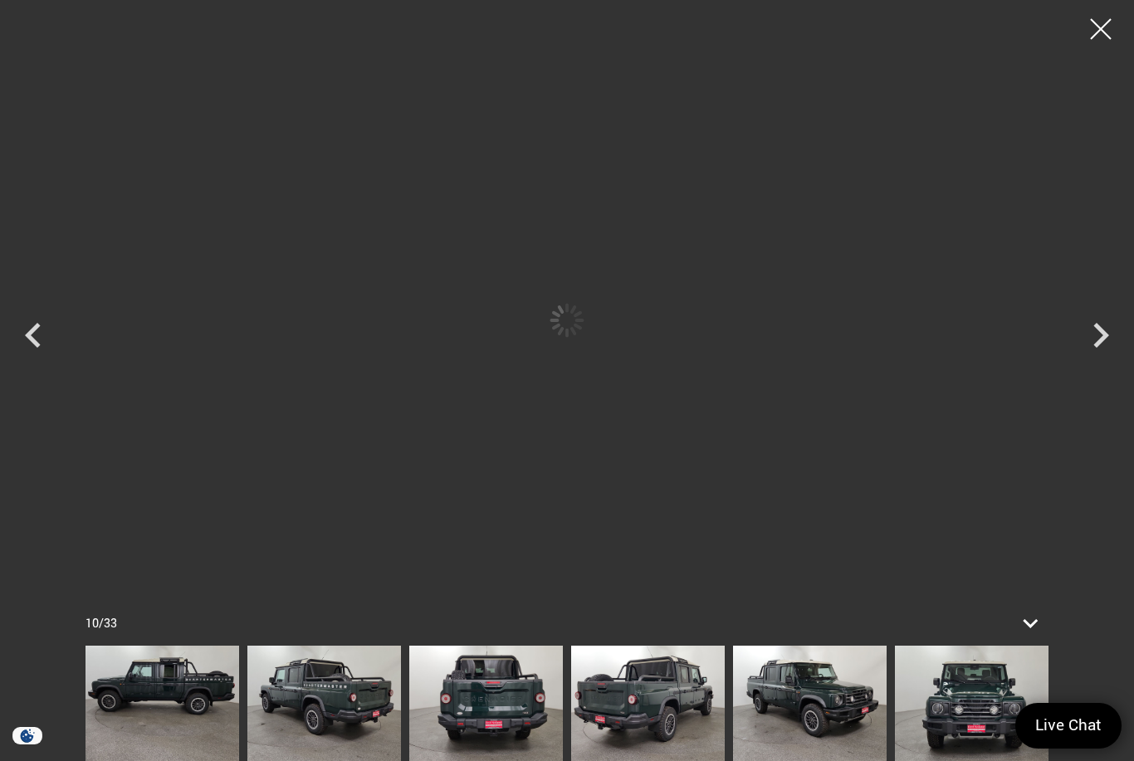
click at [332, 695] on img at bounding box center [324, 703] width 154 height 115
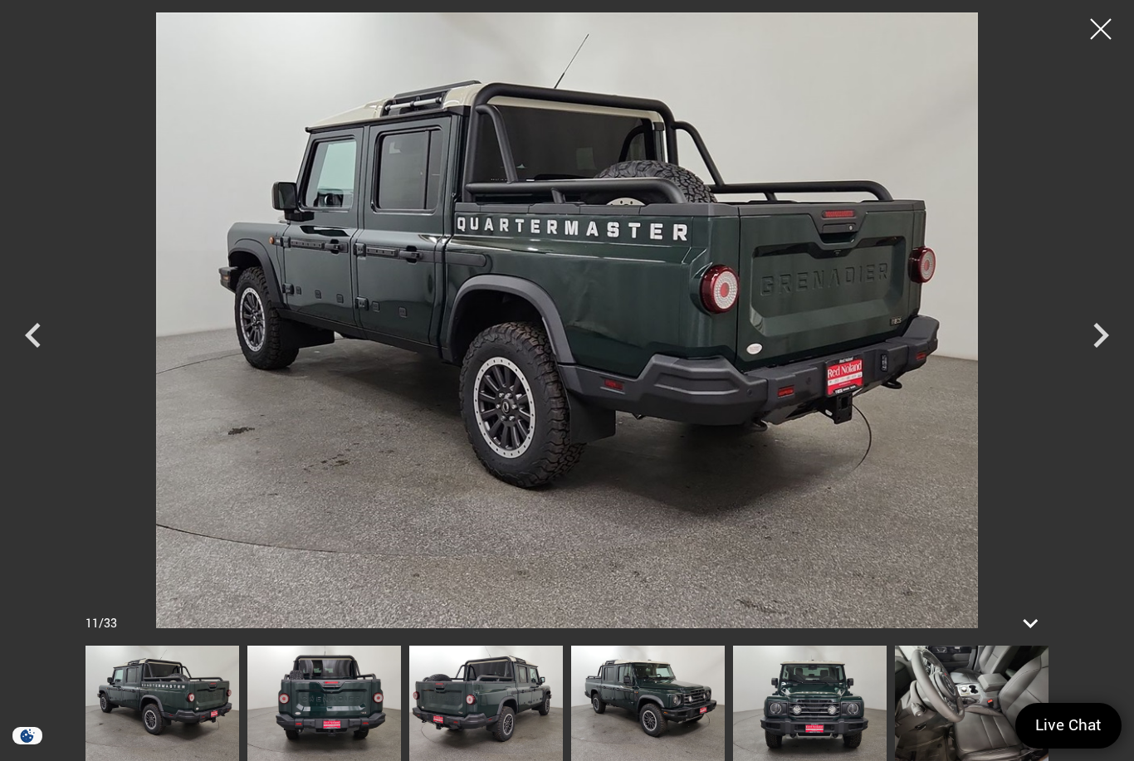
click at [571, 687] on img at bounding box center [648, 703] width 154 height 115
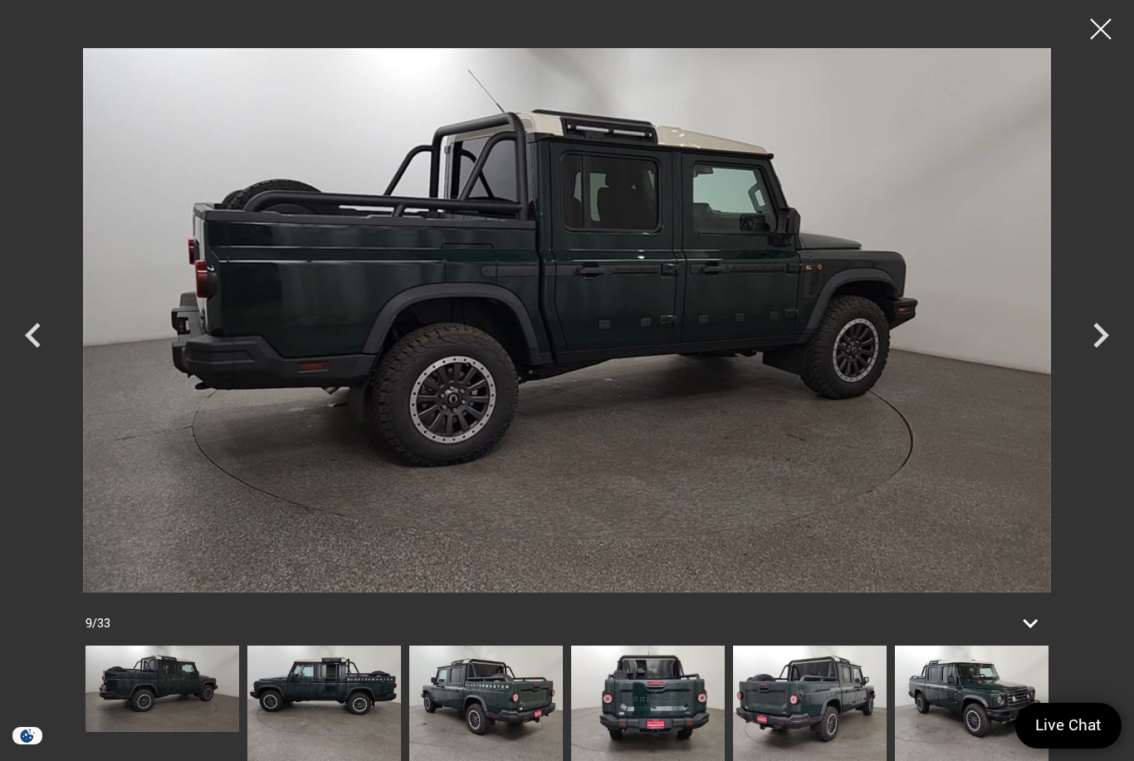
click at [409, 696] on img at bounding box center [486, 703] width 154 height 115
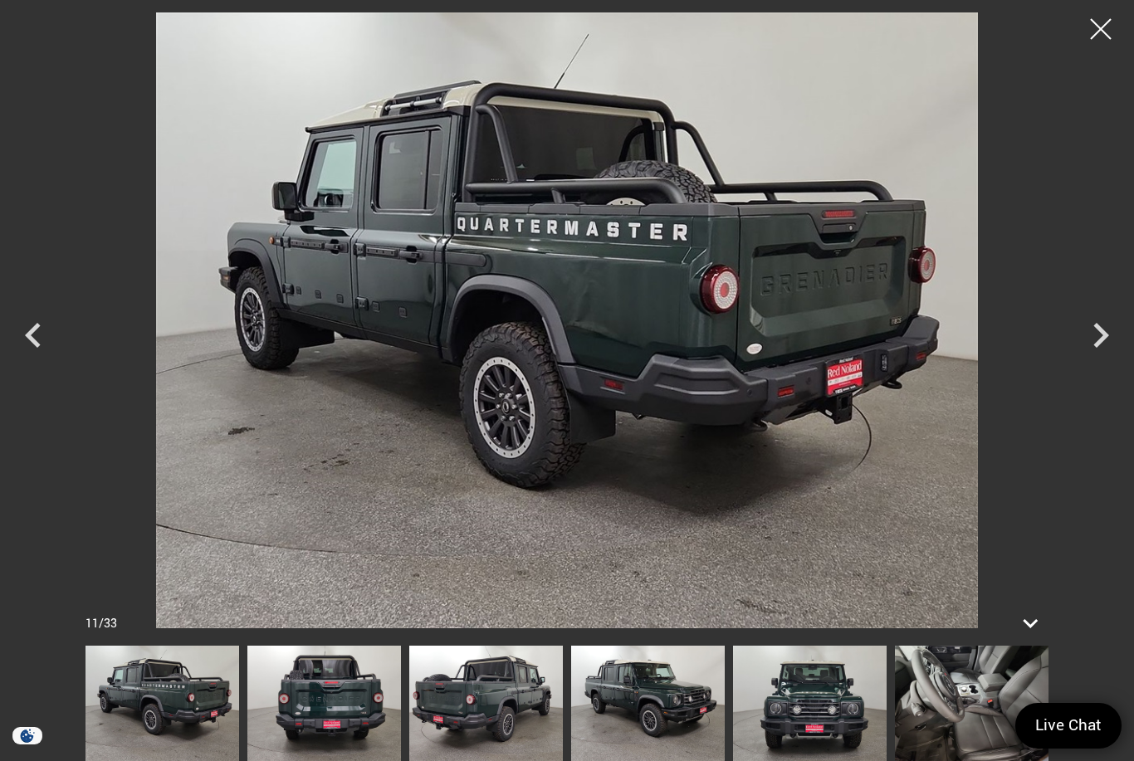
click at [21, 327] on icon "Previous" at bounding box center [33, 335] width 50 height 50
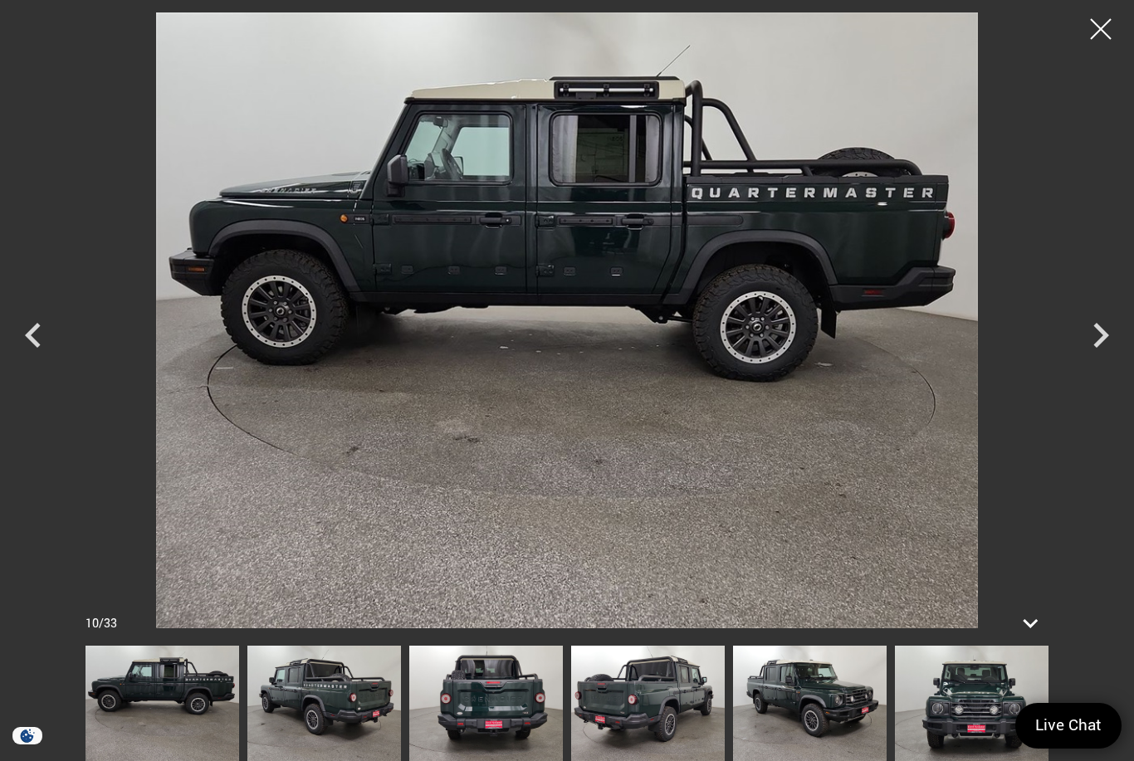
click at [24, 363] on div "Previous" at bounding box center [33, 339] width 50 height 75
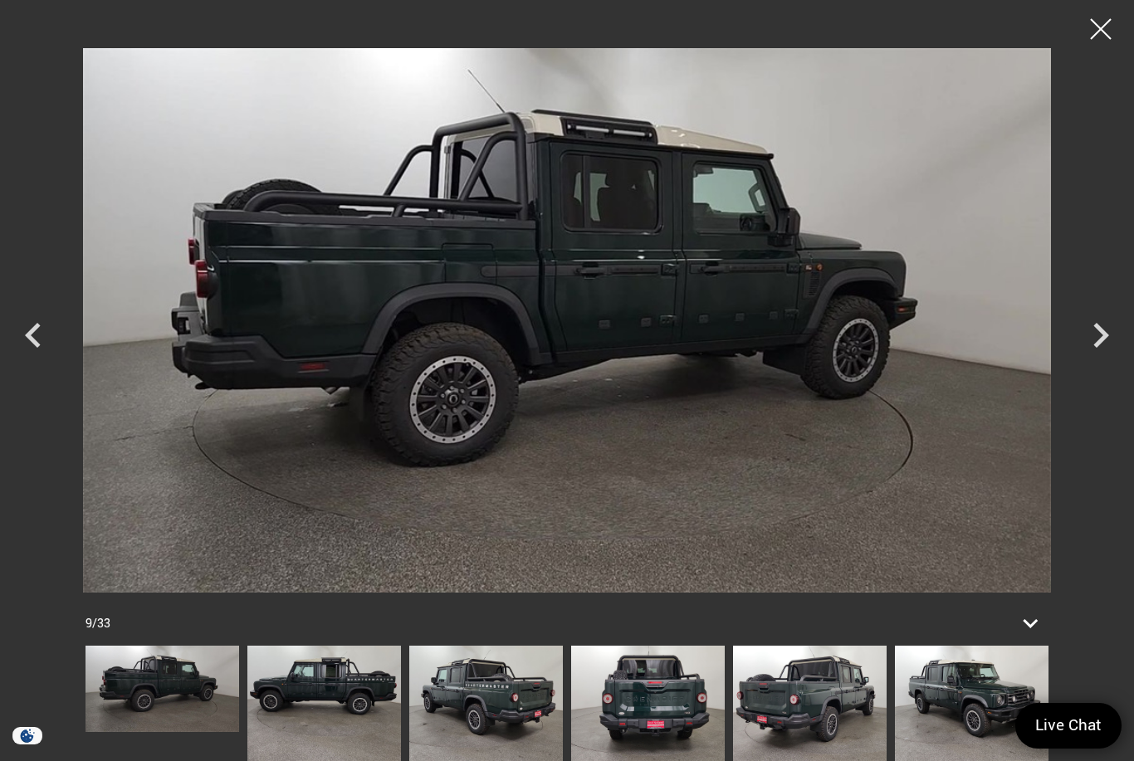
click at [1106, 339] on icon "Next" at bounding box center [1100, 335] width 50 height 50
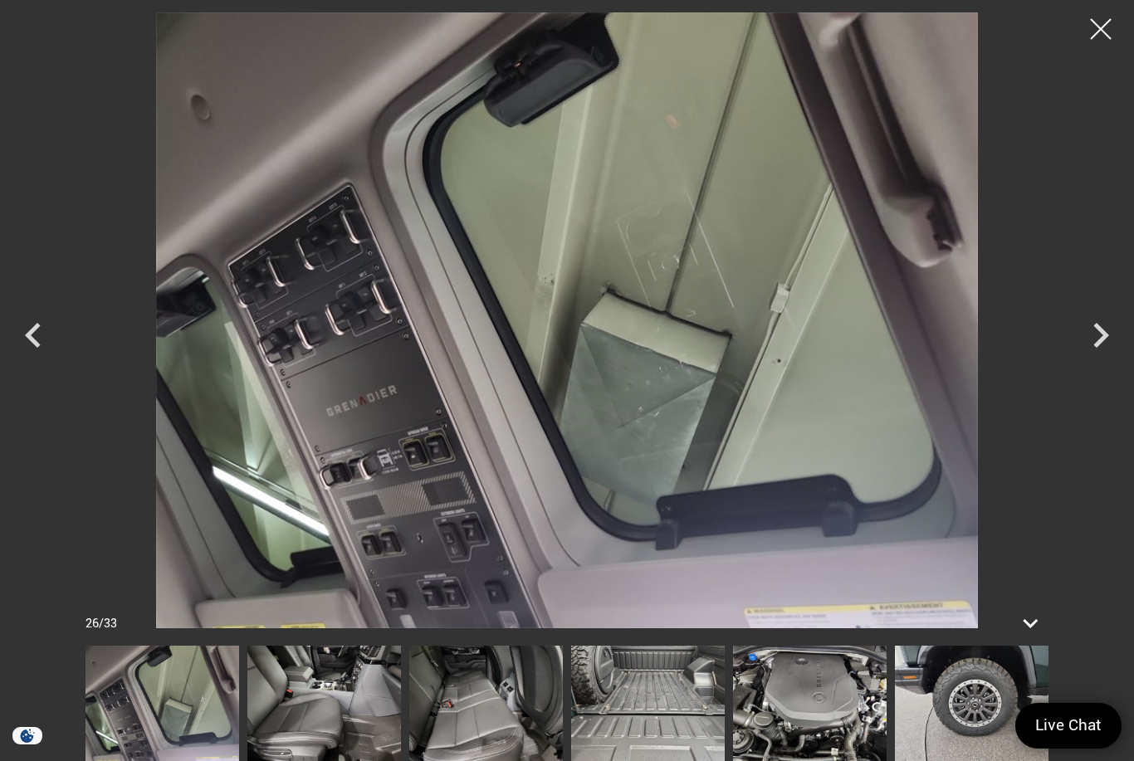
click at [733, 703] on img at bounding box center [810, 703] width 154 height 115
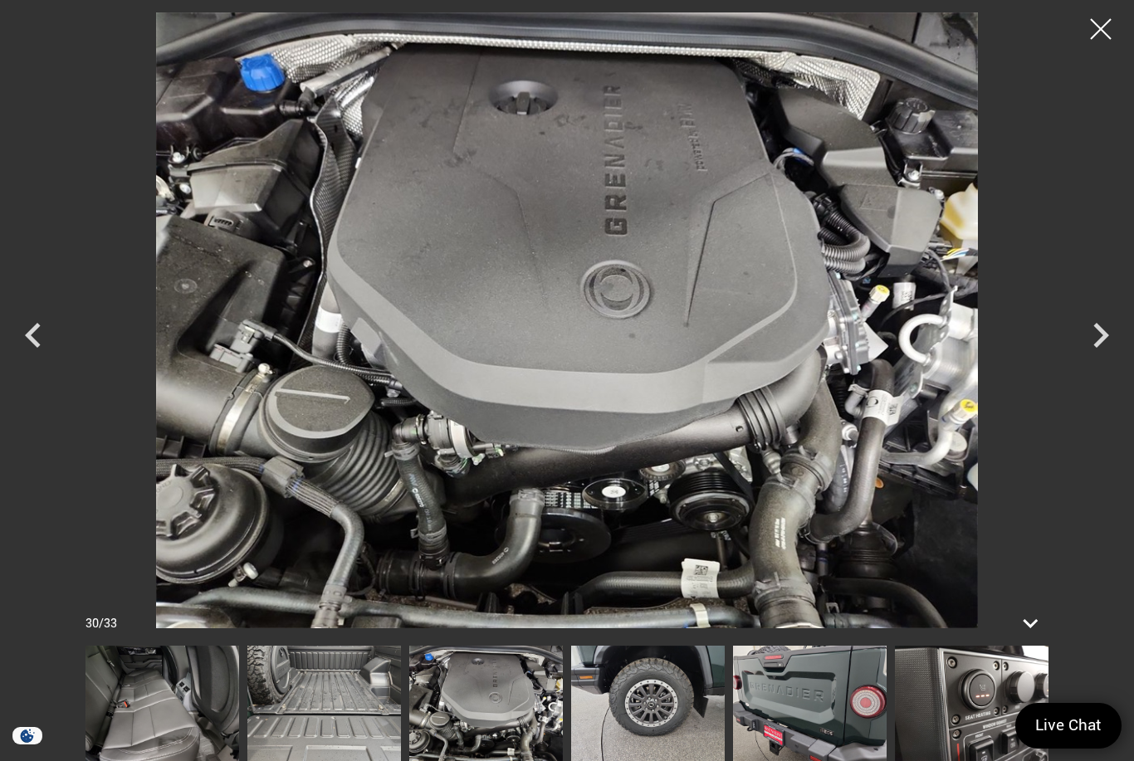
click at [334, 695] on img at bounding box center [324, 703] width 154 height 115
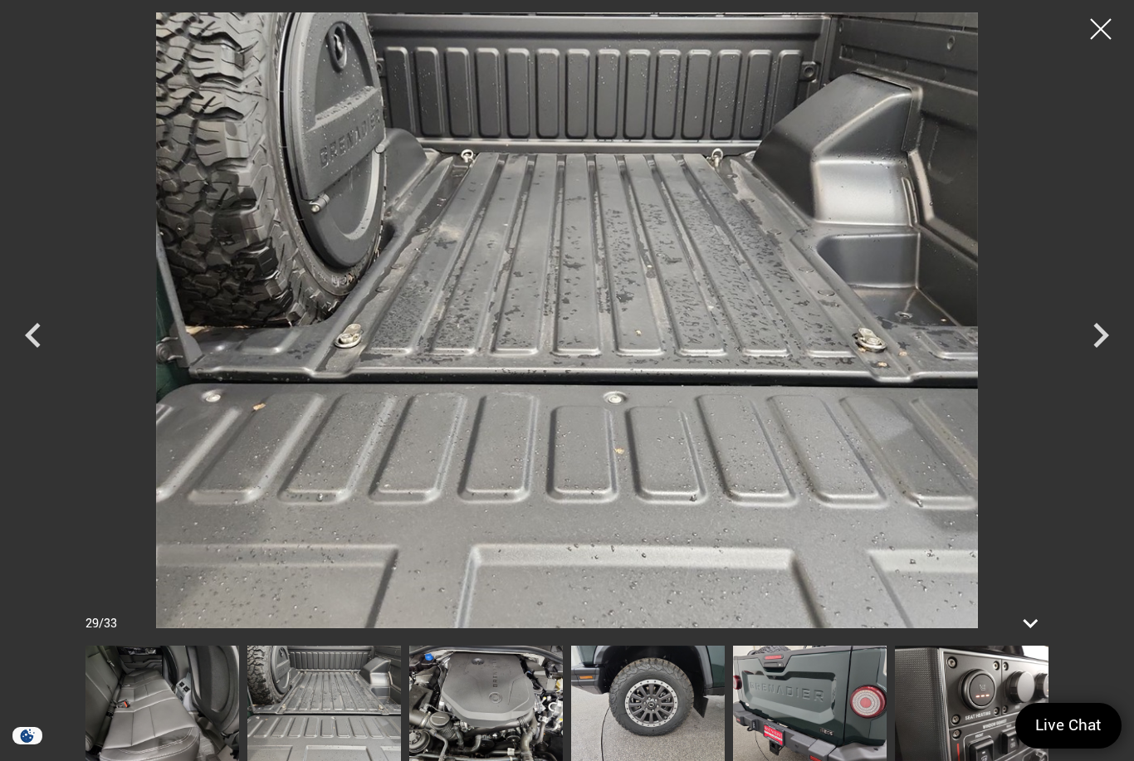
click at [36, 341] on icon "Previous" at bounding box center [33, 335] width 16 height 25
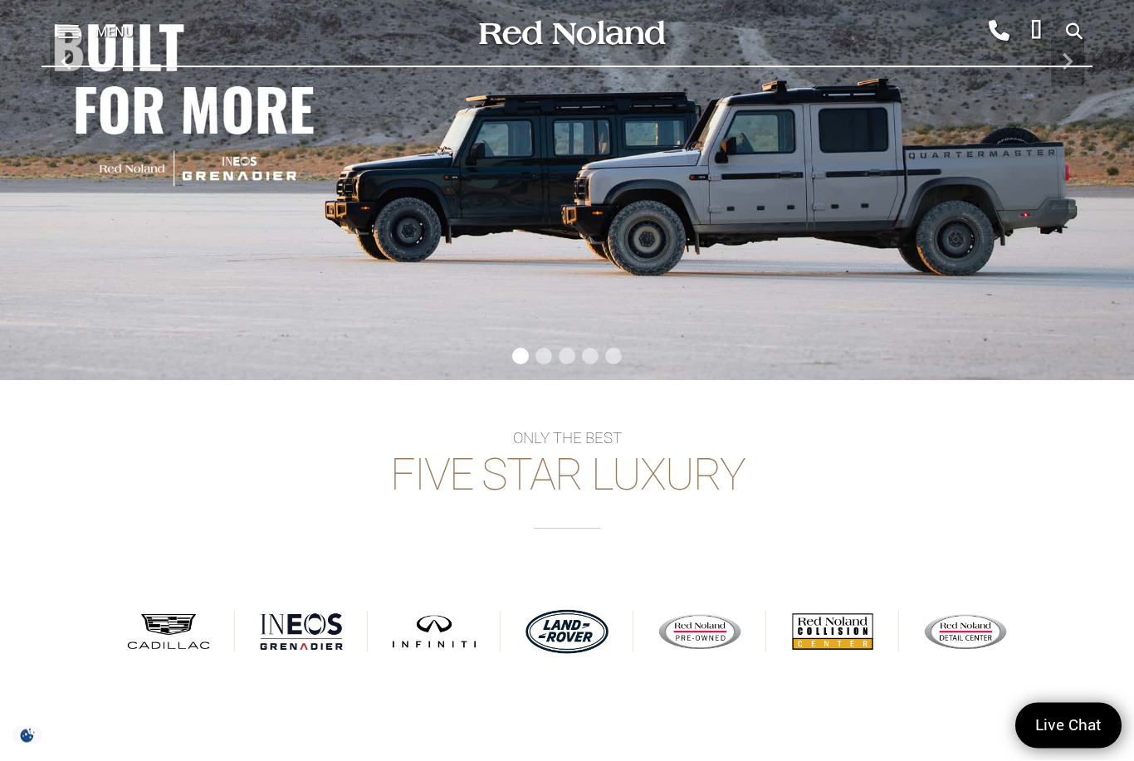
scroll to position [241, 0]
click at [317, 635] on div "Browse INEOS Grenadier" at bounding box center [301, 629] width 100 height 54
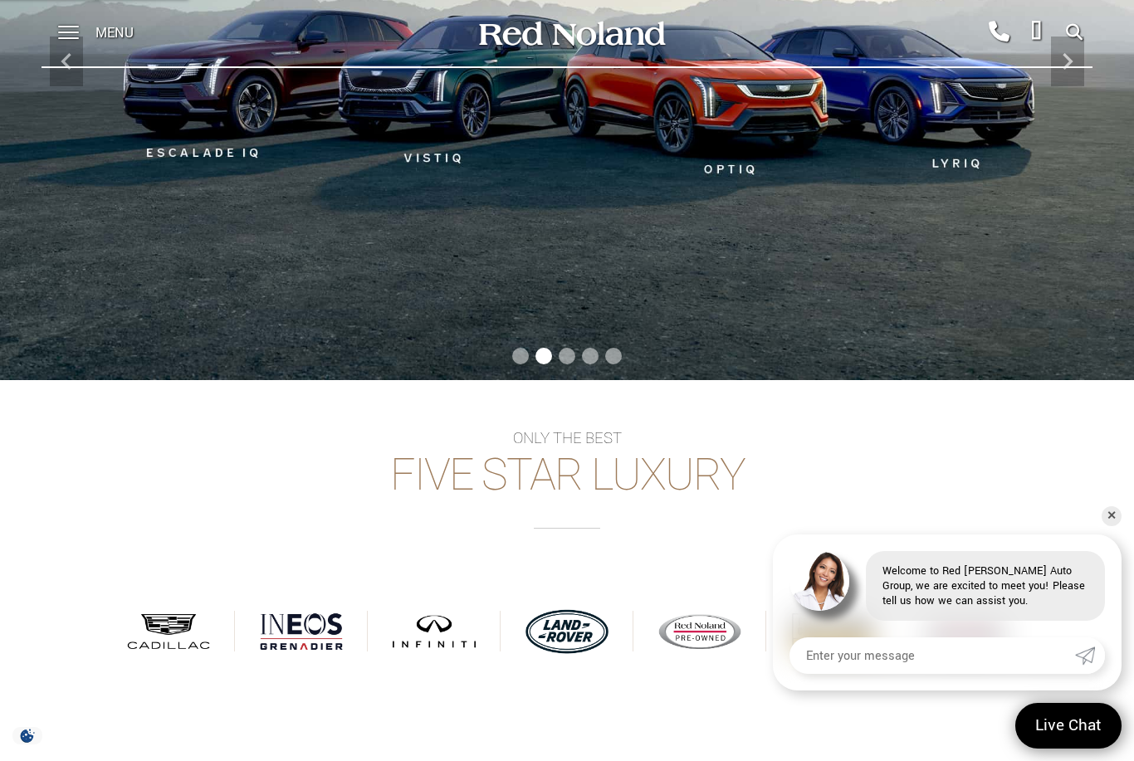
scroll to position [268, 0]
